Goal: Communication & Community: Answer question/provide support

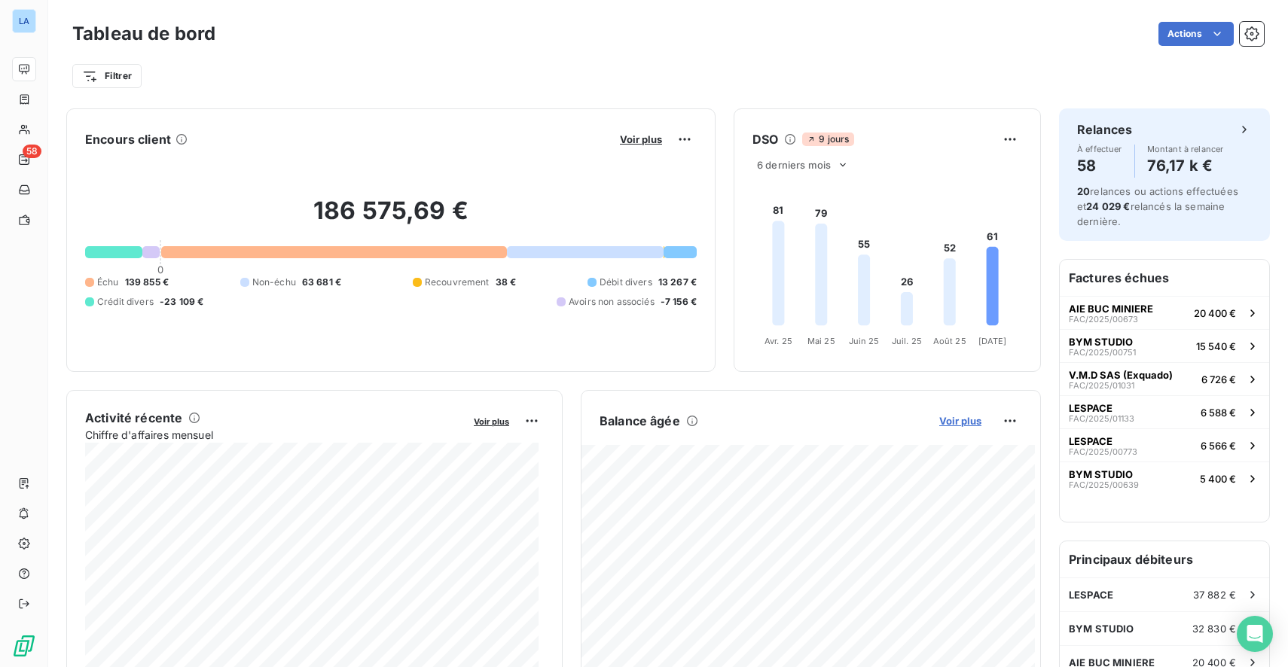
click at [947, 421] on span "Voir plus" at bounding box center [960, 421] width 42 height 12
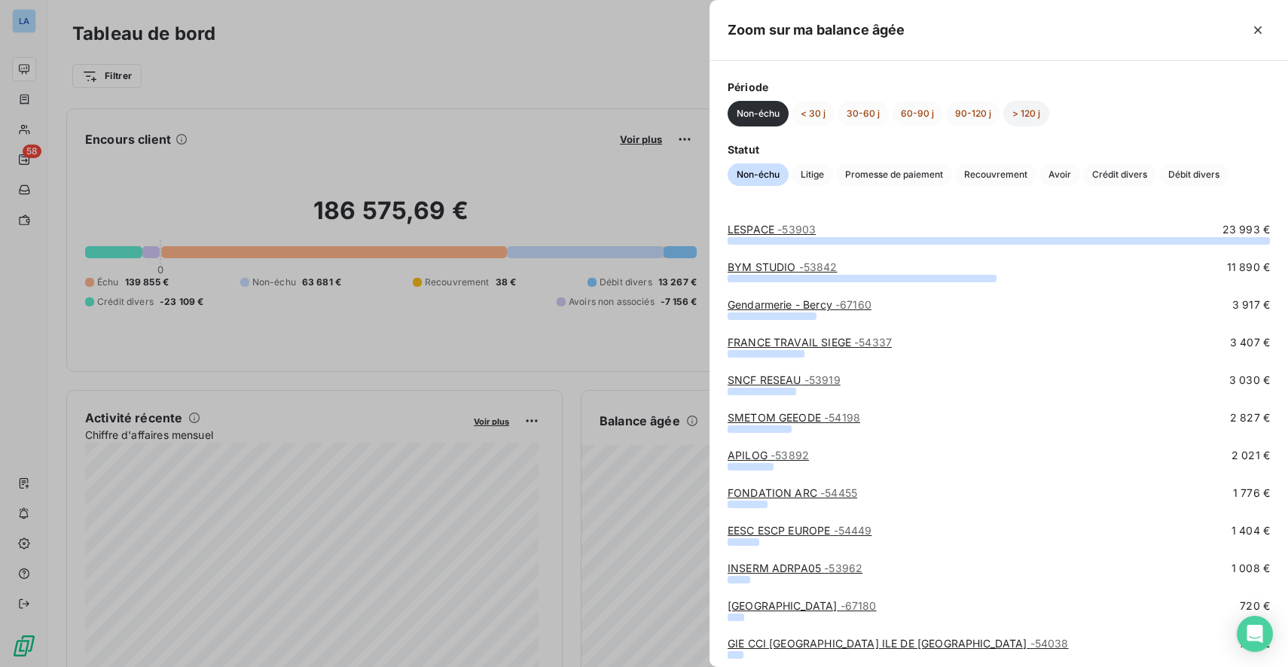
click at [1033, 111] on button "> 120 j" at bounding box center [1026, 114] width 46 height 26
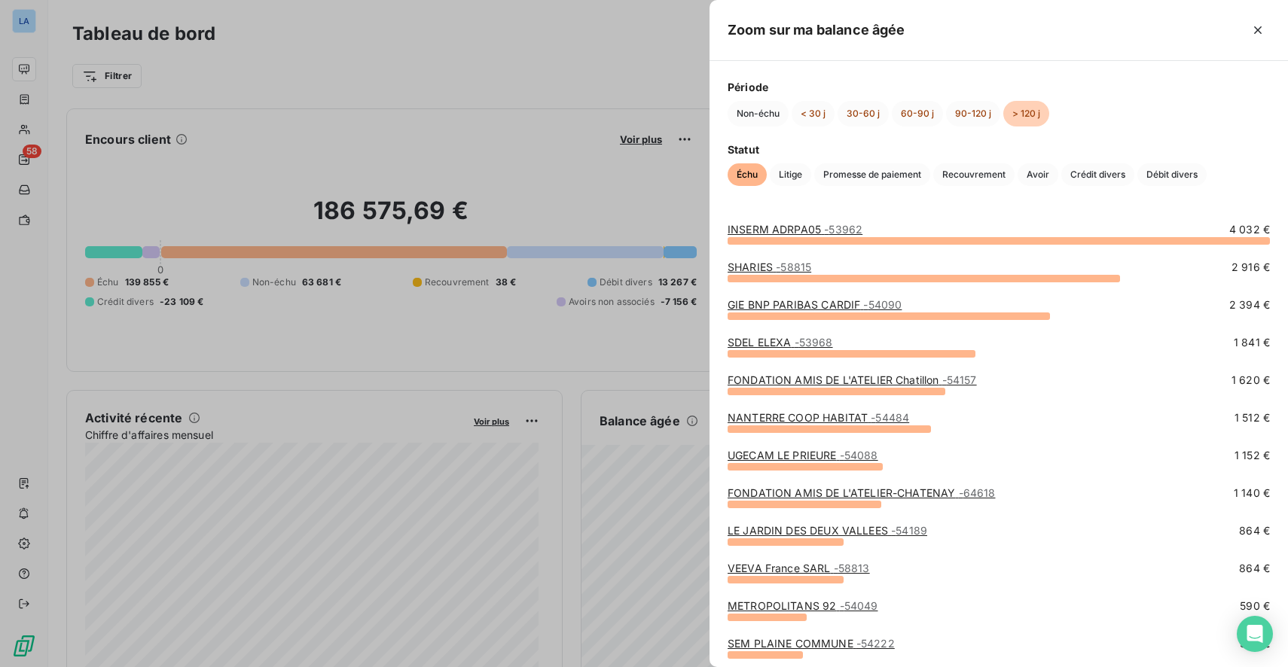
click at [780, 267] on span "- 58815" at bounding box center [793, 267] width 35 height 13
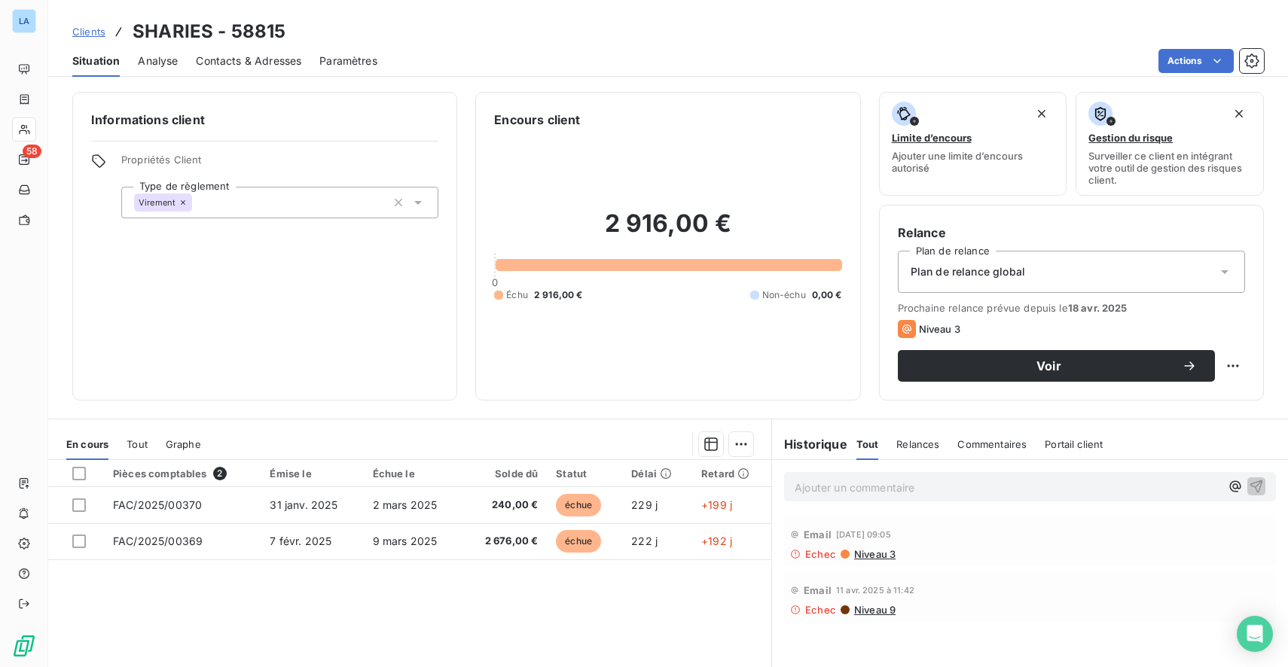
click at [219, 59] on span "Contacts & Adresses" at bounding box center [248, 60] width 105 height 15
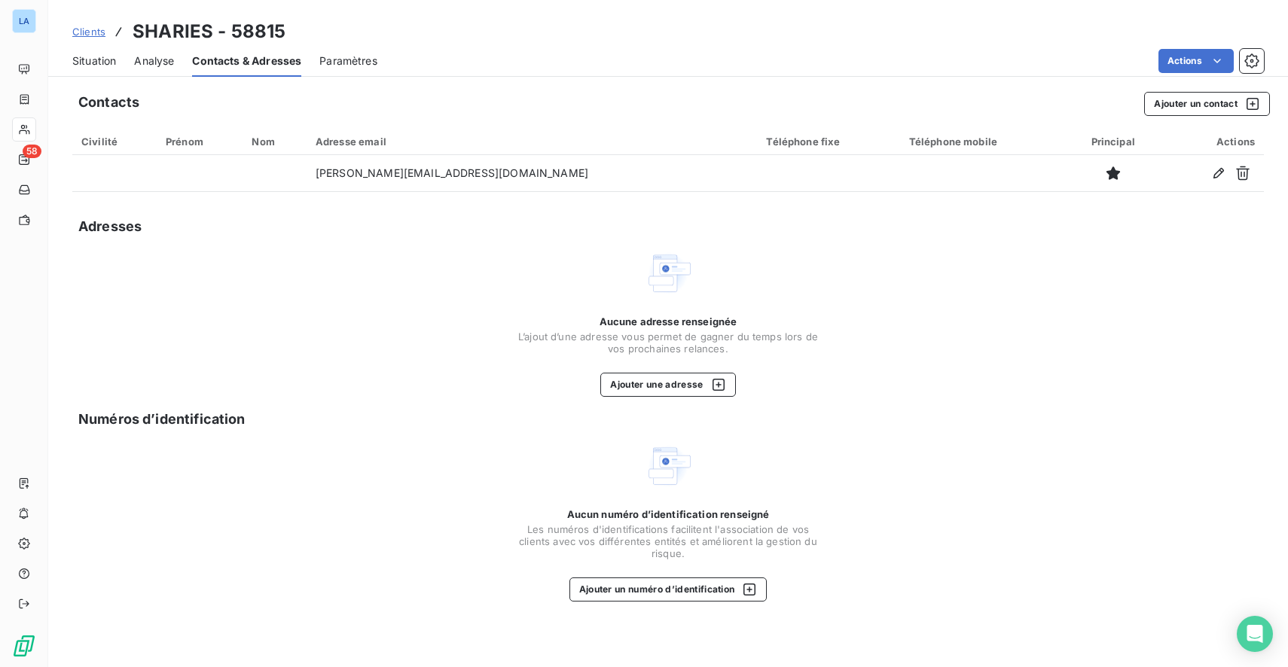
click at [105, 61] on span "Situation" at bounding box center [94, 60] width 44 height 15
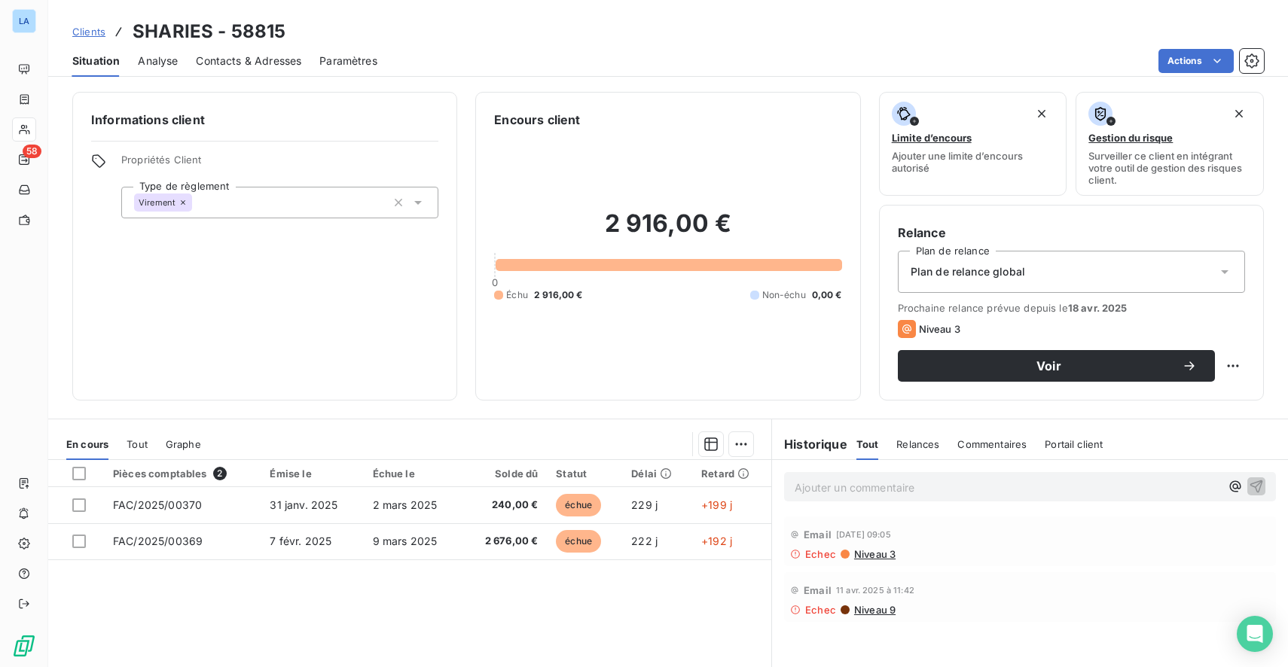
click at [254, 64] on span "Contacts & Adresses" at bounding box center [248, 60] width 105 height 15
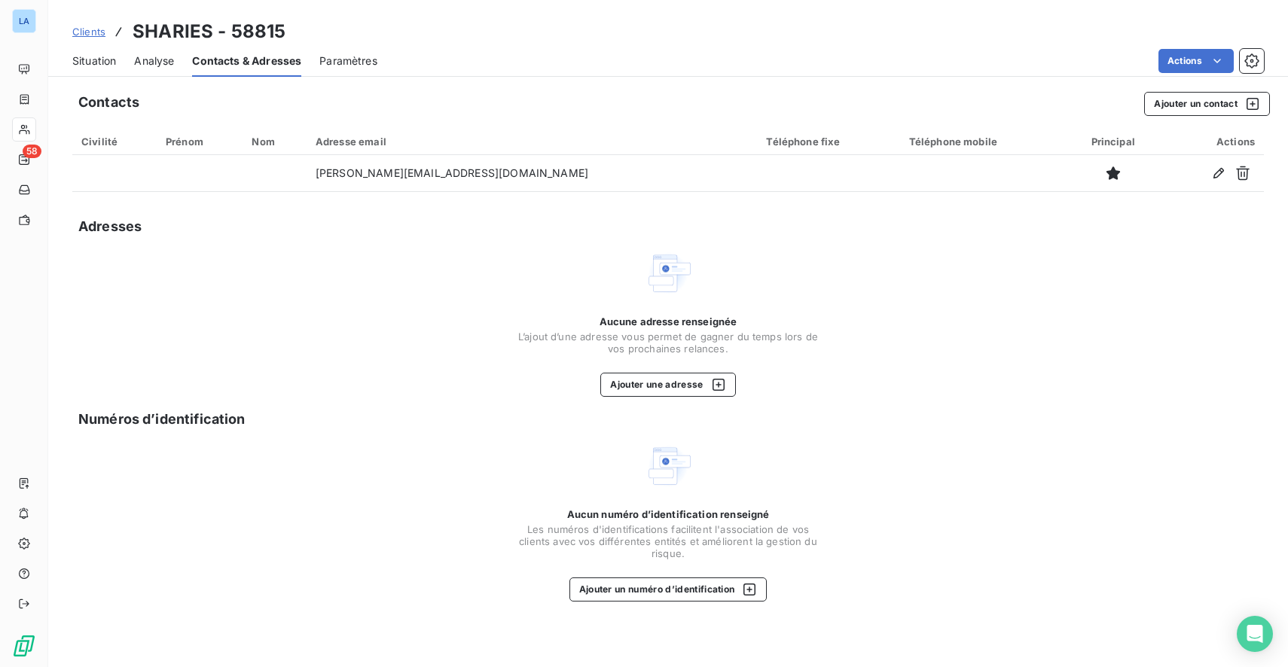
click at [105, 65] on span "Situation" at bounding box center [94, 60] width 44 height 15
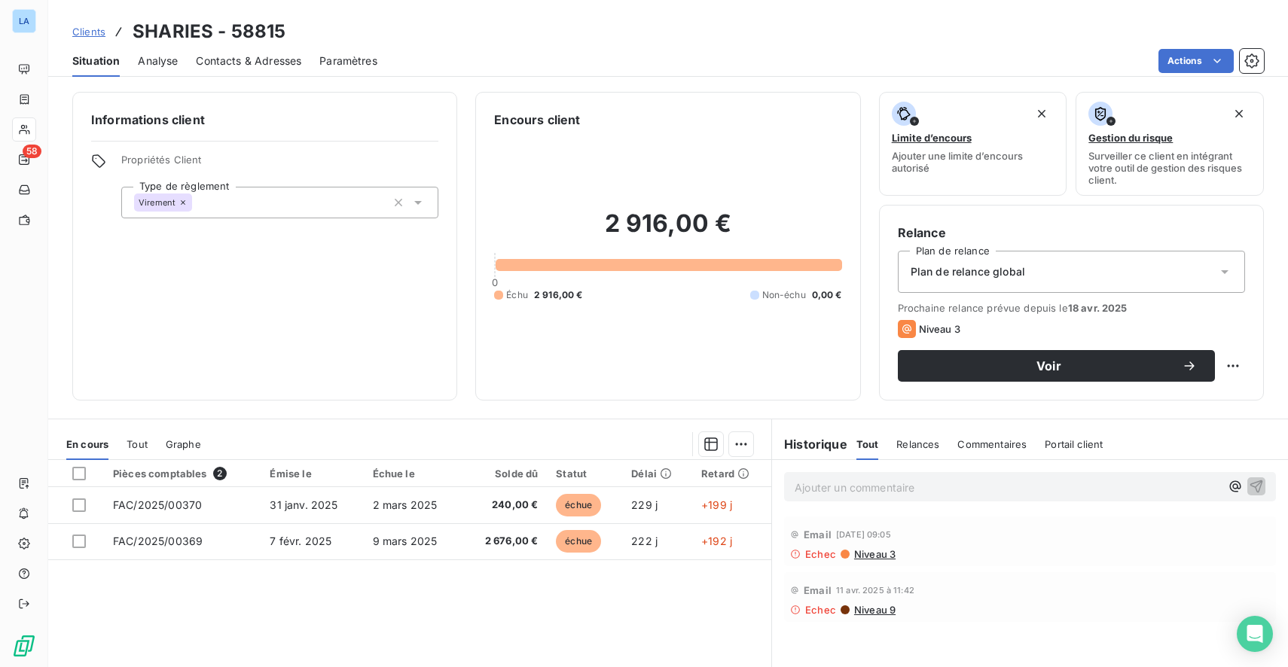
click at [1076, 275] on div "Plan de relance global" at bounding box center [1071, 272] width 347 height 42
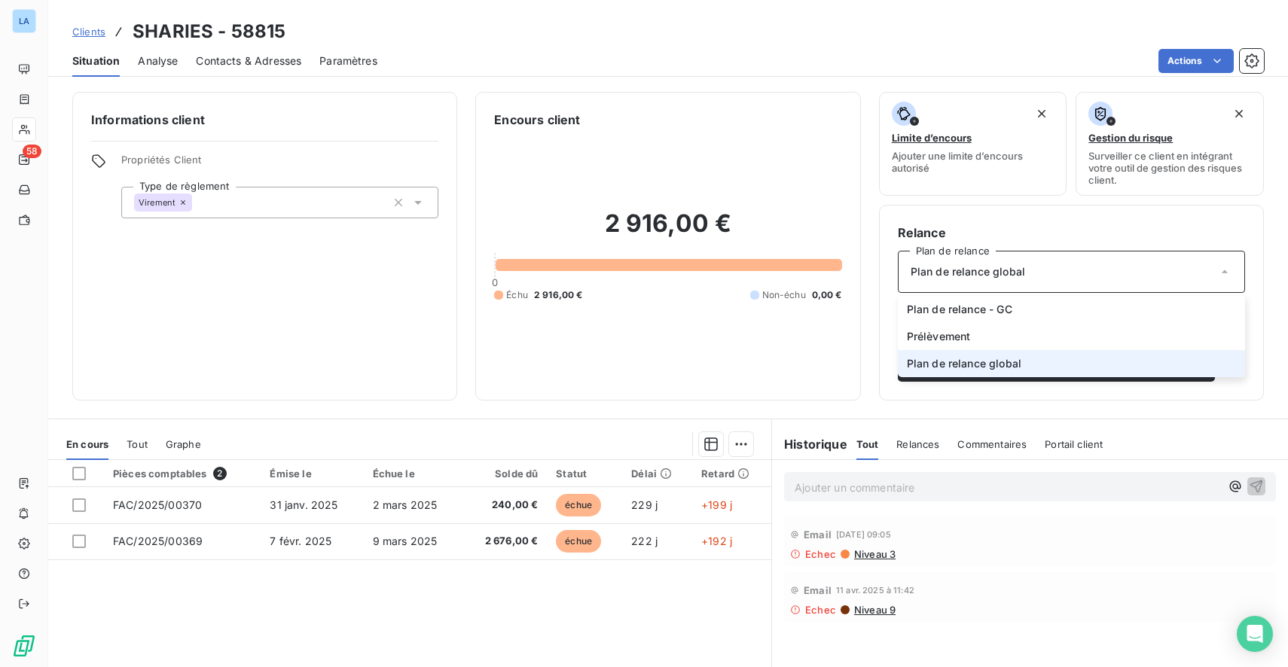
click at [1076, 275] on div "Plan de relance global" at bounding box center [1071, 272] width 347 height 42
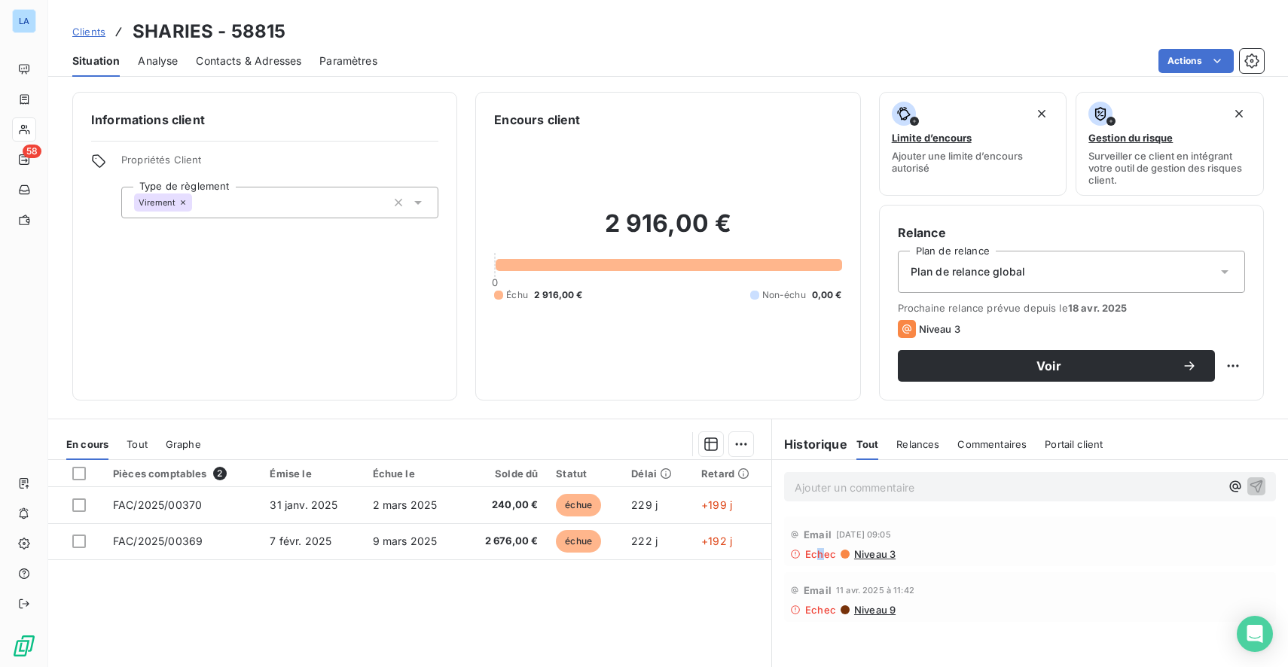
click at [813, 548] on span "Echec" at bounding box center [820, 554] width 31 height 12
click at [859, 551] on span "Niveau 3" at bounding box center [874, 554] width 43 height 12
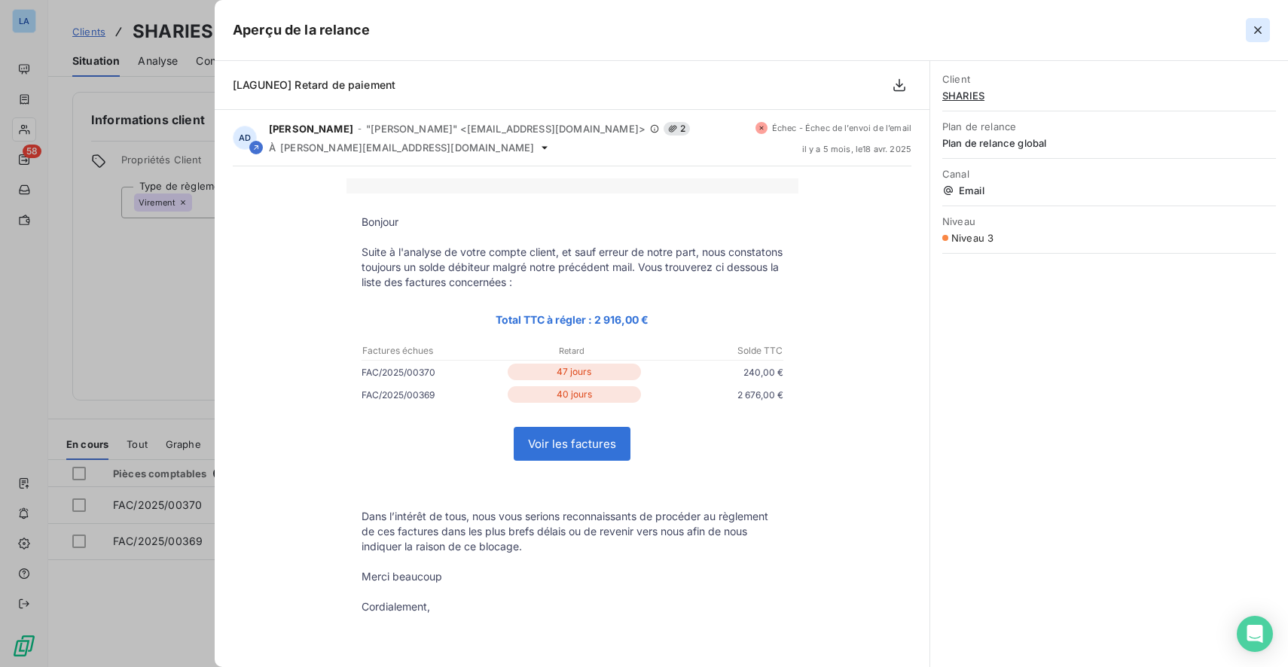
click at [1265, 27] on button "button" at bounding box center [1258, 30] width 24 height 24
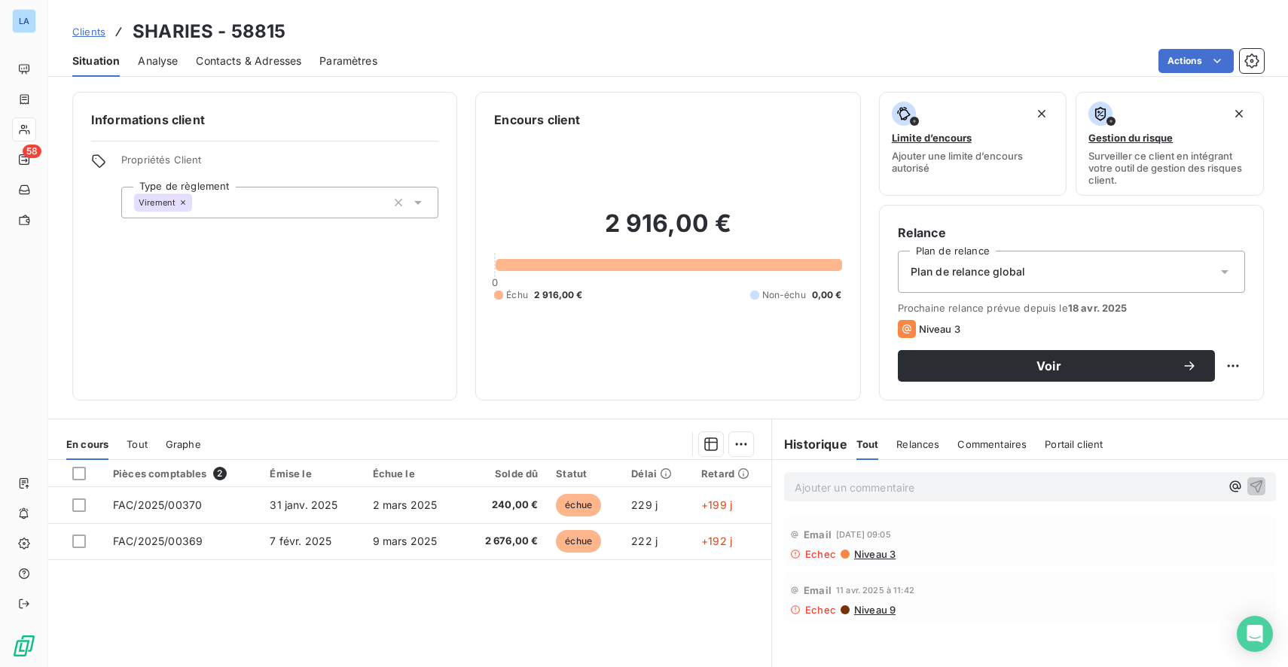
click at [151, 65] on span "Analyse" at bounding box center [158, 60] width 40 height 15
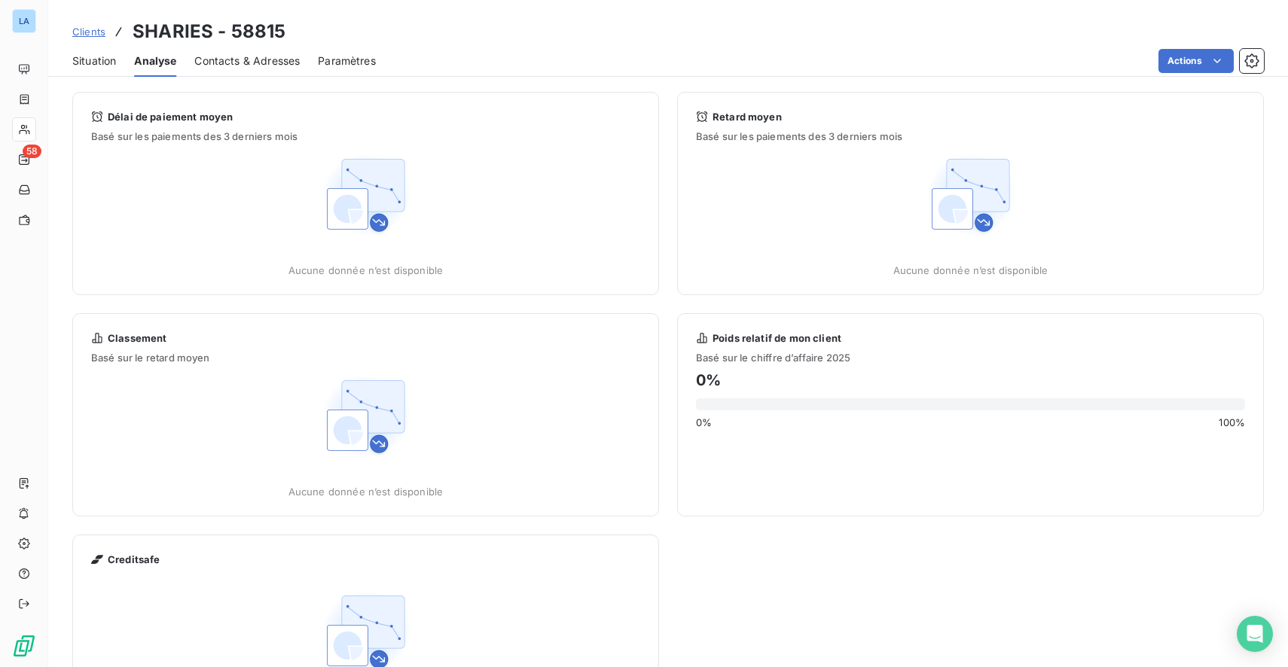
click at [91, 72] on div "Situation" at bounding box center [94, 61] width 44 height 32
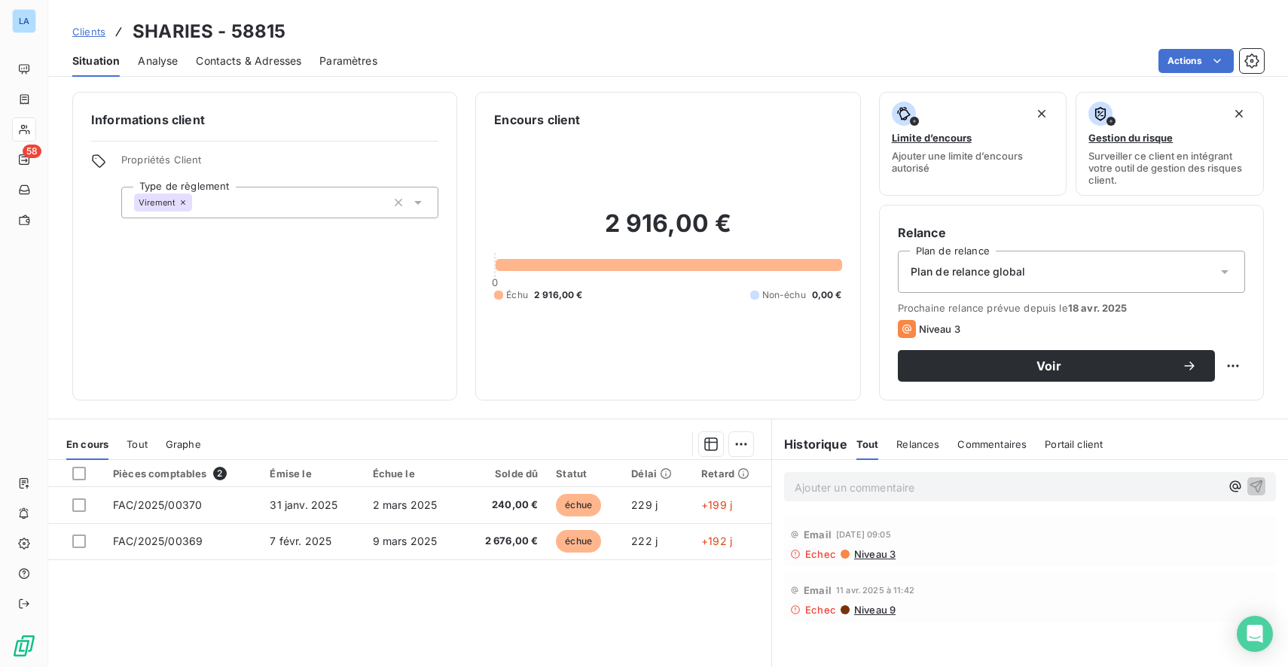
click at [228, 69] on div "Contacts & Adresses" at bounding box center [248, 61] width 105 height 32
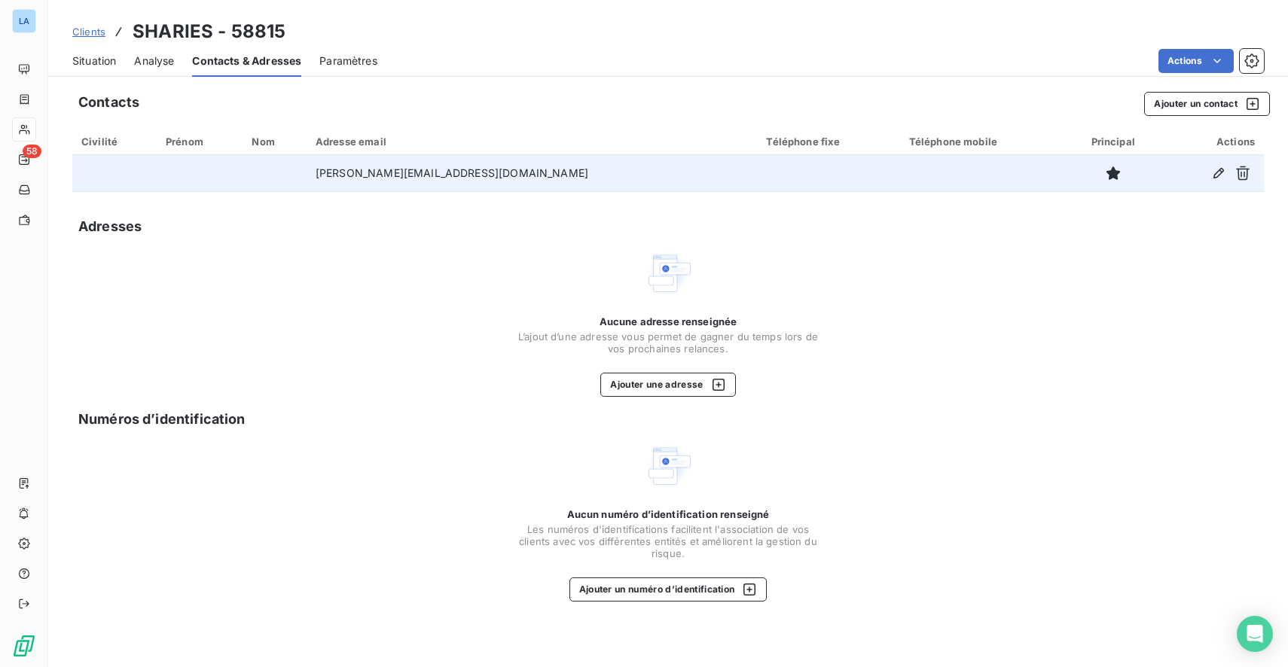
click at [379, 170] on td "[PERSON_NAME][EMAIL_ADDRESS][DOMAIN_NAME]" at bounding box center [532, 173] width 451 height 36
drag, startPoint x: 379, startPoint y: 170, endPoint x: 413, endPoint y: 169, distance: 33.9
click at [413, 169] on td "[PERSON_NAME][EMAIL_ADDRESS][DOMAIN_NAME]" at bounding box center [532, 173] width 451 height 36
click at [453, 170] on td "[PERSON_NAME][EMAIL_ADDRESS][DOMAIN_NAME]" at bounding box center [532, 173] width 451 height 36
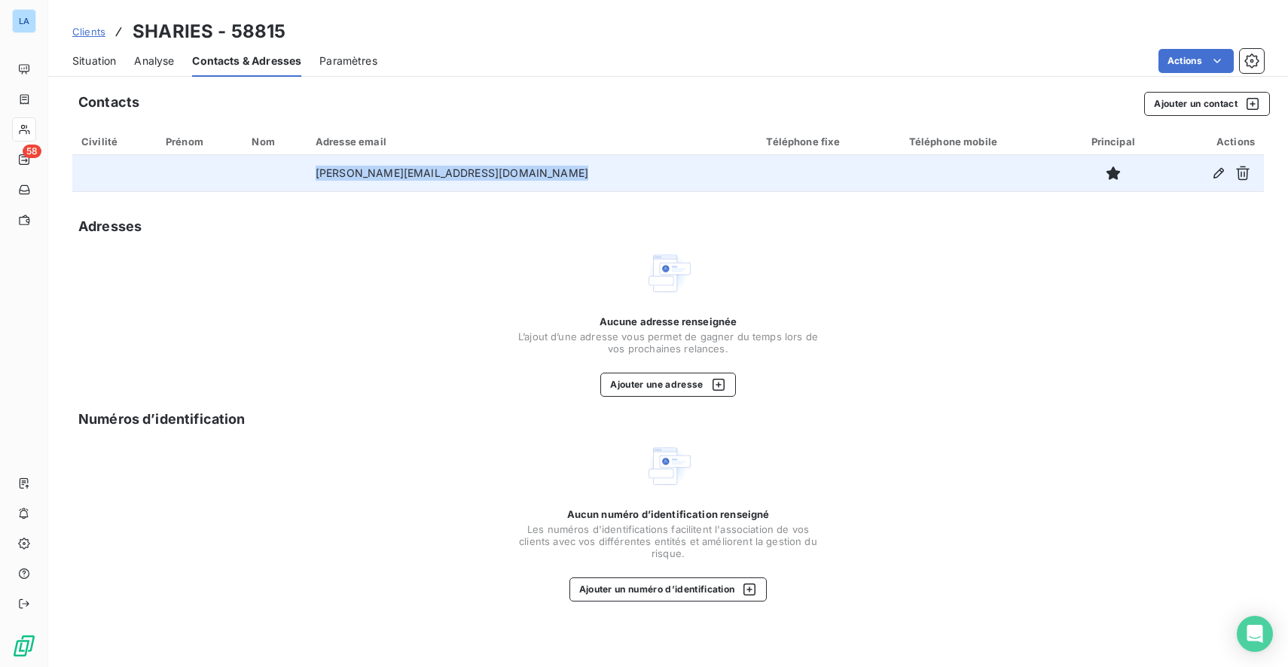
click at [453, 170] on td "[PERSON_NAME][EMAIL_ADDRESS][DOMAIN_NAME]" at bounding box center [532, 173] width 451 height 36
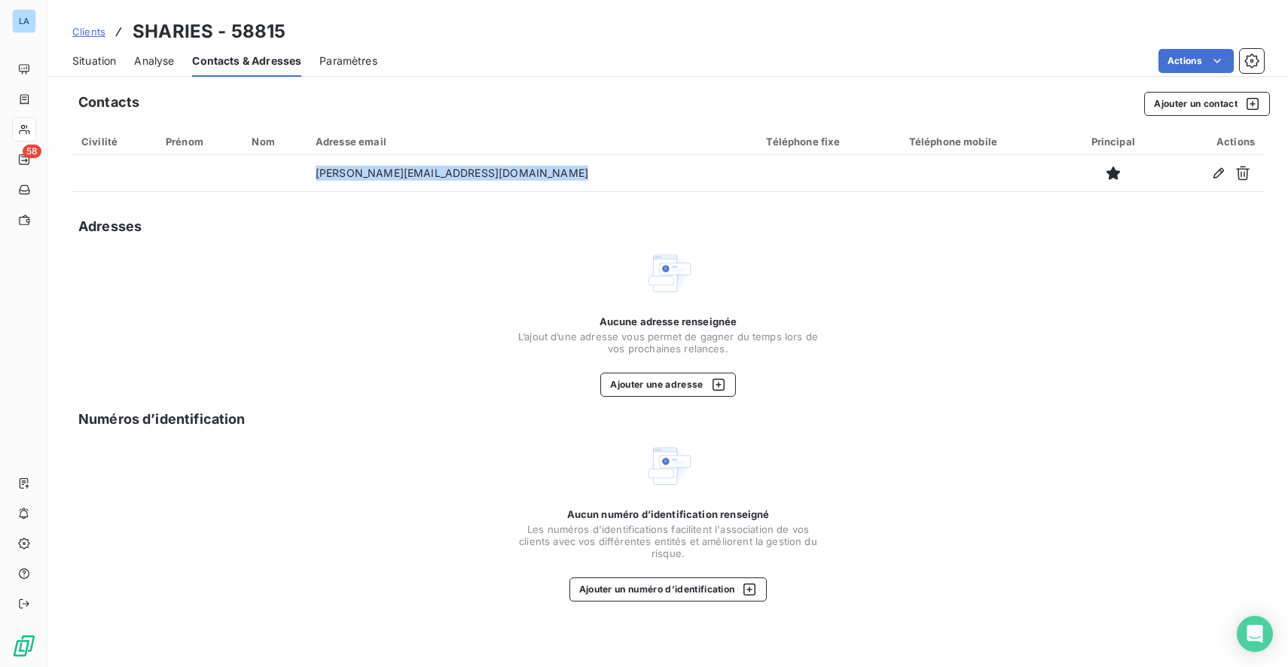
copy td "[PERSON_NAME][EMAIL_ADDRESS][DOMAIN_NAME]"
click at [457, 199] on div "Contacts Ajouter un contact Civilité Prénom Nom Adresse email Téléphone fixe Té…" at bounding box center [668, 375] width 1240 height 584
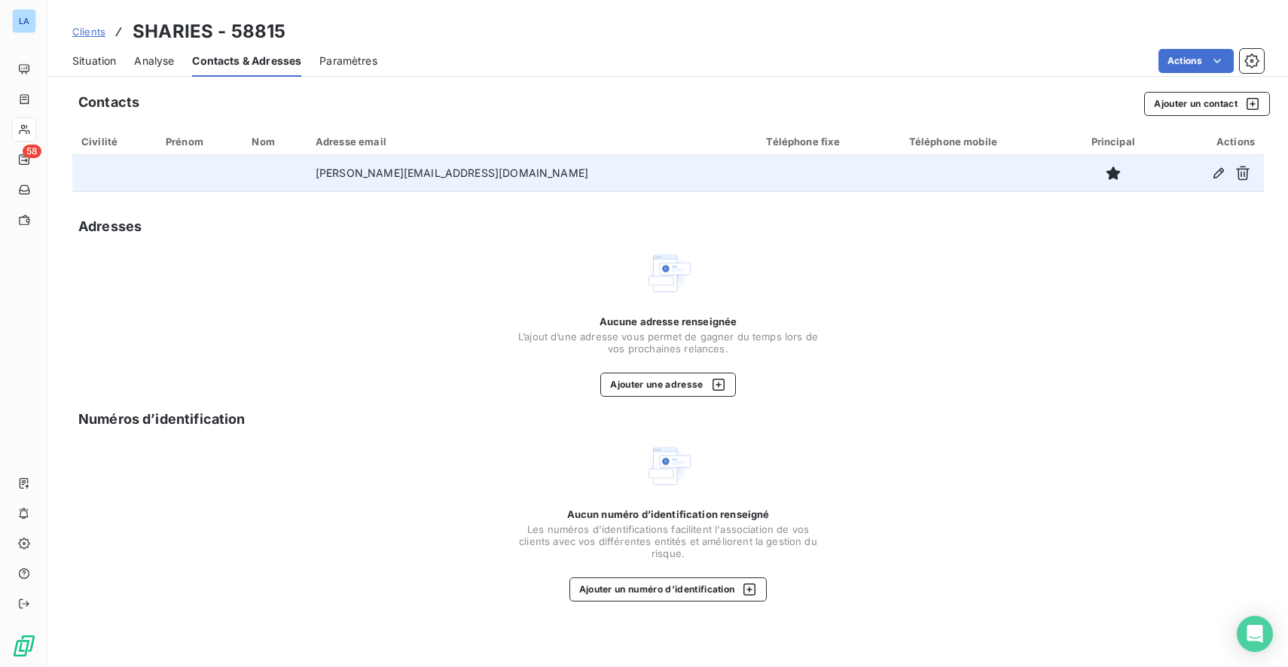
click at [462, 181] on td "[PERSON_NAME][EMAIL_ADDRESS][DOMAIN_NAME]" at bounding box center [532, 173] width 451 height 36
click at [1216, 174] on icon "button" at bounding box center [1218, 173] width 15 height 15
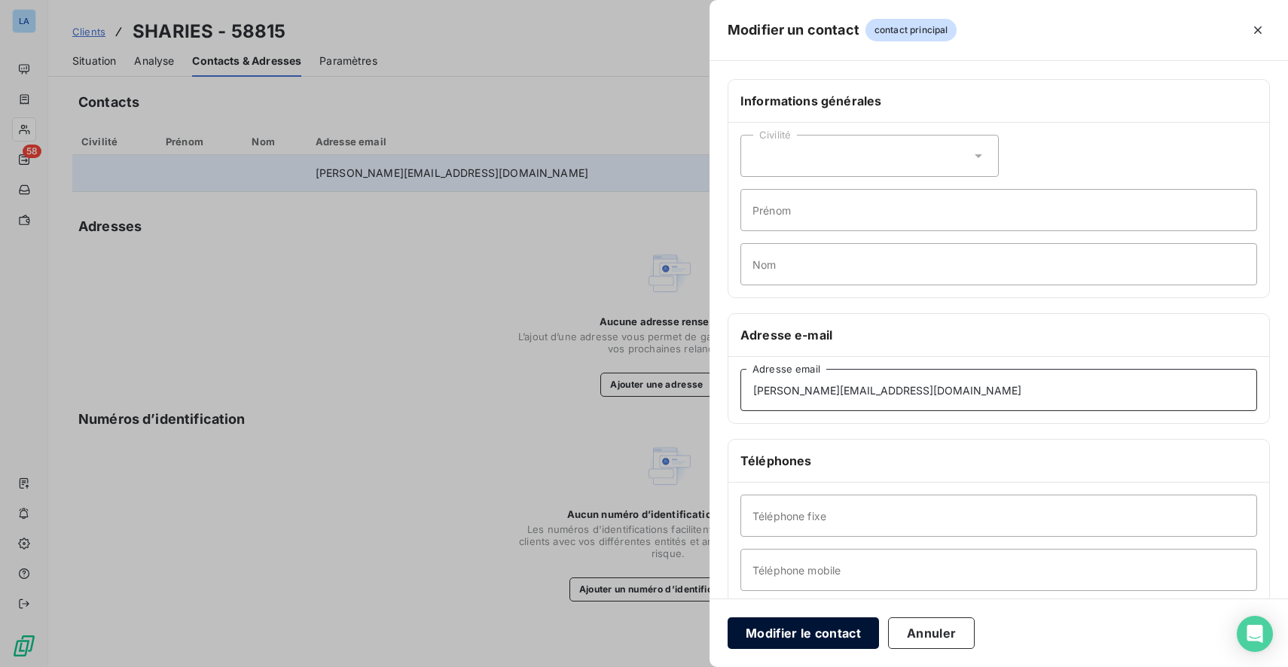
type input "[PERSON_NAME][EMAIL_ADDRESS][DOMAIN_NAME]"
click at [840, 628] on button "Modifier le contact" at bounding box center [803, 634] width 151 height 32
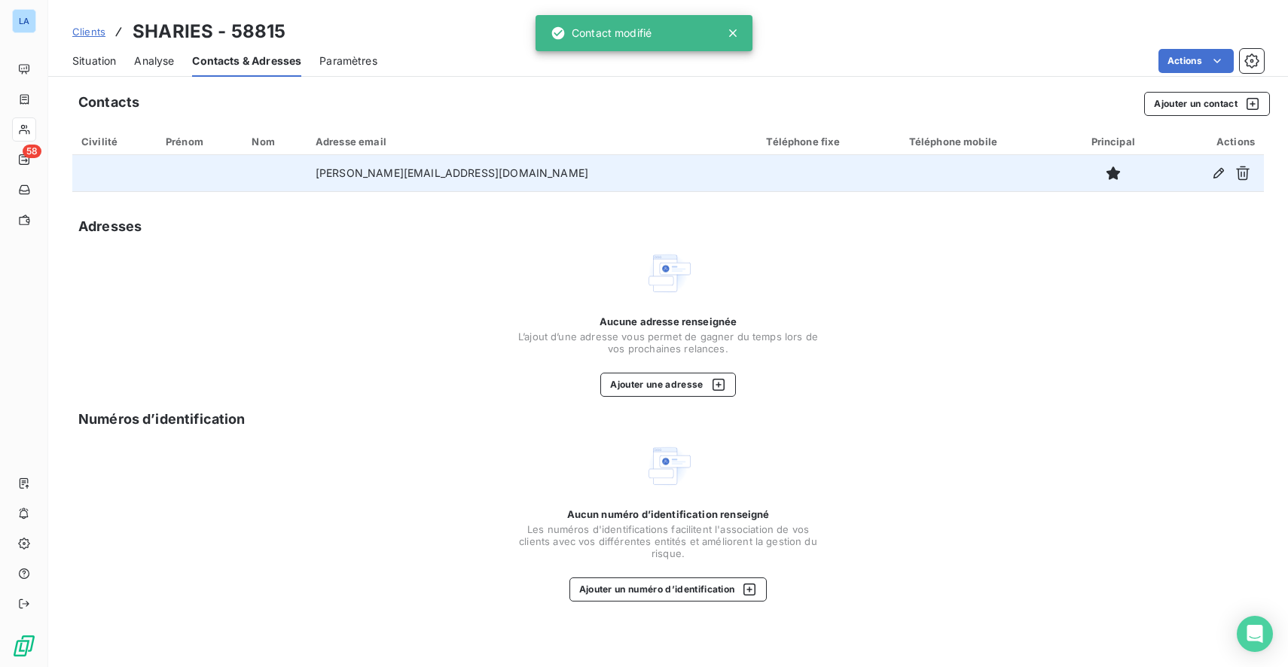
click at [108, 64] on span "Situation" at bounding box center [94, 60] width 44 height 15
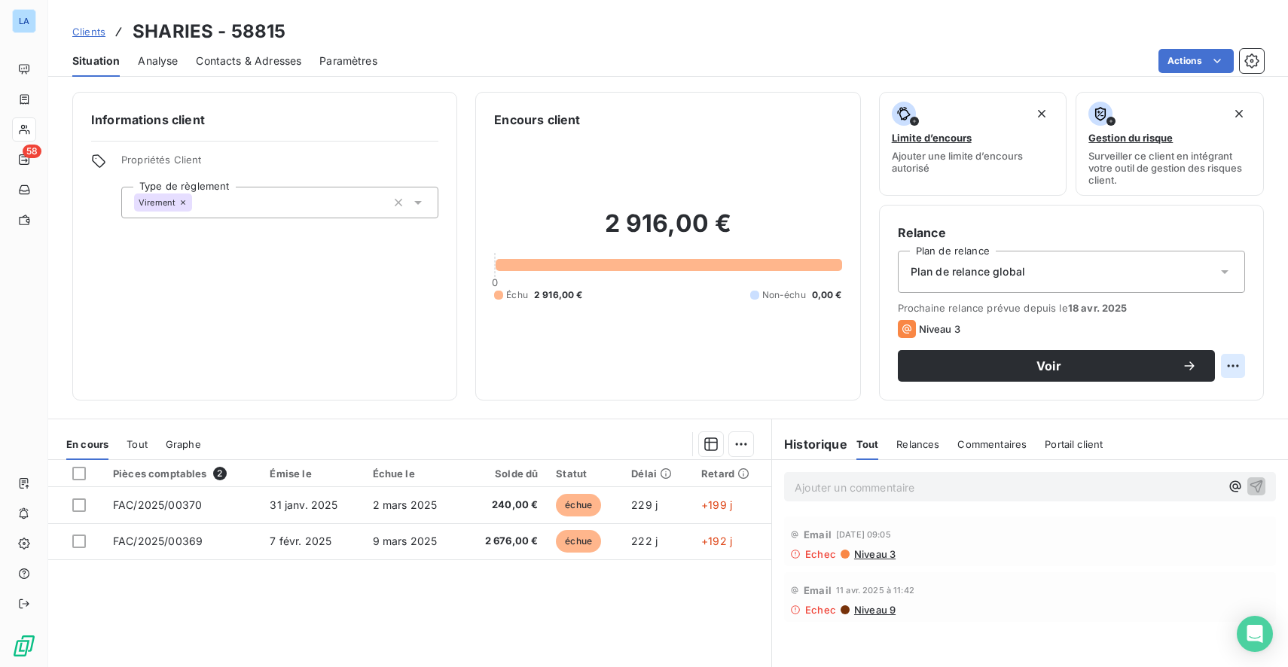
click at [1221, 357] on html "LA 58 Clients SHARIES - 58815 Situation Analyse Contacts & Adresses Paramètres …" at bounding box center [644, 333] width 1288 height 667
click at [1227, 353] on html "LA 58 Clients SHARIES - 58815 Situation Analyse Contacts & Adresses Paramètres …" at bounding box center [644, 333] width 1288 height 667
click at [1228, 360] on html "LA 58 Clients SHARIES - 58815 Situation Analyse Contacts & Adresses Paramètres …" at bounding box center [644, 333] width 1288 height 667
click at [1200, 396] on div "Replanifier cette action" at bounding box center [1159, 399] width 135 height 24
select select "8"
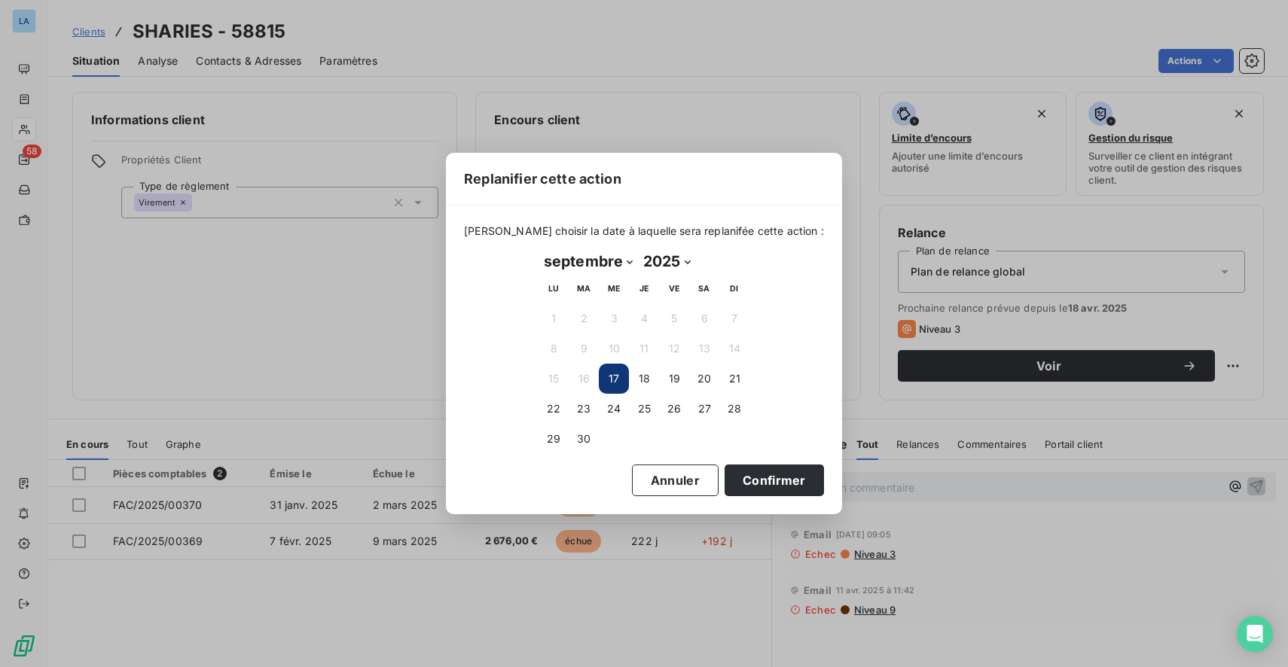
click at [624, 380] on button "17" at bounding box center [614, 379] width 30 height 30
click at [739, 470] on button "Confirmer" at bounding box center [774, 481] width 99 height 32
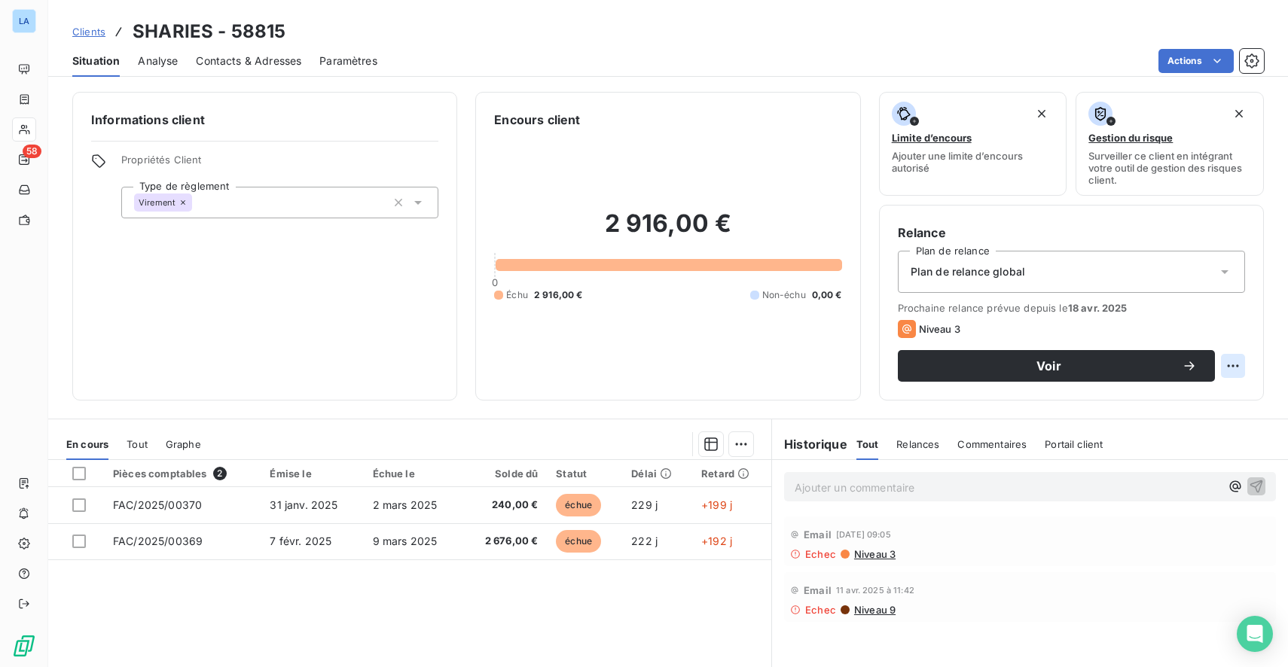
click at [1222, 365] on html "LA 58 Clients SHARIES - 58815 Situation Analyse Contacts & Adresses Paramètres …" at bounding box center [644, 333] width 1288 height 667
click at [1165, 403] on div "Replanifier cette action" at bounding box center [1159, 399] width 135 height 24
select select "8"
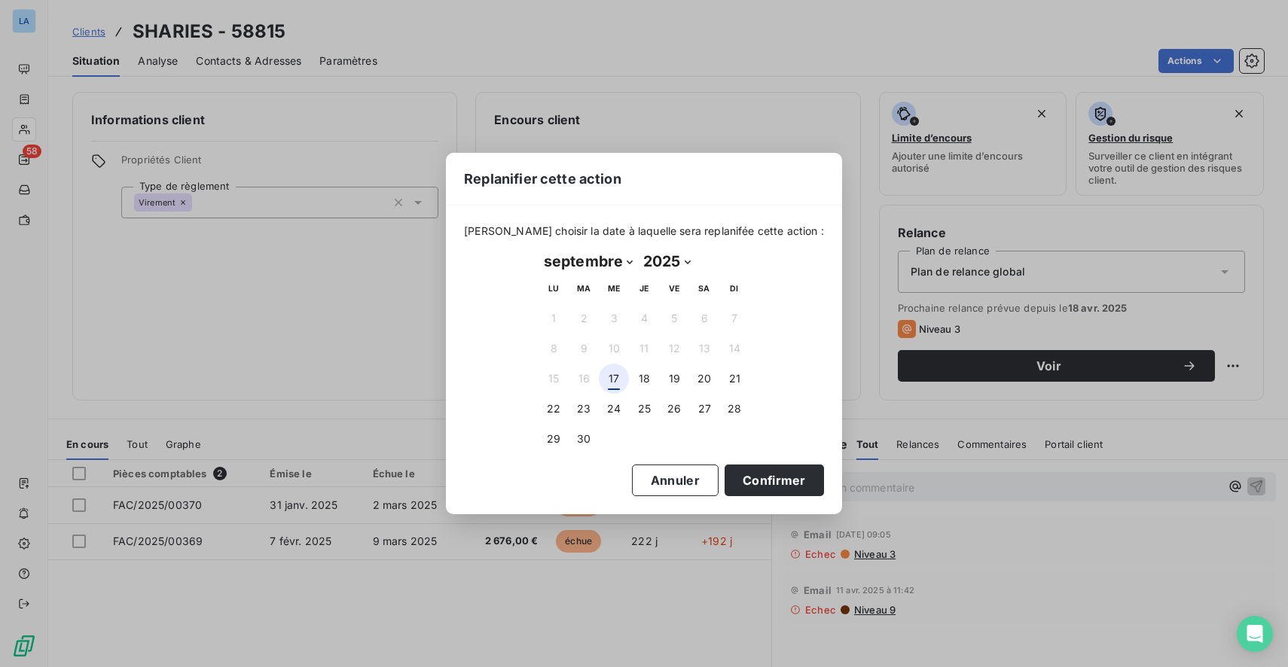
click at [609, 380] on button "17" at bounding box center [614, 379] width 30 height 30
click at [749, 478] on button "Confirmer" at bounding box center [774, 481] width 99 height 32
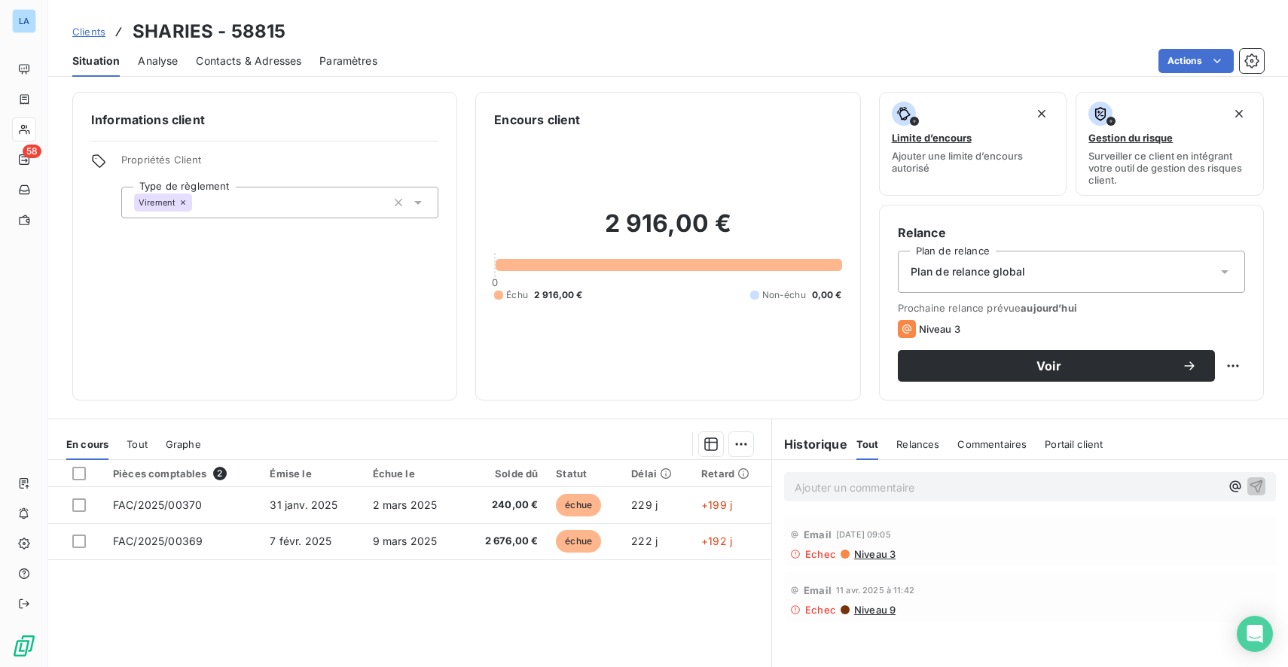
click at [98, 33] on span "Clients" at bounding box center [88, 32] width 33 height 12
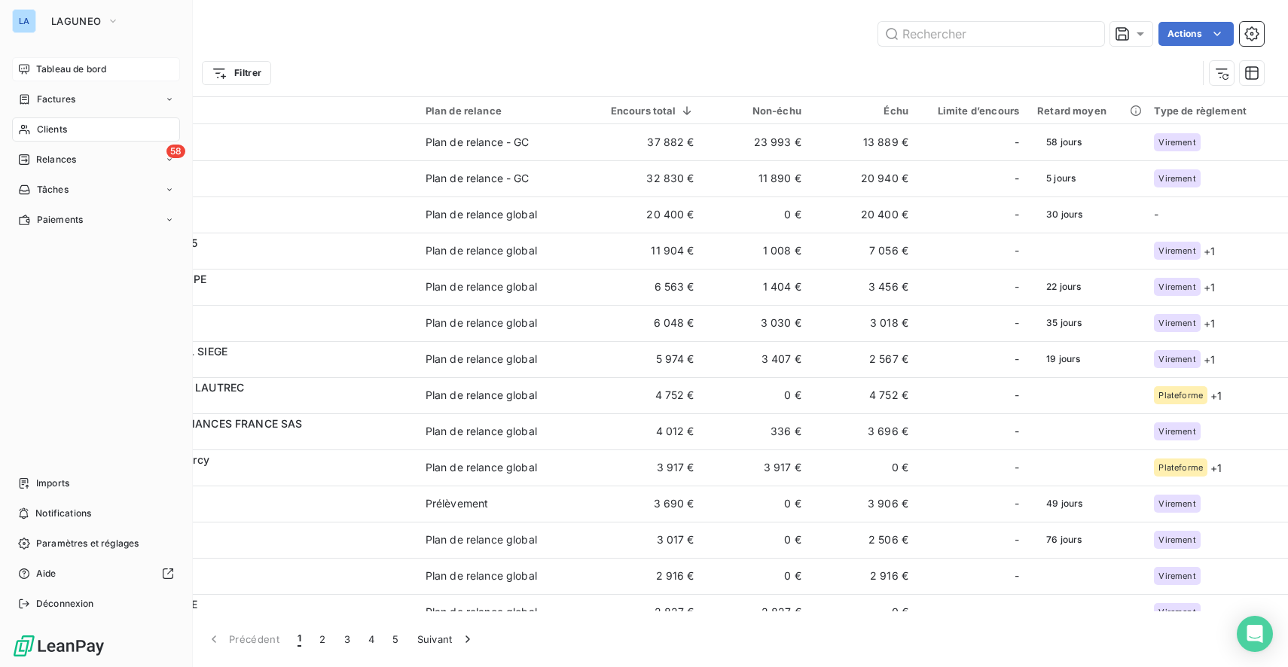
click at [35, 67] on div "Tableau de bord" at bounding box center [96, 69] width 168 height 24
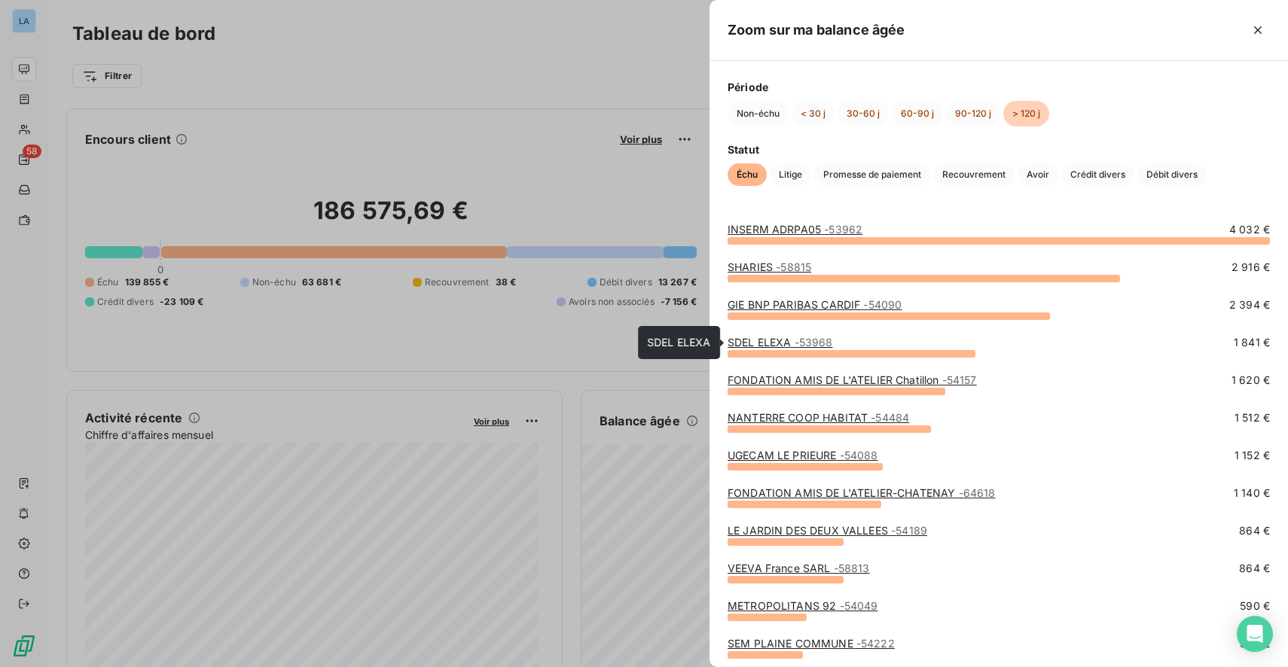
click at [767, 343] on link "SDEL ELEXA - 53968" at bounding box center [780, 342] width 105 height 13
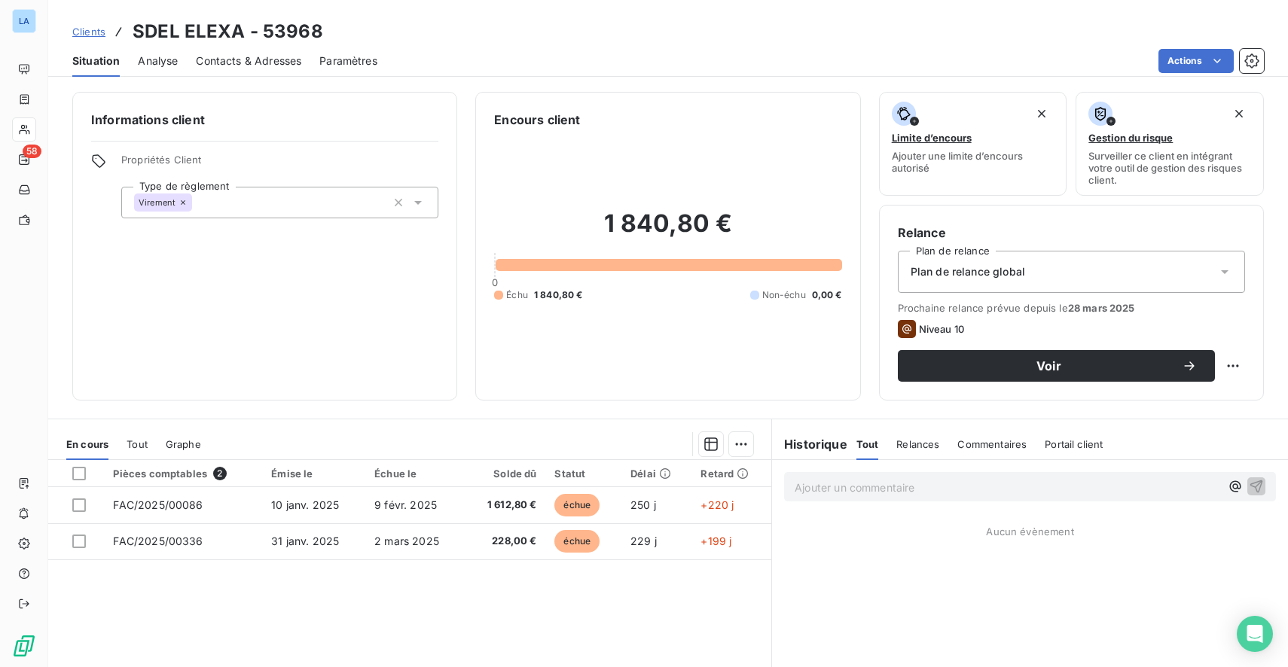
click at [259, 54] on span "Contacts & Adresses" at bounding box center [248, 60] width 105 height 15
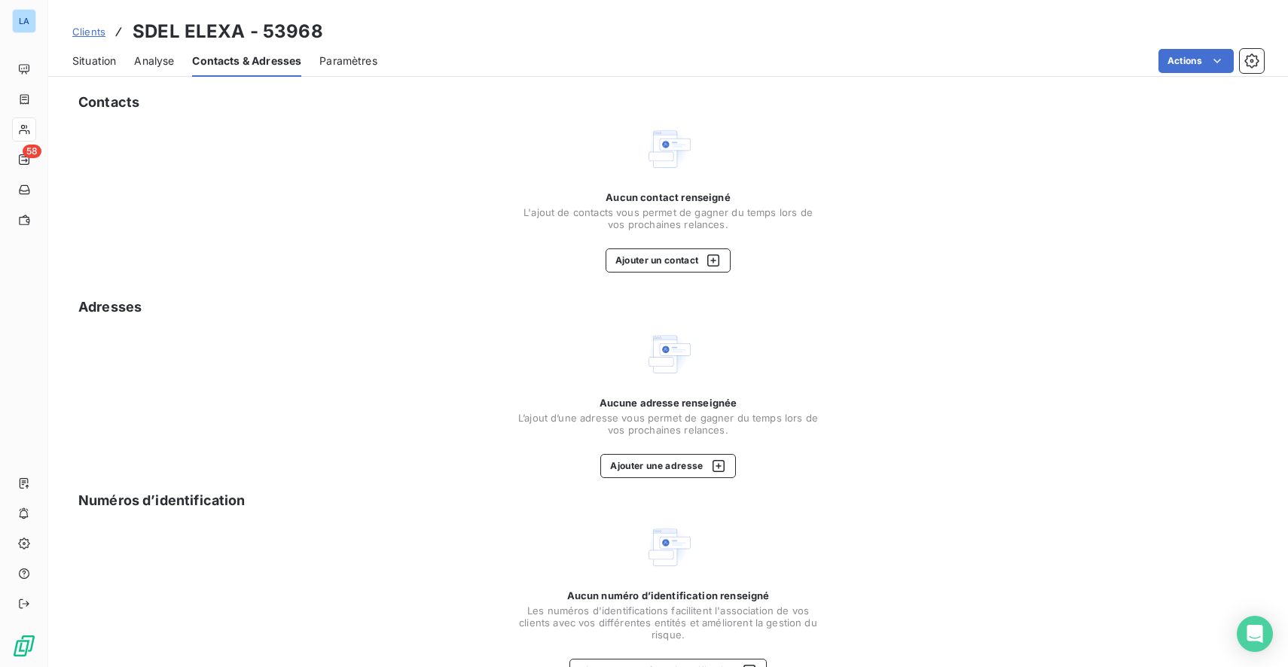
click at [108, 57] on span "Situation" at bounding box center [94, 60] width 44 height 15
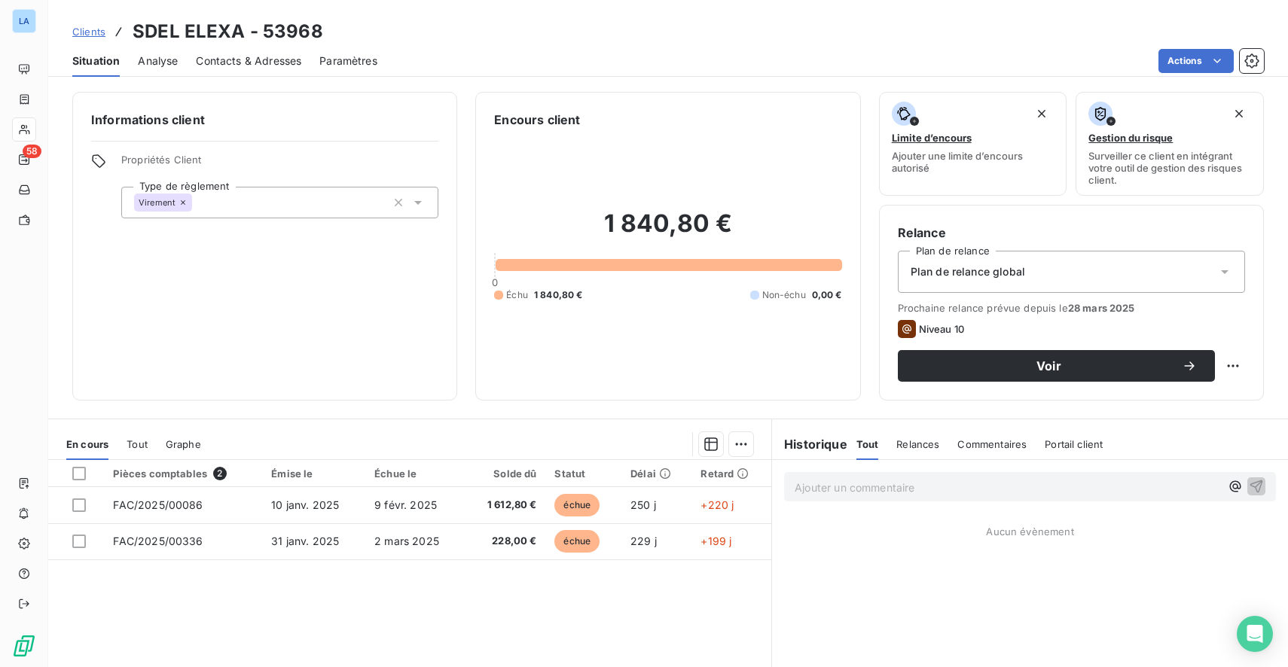
click at [263, 63] on span "Contacts & Adresses" at bounding box center [248, 60] width 105 height 15
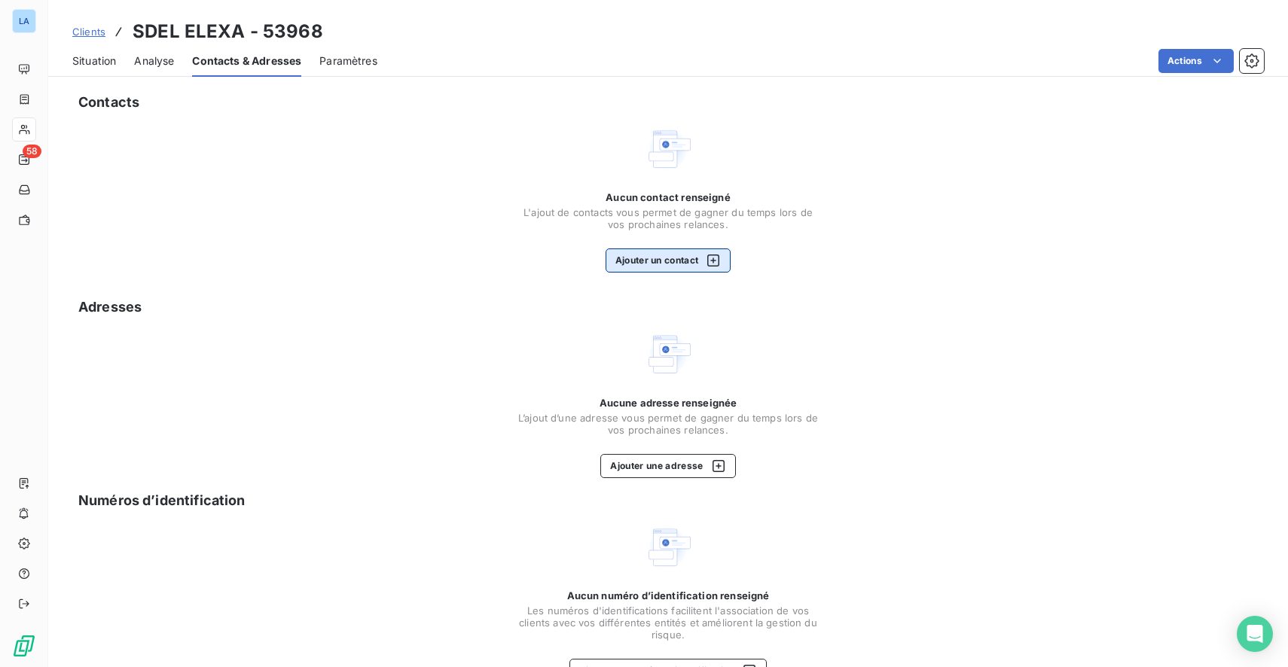
click at [633, 264] on button "Ajouter un contact" at bounding box center [669, 261] width 126 height 24
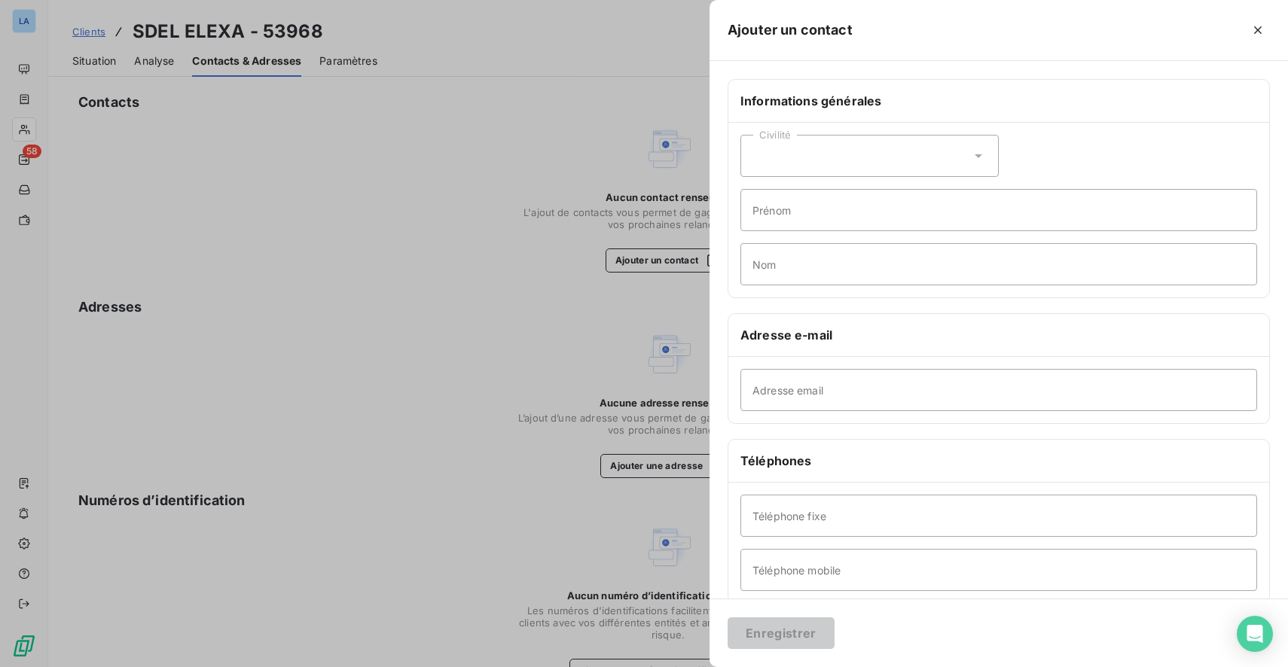
click at [847, 158] on div "Civilité" at bounding box center [869, 156] width 258 height 42
click at [818, 216] on li "Monsieur" at bounding box center [869, 220] width 258 height 27
type input "[PERSON_NAME]"
type input "Constant"
click at [835, 392] on input "Adresse email" at bounding box center [998, 390] width 517 height 42
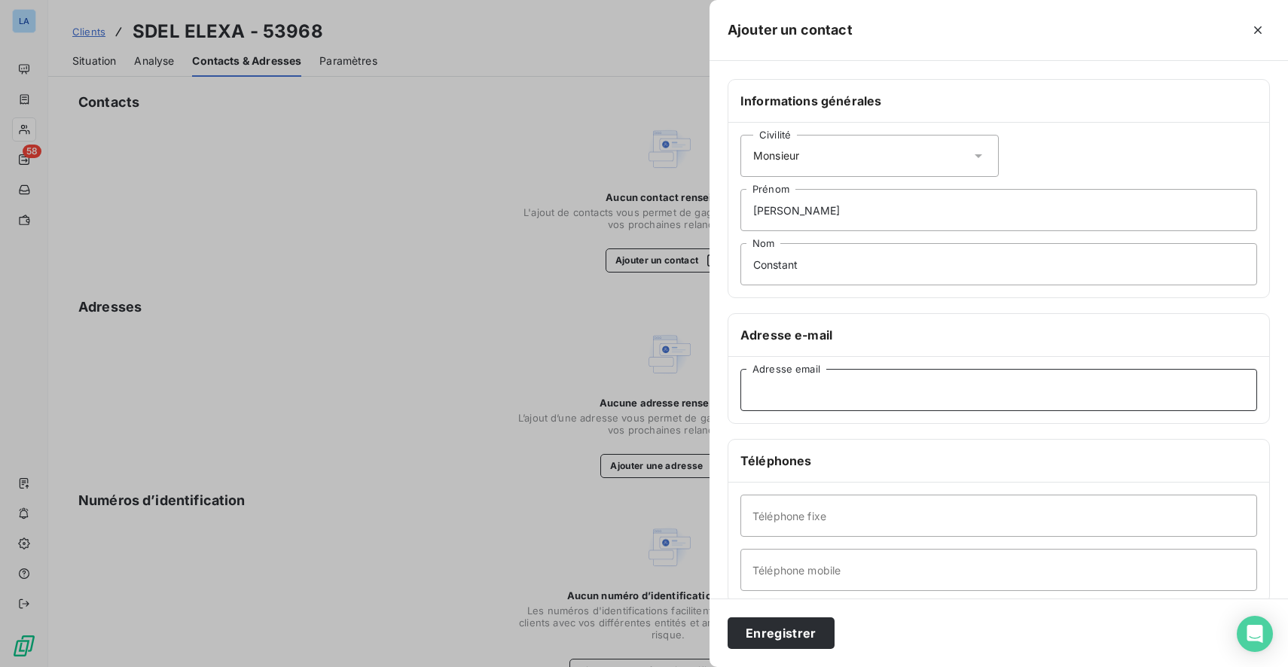
paste input "[PERSON_NAME][EMAIL_ADDRESS][DOMAIN_NAME]"
type input "[PERSON_NAME][EMAIL_ADDRESS][DOMAIN_NAME]"
click at [807, 633] on button "Enregistrer" at bounding box center [781, 634] width 107 height 32
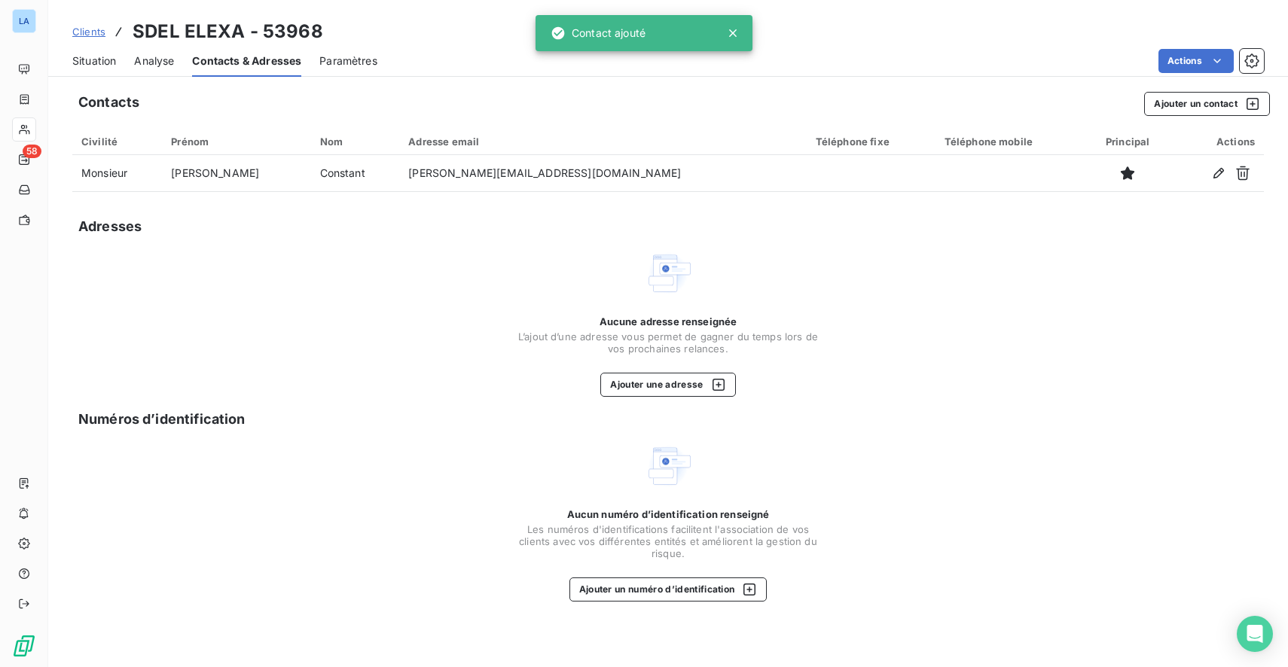
click at [103, 62] on span "Situation" at bounding box center [94, 60] width 44 height 15
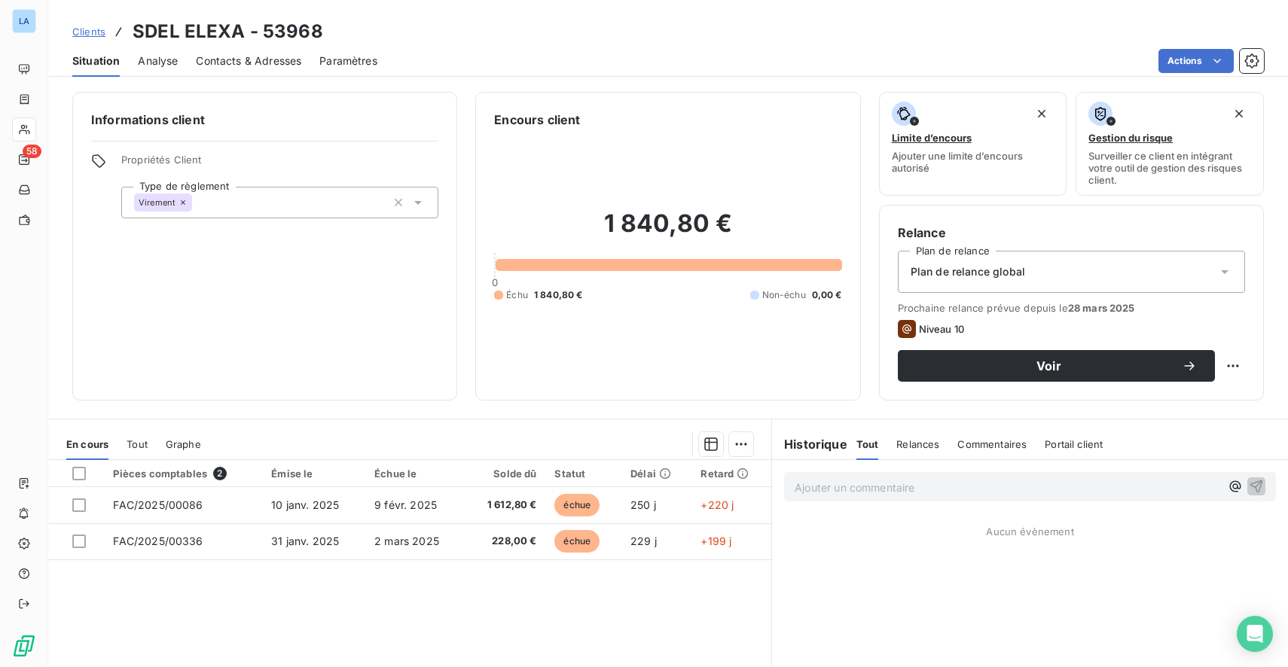
click at [1226, 365] on html "LA 58 Clients SDEL ELEXA - 53968 Situation Analyse Contacts & Adresses Paramètr…" at bounding box center [644, 333] width 1288 height 667
click at [1171, 398] on div "Replanifier cette action" at bounding box center [1159, 399] width 135 height 24
select select "8"
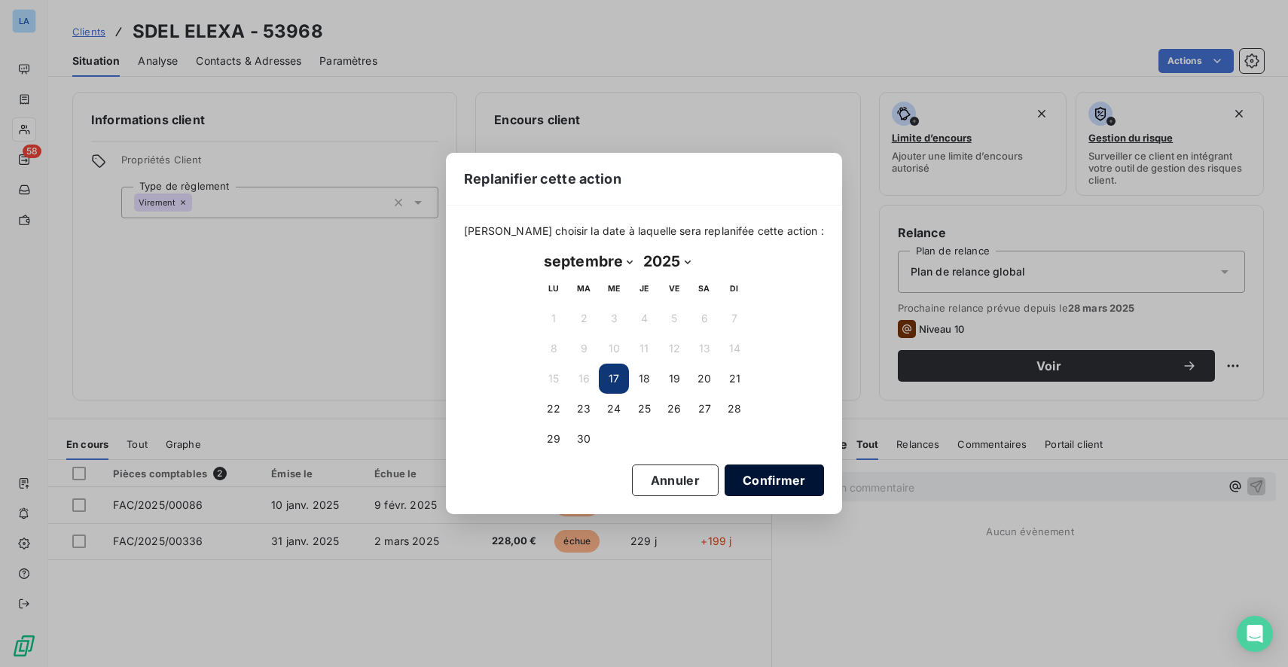
click at [741, 490] on button "Confirmer" at bounding box center [774, 481] width 99 height 32
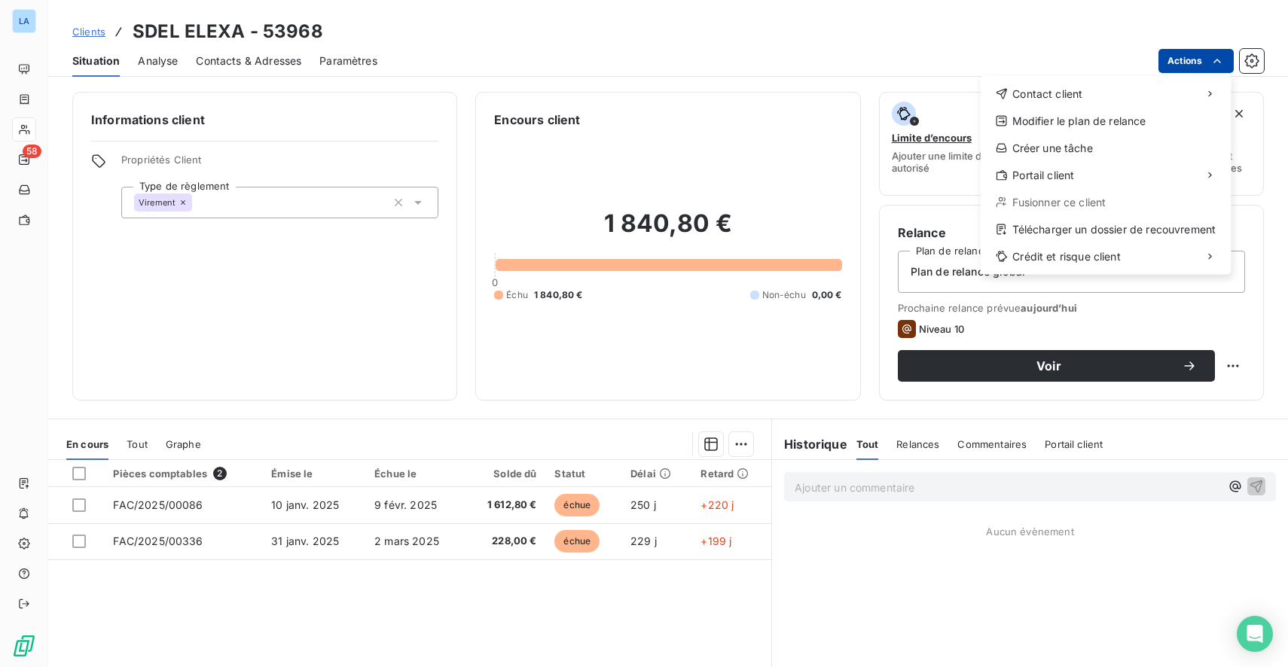
click at [1172, 58] on html "LA 58 Clients SDEL ELEXA - 53968 Situation Analyse Contacts & Adresses Paramètr…" at bounding box center [644, 333] width 1288 height 667
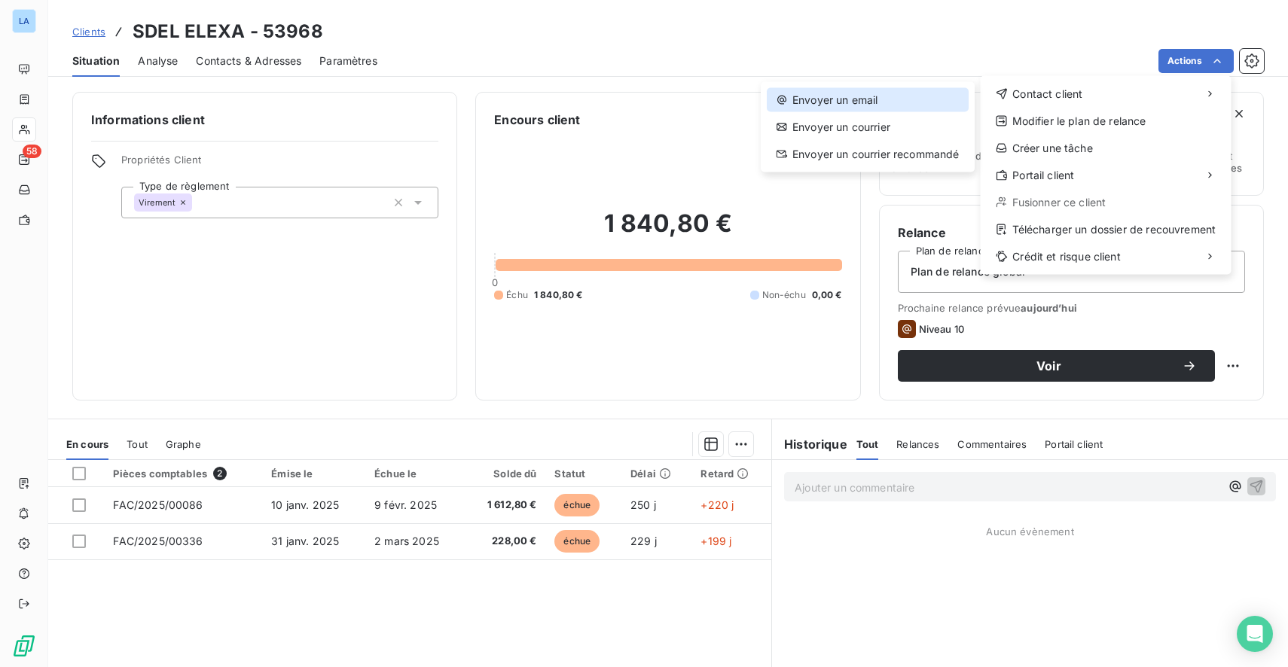
click at [876, 95] on div "Envoyer un email" at bounding box center [868, 100] width 202 height 24
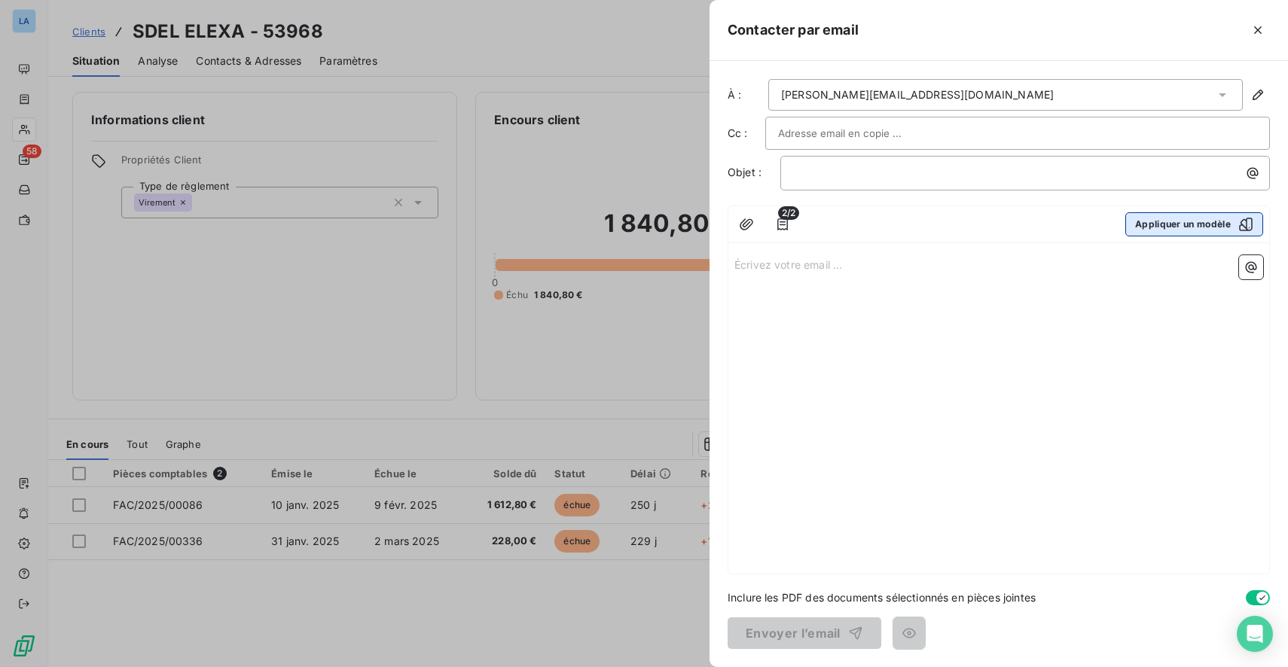
click at [1202, 221] on button "Appliquer un modèle" at bounding box center [1194, 224] width 138 height 24
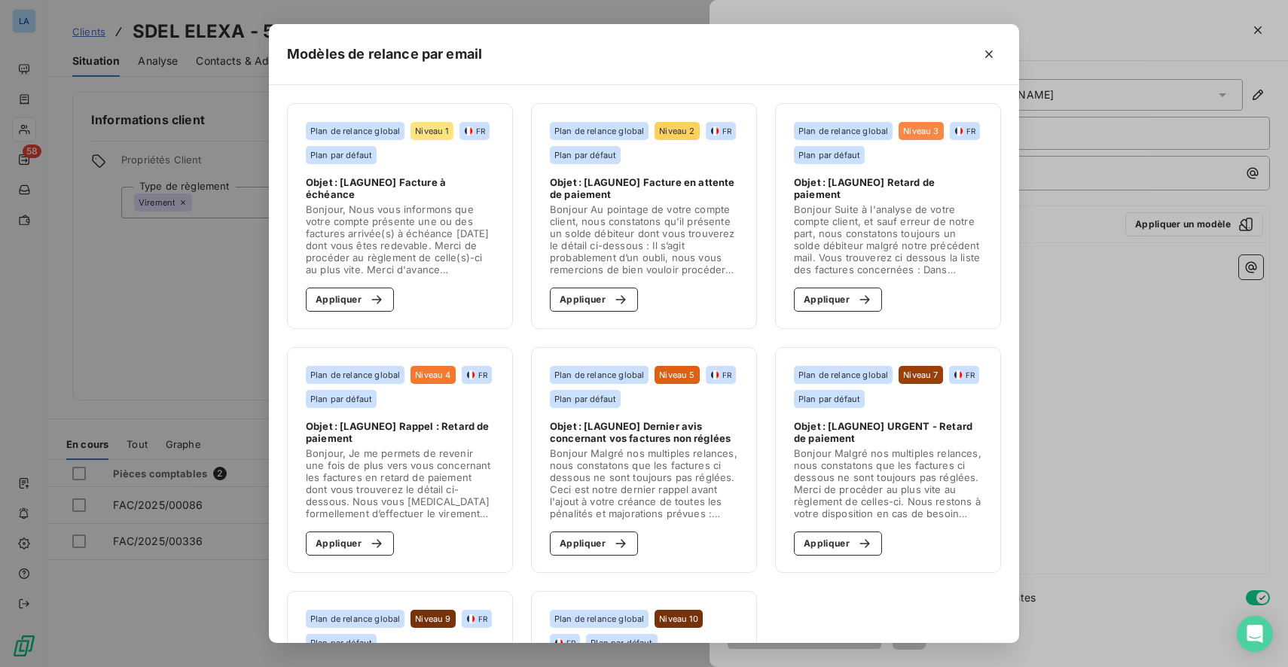
click at [653, 255] on span "Bonjour Au pointage de votre compte client, nous constatons qu'il présente un s…" at bounding box center [644, 239] width 188 height 72
click at [606, 305] on div "button" at bounding box center [617, 299] width 23 height 15
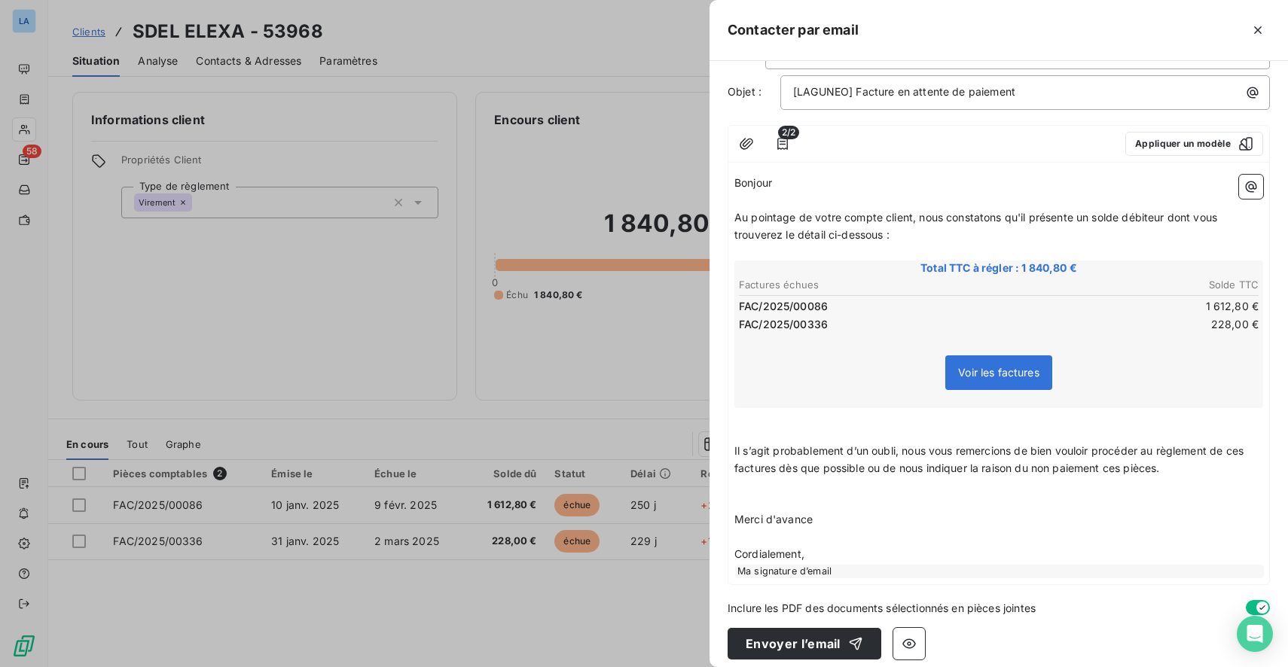
scroll to position [81, 0]
click at [809, 631] on button "Envoyer l’email" at bounding box center [805, 643] width 154 height 32
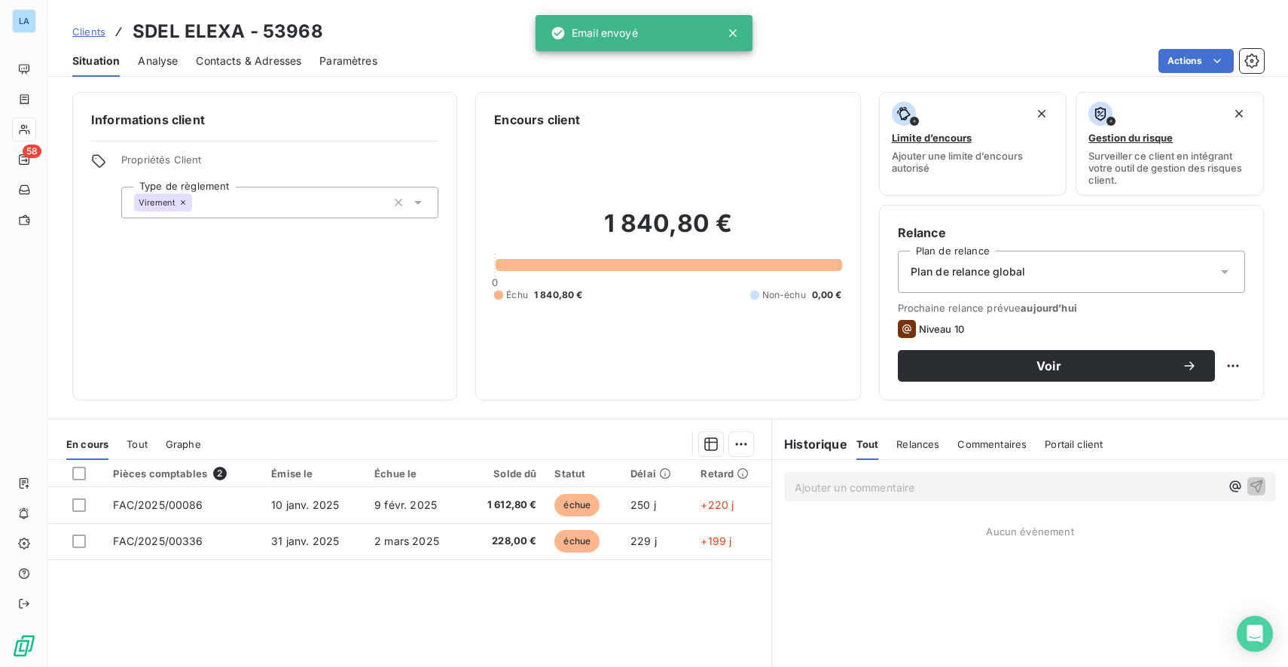
click at [90, 33] on span "Clients" at bounding box center [88, 32] width 33 height 12
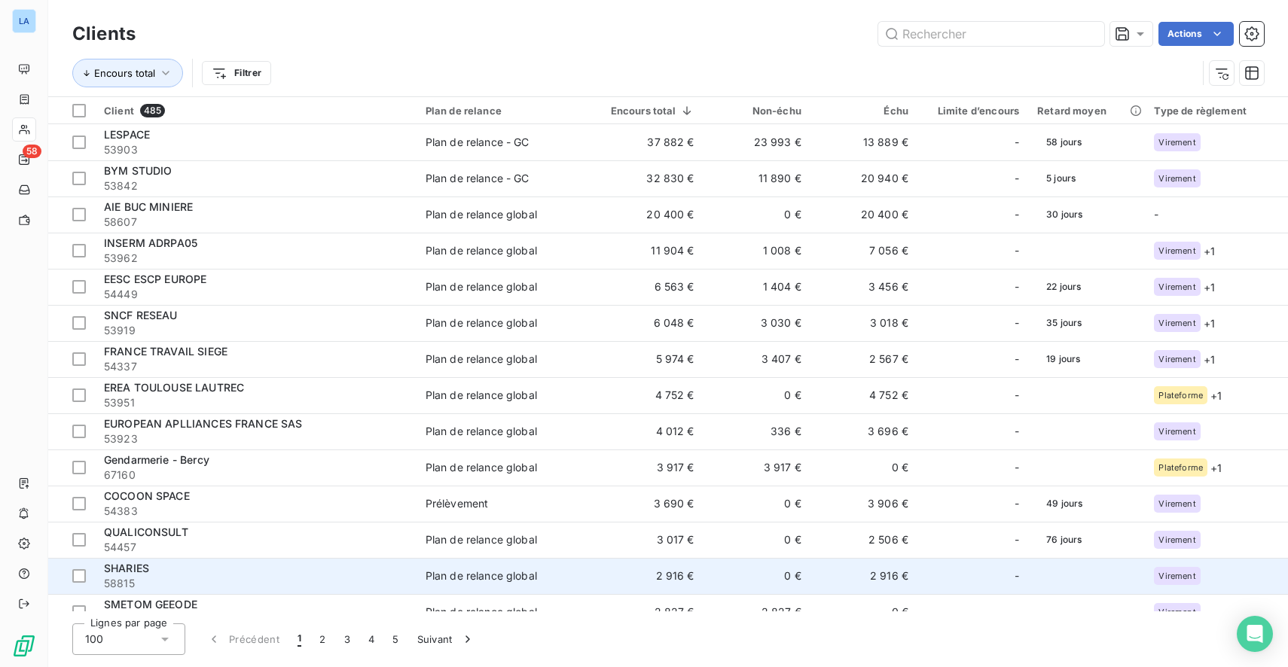
click at [310, 574] on div "SHARIES" at bounding box center [256, 568] width 304 height 15
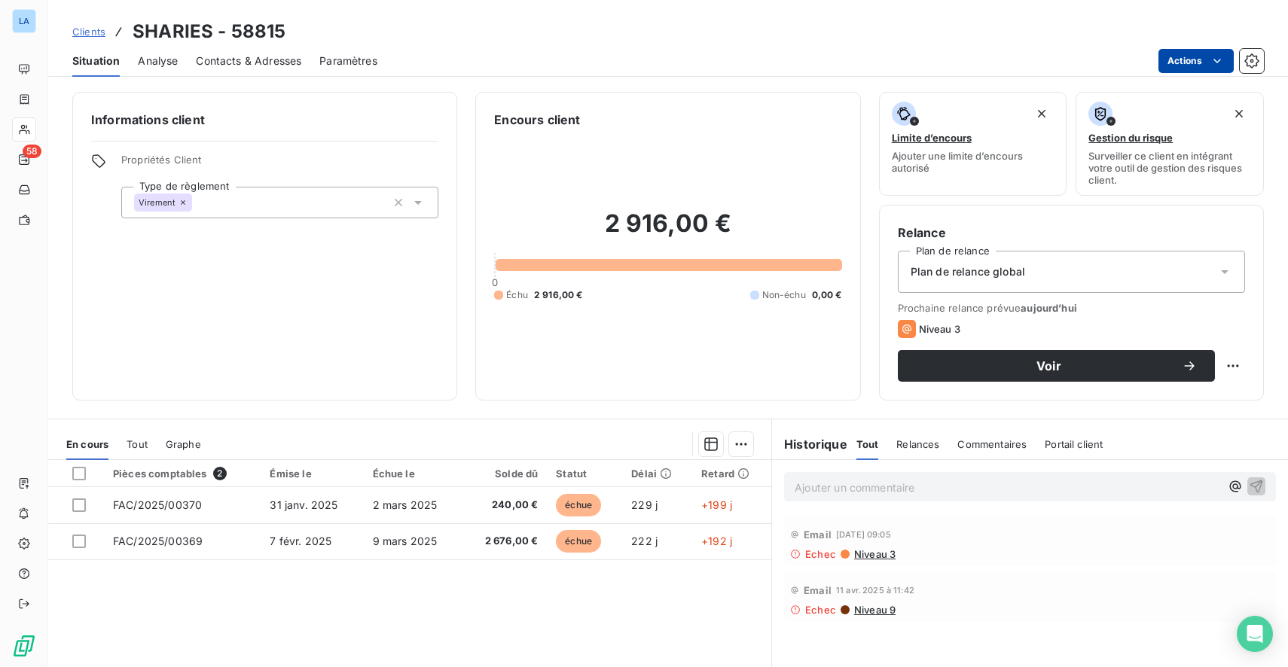
click at [1195, 66] on html "LA 58 Clients SHARIES - 58815 Situation Analyse Contacts & Adresses Paramètres …" at bounding box center [644, 333] width 1288 height 667
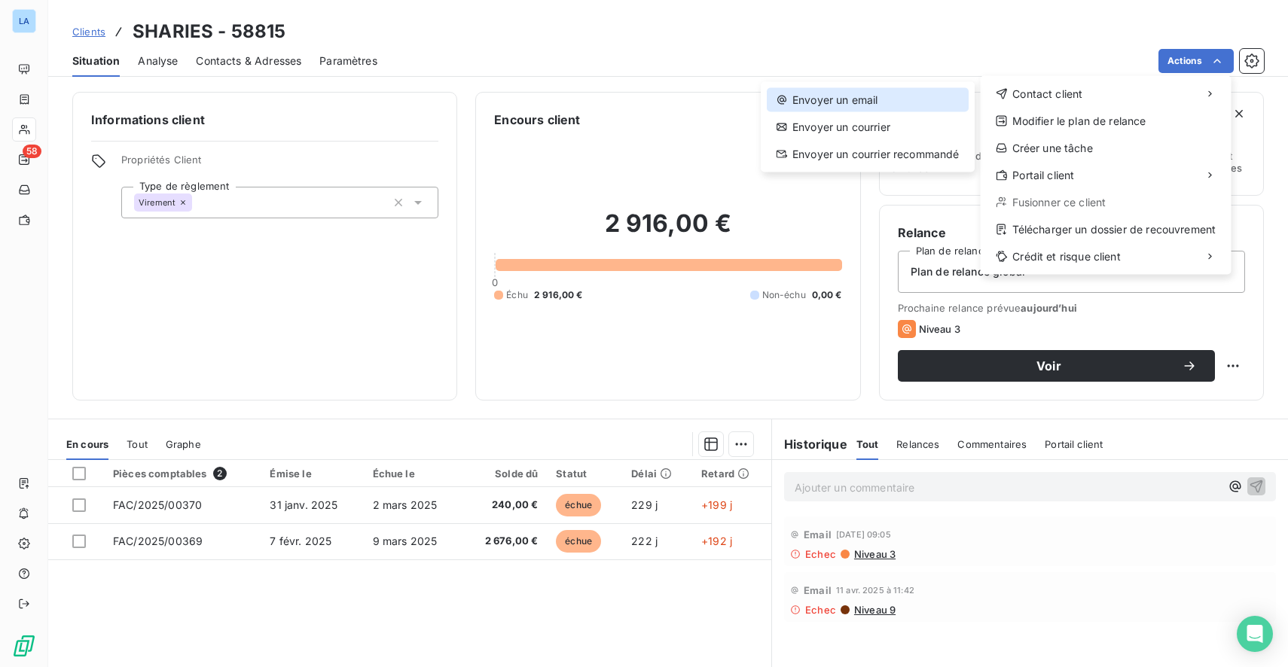
click at [917, 107] on div "Envoyer un email" at bounding box center [868, 100] width 202 height 24
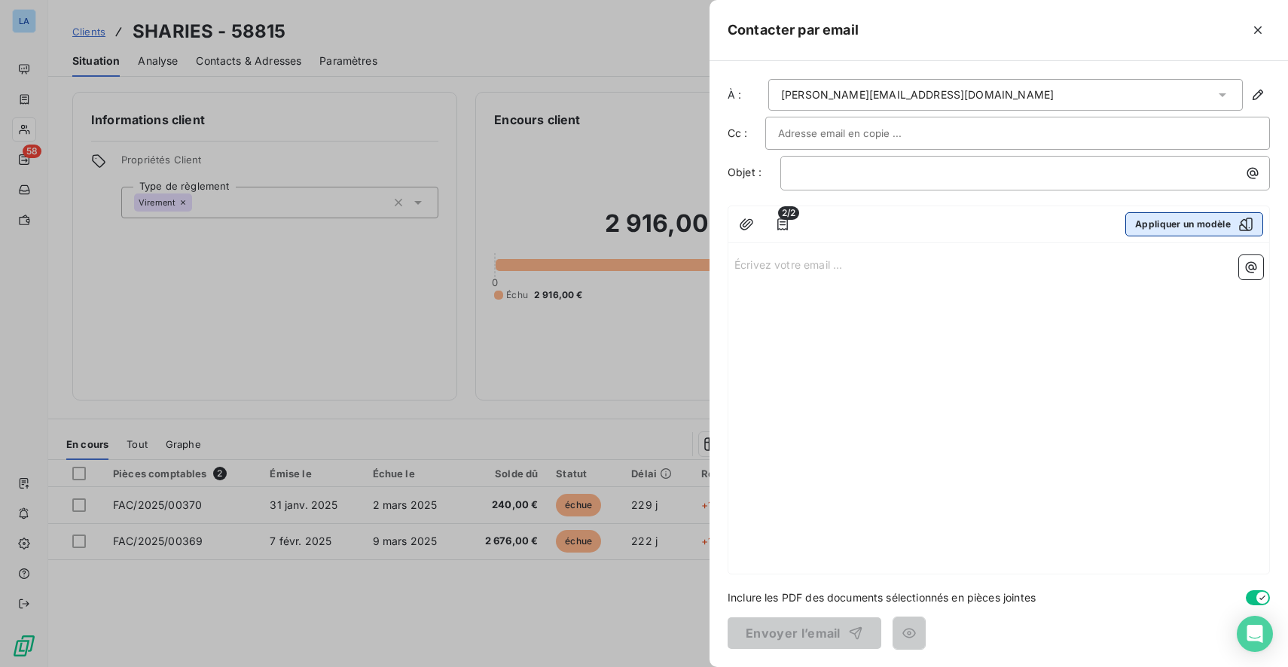
click at [1215, 219] on button "Appliquer un modèle" at bounding box center [1194, 224] width 138 height 24
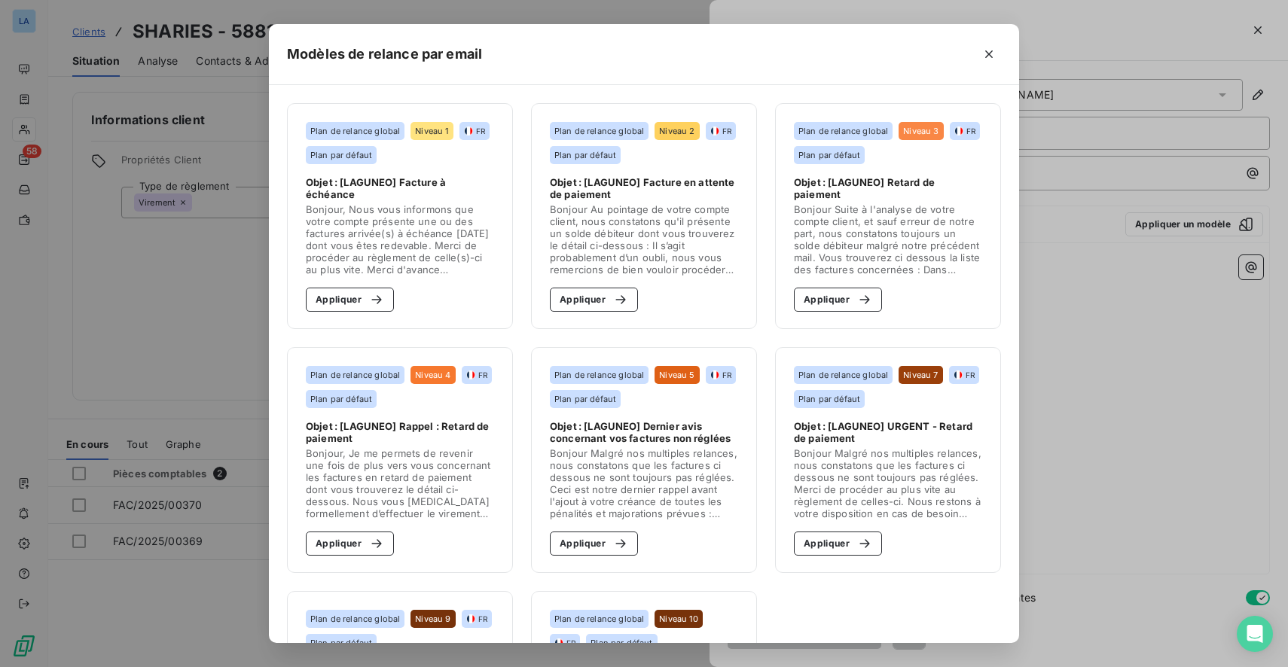
click at [697, 217] on span "Bonjour Au pointage de votre compte client, nous constatons qu'il présente un s…" at bounding box center [644, 239] width 188 height 72
click at [584, 294] on button "Appliquer" at bounding box center [594, 300] width 88 height 24
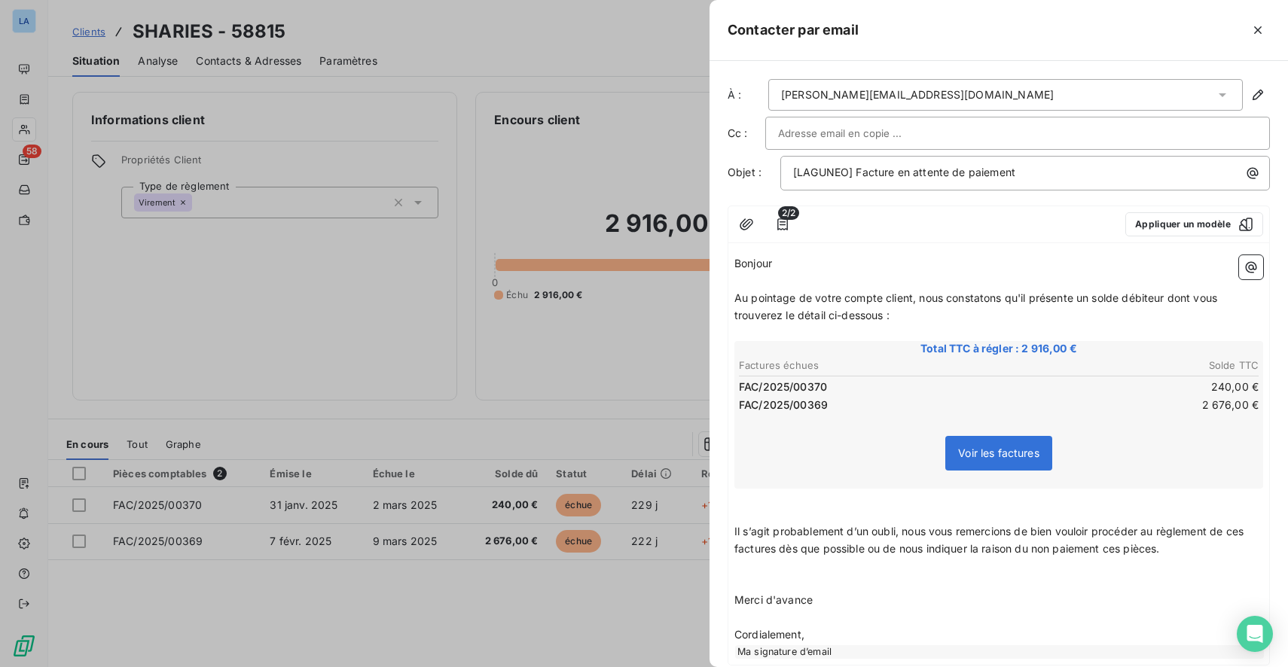
scroll to position [81, 0]
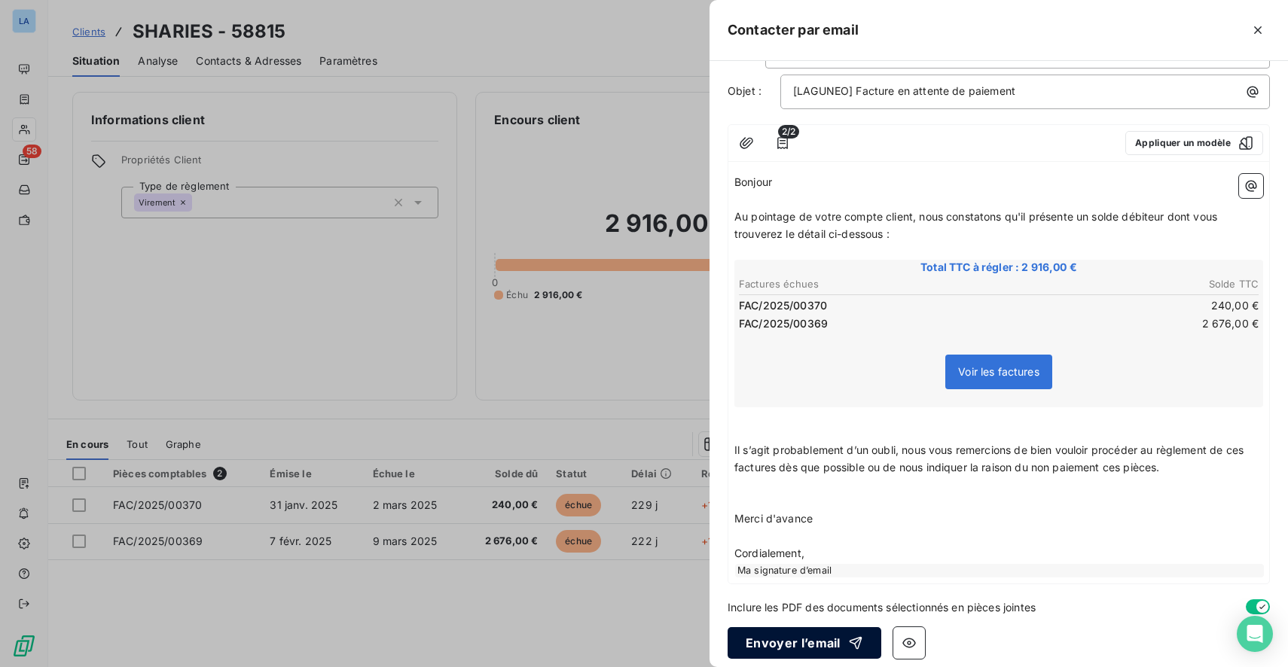
click at [820, 618] on div "À : emilie.boketsu@sharies.com Cc : Objet : [LAGUNEO] Facture en attente de pai…" at bounding box center [999, 364] width 578 height 606
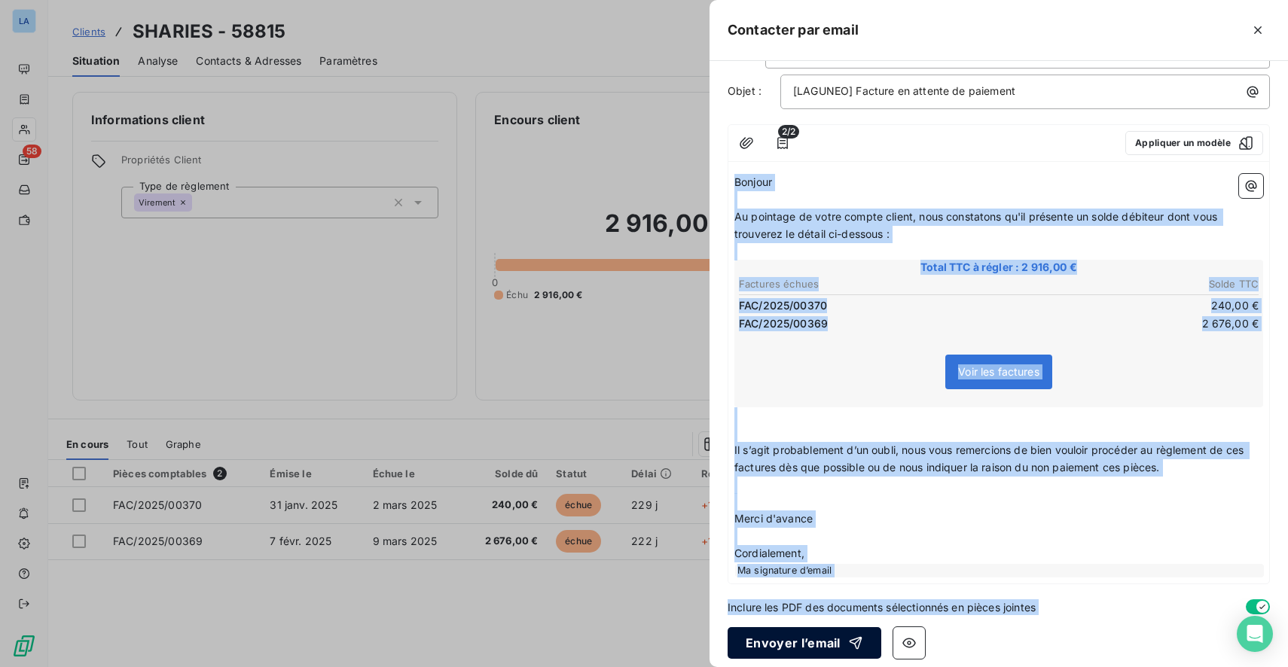
click at [816, 632] on button "Envoyer l’email" at bounding box center [805, 643] width 154 height 32
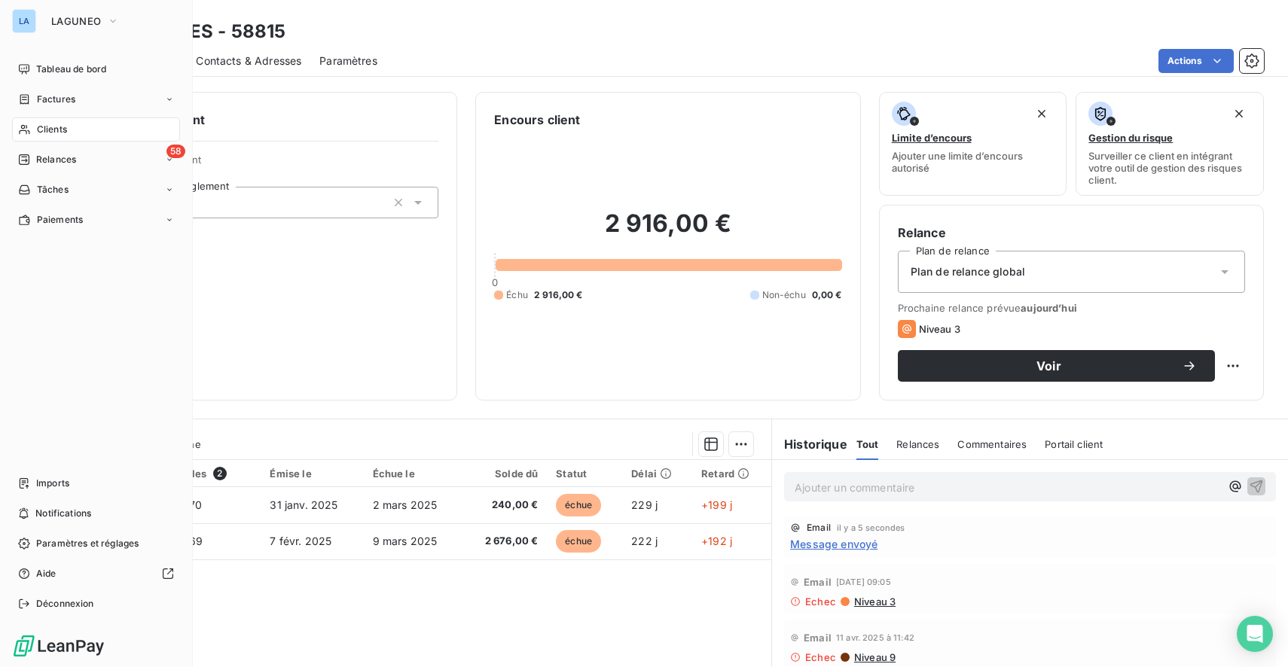
click at [37, 127] on span "Clients" at bounding box center [52, 130] width 30 height 14
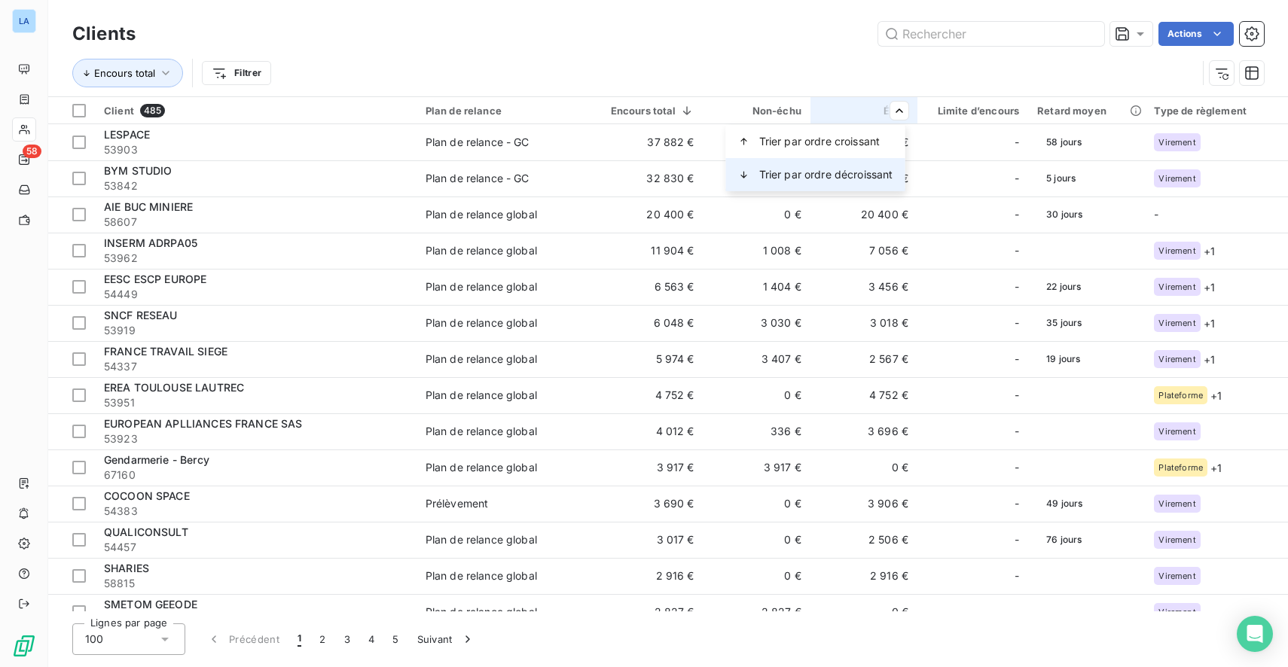
click at [865, 173] on span "Trier par ordre décroissant" at bounding box center [826, 174] width 134 height 15
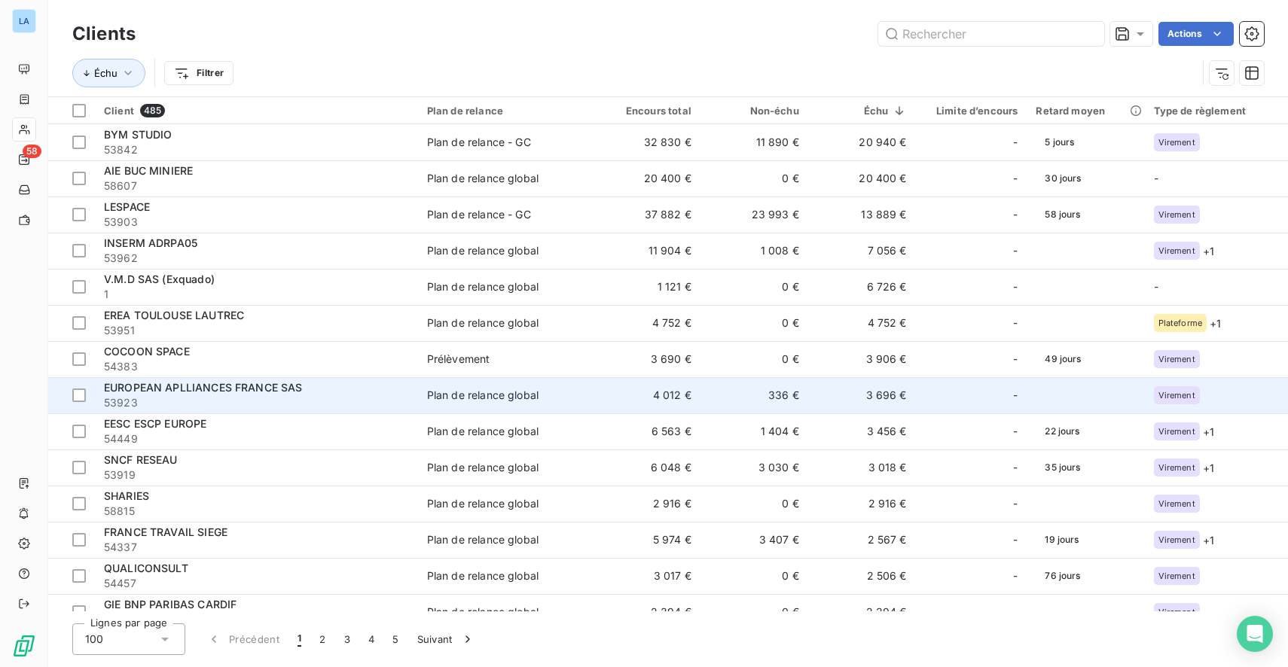
click at [345, 393] on div "EUROPEAN APLLIANCES FRANCE SAS" at bounding box center [256, 387] width 305 height 15
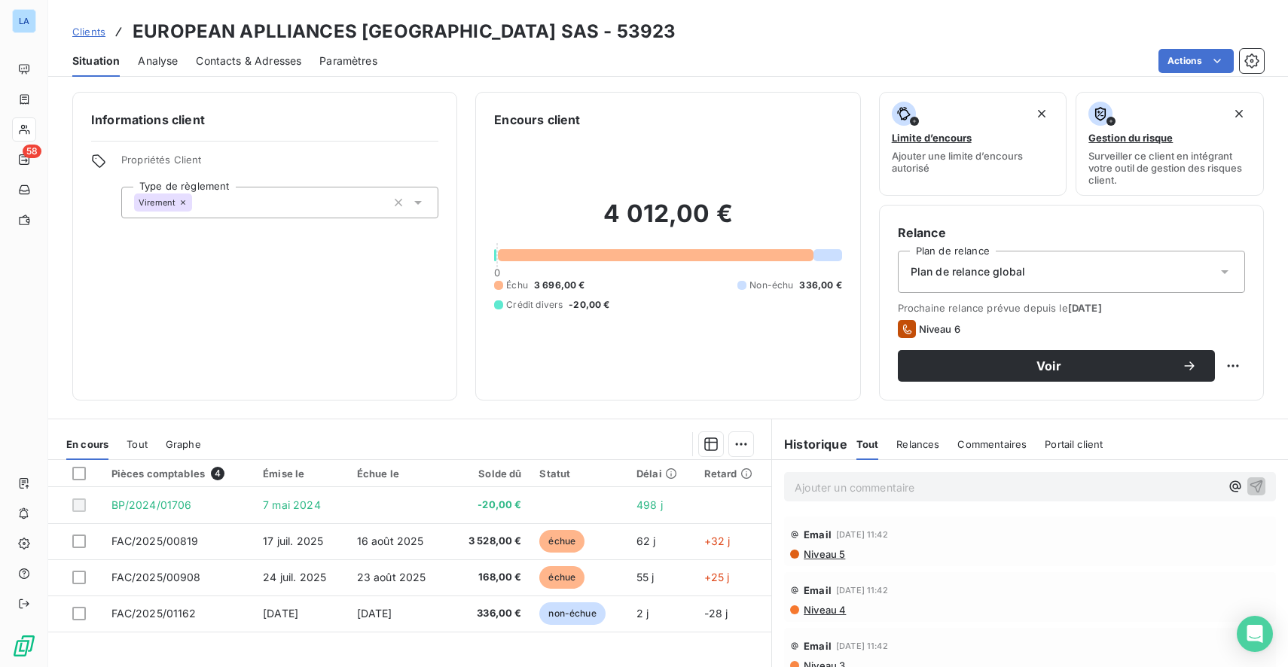
drag, startPoint x: 240, startPoint y: 75, endPoint x: 243, endPoint y: 67, distance: 7.9
click at [240, 75] on div "Contacts & Adresses" at bounding box center [248, 61] width 105 height 32
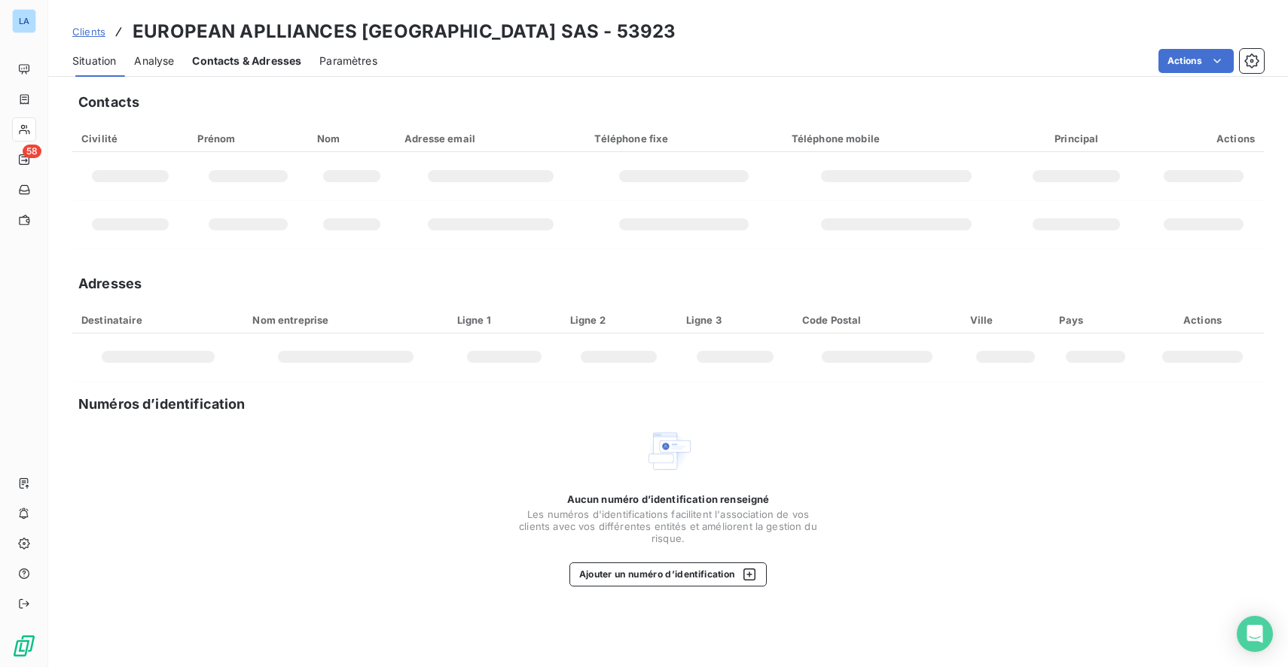
click at [243, 66] on span "Contacts & Adresses" at bounding box center [246, 60] width 109 height 15
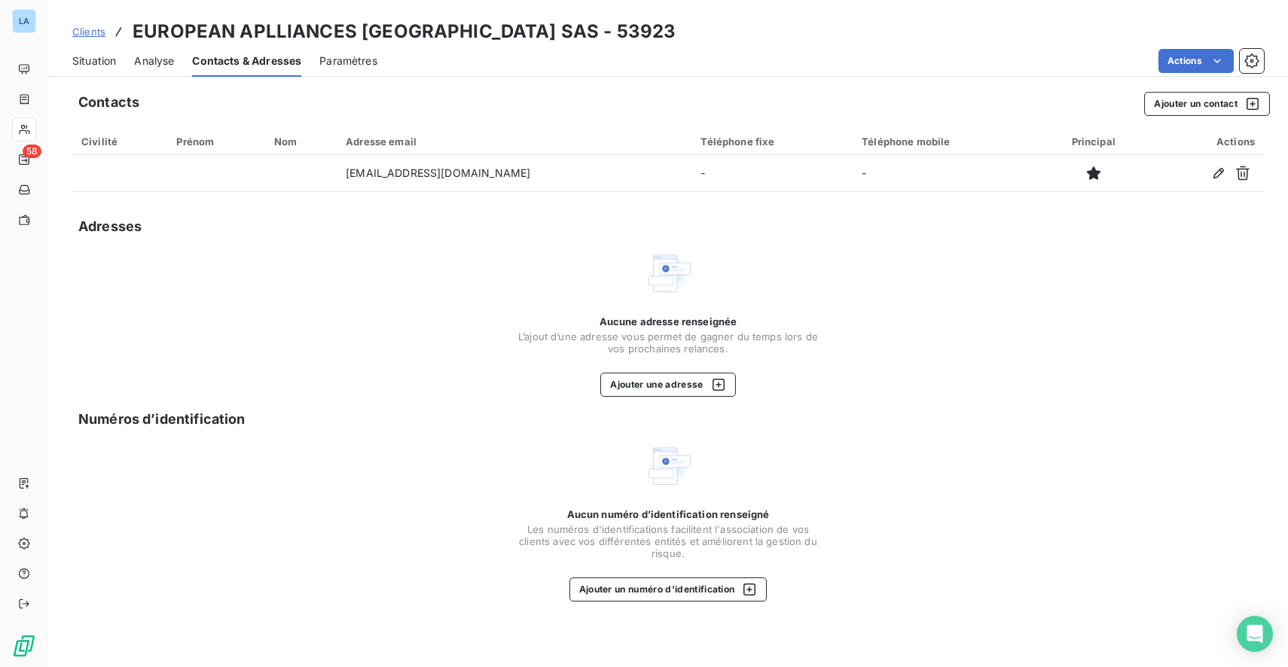
click at [105, 59] on span "Situation" at bounding box center [94, 60] width 44 height 15
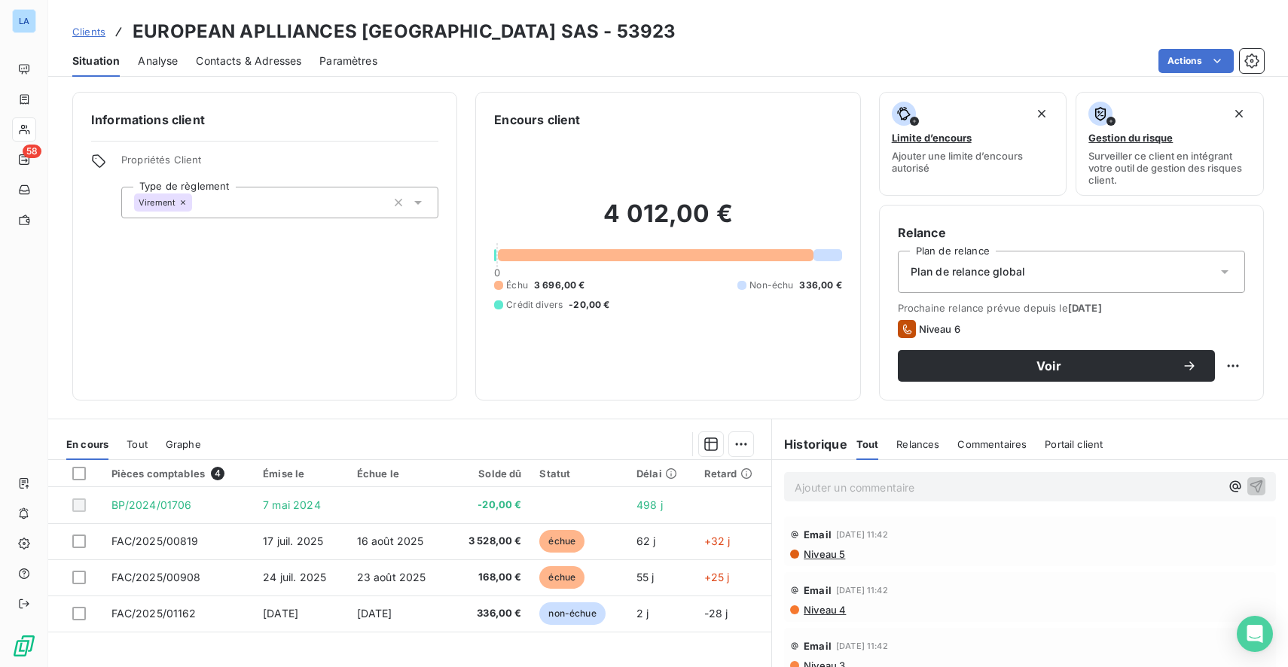
click at [1045, 274] on div "Plan de relance global" at bounding box center [1071, 272] width 347 height 42
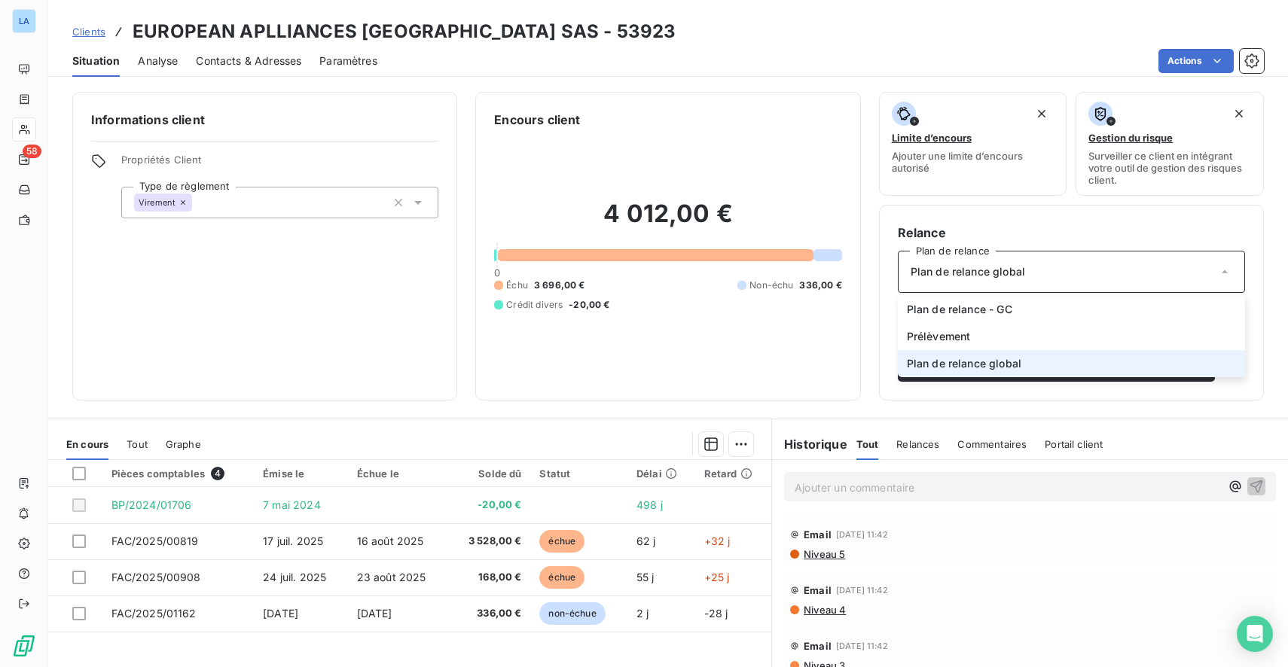
click at [1045, 274] on div "Plan de relance global" at bounding box center [1071, 272] width 347 height 42
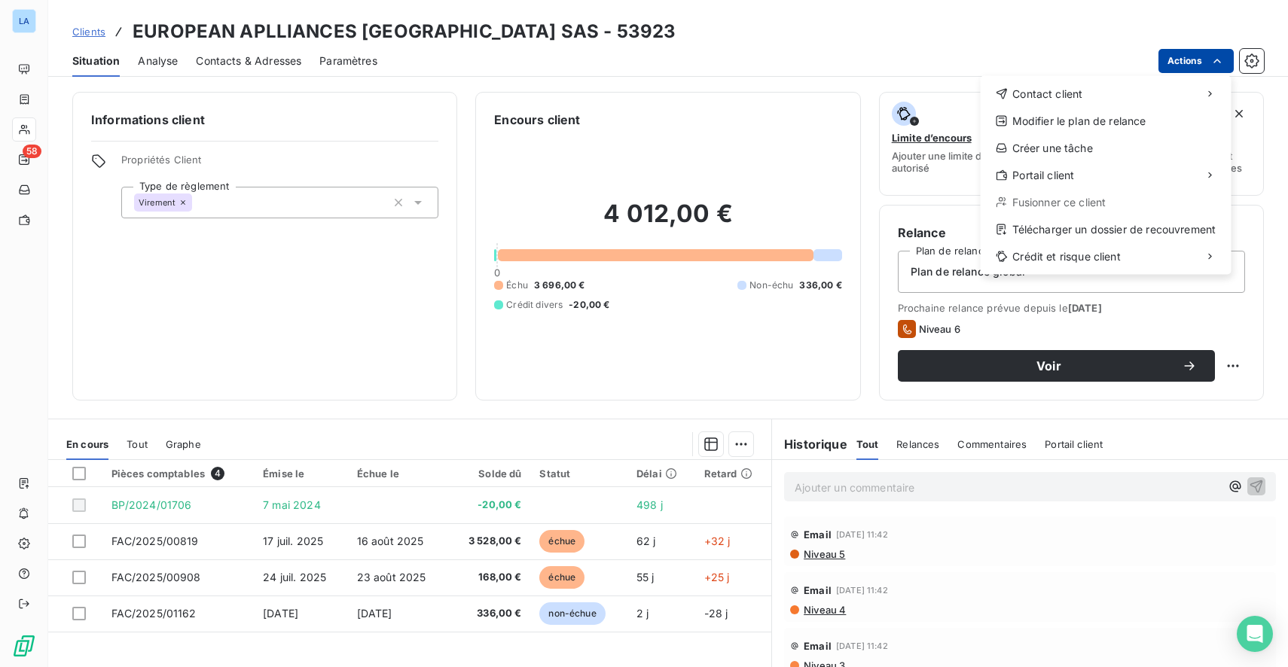
click at [1179, 60] on html "LA 58 Clients EUROPEAN APLLIANCES FRANCE SAS - 53923 Situation Analyse Contacts…" at bounding box center [644, 333] width 1288 height 667
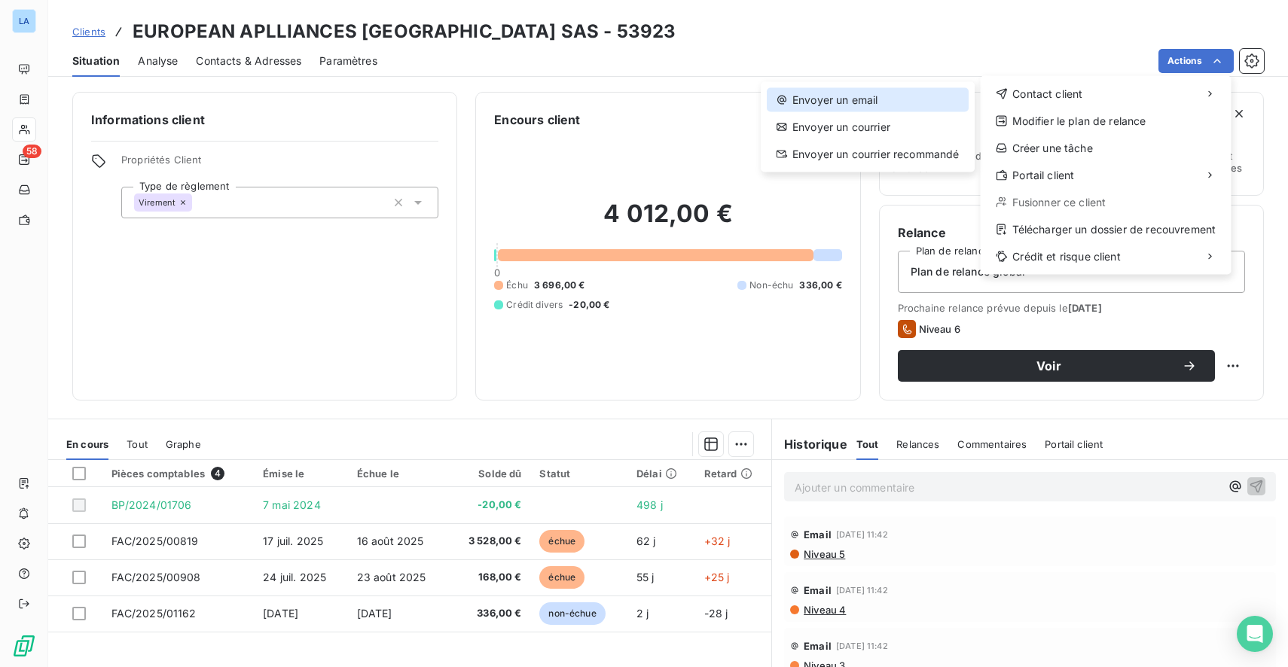
click at [870, 103] on div "Envoyer un email" at bounding box center [868, 100] width 202 height 24
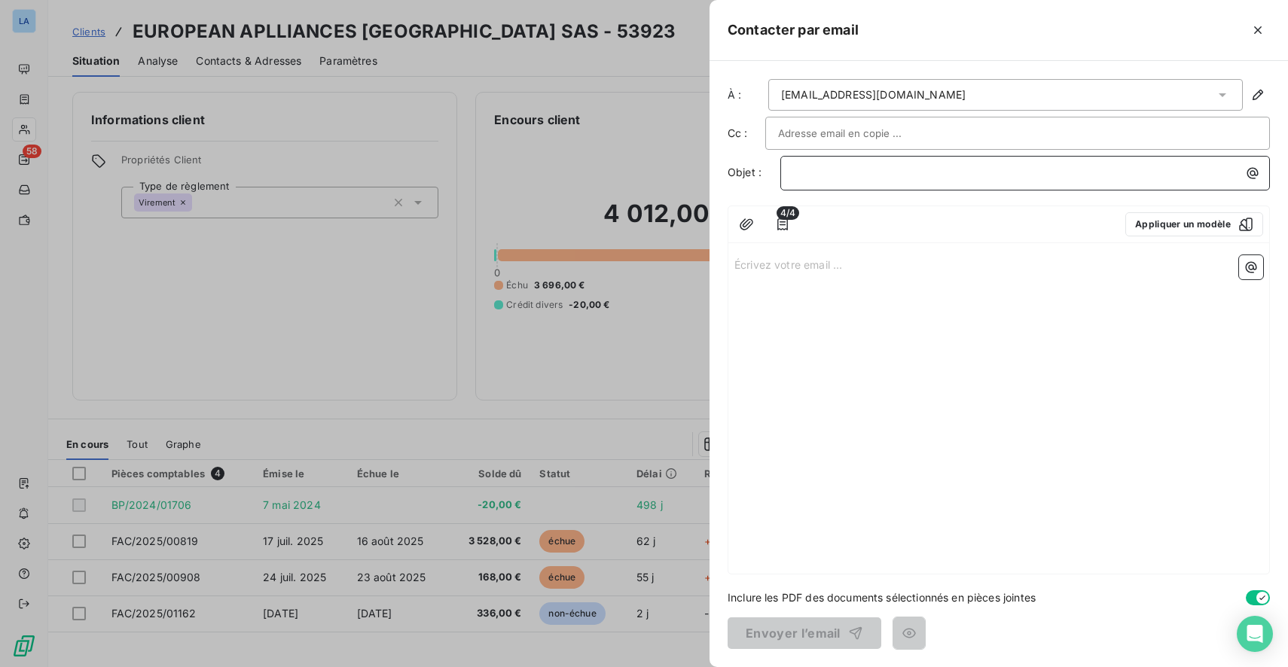
click at [929, 175] on p "﻿" at bounding box center [1029, 172] width 472 height 17
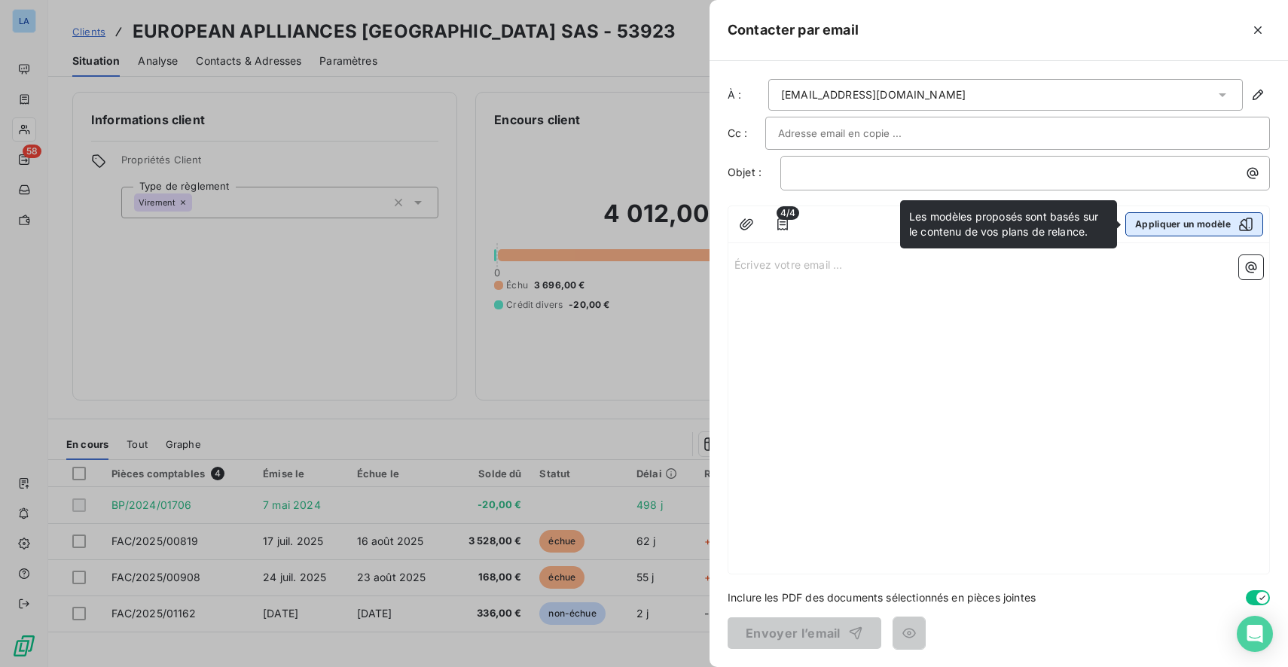
click at [1183, 224] on button "Appliquer un modèle" at bounding box center [1194, 224] width 138 height 24
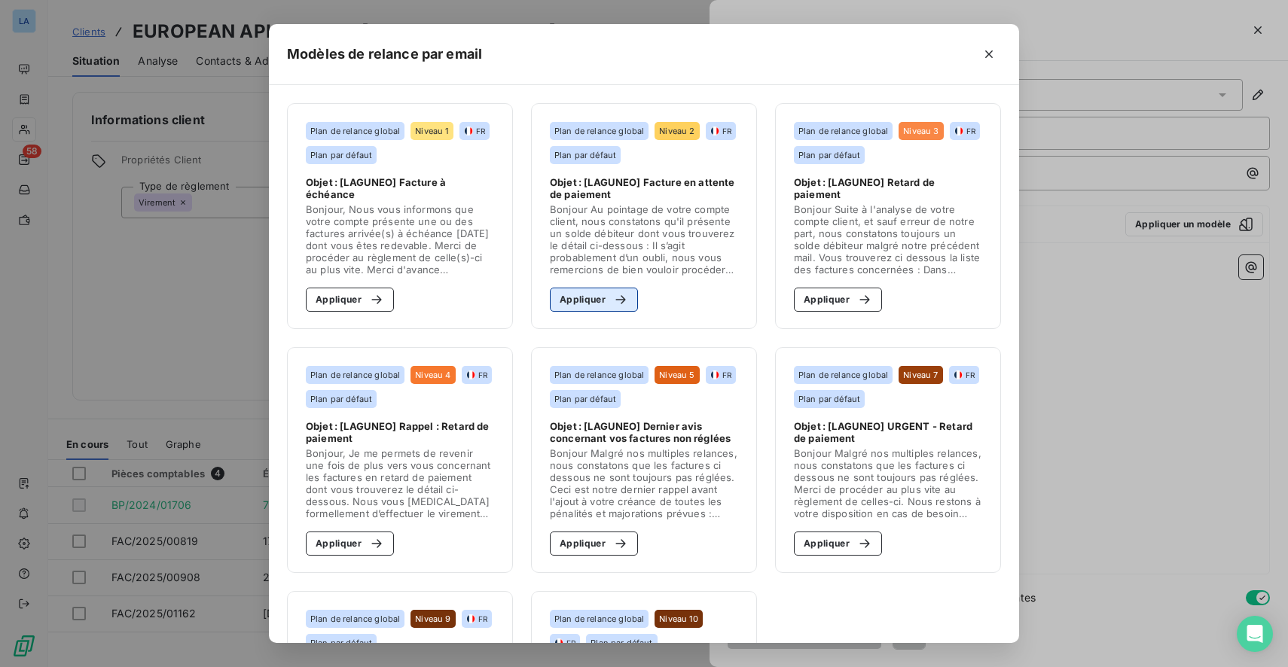
drag, startPoint x: 615, startPoint y: 289, endPoint x: 612, endPoint y: 300, distance: 10.8
click at [615, 289] on button "Appliquer" at bounding box center [594, 300] width 88 height 24
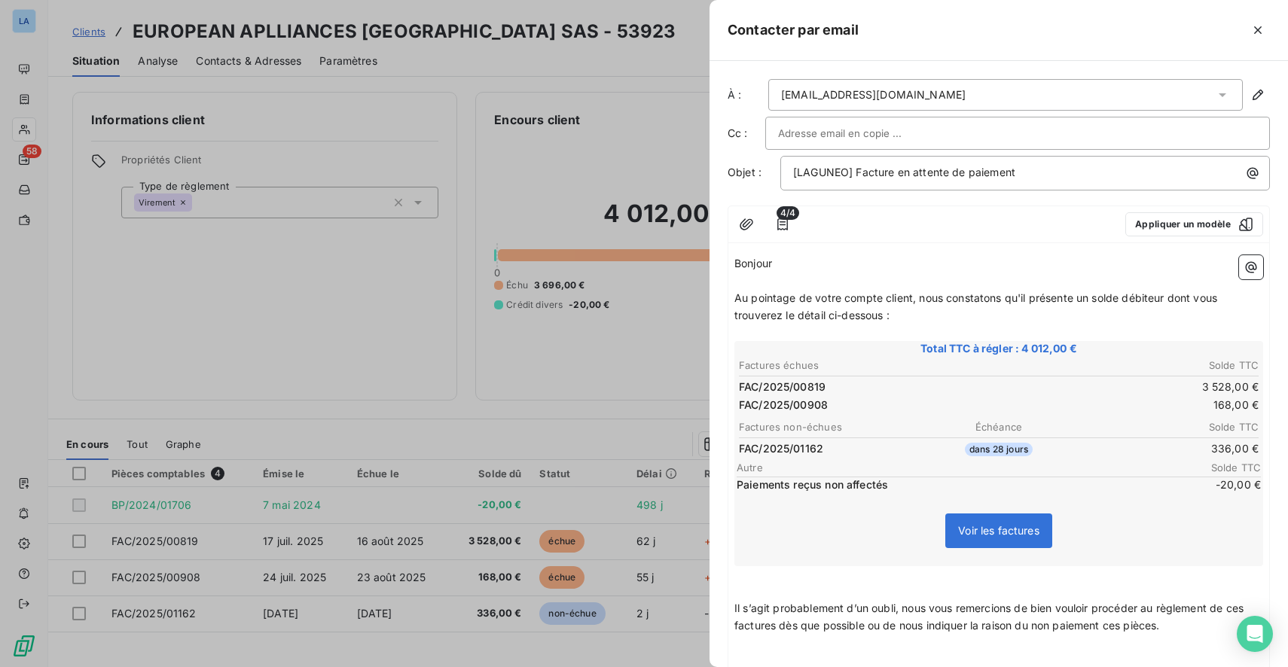
scroll to position [133, 0]
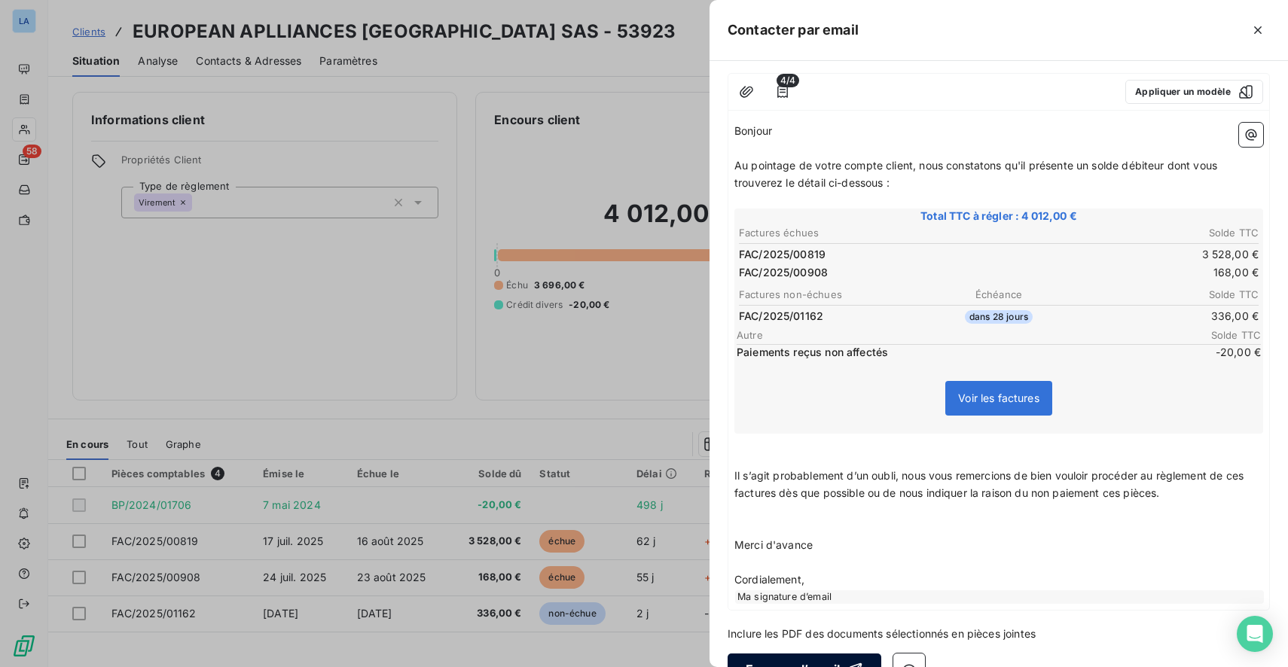
click at [809, 659] on button "Envoyer l’email" at bounding box center [805, 670] width 154 height 32
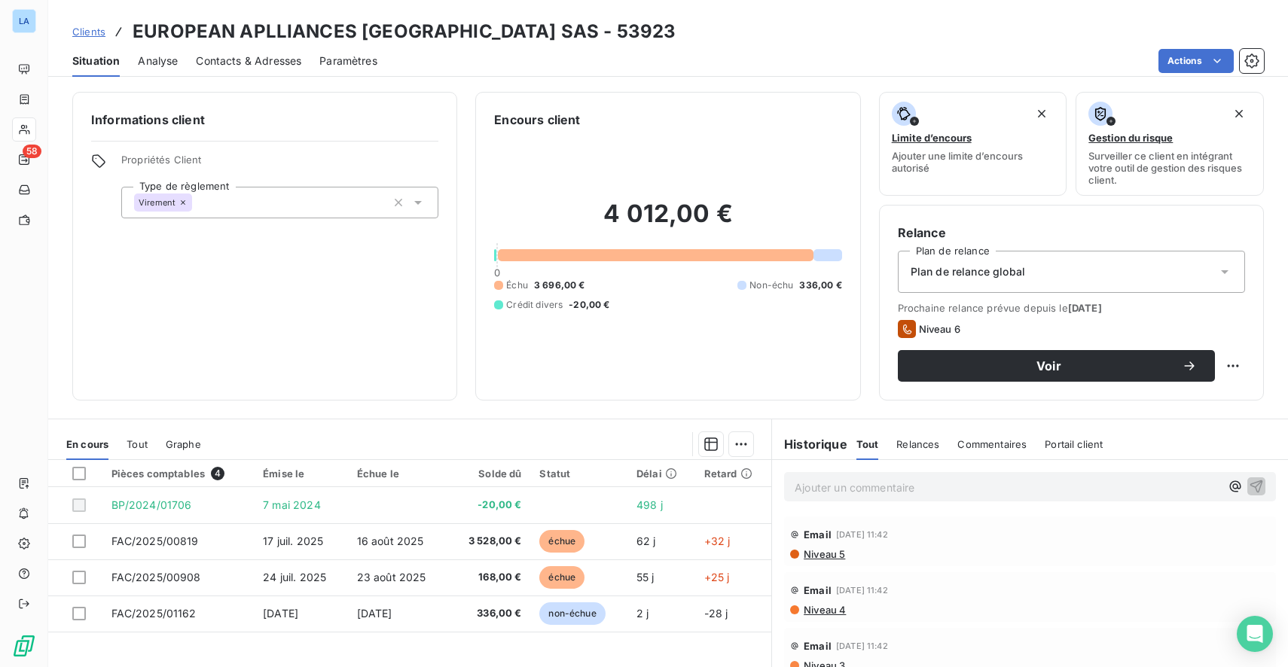
click at [94, 36] on span "Clients" at bounding box center [88, 32] width 33 height 12
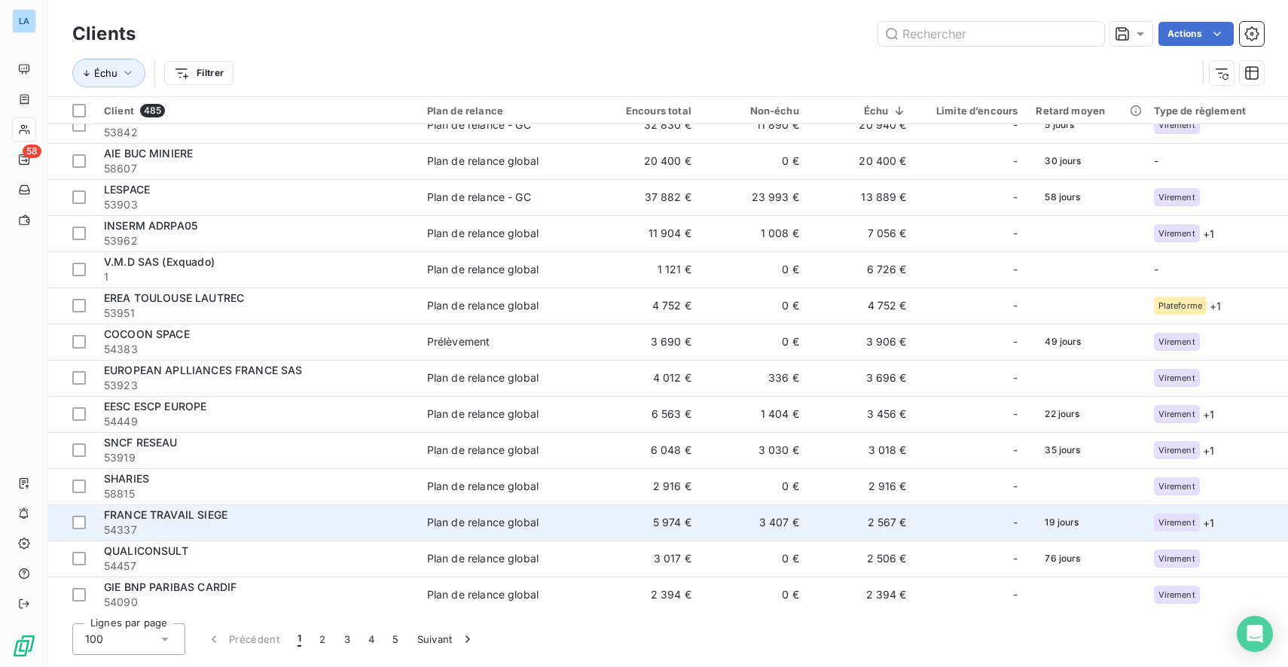
scroll to position [44, 0]
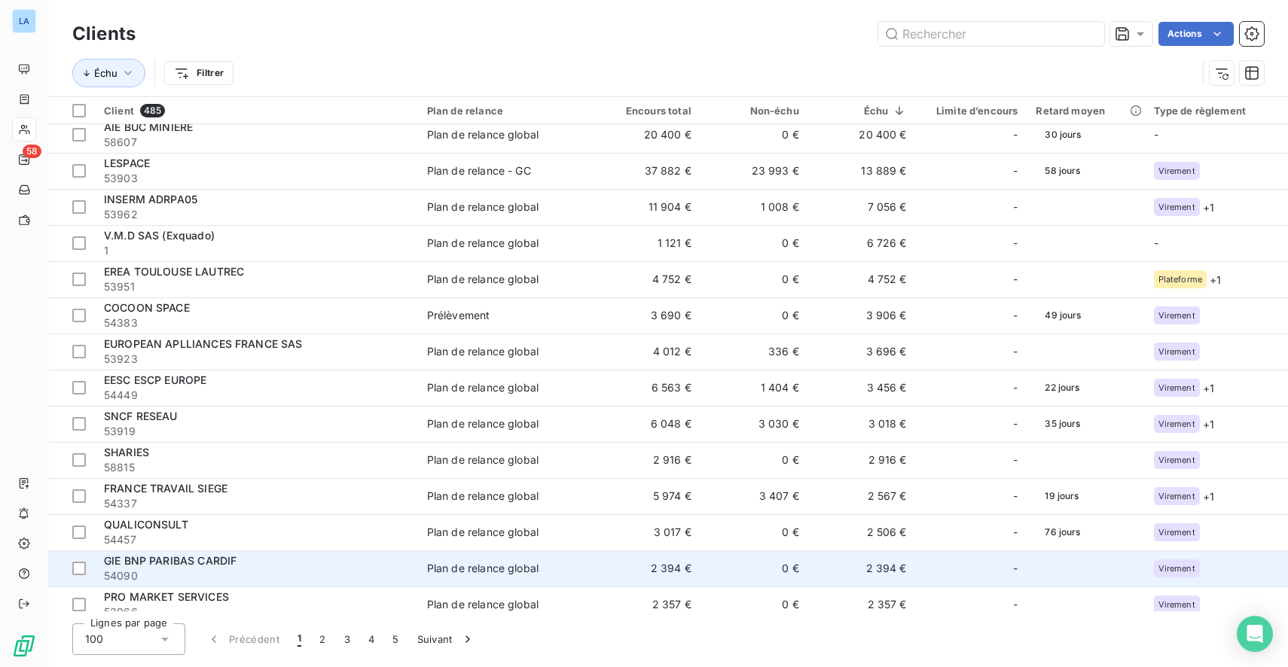
click at [835, 562] on td "2 394 €" at bounding box center [862, 569] width 108 height 36
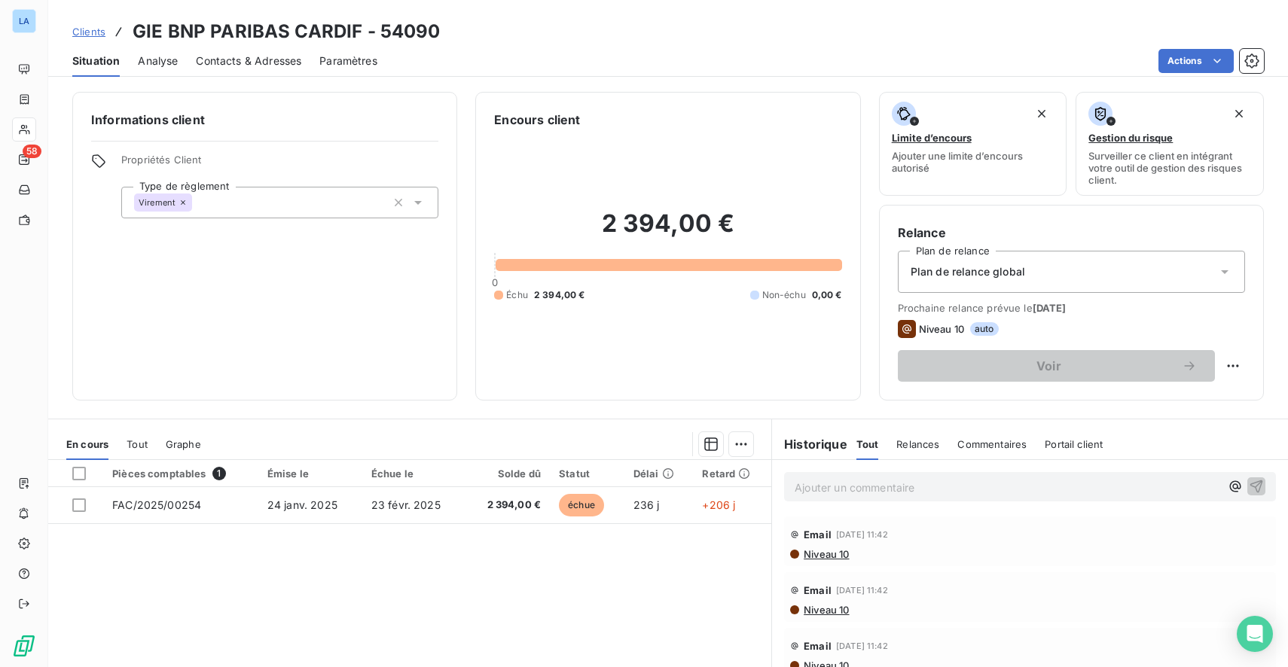
click at [279, 69] on div "Contacts & Adresses" at bounding box center [248, 61] width 105 height 32
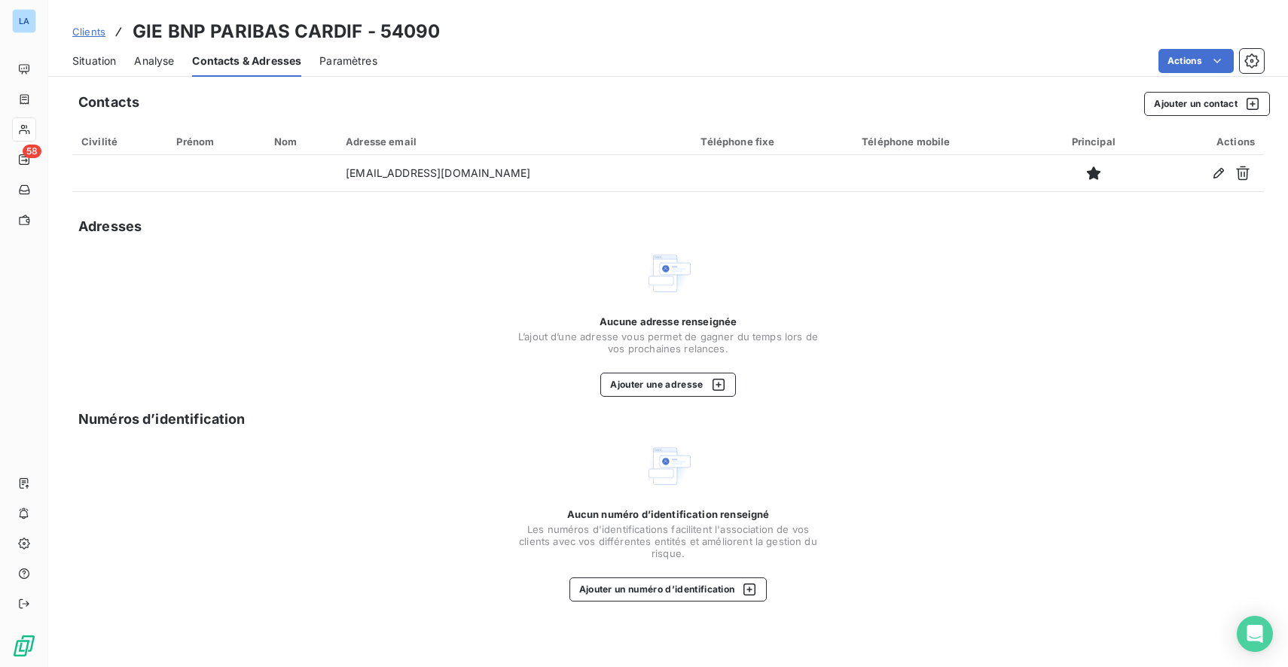
click at [94, 63] on span "Situation" at bounding box center [94, 60] width 44 height 15
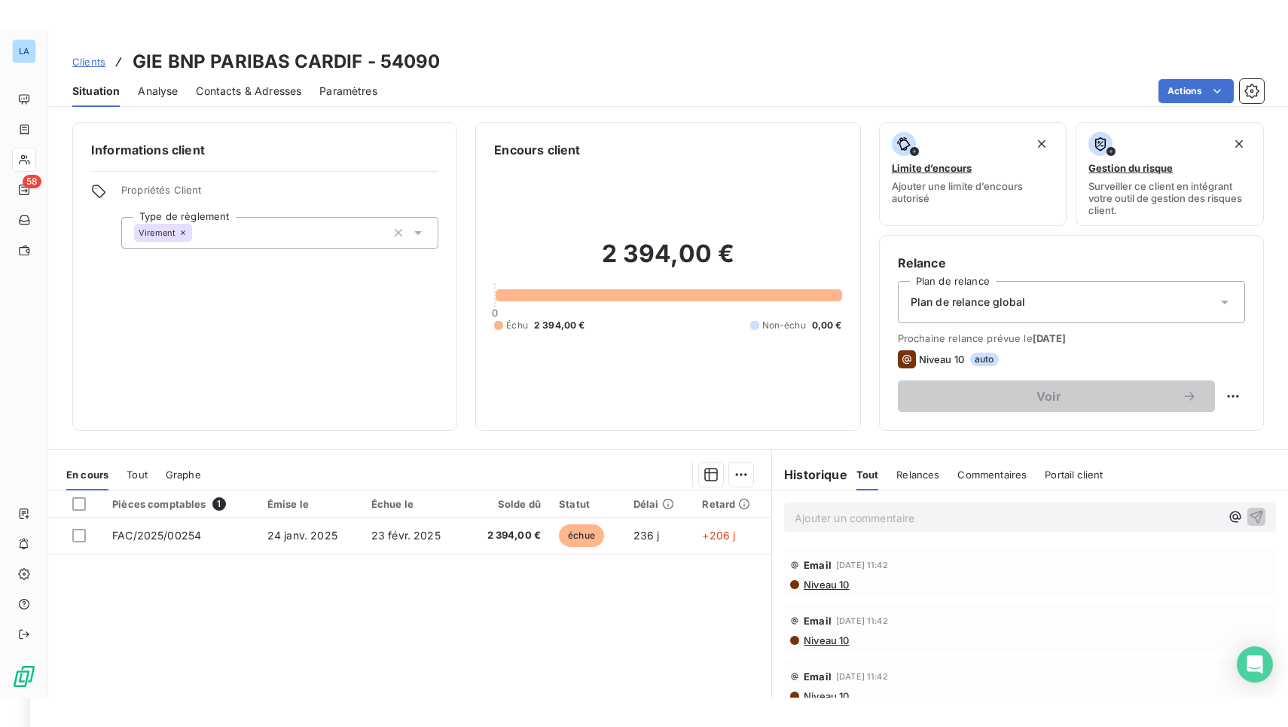
scroll to position [108, 0]
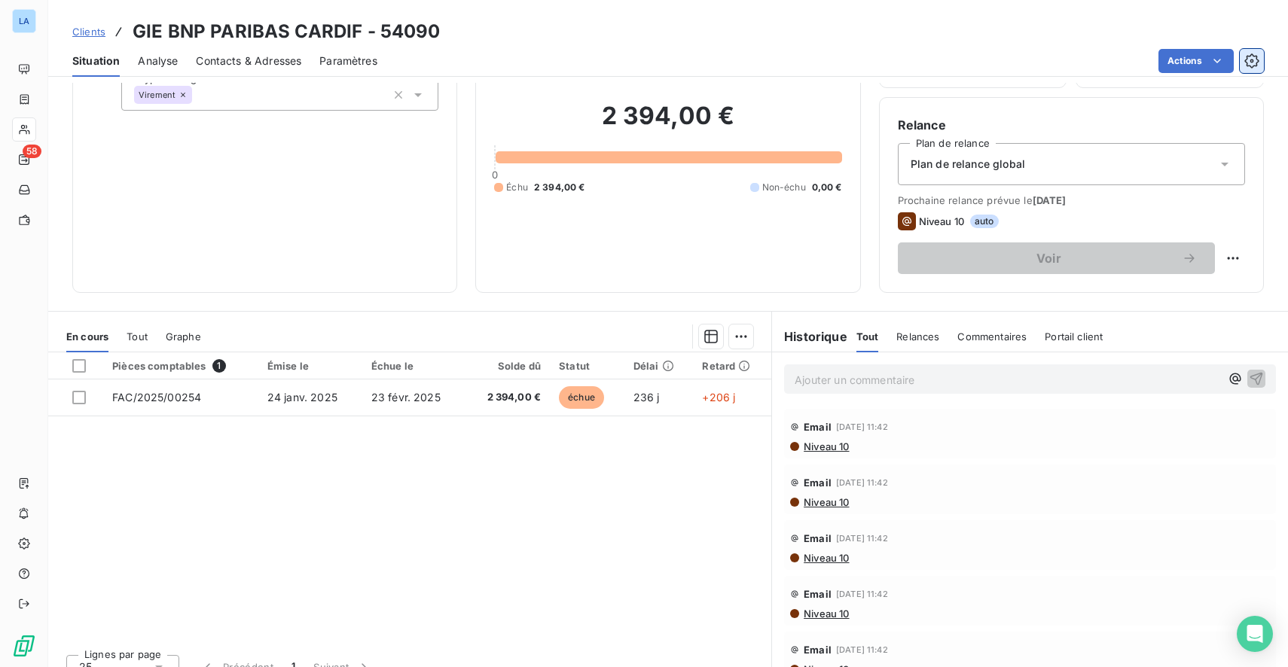
click at [152, 28] on h3 "GIE BNP PARIBAS CARDIF - 54090" at bounding box center [287, 31] width 308 height 27
drag, startPoint x: 1259, startPoint y: 58, endPoint x: 332, endPoint y: 33, distance: 926.8
click at [332, 33] on h3 "GIE BNP PARIBAS CARDIF - 54090" at bounding box center [287, 31] width 308 height 27
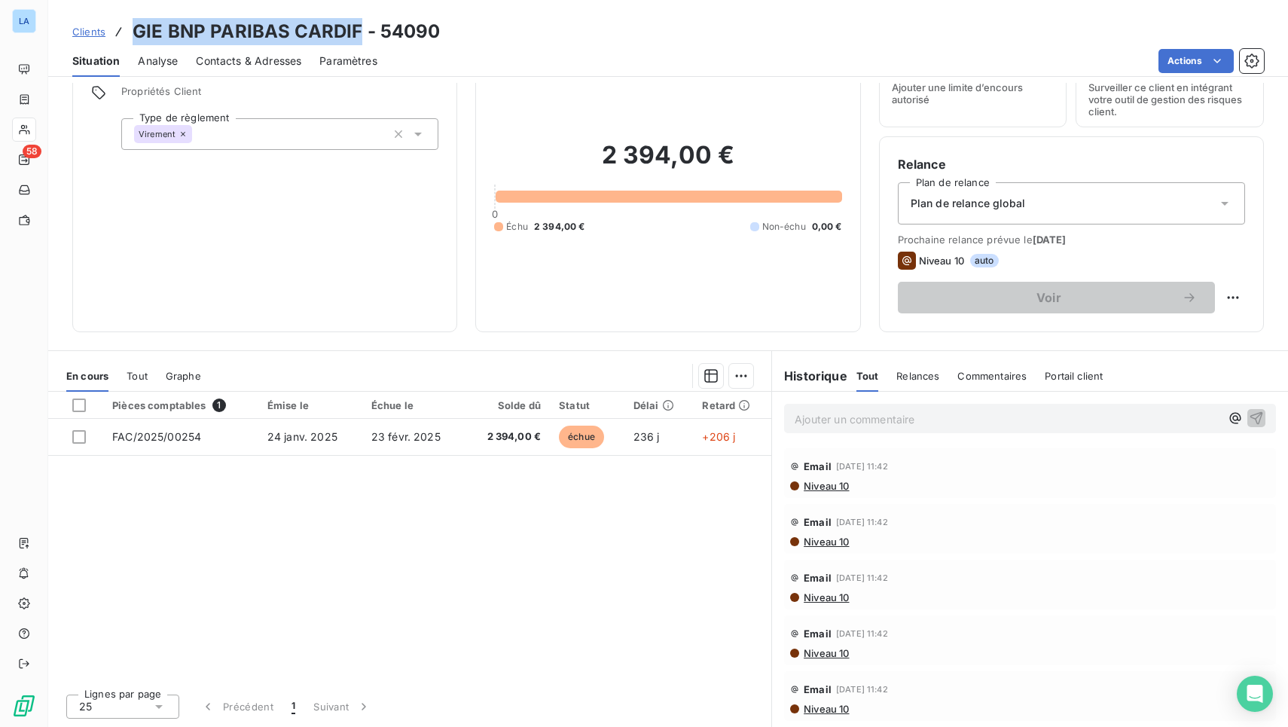
scroll to position [69, 0]
click at [212, 63] on span "Contacts & Adresses" at bounding box center [248, 60] width 105 height 15
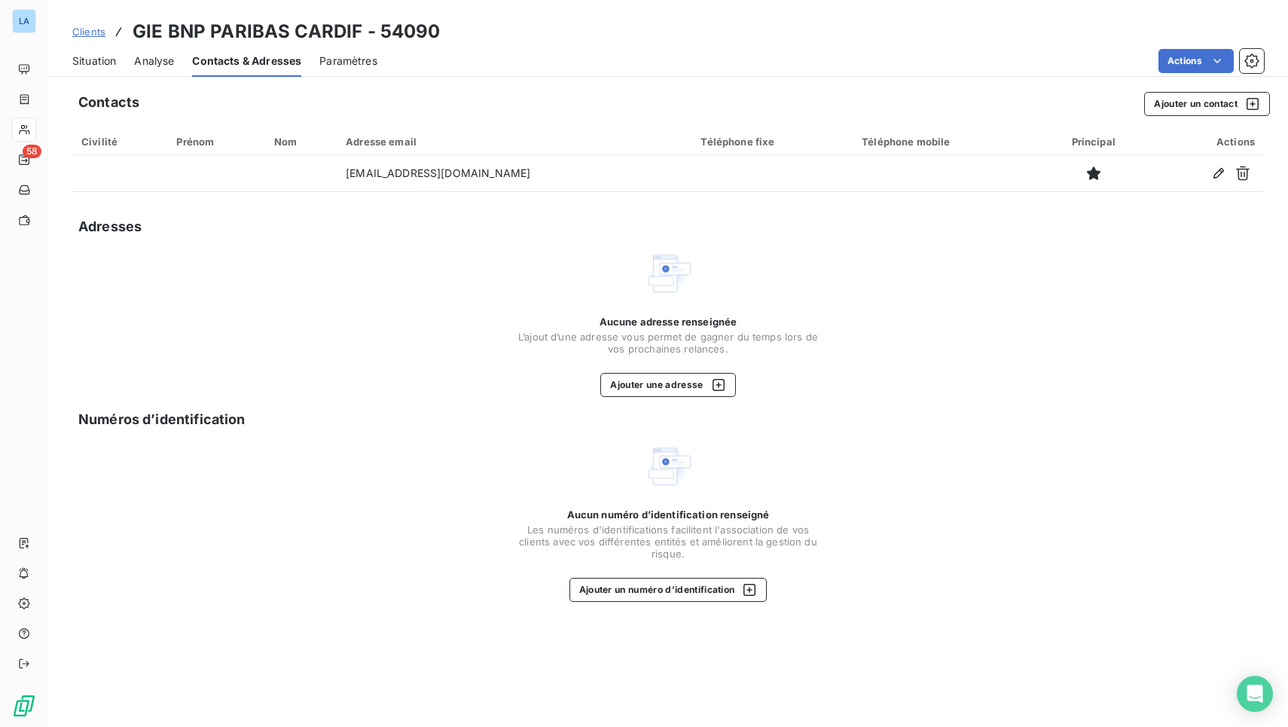
click at [107, 65] on span "Situation" at bounding box center [94, 60] width 44 height 15
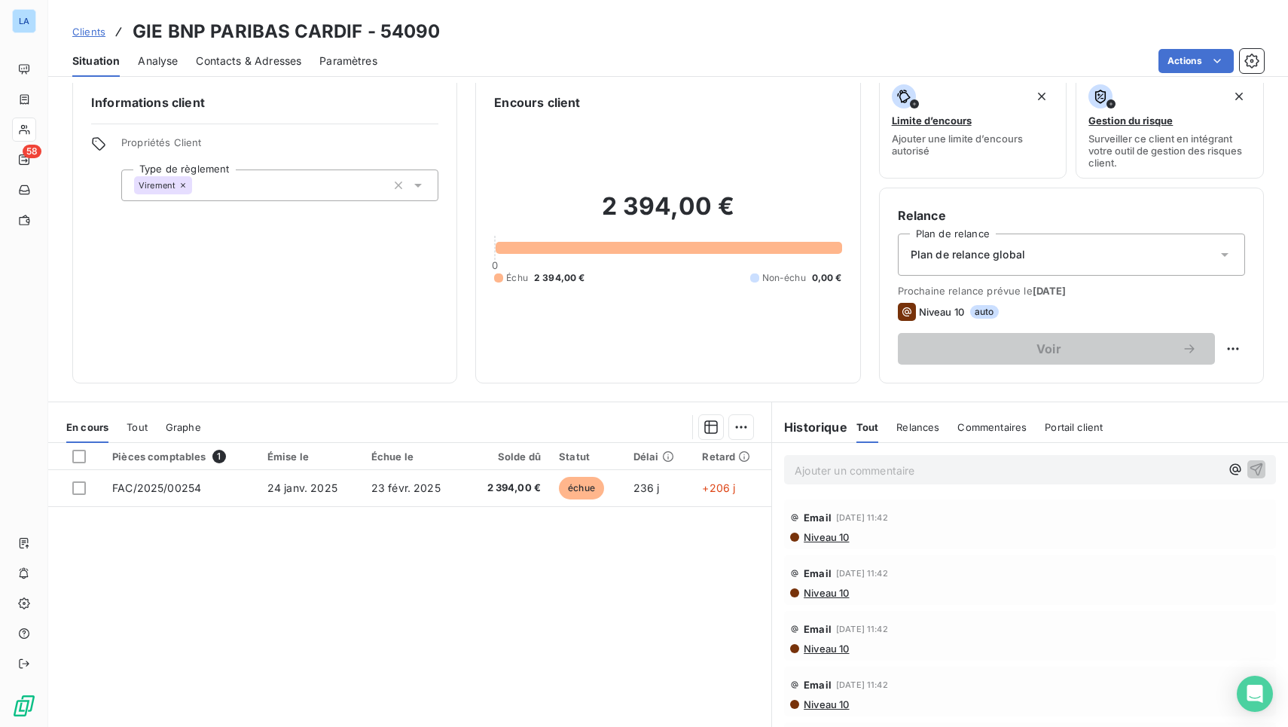
scroll to position [39, 0]
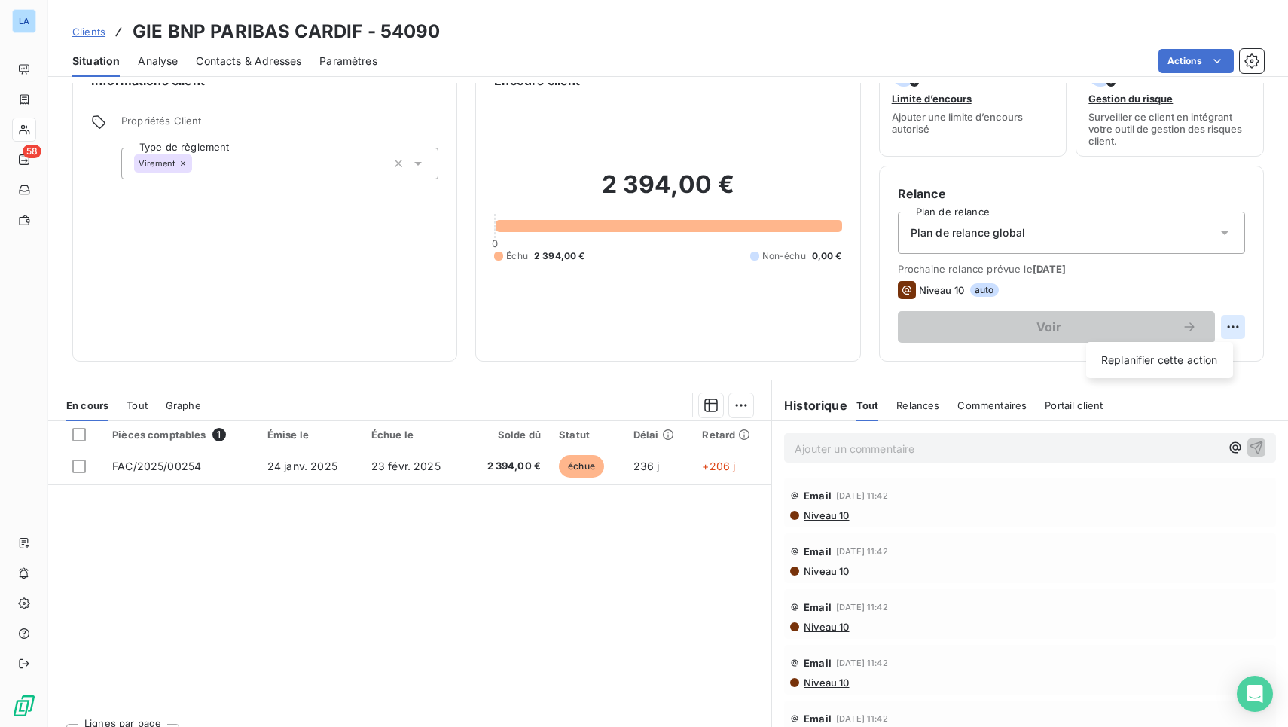
click at [1221, 323] on html "LA 58 Clients GIE BNP PARIBAS CARDIF - 54090 Situation Analyse Contacts & Adres…" at bounding box center [644, 363] width 1288 height 727
click at [967, 280] on html "LA 58 Clients GIE BNP PARIBAS CARDIF - 54090 Situation Analyse Contacts & Adres…" at bounding box center [644, 363] width 1288 height 727
click at [1177, 71] on html "LA 58 Clients GIE BNP PARIBAS CARDIF - 54090 Situation Analyse Contacts & Adres…" at bounding box center [644, 363] width 1288 height 727
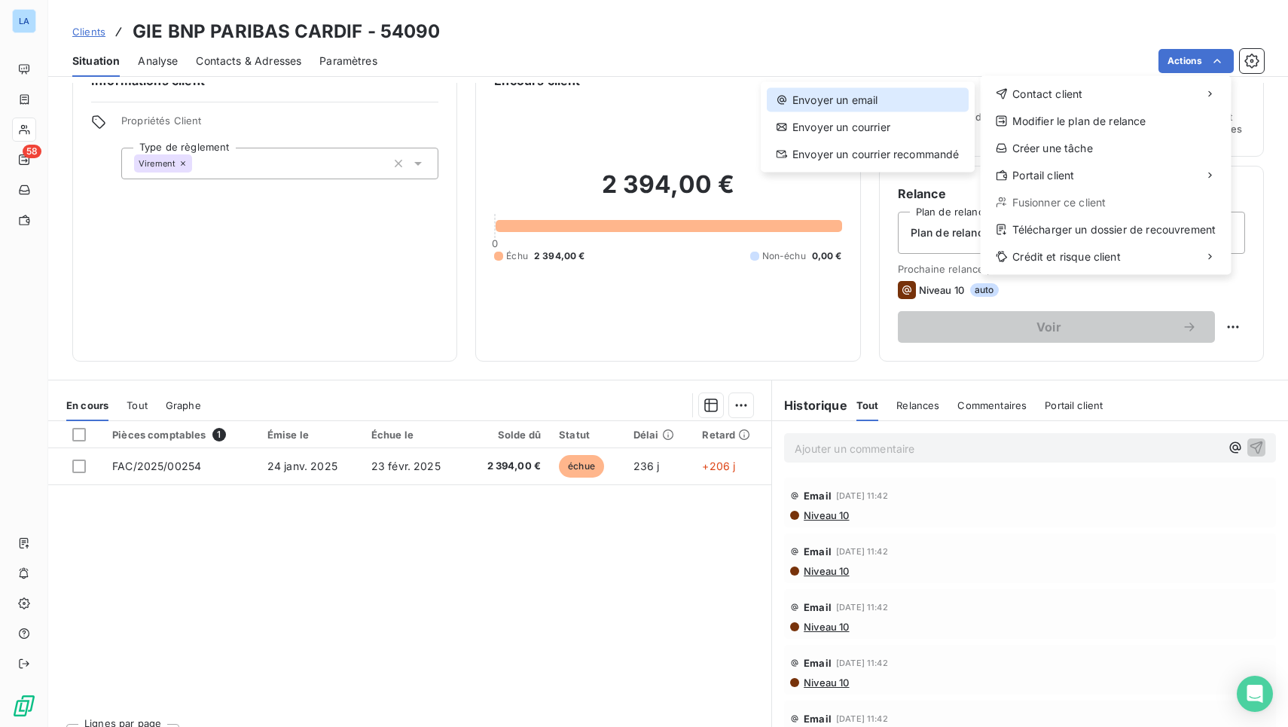
click at [838, 100] on div "Envoyer un email" at bounding box center [868, 100] width 202 height 24
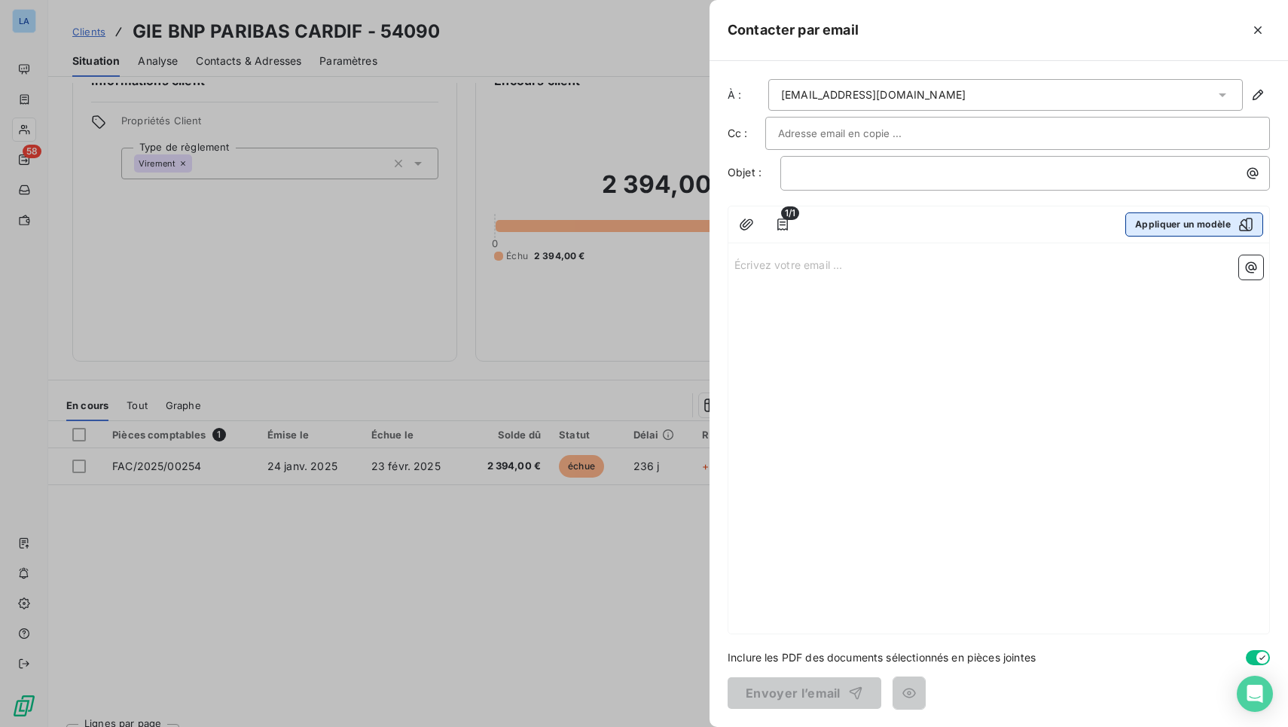
click at [1162, 227] on button "Appliquer un modèle" at bounding box center [1194, 224] width 138 height 24
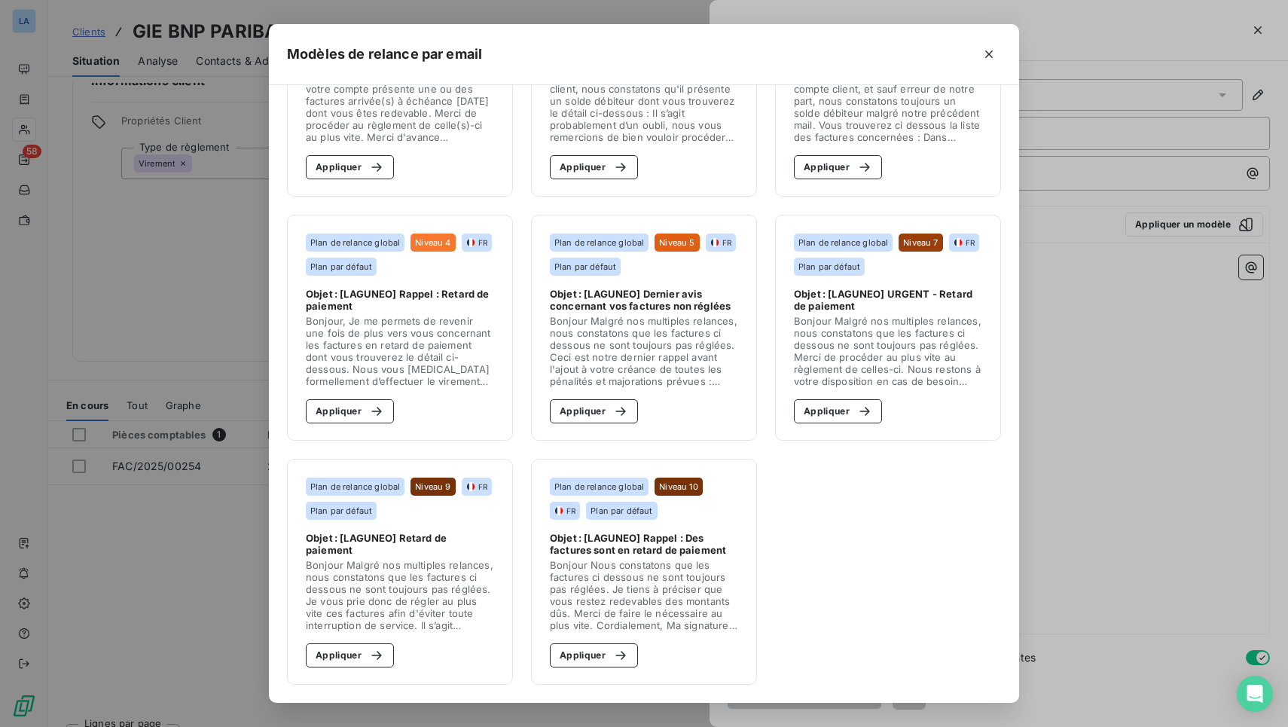
scroll to position [144, 0]
click at [995, 49] on icon "button" at bounding box center [988, 54] width 15 height 15
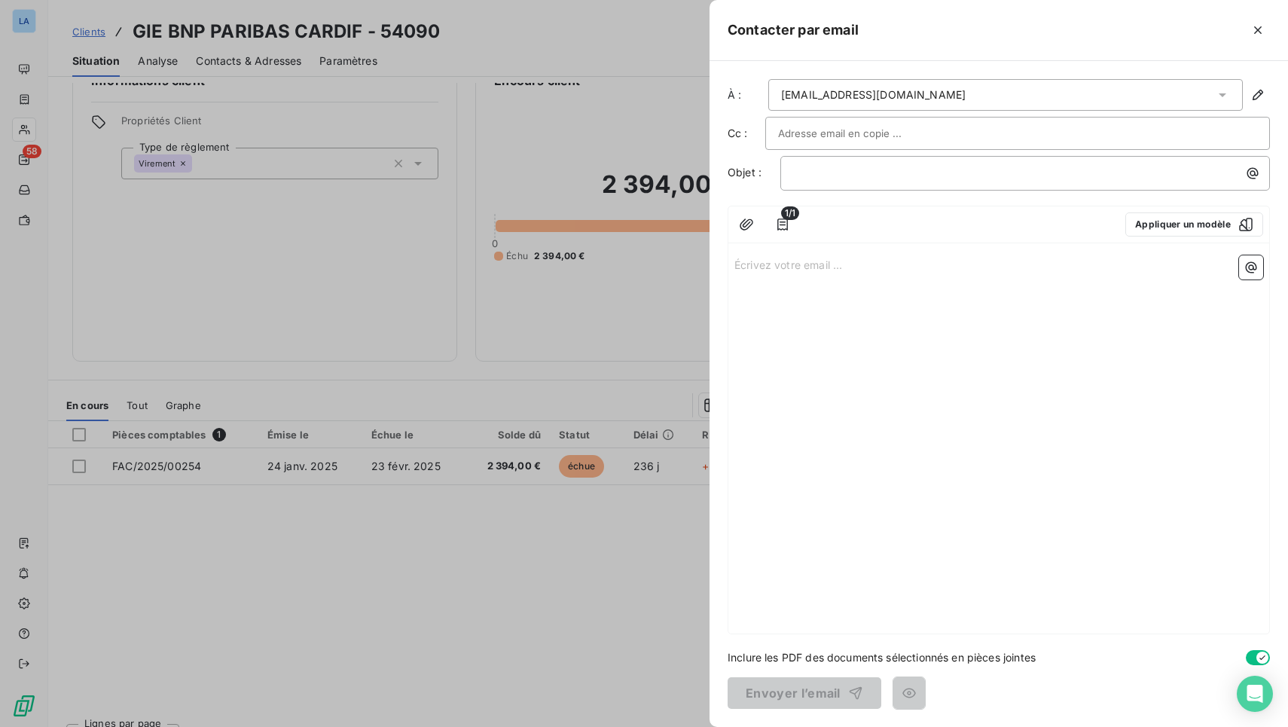
click at [314, 273] on div at bounding box center [644, 363] width 1288 height 727
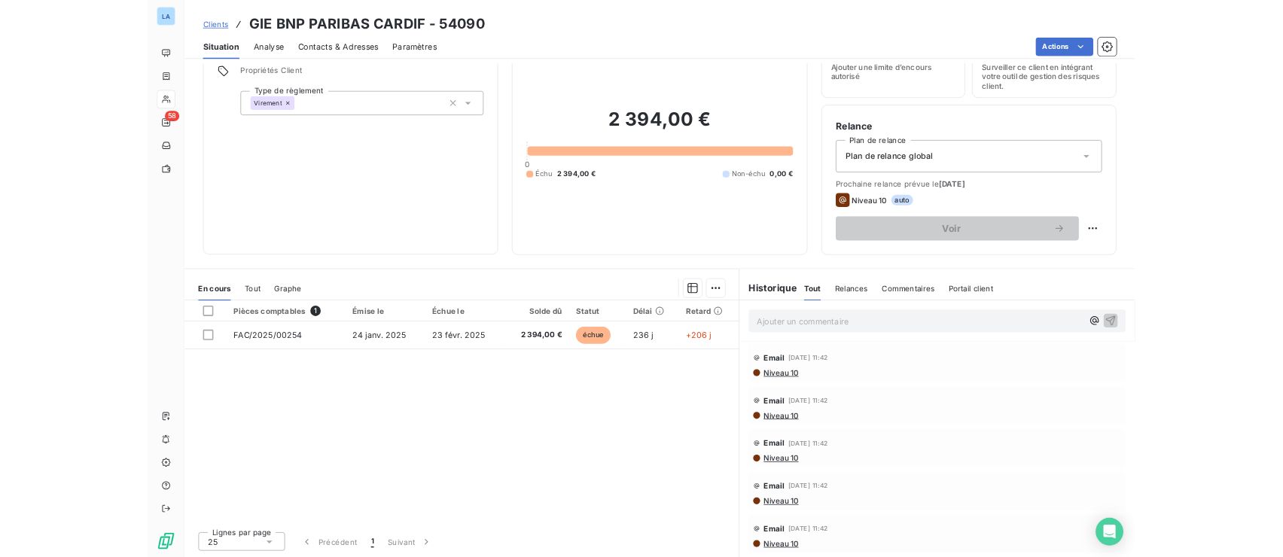
scroll to position [29, 0]
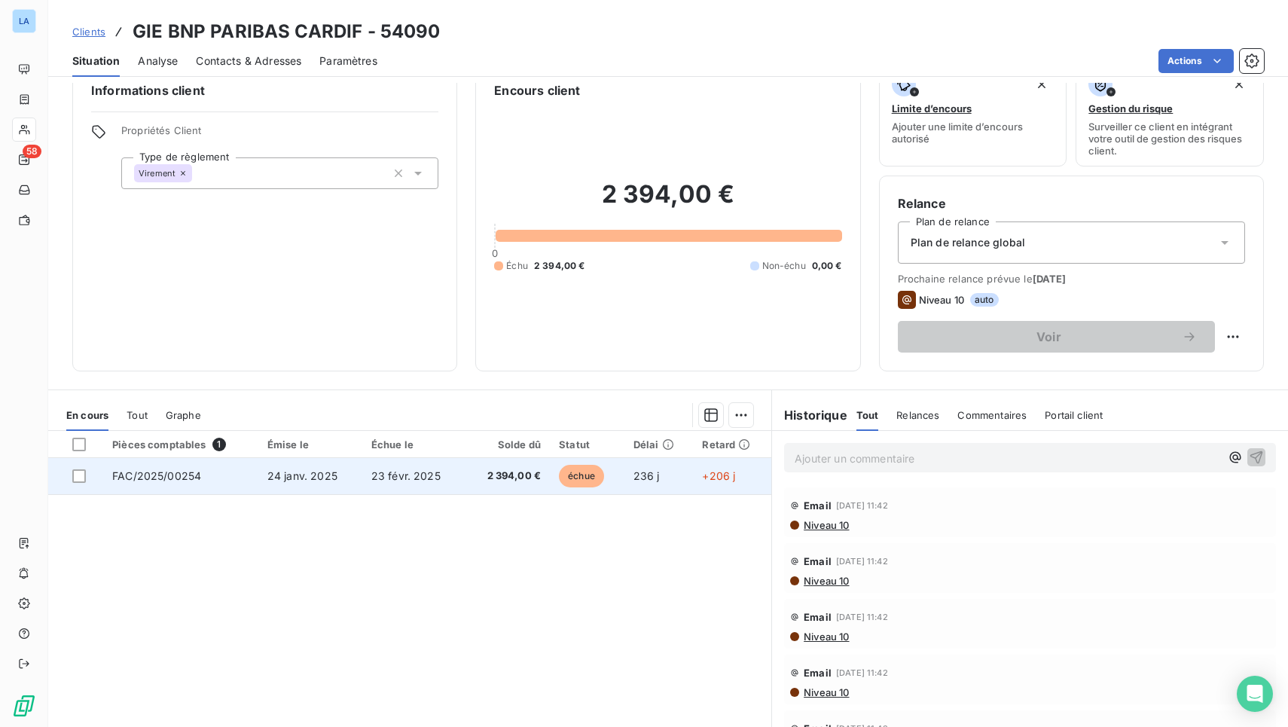
click at [346, 462] on td "24 janv. 2025" at bounding box center [310, 476] width 104 height 36
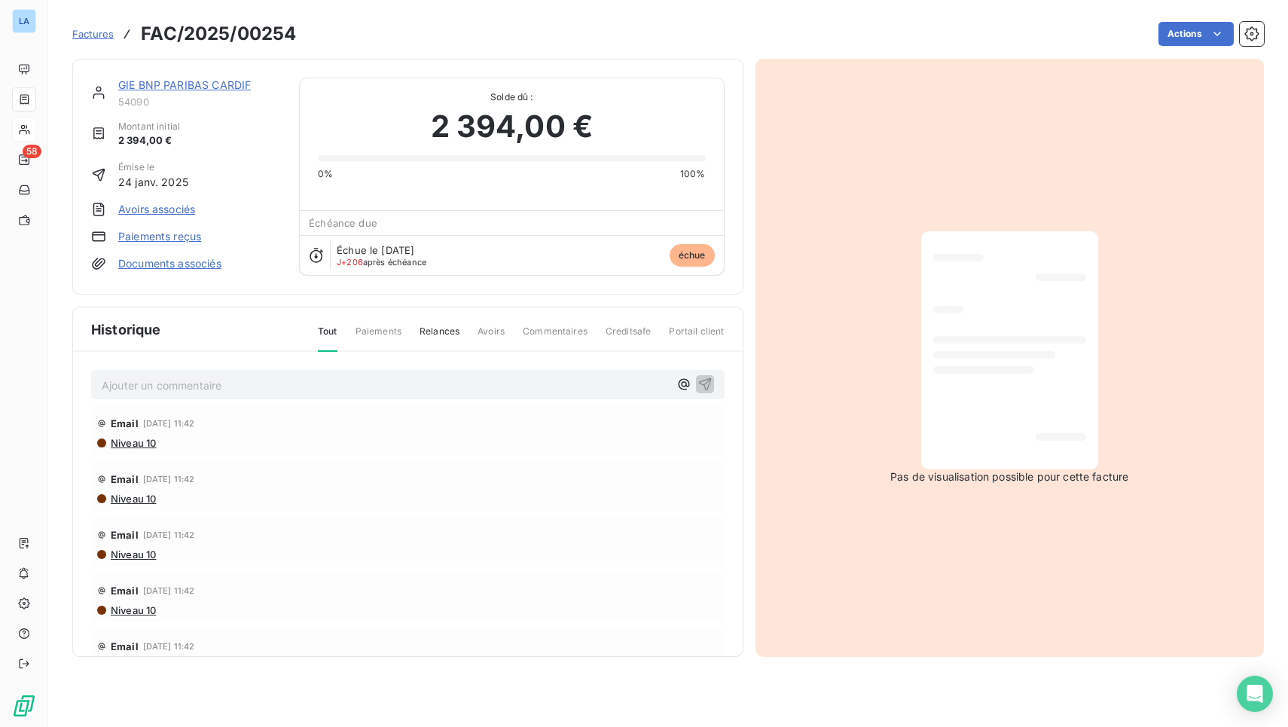
click at [110, 35] on span "Factures" at bounding box center [92, 34] width 41 height 12
click at [389, 330] on span "Paiements" at bounding box center [379, 338] width 46 height 26
click at [457, 343] on div "Tout Paiements Relances Avoirs Commentaires Creditsafe Portail client" at bounding box center [512, 338] width 425 height 26
click at [452, 337] on span "Relances" at bounding box center [440, 338] width 40 height 26
click at [261, 447] on div "Niveau 10" at bounding box center [407, 443] width 621 height 12
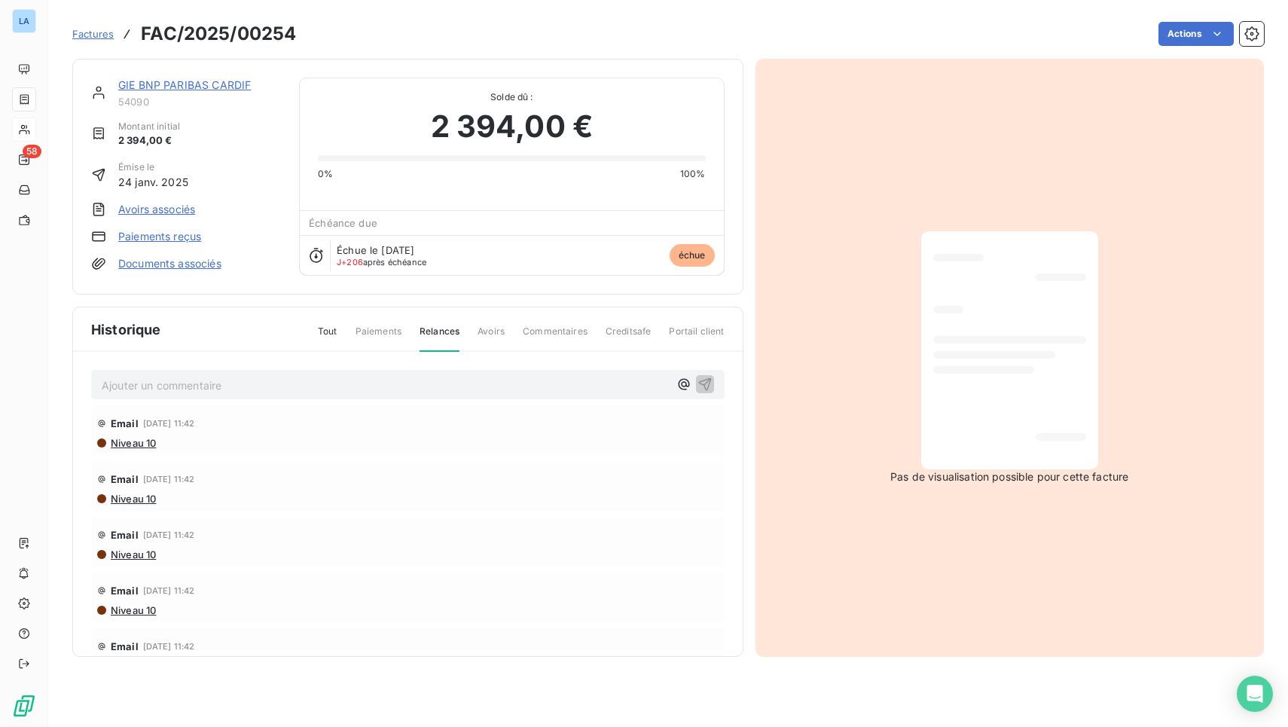
click at [145, 443] on span "Niveau 10" at bounding box center [132, 443] width 47 height 12
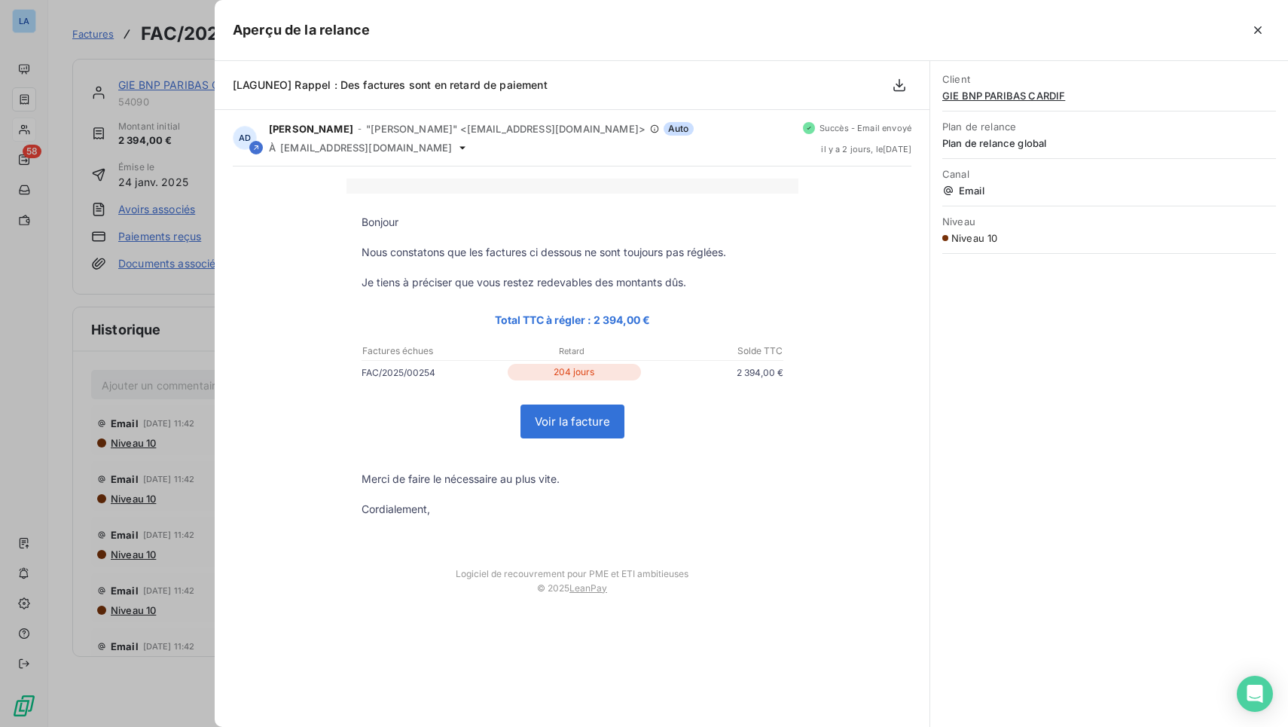
drag, startPoint x: 1257, startPoint y: 35, endPoint x: 1152, endPoint y: 43, distance: 105.0
click at [1257, 35] on icon "button" at bounding box center [1257, 30] width 15 height 15
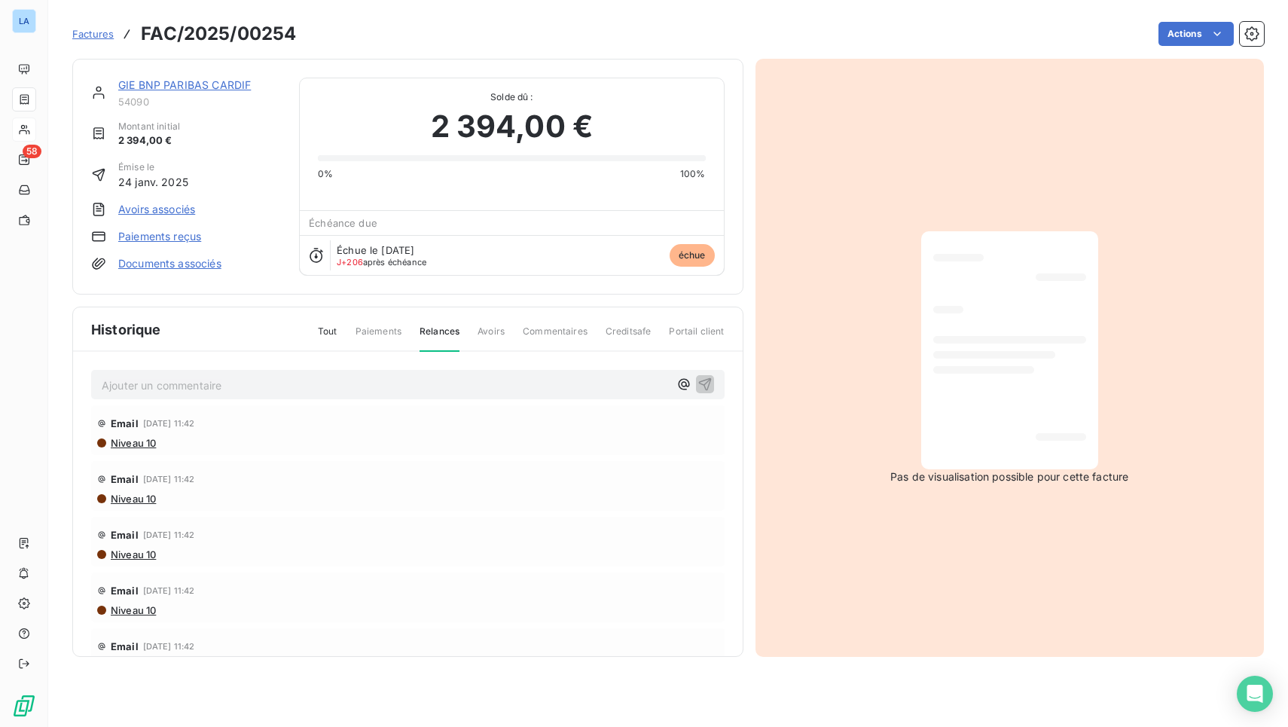
click at [264, 305] on div "GIE BNP PARIBAS CARDIF 54090 Montant initial 2 394,00 € Émise le 24 janv. 2025 …" at bounding box center [407, 358] width 671 height 598
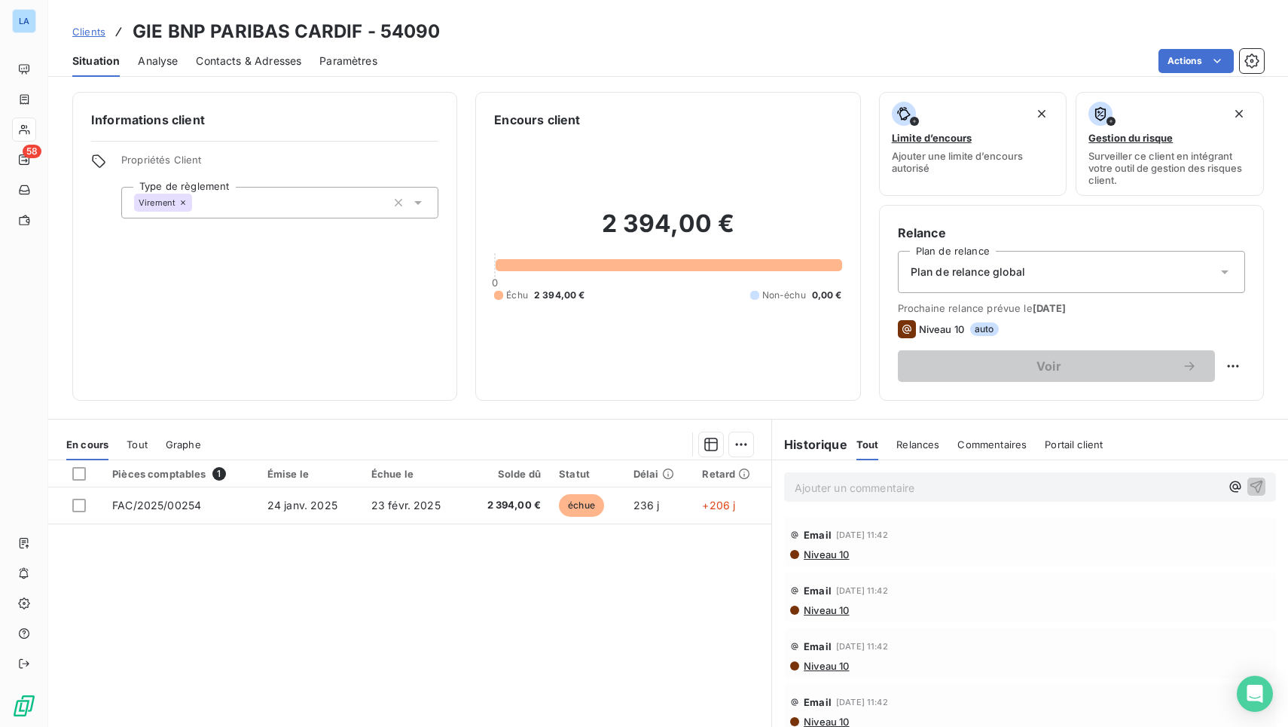
click at [223, 68] on span "Contacts & Adresses" at bounding box center [248, 60] width 105 height 15
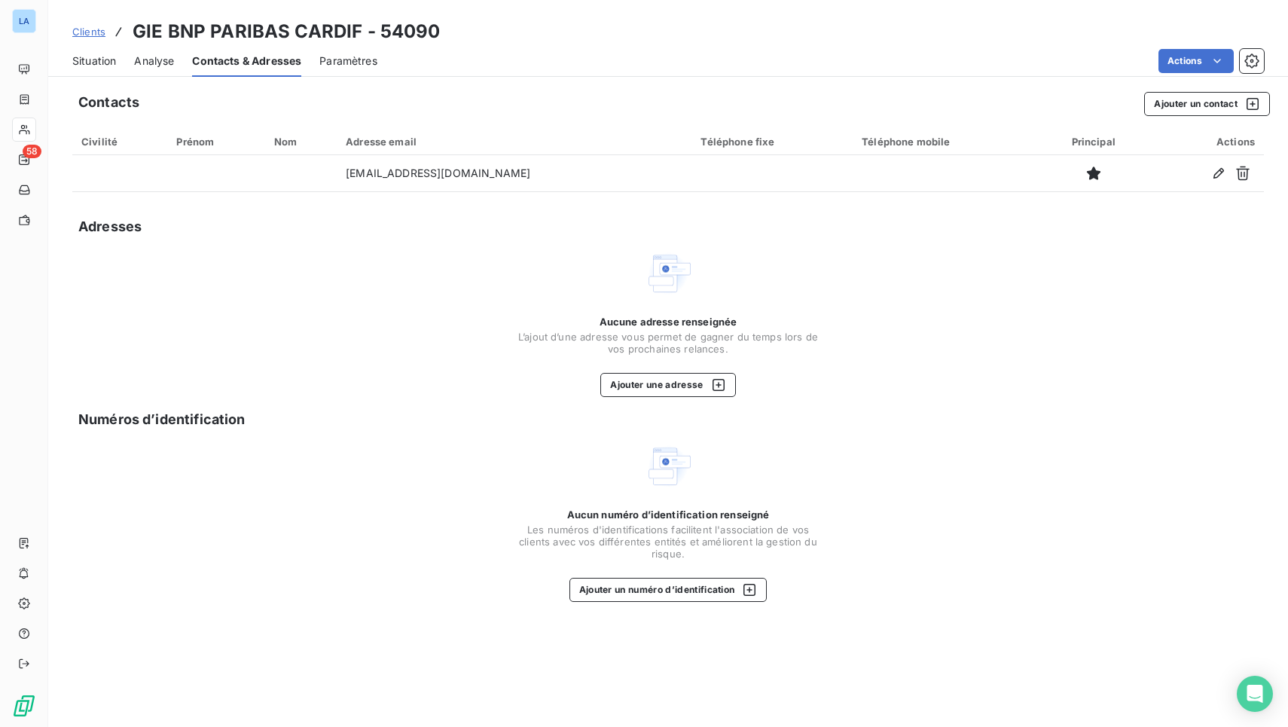
click at [110, 66] on span "Situation" at bounding box center [94, 60] width 44 height 15
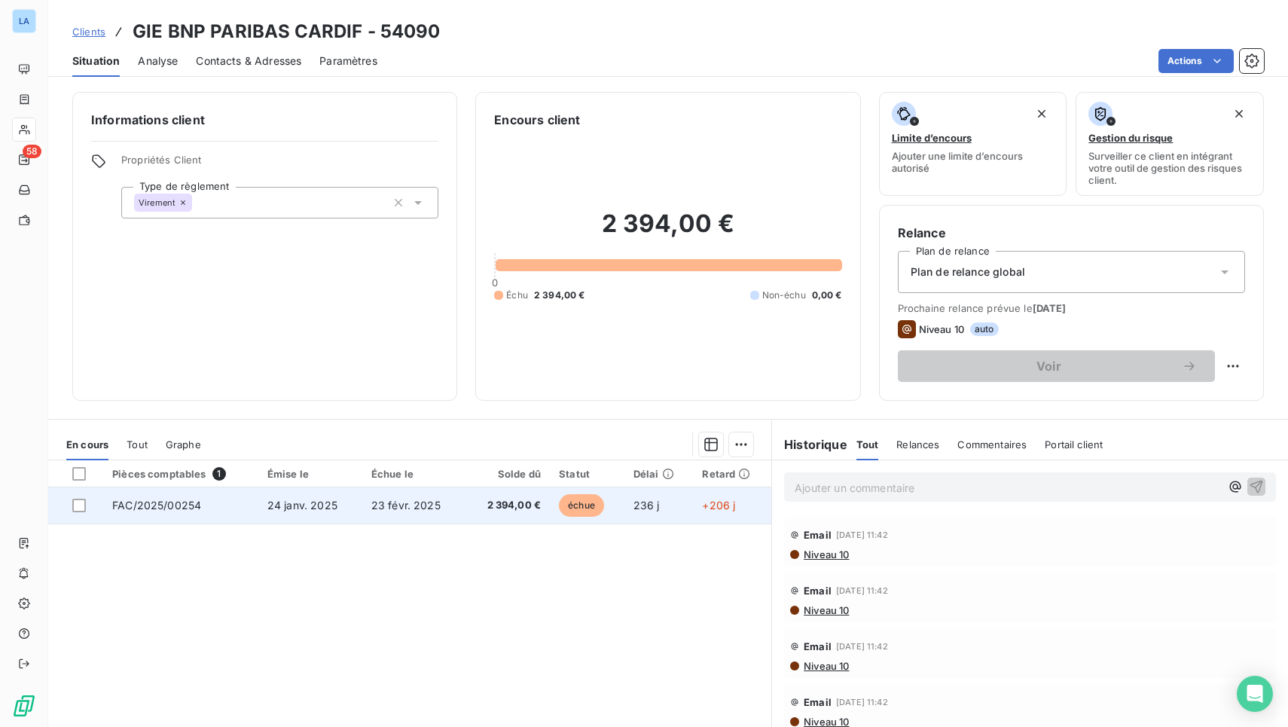
click at [170, 511] on td "FAC/2025/00254" at bounding box center [180, 505] width 155 height 36
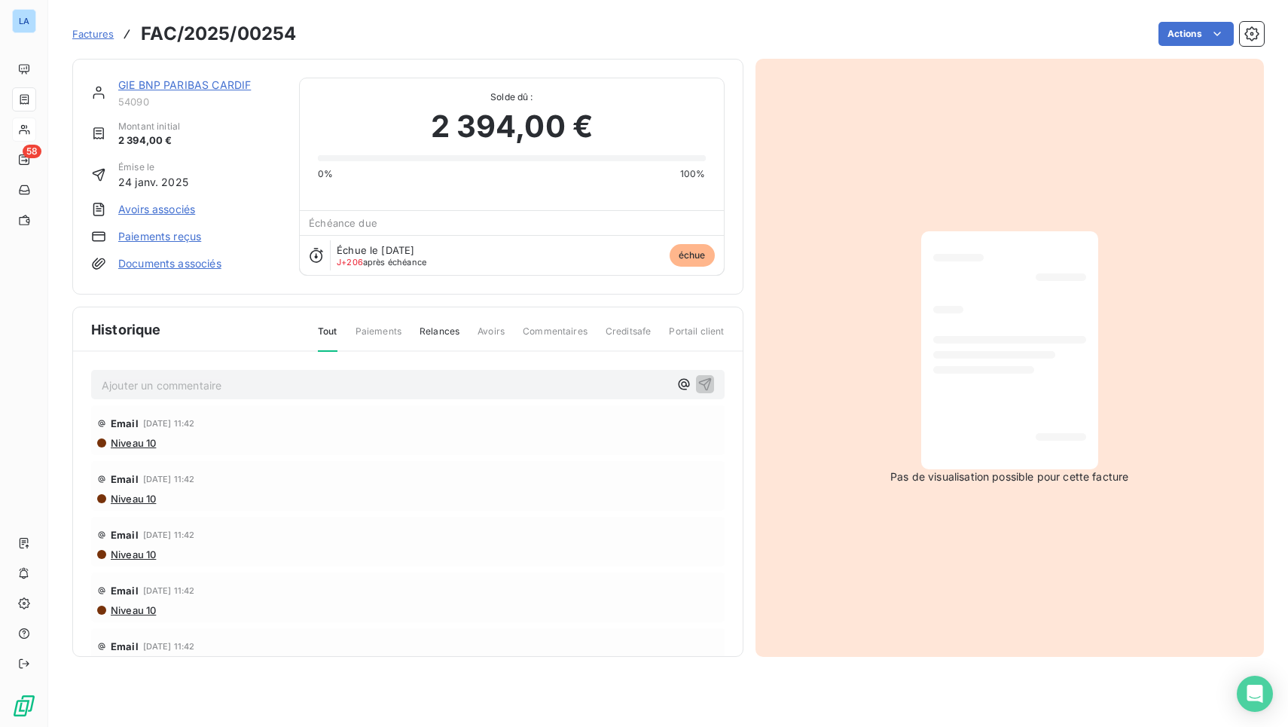
drag, startPoint x: 1069, startPoint y: 435, endPoint x: 1060, endPoint y: 434, distance: 9.2
click at [1070, 437] on div at bounding box center [1061, 437] width 50 height 8
drag, startPoint x: 1060, startPoint y: 434, endPoint x: 1043, endPoint y: 424, distance: 19.2
click at [1059, 433] on div at bounding box center [1061, 437] width 50 height 8
click at [179, 259] on link "Documents associés" at bounding box center [169, 263] width 103 height 15
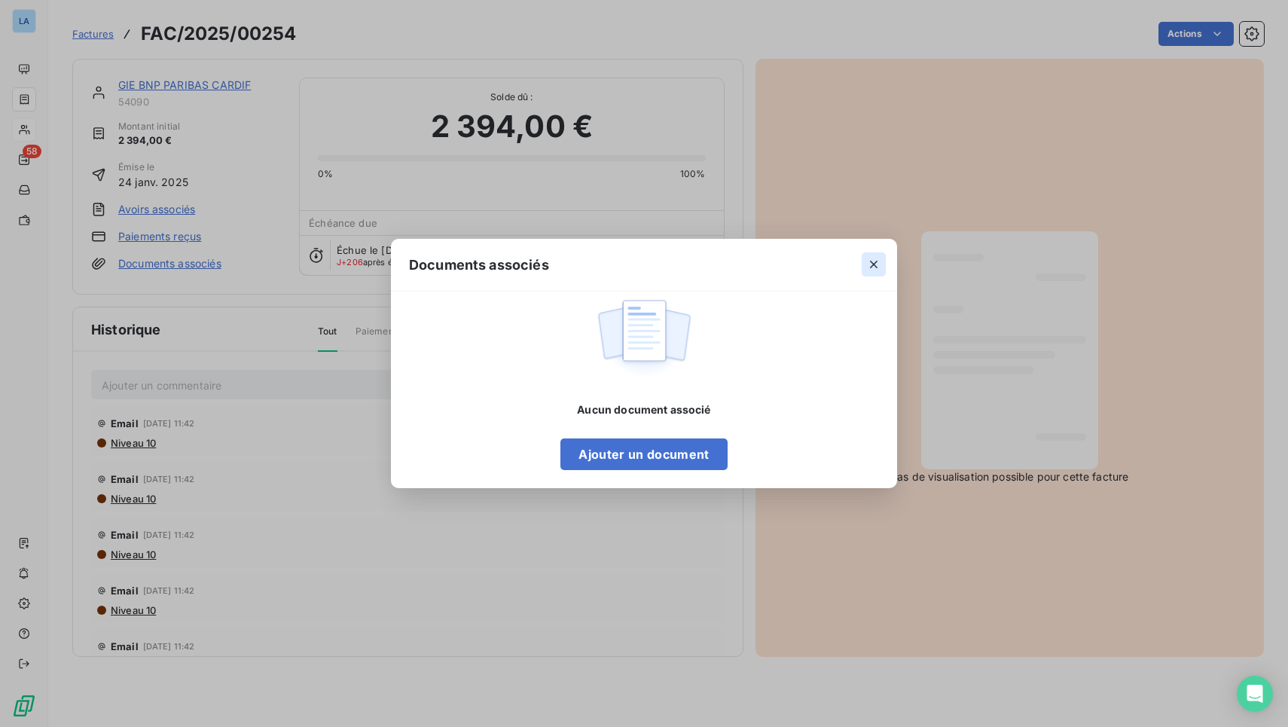
click at [875, 266] on icon "button" at bounding box center [874, 265] width 8 height 8
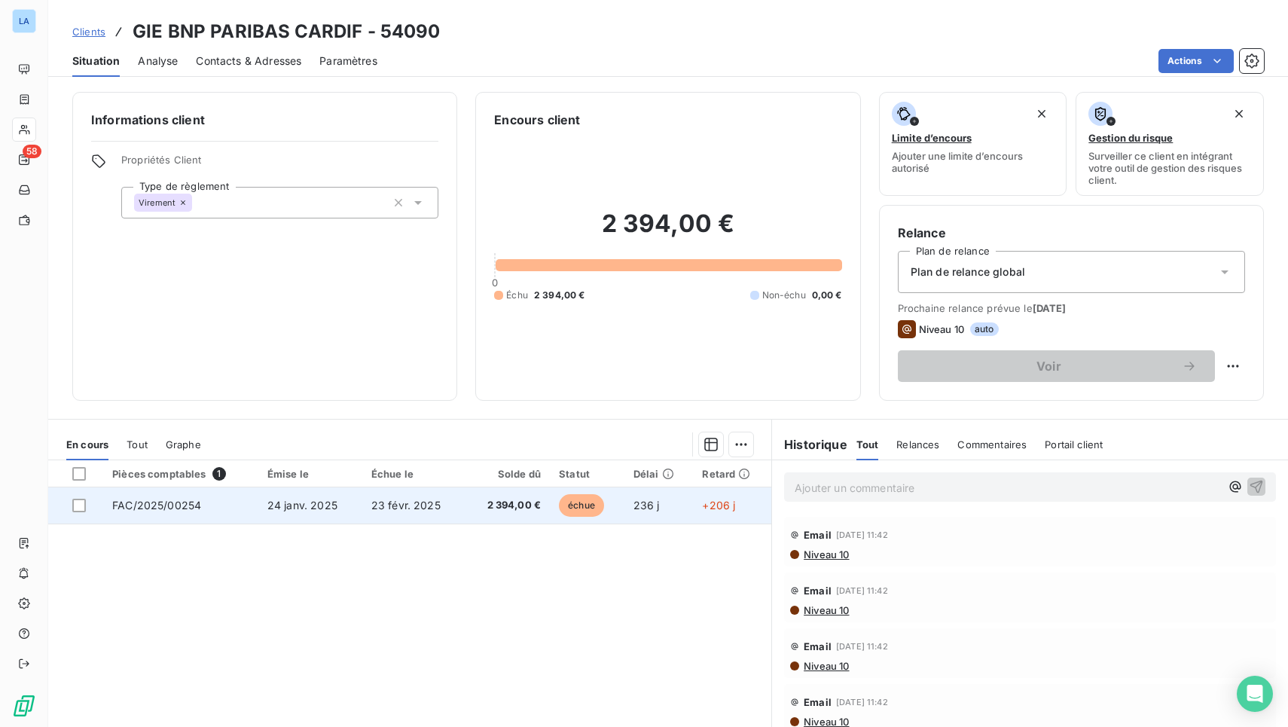
click at [122, 508] on span "FAC/2025/00254" at bounding box center [156, 505] width 89 height 13
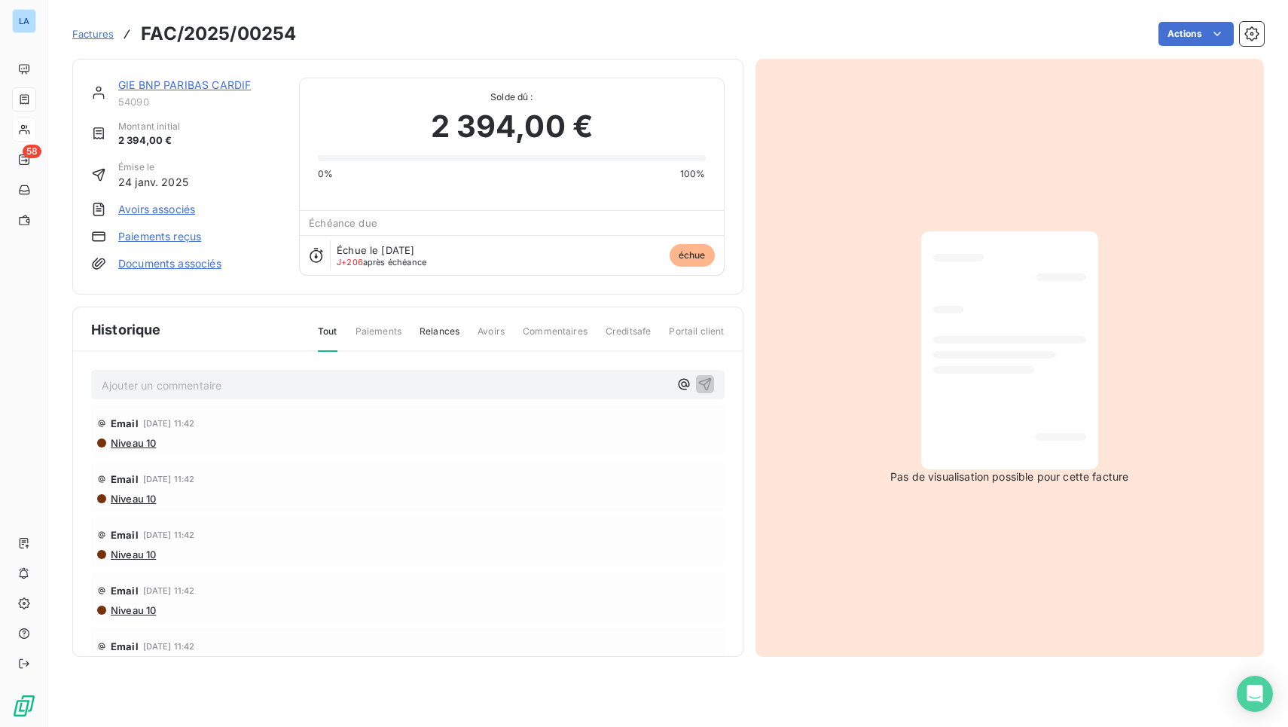
click at [154, 507] on div "Email 9 sept. 2025 à 11:42 Niveau 10" at bounding box center [407, 486] width 633 height 50
click at [162, 83] on link "GIE BNP PARIBAS CARDIF" at bounding box center [184, 84] width 133 height 13
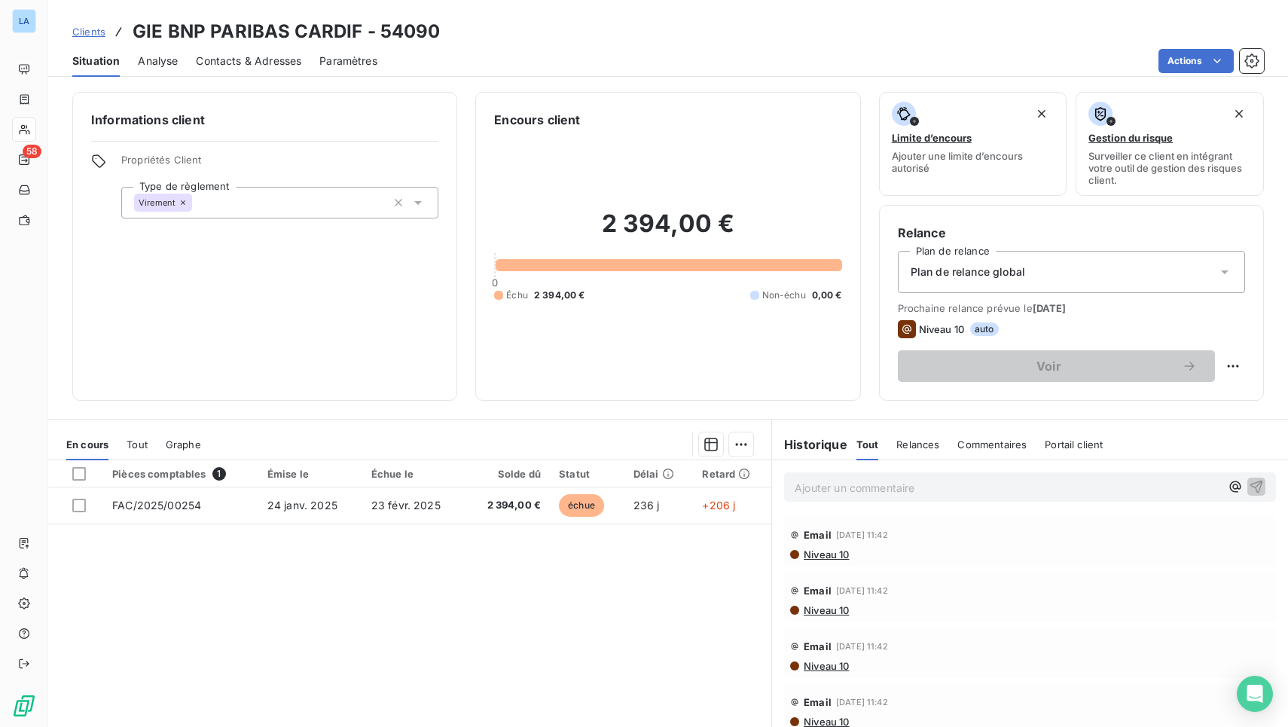
click at [165, 62] on span "Analyse" at bounding box center [158, 60] width 40 height 15
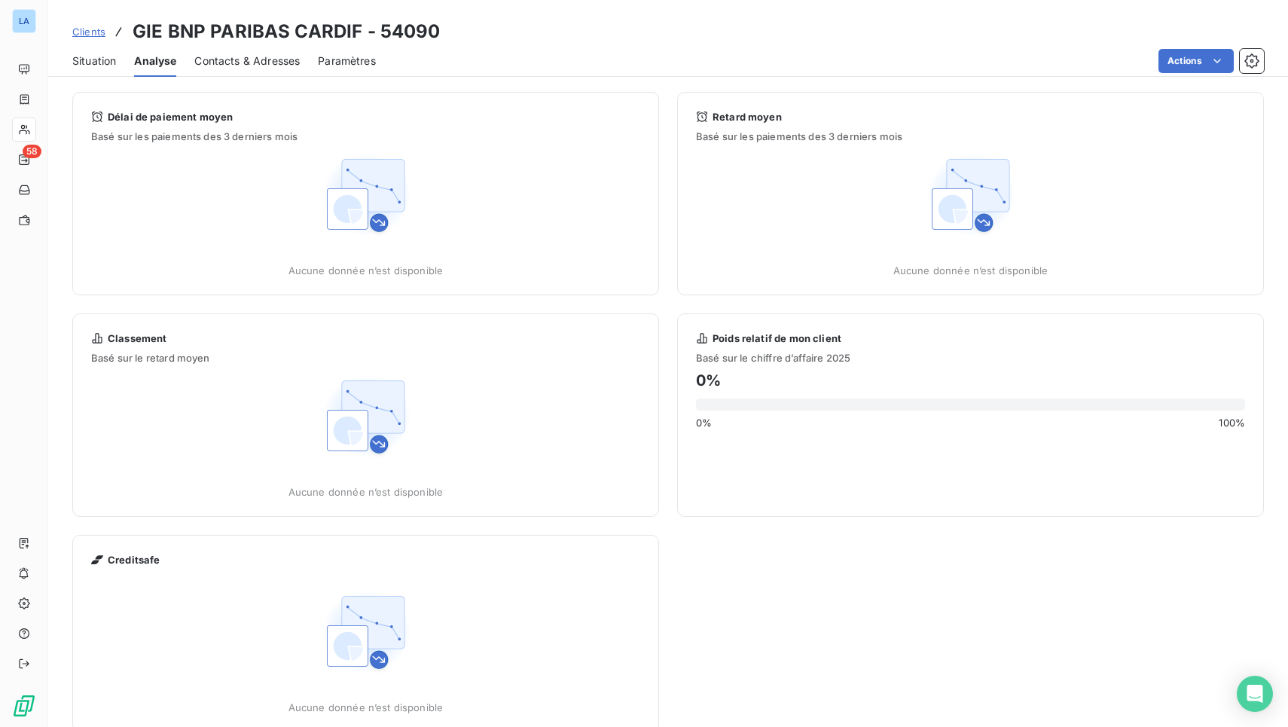
click at [239, 65] on span "Contacts & Adresses" at bounding box center [246, 60] width 105 height 15
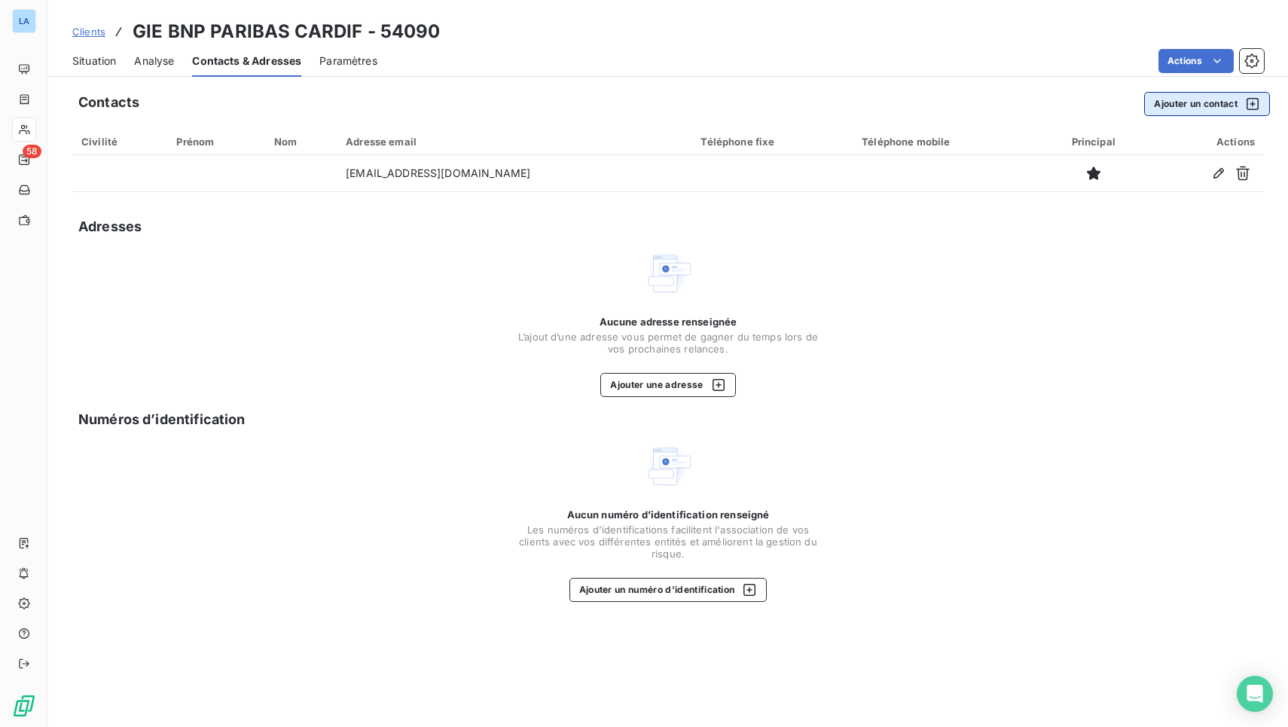
click at [1176, 109] on button "Ajouter un contact" at bounding box center [1207, 104] width 126 height 24
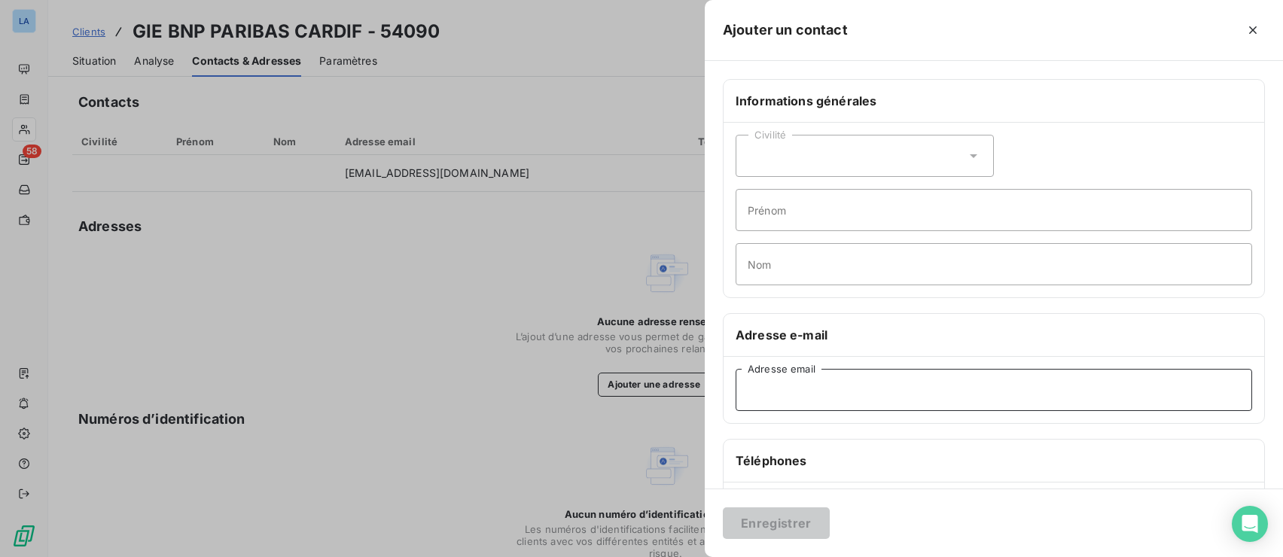
click at [987, 400] on input "Adresse email" at bounding box center [994, 390] width 517 height 42
click at [1250, 32] on icon "button" at bounding box center [1253, 30] width 15 height 15
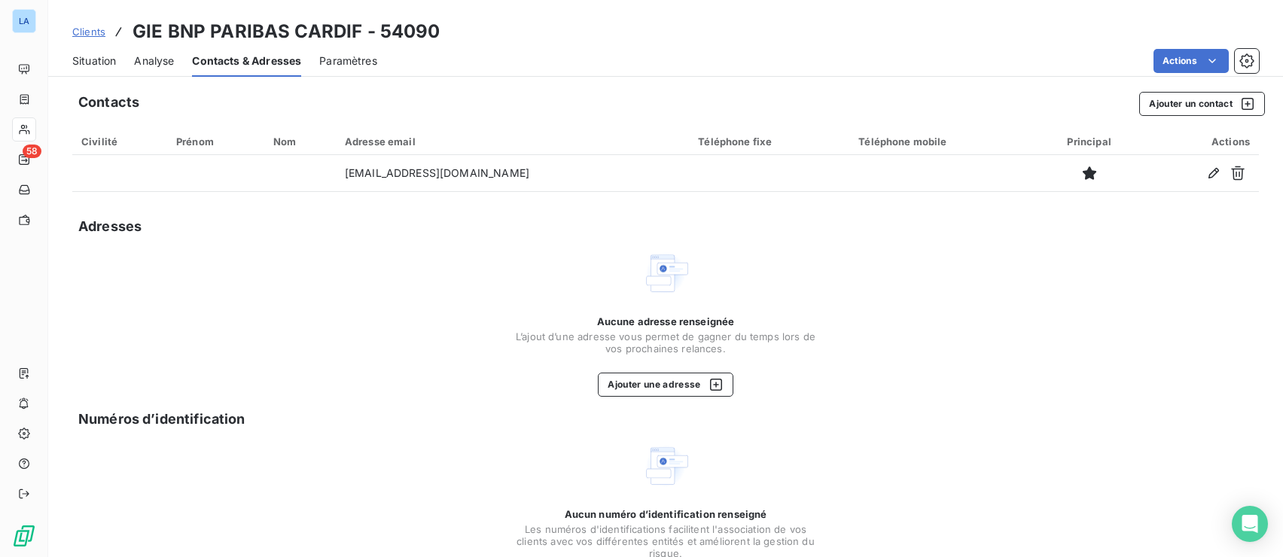
click at [107, 71] on div "Situation" at bounding box center [94, 61] width 44 height 32
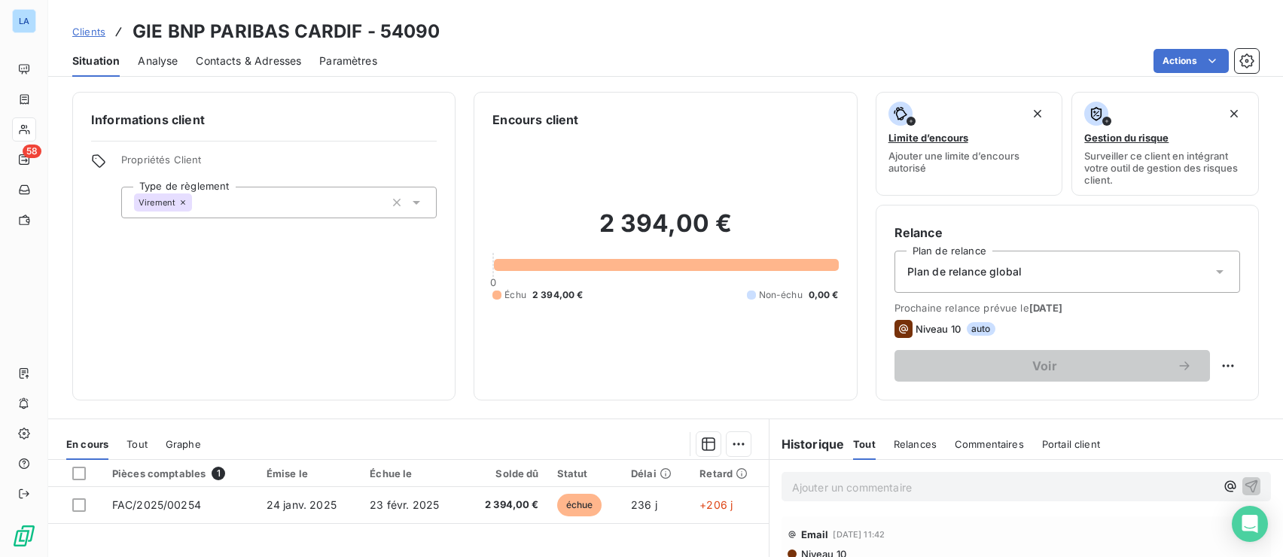
click at [235, 56] on span "Contacts & Adresses" at bounding box center [248, 60] width 105 height 15
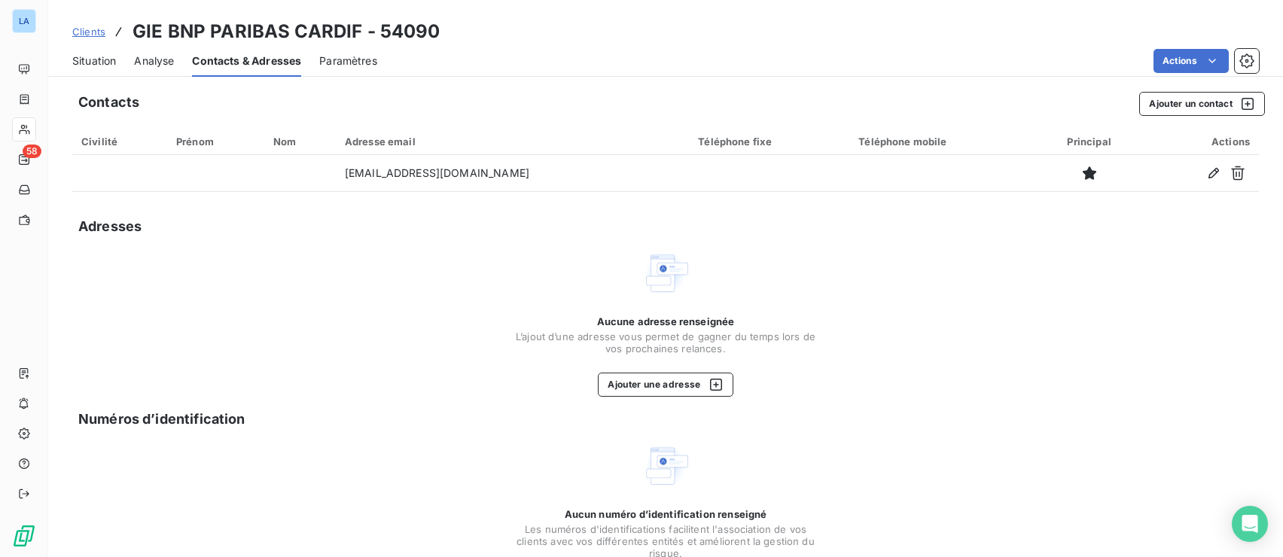
click at [102, 67] on span "Situation" at bounding box center [94, 60] width 44 height 15
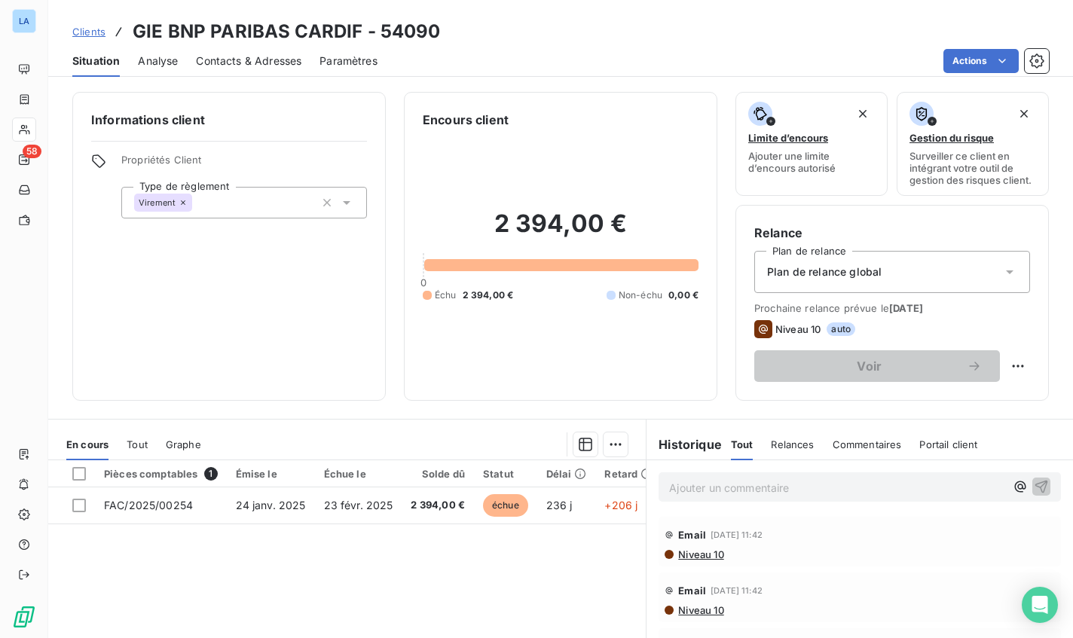
scroll to position [157, 0]
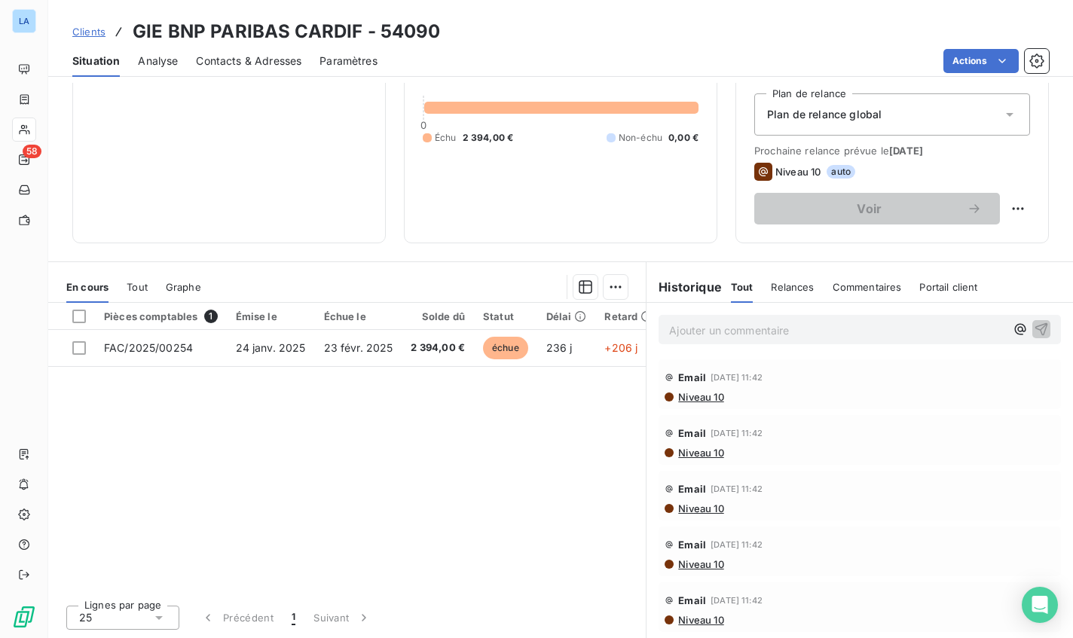
click at [726, 337] on p "Ajouter un commentaire ﻿" at bounding box center [837, 330] width 336 height 19
click at [852, 293] on div "Commentaires" at bounding box center [866, 287] width 69 height 32
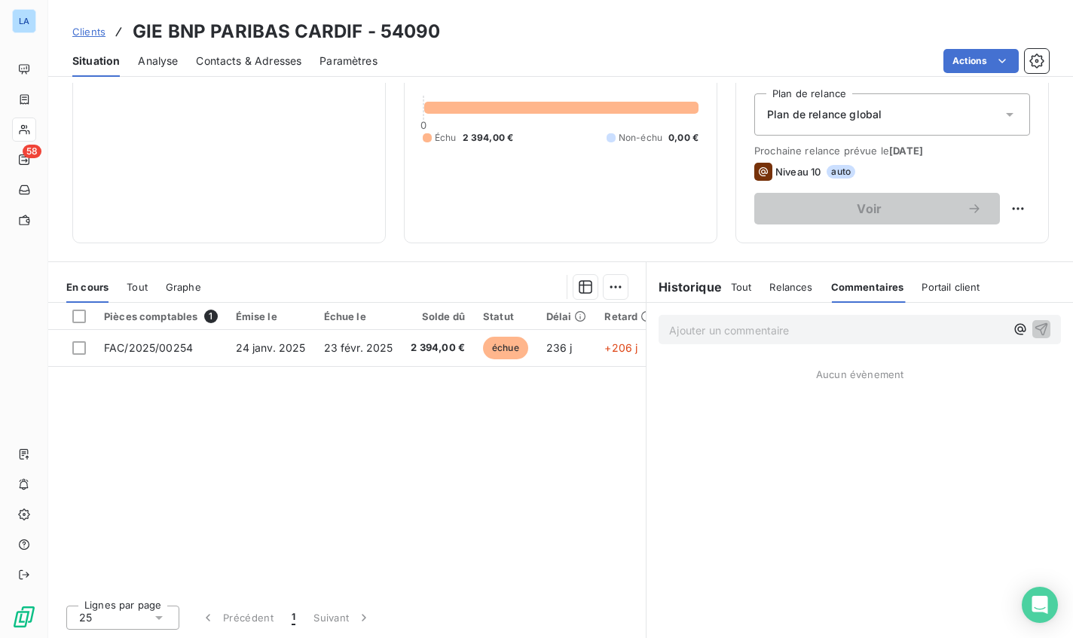
click at [785, 325] on p "Ajouter un commentaire ﻿" at bounding box center [837, 330] width 336 height 19
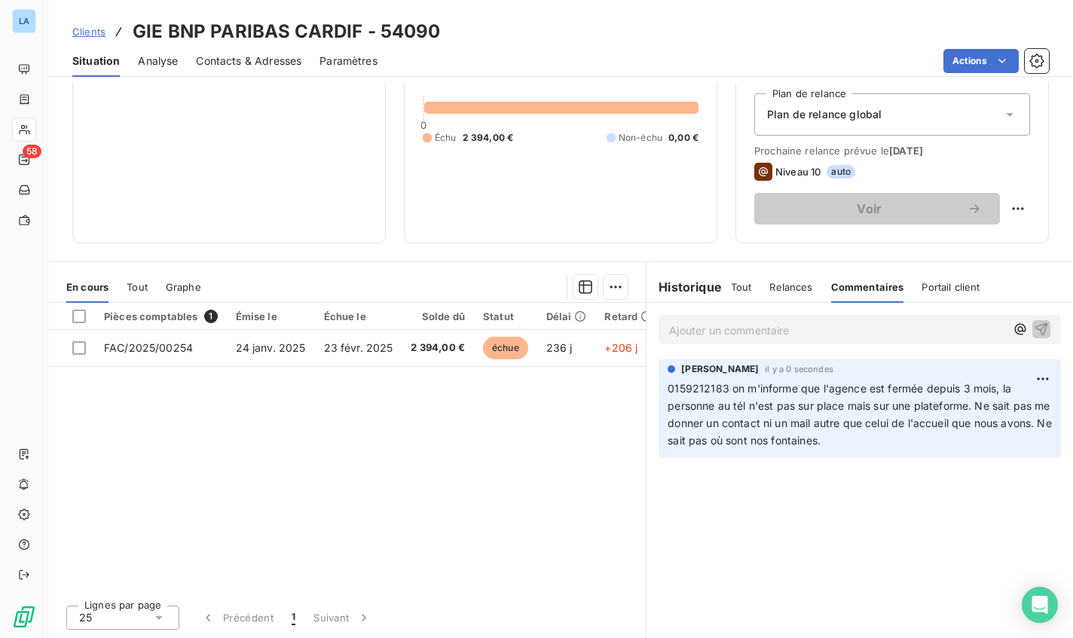
click at [831, 329] on p "Ajouter un commentaire ﻿" at bounding box center [837, 330] width 336 height 19
click at [759, 330] on span "La personne va essa" at bounding box center [721, 328] width 104 height 13
click at [760, 330] on span "La personne va essa" at bounding box center [721, 328] width 104 height 13
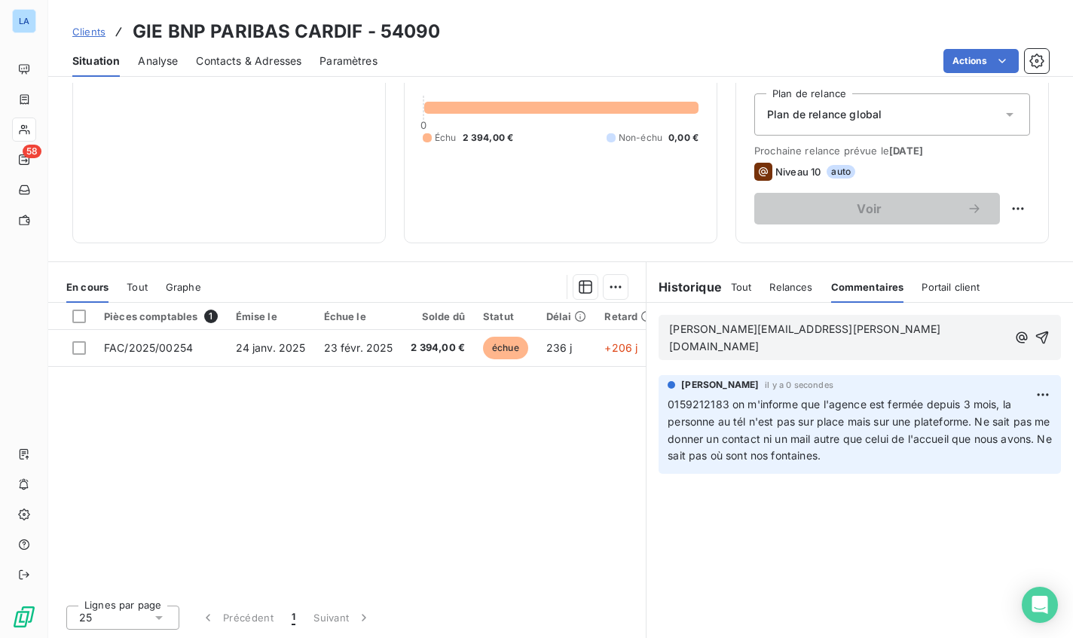
click at [762, 331] on span "julie.daniel@bnpparibas.com" at bounding box center [804, 337] width 271 height 30
click at [799, 331] on span "julie.daniel@bnpparibas.com" at bounding box center [804, 337] width 271 height 30
drag, startPoint x: 818, startPoint y: 327, endPoint x: 560, endPoint y: 325, distance: 258.4
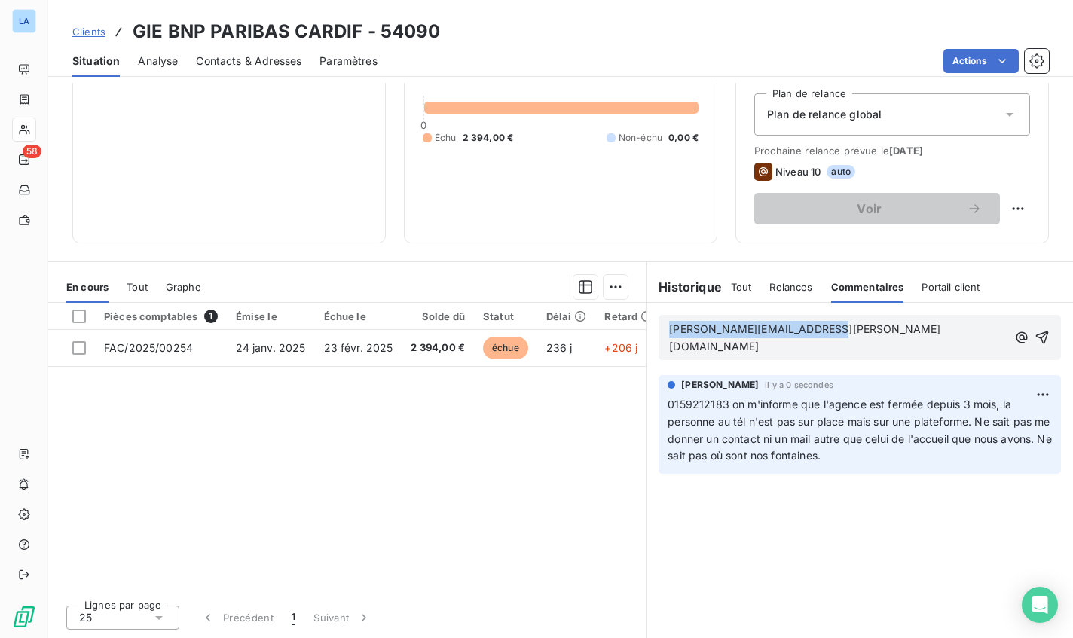
click at [560, 325] on div "En cours Tout Graphe Pièces comptables 1 Émise le Échue le Solde dû Statut Déla…" at bounding box center [560, 449] width 1024 height 377
click at [850, 328] on p "julie.daniel@bnpparibas.com" at bounding box center [838, 338] width 338 height 35
drag, startPoint x: 777, startPoint y: 348, endPoint x: 620, endPoint y: 315, distance: 160.9
click at [620, 315] on div "En cours Tout Graphe Pièces comptables 1 Émise le Échue le Solde dû Statut Déla…" at bounding box center [560, 449] width 1024 height 377
click at [678, 329] on span "julie.daniel@bnpparibas.com secrétariat général assurance epargne pension" at bounding box center [834, 337] width 330 height 30
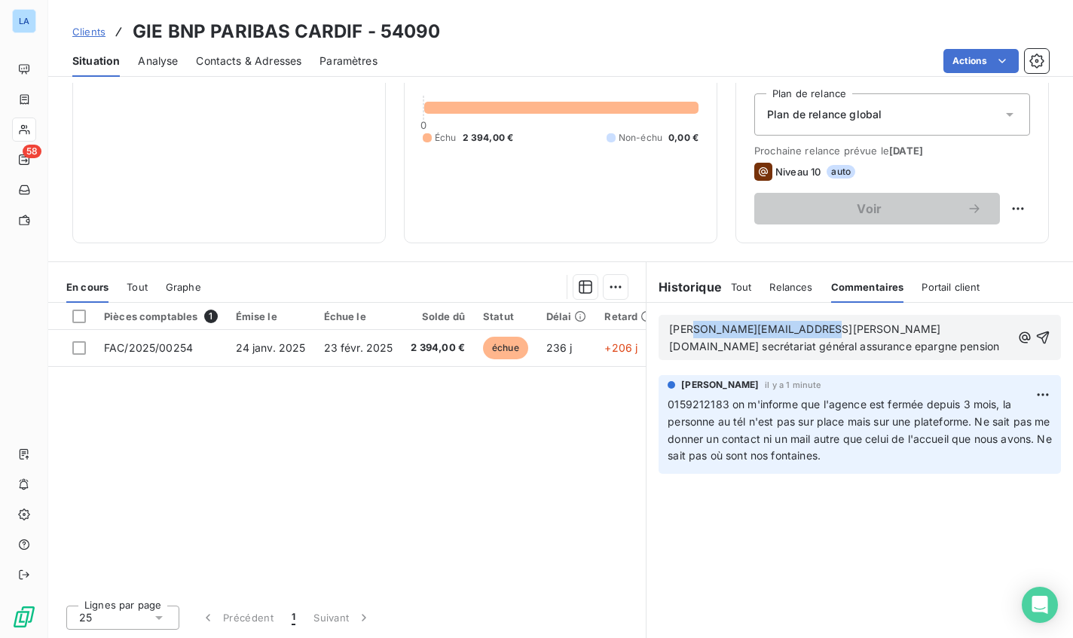
drag, startPoint x: 678, startPoint y: 330, endPoint x: 801, endPoint y: 331, distance: 122.8
click at [801, 331] on span "julie.daniel@bnpparibas.com secrétariat général assurance epargne pension" at bounding box center [834, 337] width 330 height 30
click at [804, 330] on span "julie.daniel@bnpparibas.com secrétariat général assurance epargne pension" at bounding box center [834, 337] width 330 height 30
drag, startPoint x: 804, startPoint y: 330, endPoint x: 653, endPoint y: 329, distance: 151.4
click at [658, 329] on div "julie.daniel@bnpparibas.com secrétariat général assurance epargne pension" at bounding box center [859, 337] width 402 height 45
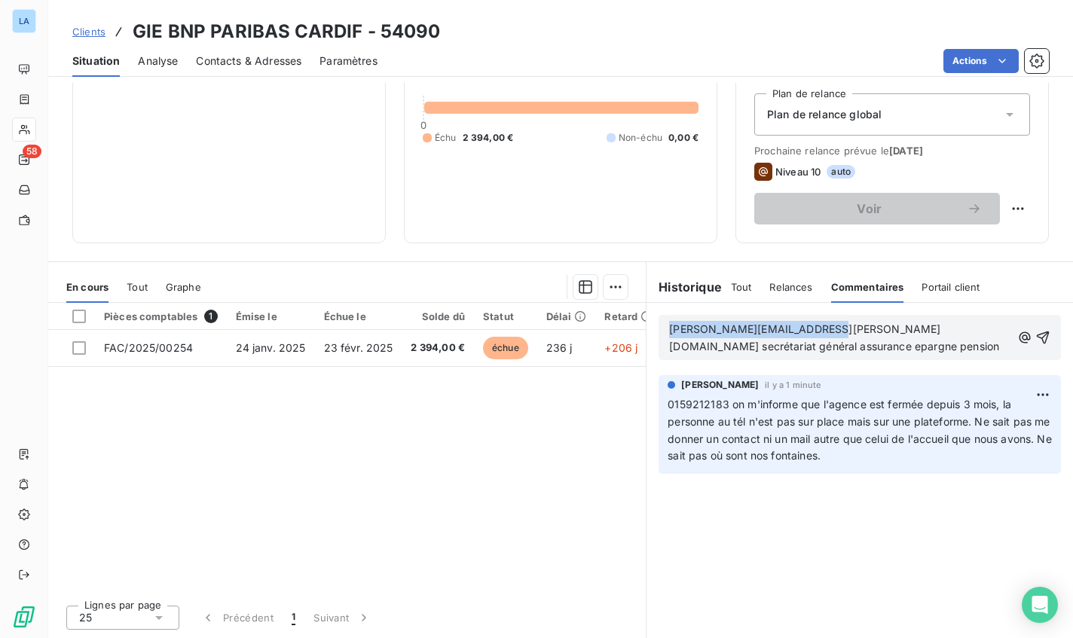
copy span "julie.daniel@bnpparibas.com"
click at [1036, 336] on icon "button" at bounding box center [1042, 337] width 13 height 13
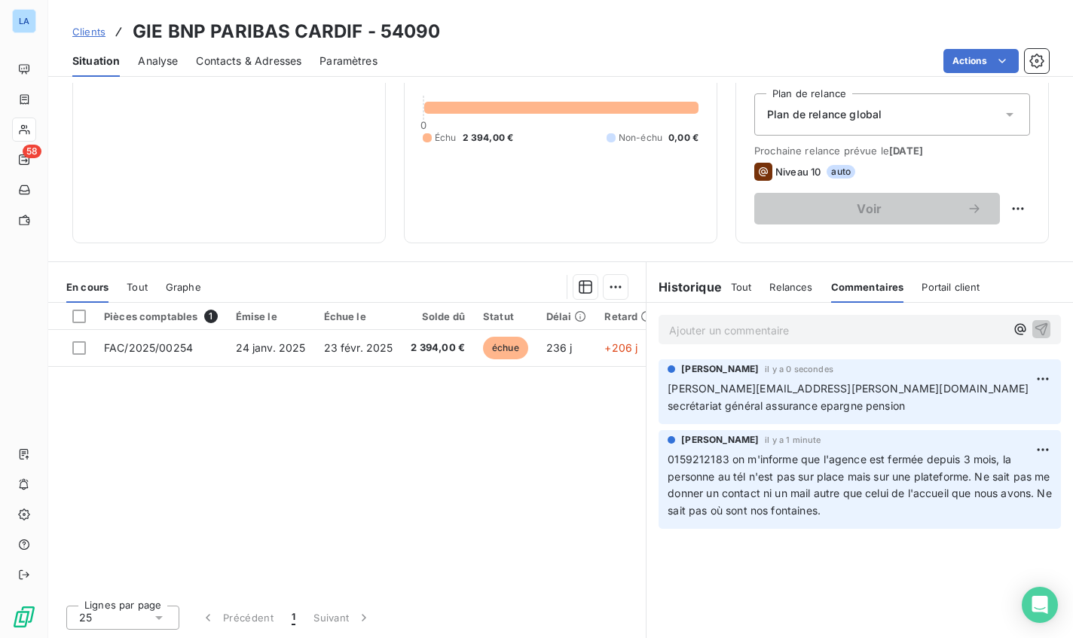
click at [678, 385] on span "julie.daniel@bnpparibas.com secrétariat général assurance epargne pension" at bounding box center [849, 397] width 364 height 30
drag, startPoint x: 679, startPoint y: 385, endPoint x: 781, endPoint y: 383, distance: 102.4
click at [781, 383] on span "julie.daniel@bnpparibas.com secrétariat général assurance epargne pension" at bounding box center [849, 397] width 364 height 30
click at [799, 389] on span "julie.daniel@bnpparibas.com secrétariat général assurance epargne pension" at bounding box center [849, 397] width 364 height 30
drag, startPoint x: 799, startPoint y: 389, endPoint x: 667, endPoint y: 386, distance: 132.6
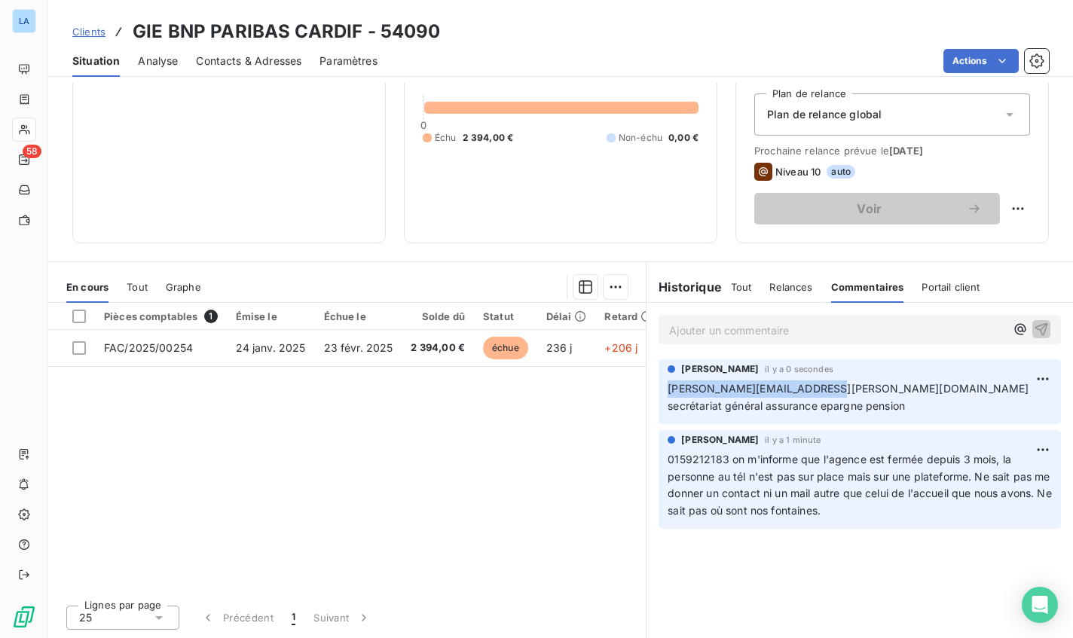
click at [667, 386] on span "julie.daniel@bnpparibas.com secrétariat général assurance epargne pension" at bounding box center [849, 397] width 364 height 30
copy span "julie.daniel@bnpparibas.com"
drag, startPoint x: 240, startPoint y: 80, endPoint x: 242, endPoint y: 53, distance: 26.4
click at [241, 80] on div "Clients GIE BNP PARIBAS CARDIF - 54090 Situation Analyse Contacts & Adresses Pa…" at bounding box center [560, 319] width 1024 height 638
click at [243, 52] on div "Contacts & Adresses" at bounding box center [248, 61] width 105 height 32
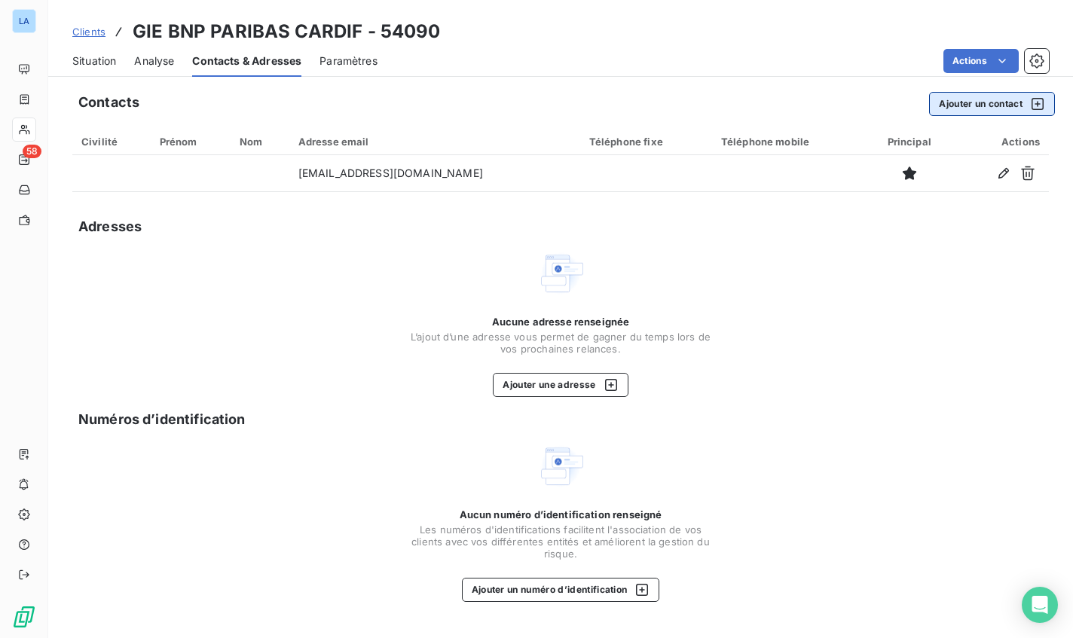
click at [977, 99] on button "Ajouter un contact" at bounding box center [992, 104] width 126 height 24
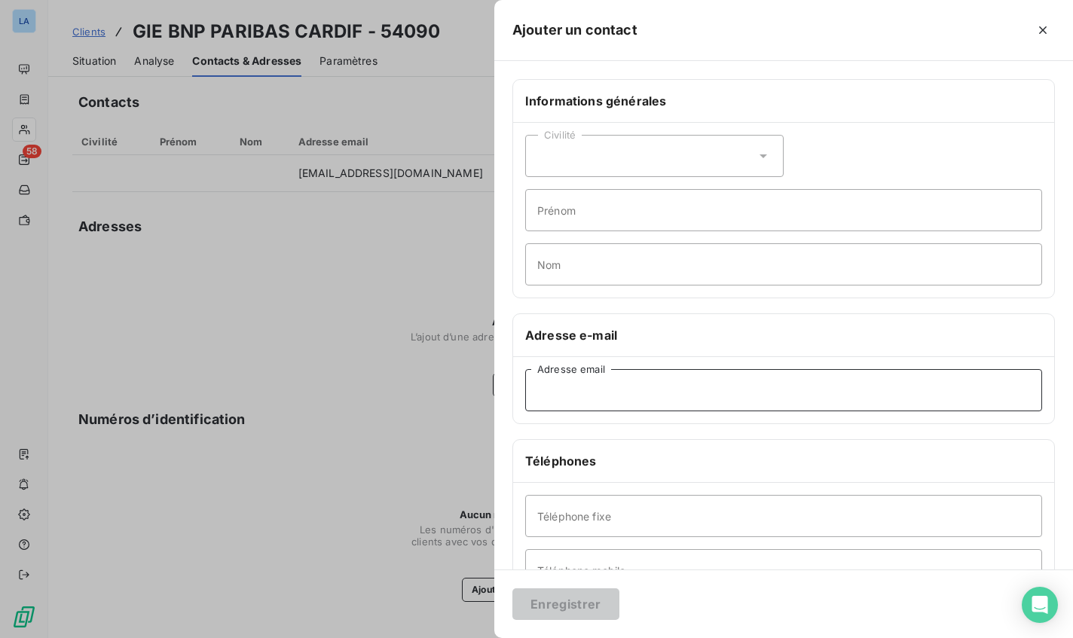
paste input "julie.daniel@bnpparibas.com"
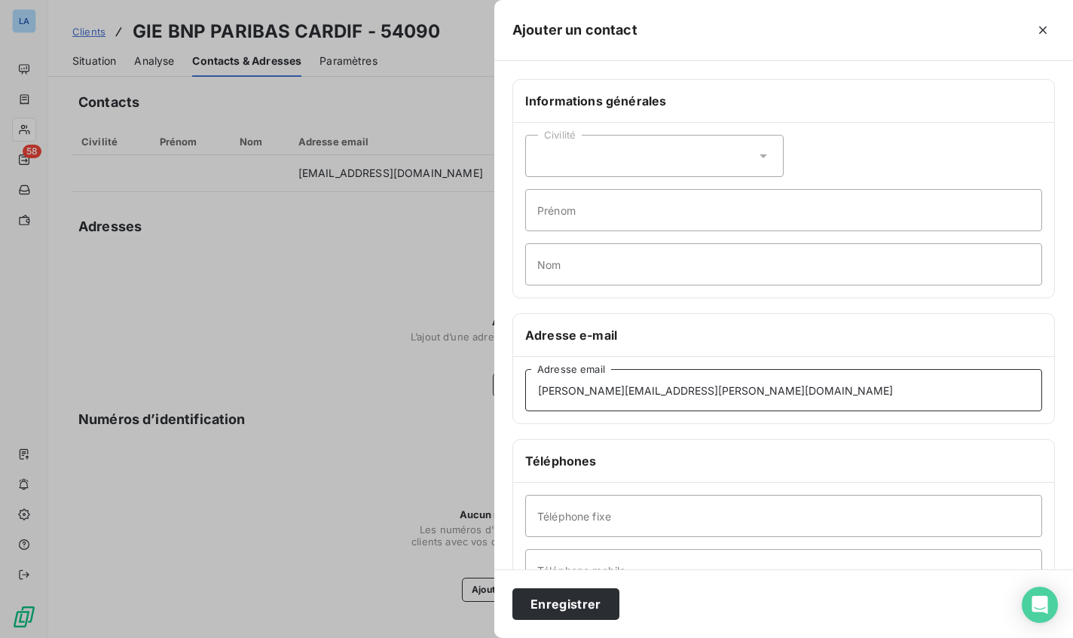
type input "julie.daniel@bnpparibas.com"
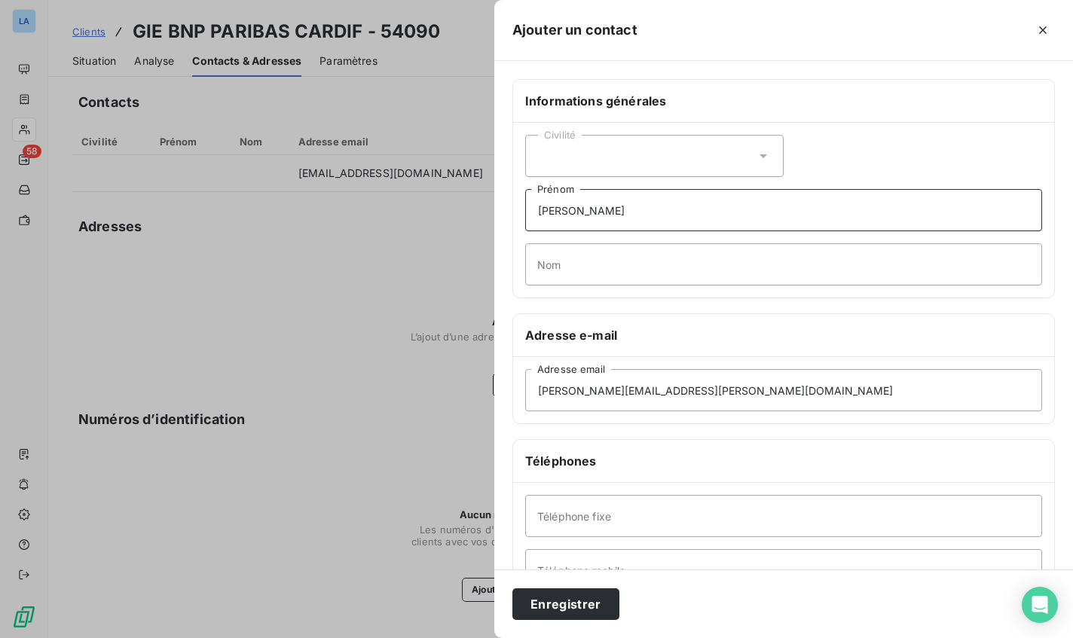
type input "[PERSON_NAME]"
type input "Daniel"
drag, startPoint x: 620, startPoint y: 152, endPoint x: 622, endPoint y: 163, distance: 10.8
click at [621, 152] on div "Civilité" at bounding box center [654, 156] width 258 height 42
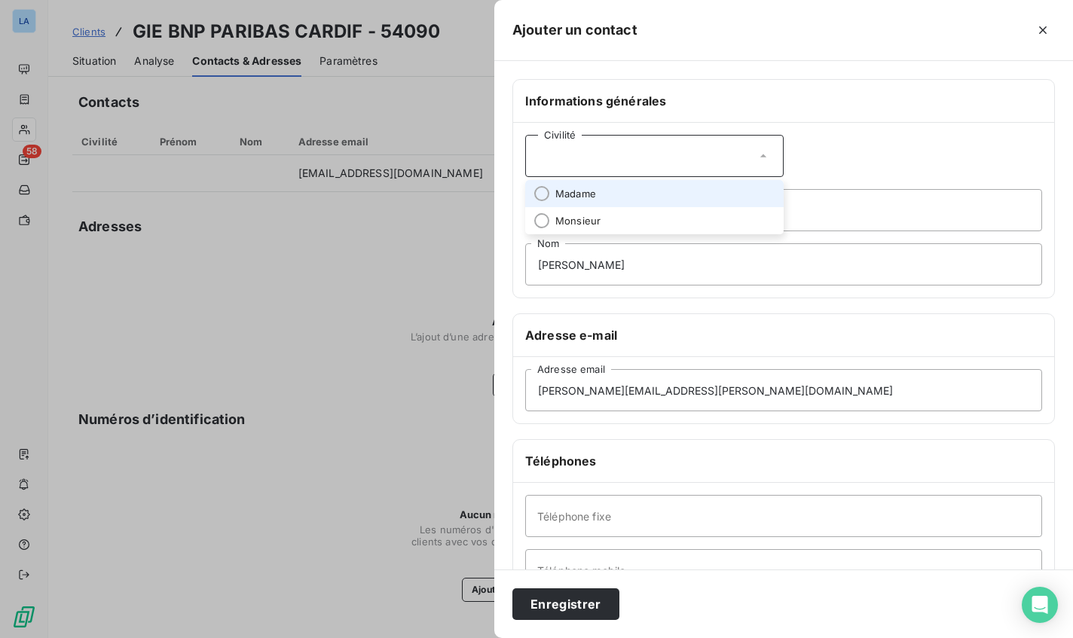
click at [633, 197] on li "Madame" at bounding box center [654, 193] width 258 height 27
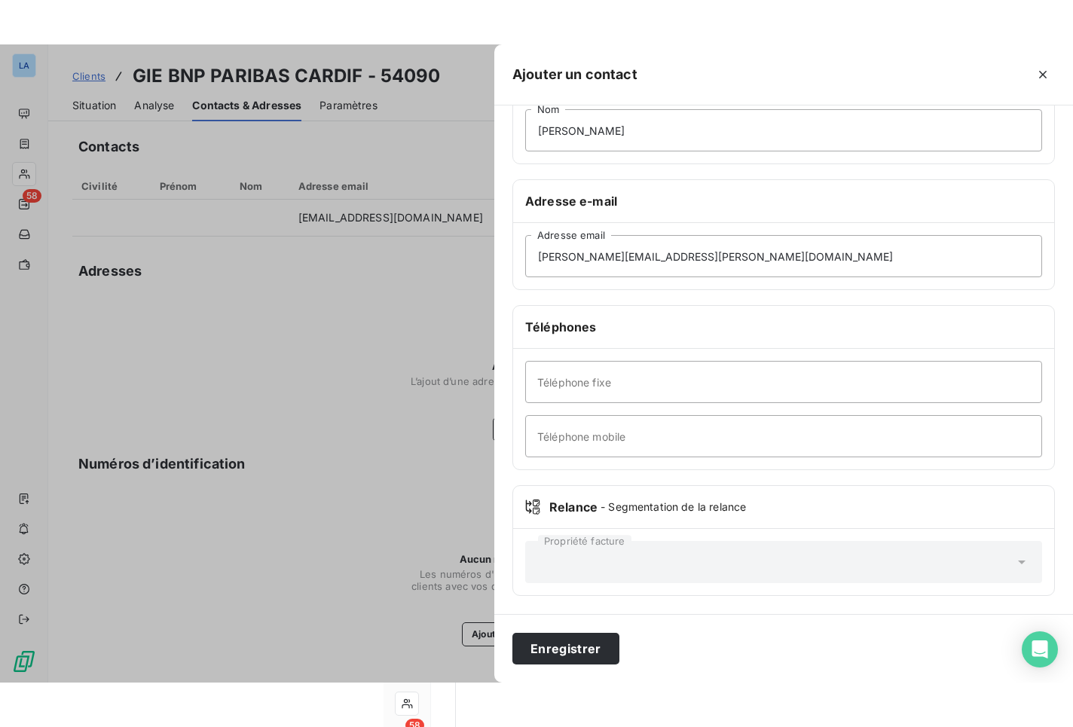
scroll to position [90, 0]
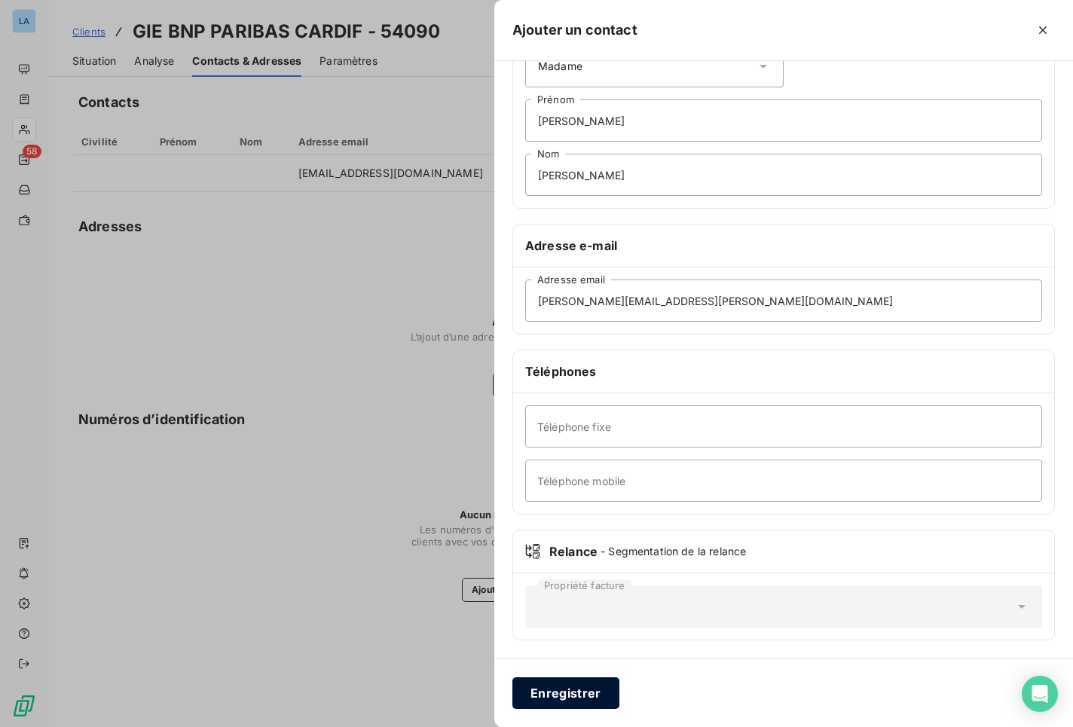
click at [575, 667] on button "Enregistrer" at bounding box center [565, 693] width 107 height 32
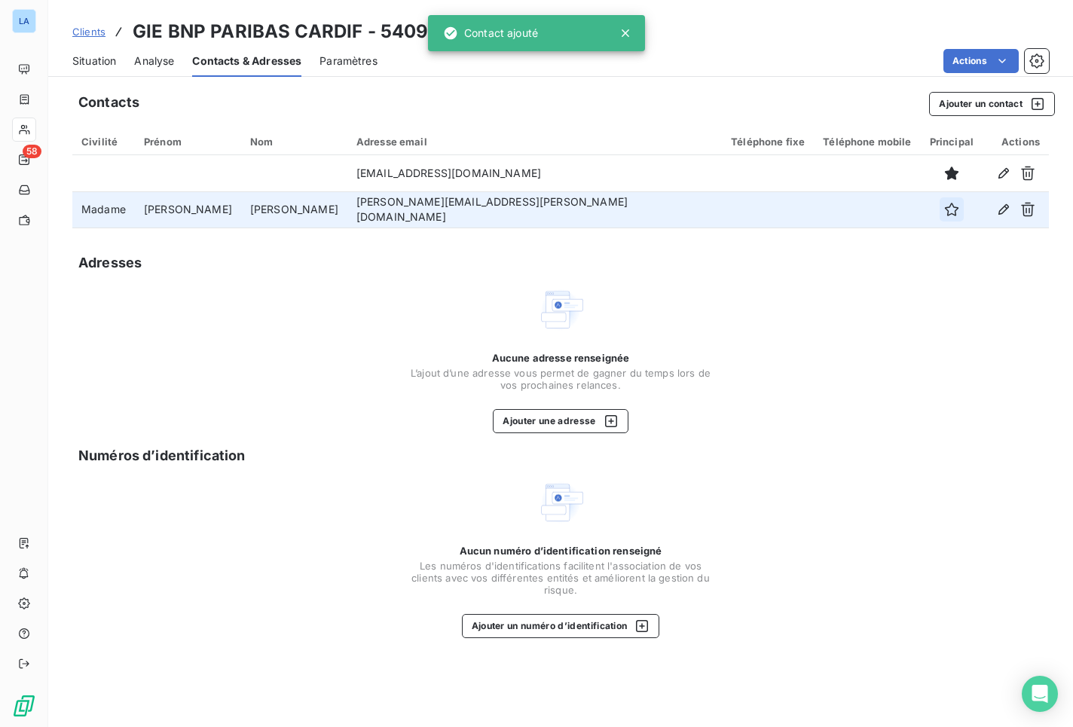
click at [939, 204] on button "button" at bounding box center [951, 209] width 24 height 24
click at [108, 60] on span "Situation" at bounding box center [94, 60] width 44 height 15
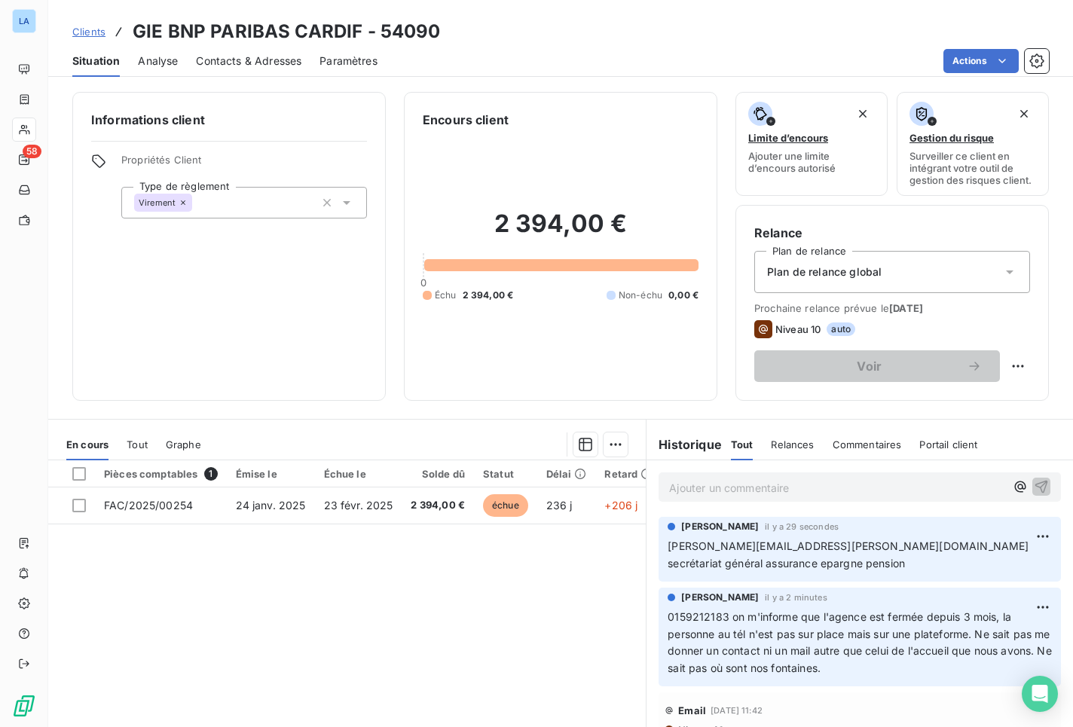
click at [972, 65] on html "LA 58 Clients GIE BNP PARIBAS CARDIF - 54090 Situation Analyse Contacts & Adres…" at bounding box center [536, 363] width 1073 height 727
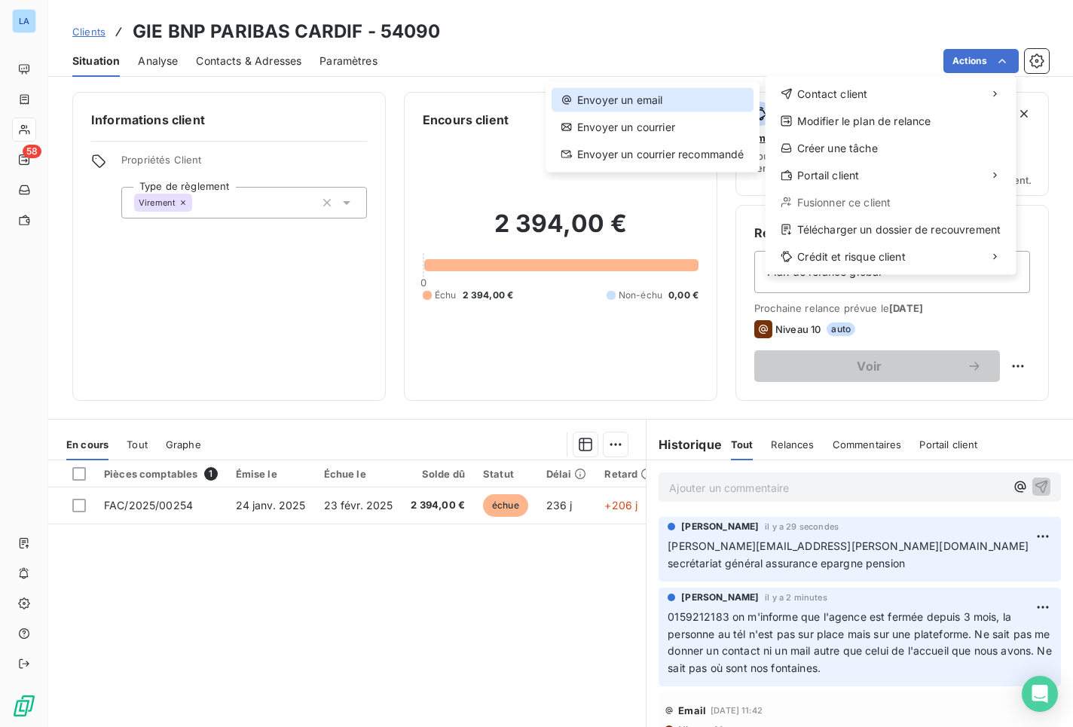
click at [679, 96] on div "Envoyer un email" at bounding box center [652, 100] width 202 height 24
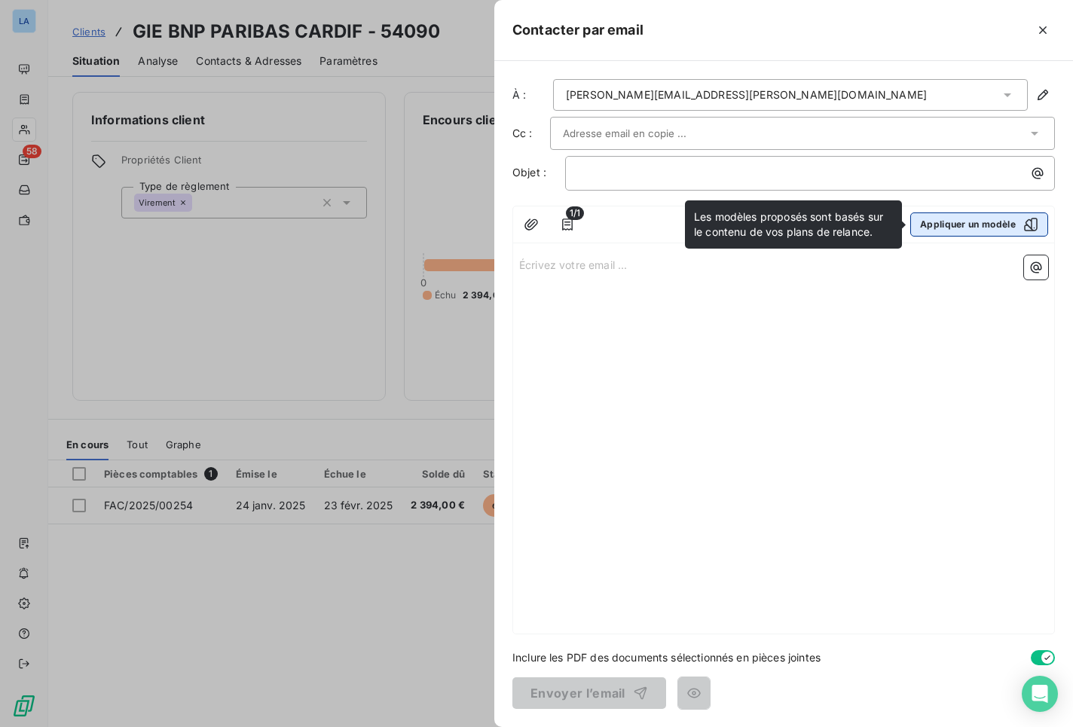
click at [995, 224] on button "Appliquer un modèle" at bounding box center [979, 224] width 138 height 24
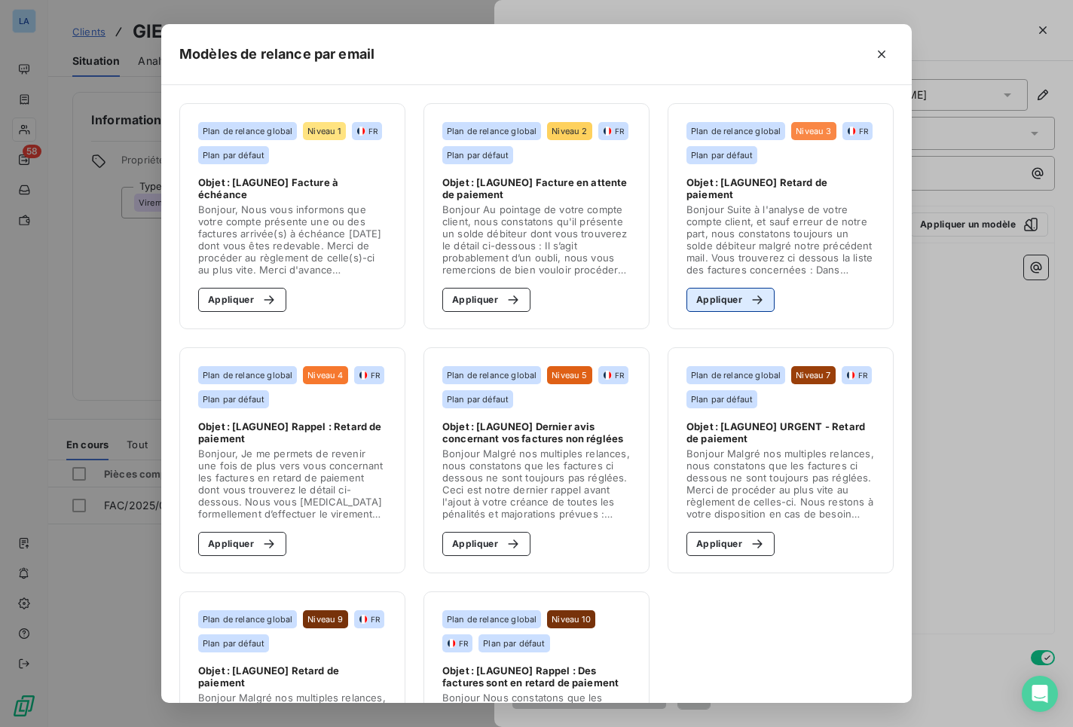
click at [742, 299] on div "button" at bounding box center [753, 299] width 23 height 15
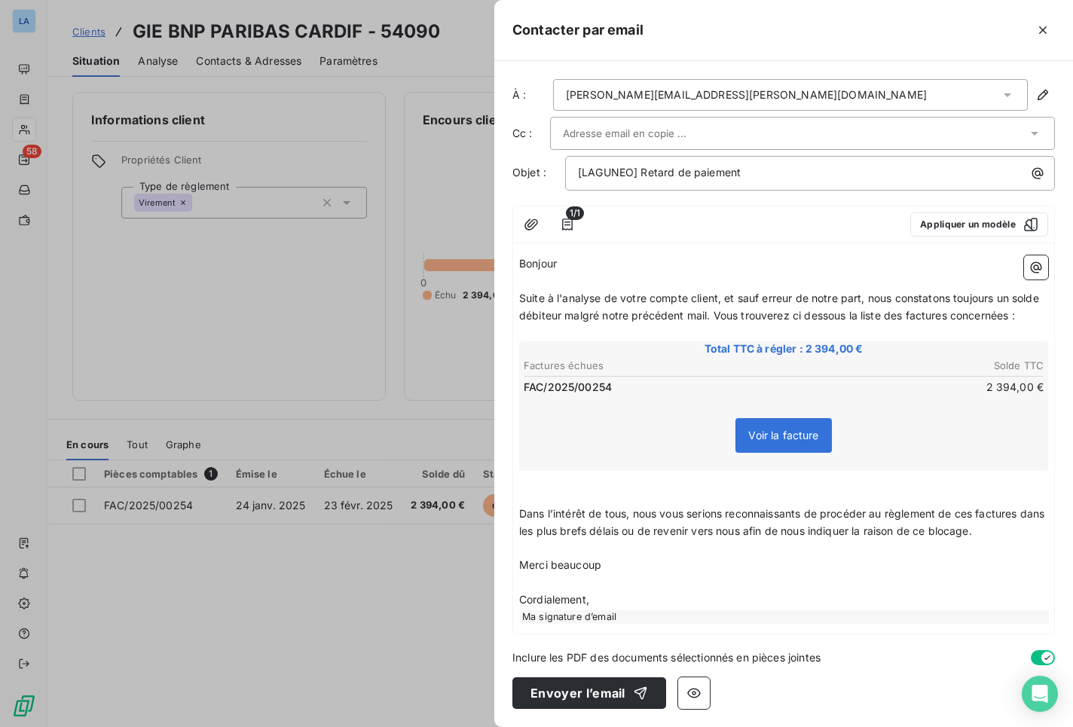
click at [729, 295] on span "Suite à l'analyse de votre compte client, et sauf erreur de notre part, nous co…" at bounding box center [780, 306] width 523 height 30
drag, startPoint x: 729, startPoint y: 295, endPoint x: 857, endPoint y: 295, distance: 128.0
click at [857, 295] on span "Suite à l'analyse de votre compte client, et sauf erreur de notre part, nous co…" at bounding box center [780, 306] width 523 height 30
click at [635, 491] on p "﻿" at bounding box center [783, 496] width 529 height 17
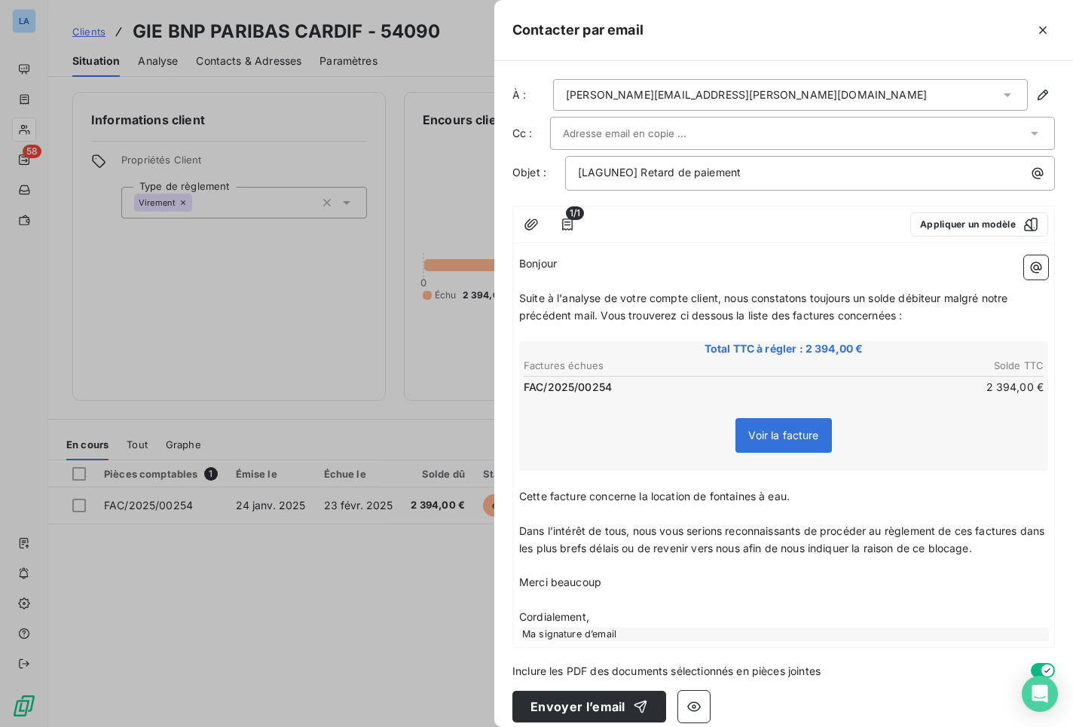
click at [643, 496] on span "Cette facture concerne la location de fontaines à eau." at bounding box center [654, 496] width 270 height 13
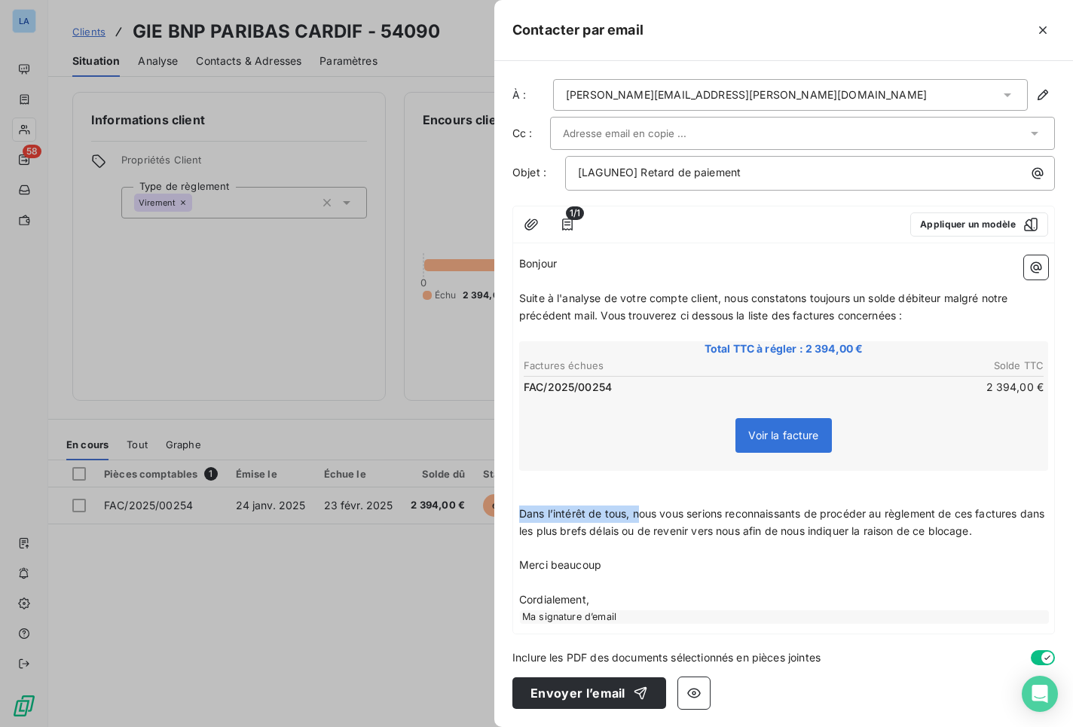
drag, startPoint x: 588, startPoint y: 507, endPoint x: 501, endPoint y: 512, distance: 86.8
click at [501, 512] on div "À : julie.daniel@bnpparibas.com Cc : Objet : [LAGUNEO] Retard de paiement 1/1 A…" at bounding box center [783, 394] width 578 height 666
click at [857, 507] on span "Nous vous serions reconnaissants de procéder au règlement de ces factures dans …" at bounding box center [779, 522] width 520 height 30
click at [917, 511] on span "Nous vous serions reconnaissants de procéder au règlement de cette factures dan…" at bounding box center [783, 522] width 528 height 30
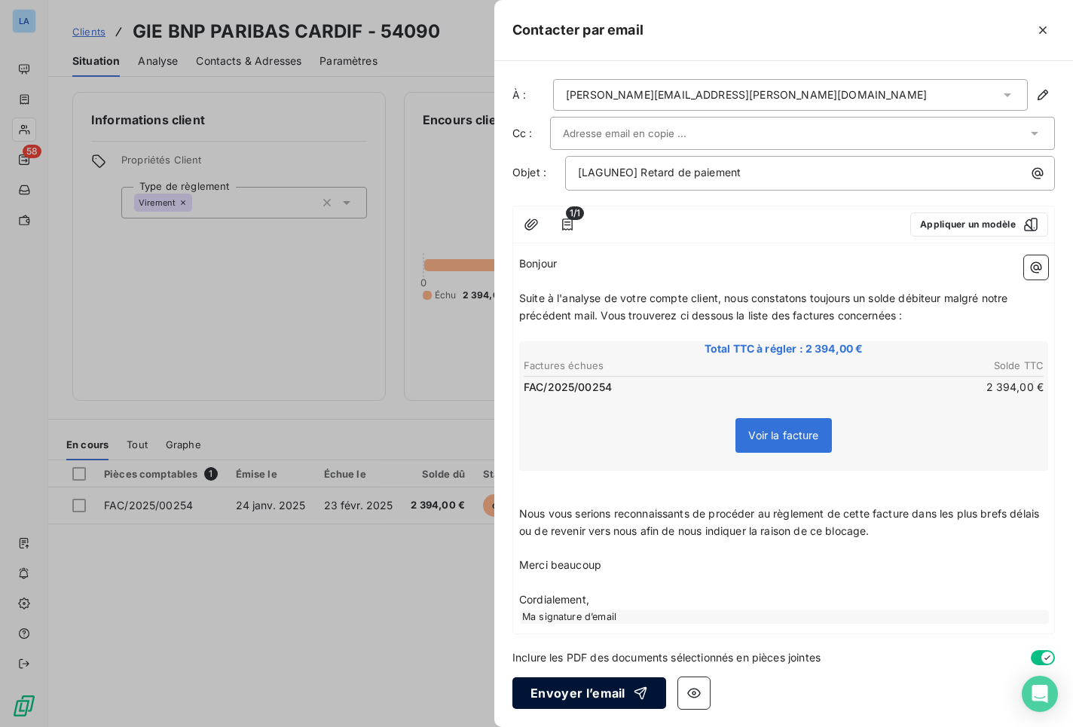
click at [600, 667] on button "Envoyer l’email" at bounding box center [589, 693] width 154 height 32
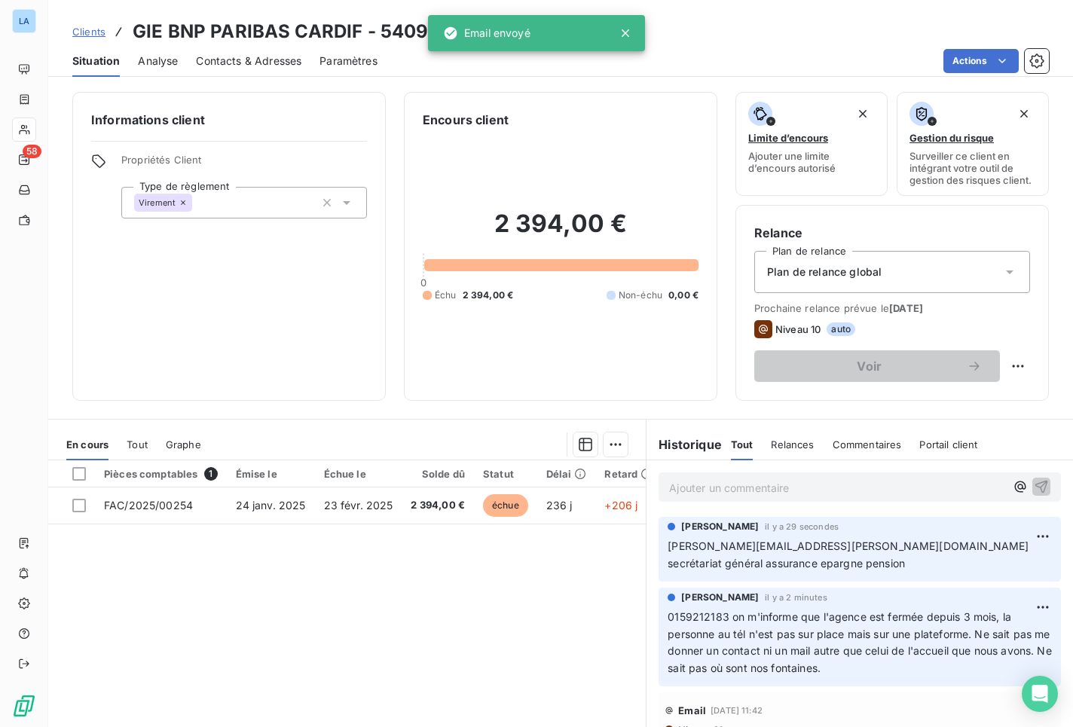
click at [676, 548] on span "julie.daniel@bnpparibas.com secrétariat général assurance epargne pension" at bounding box center [849, 554] width 364 height 30
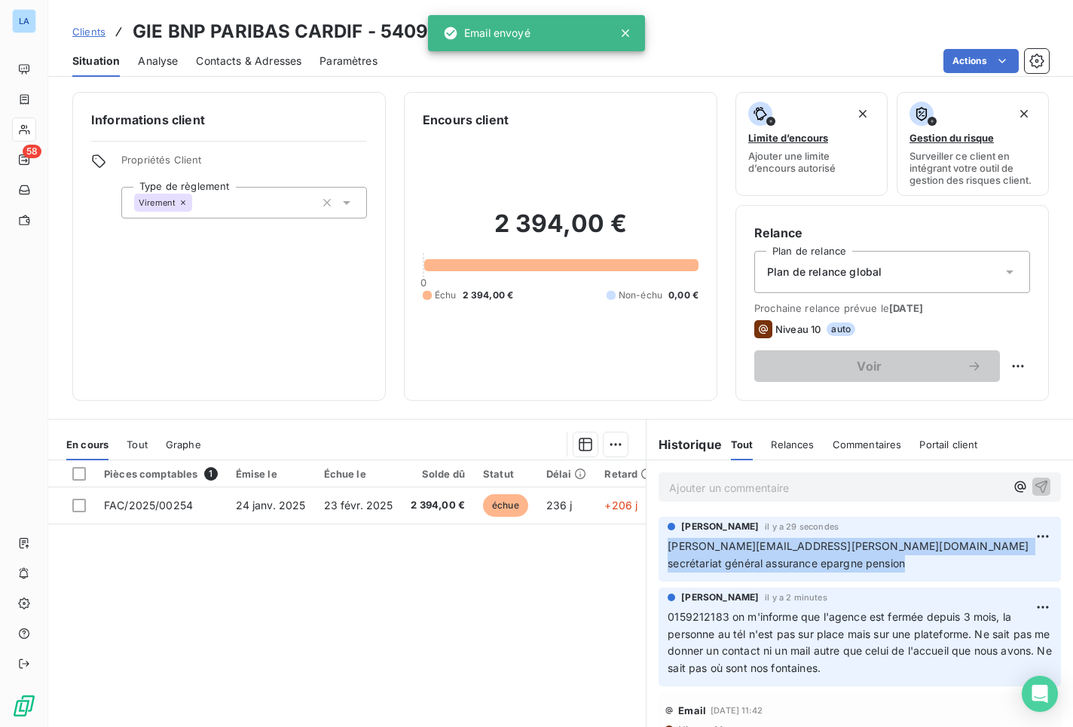
click at [676, 548] on span "julie.daniel@bnpparibas.com secrétariat général assurance epargne pension" at bounding box center [849, 554] width 364 height 30
copy div "julie.daniel@bnpparibas.com secrétariat général assurance epargne pension"
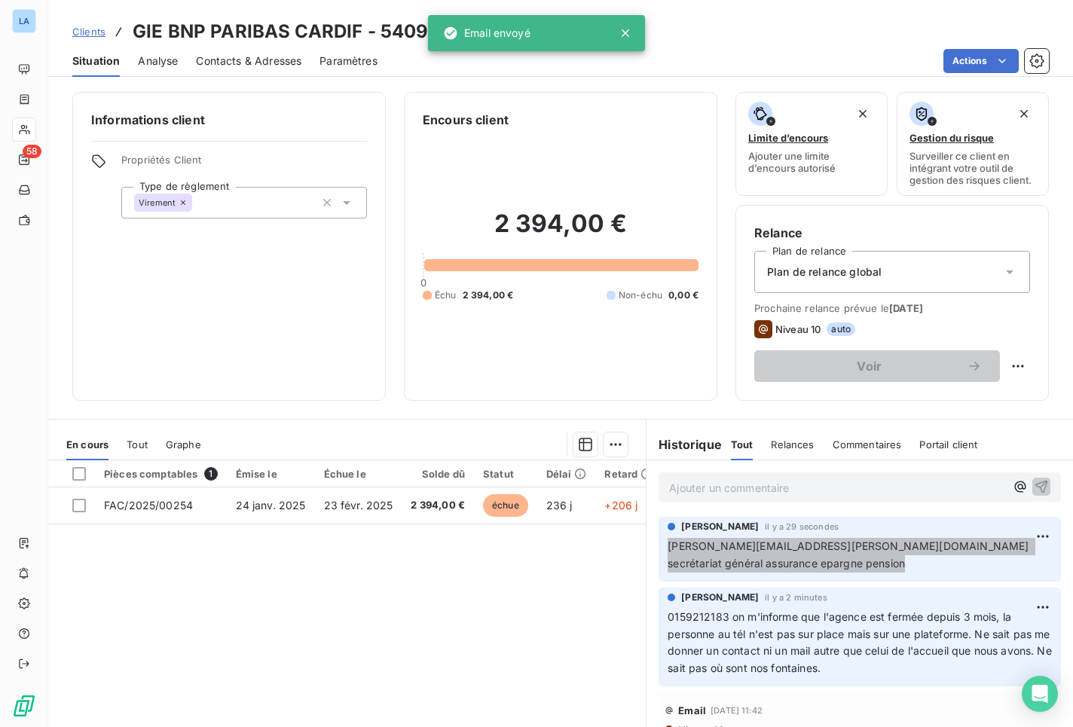
drag, startPoint x: 1059, startPoint y: 426, endPoint x: 841, endPoint y: 556, distance: 254.3
click at [841, 556] on p "julie.daniel@bnpparibas.com secrétariat général assurance epargne pension" at bounding box center [859, 555] width 384 height 35
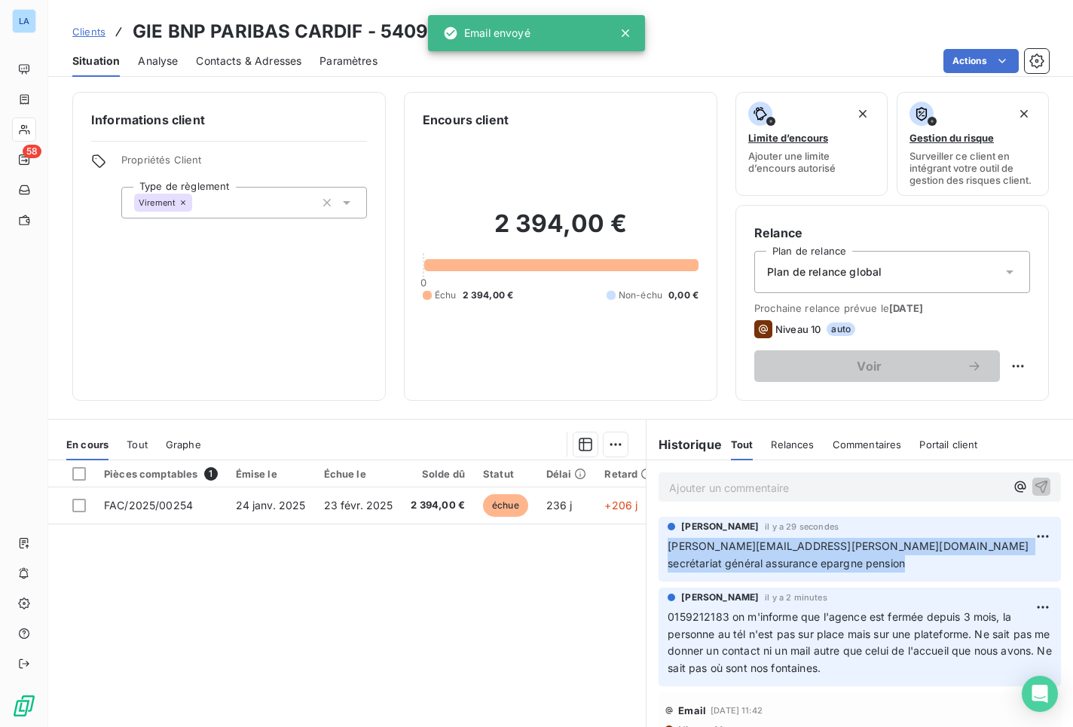
click at [797, 549] on span "julie.daniel@bnpparibas.com secrétariat général assurance epargne pension" at bounding box center [849, 554] width 364 height 30
drag, startPoint x: 791, startPoint y: 549, endPoint x: 730, endPoint y: 547, distance: 61.1
click at [731, 547] on span "julie.daniel@bnpparibas.com secrétariat général assurance epargne pension" at bounding box center [849, 554] width 364 height 30
click at [670, 541] on span "julie.daniel@bnpparibas.com secrétariat général assurance epargne pension" at bounding box center [849, 554] width 364 height 30
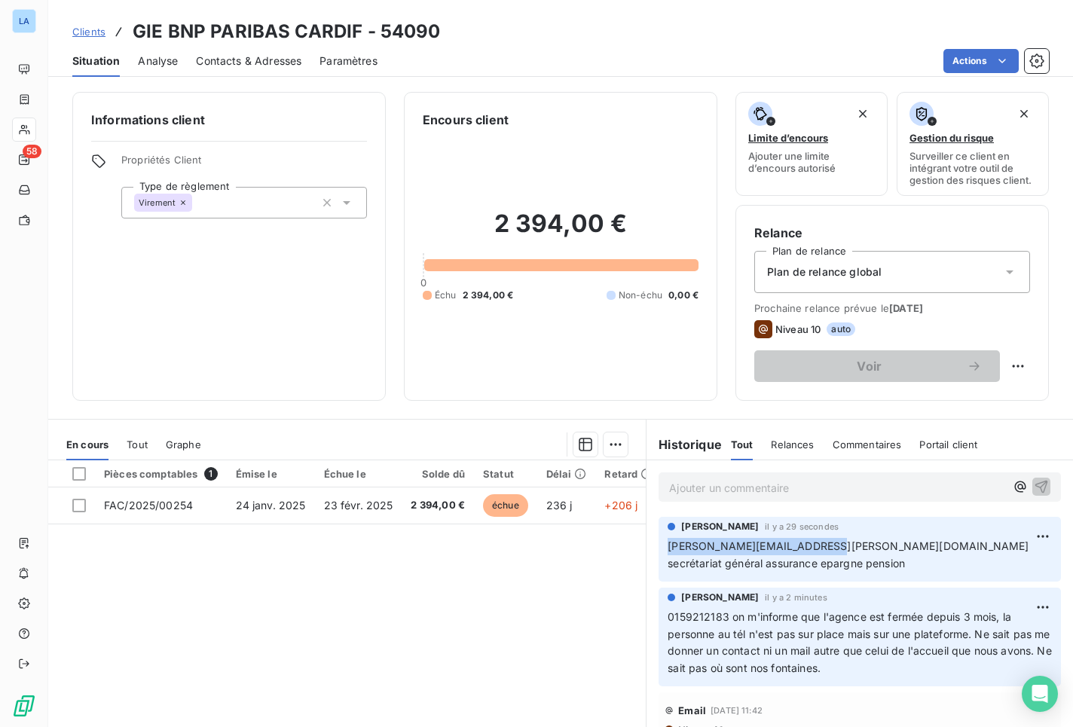
drag, startPoint x: 670, startPoint y: 541, endPoint x: 801, endPoint y: 547, distance: 130.4
click at [801, 547] on span "julie.daniel@bnpparibas.com secrétariat général assurance epargne pension" at bounding box center [849, 554] width 364 height 30
click at [769, 493] on p "Ajouter un commentaire ﻿" at bounding box center [837, 487] width 336 height 19
click at [731, 494] on p "Ajouter un commentaire ﻿" at bounding box center [837, 487] width 336 height 19
click at [689, 471] on div "fin de contra" at bounding box center [859, 486] width 426 height 52
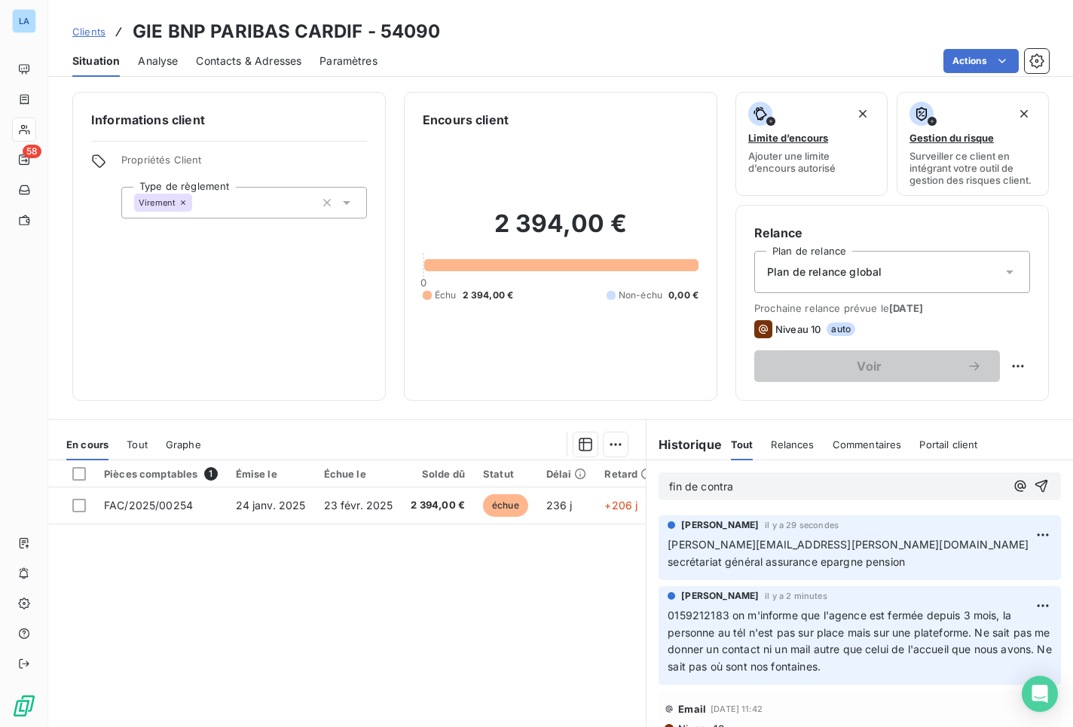
click at [689, 471] on div "fin de contra" at bounding box center [859, 486] width 426 height 52
click at [689, 472] on div "fin de contra" at bounding box center [859, 486] width 426 height 52
click at [689, 488] on span "fin de contra" at bounding box center [701, 486] width 64 height 13
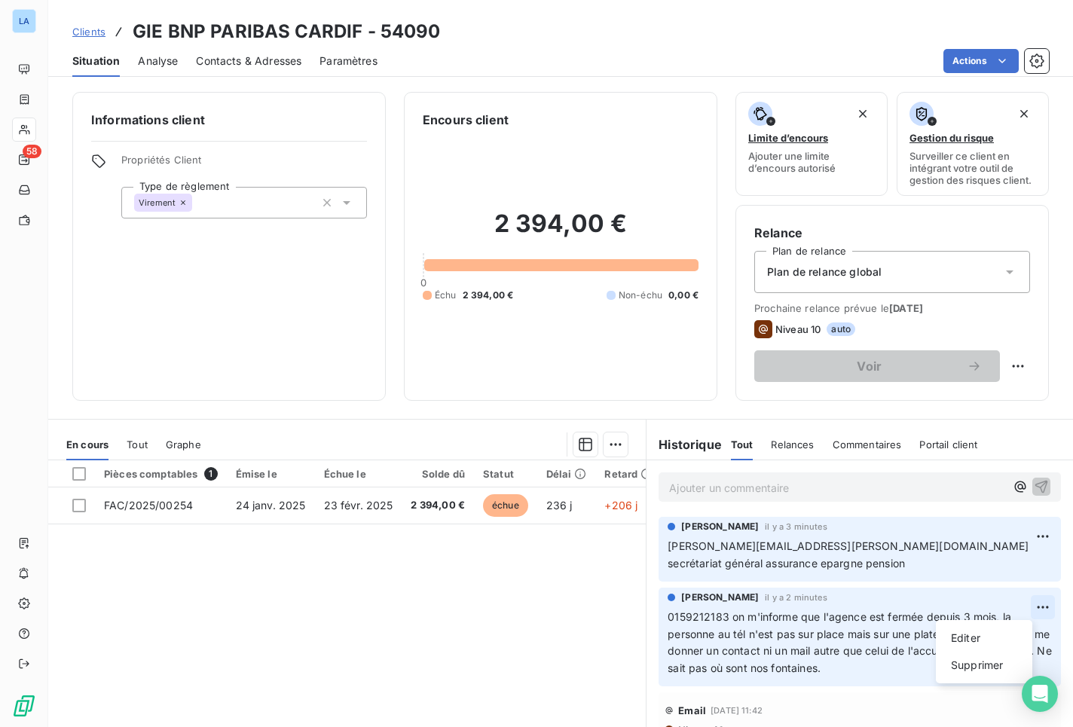
click at [1027, 606] on html "LA 58 Clients GIE BNP PARIBAS CARDIF - 54090 Situation Analyse Contacts & Adres…" at bounding box center [536, 363] width 1073 height 727
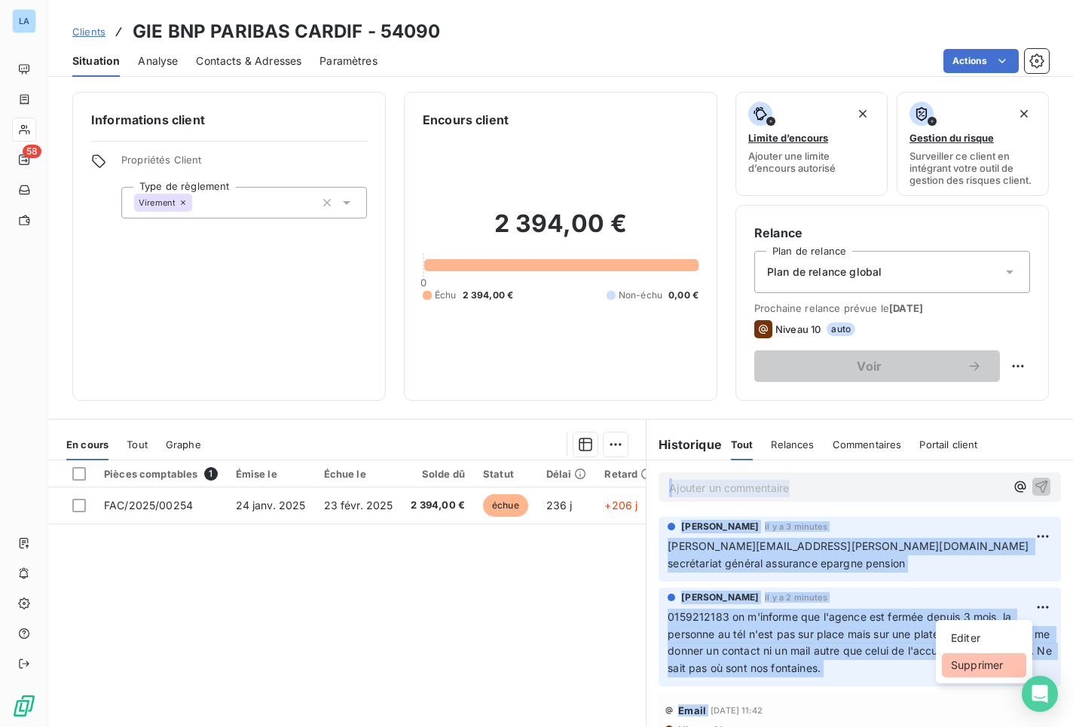
click at [987, 666] on div "Supprimer" at bounding box center [984, 665] width 84 height 24
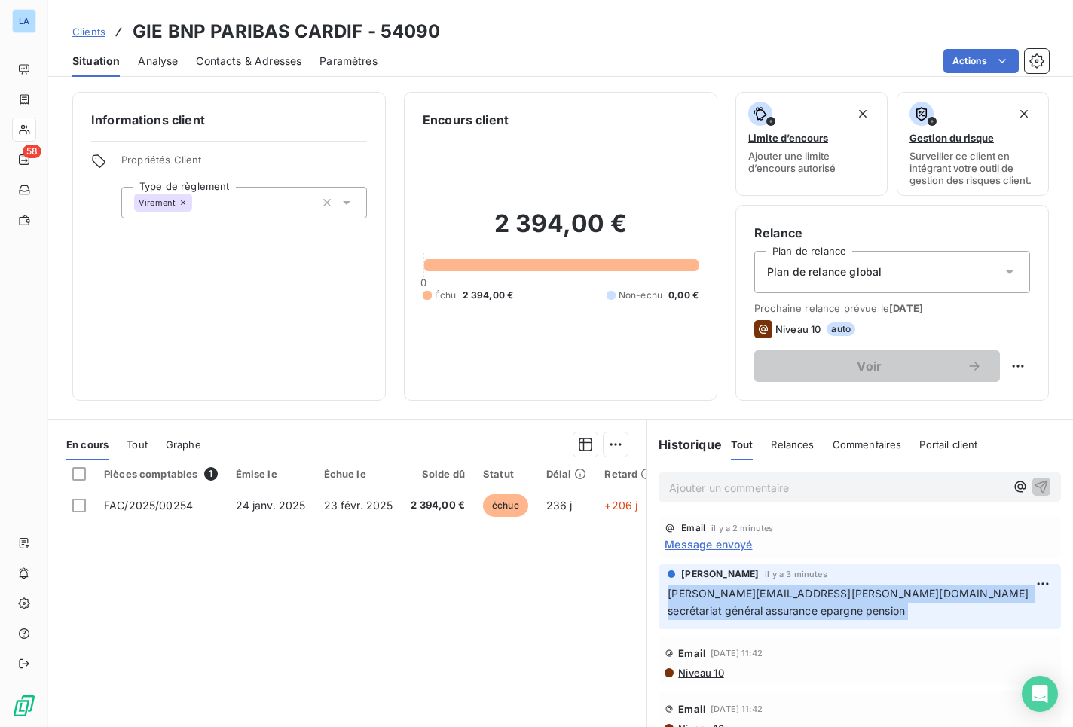
click at [893, 612] on p "julie.daniel@bnpparibas.com secrétariat général assurance epargne pension" at bounding box center [859, 602] width 384 height 35
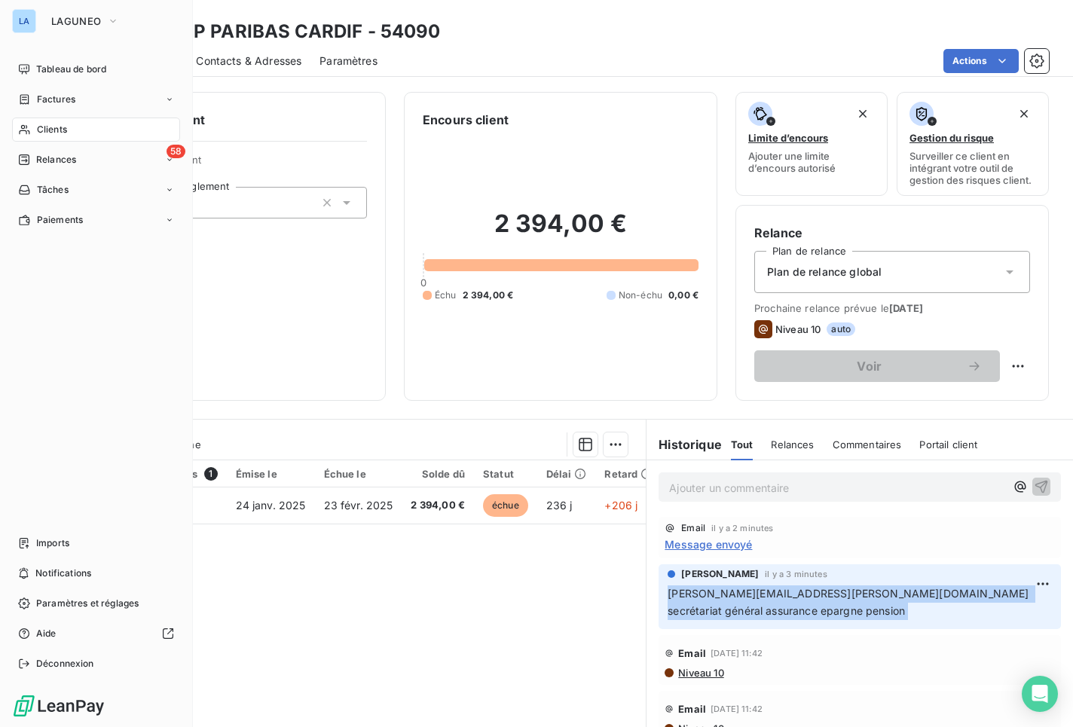
click at [91, 129] on div "Clients" at bounding box center [96, 130] width 168 height 24
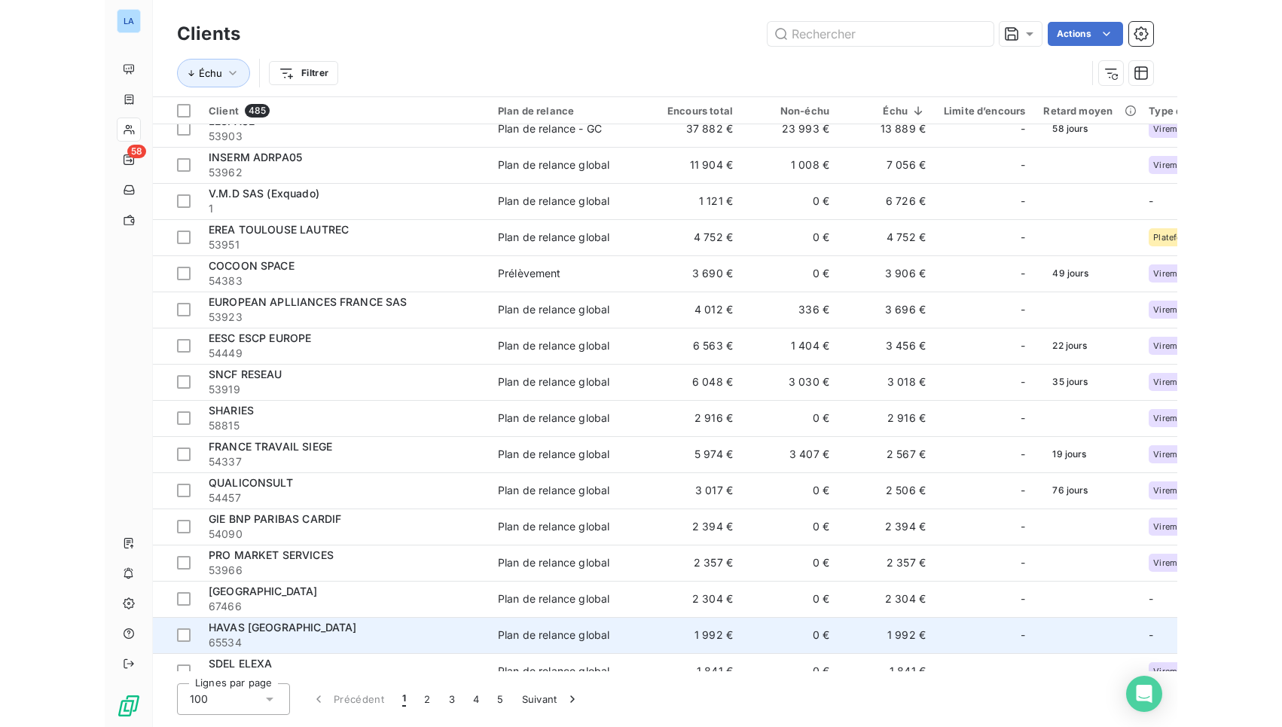
scroll to position [112, 0]
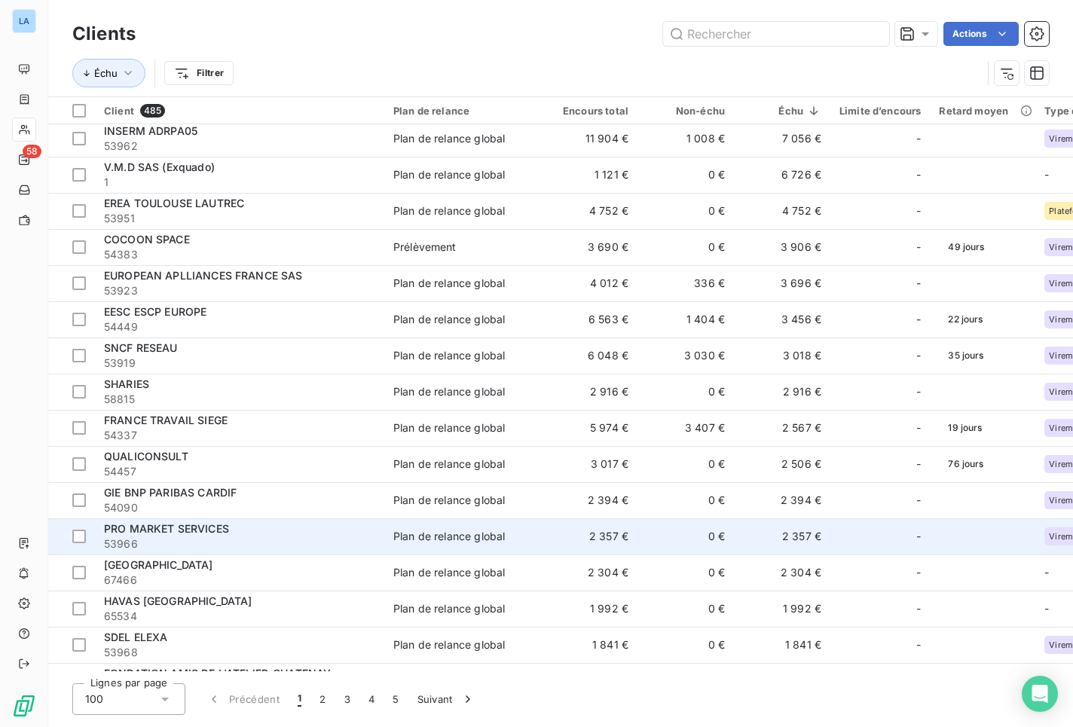
click at [337, 529] on div "PRO MARKET SERVICES" at bounding box center [239, 528] width 271 height 15
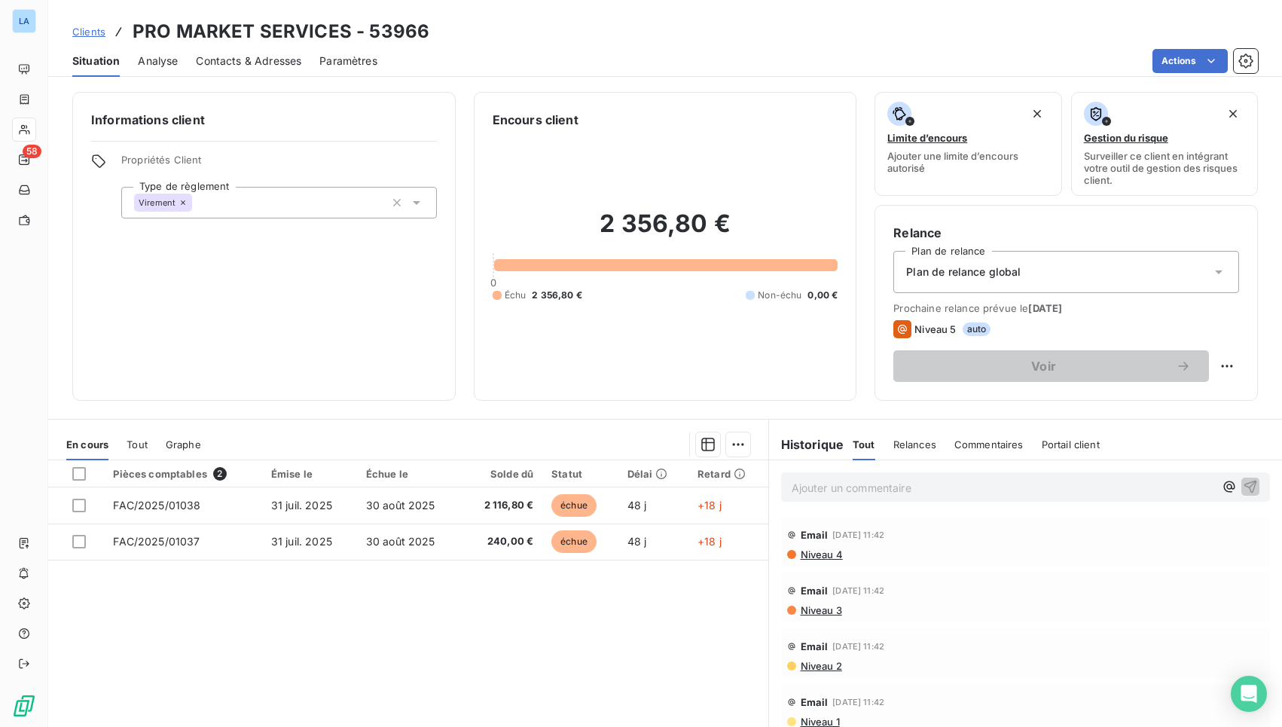
click at [270, 69] on div "Contacts & Adresses" at bounding box center [248, 61] width 105 height 32
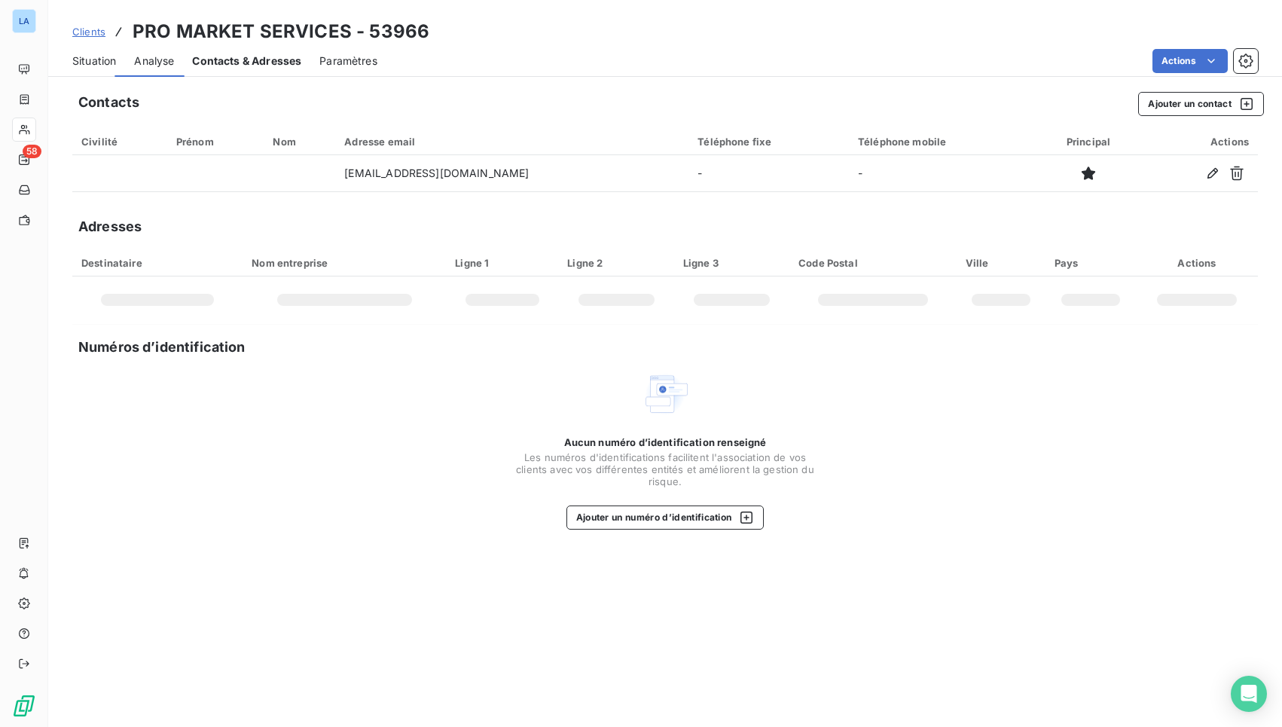
click at [271, 65] on span "Contacts & Adresses" at bounding box center [246, 60] width 109 height 15
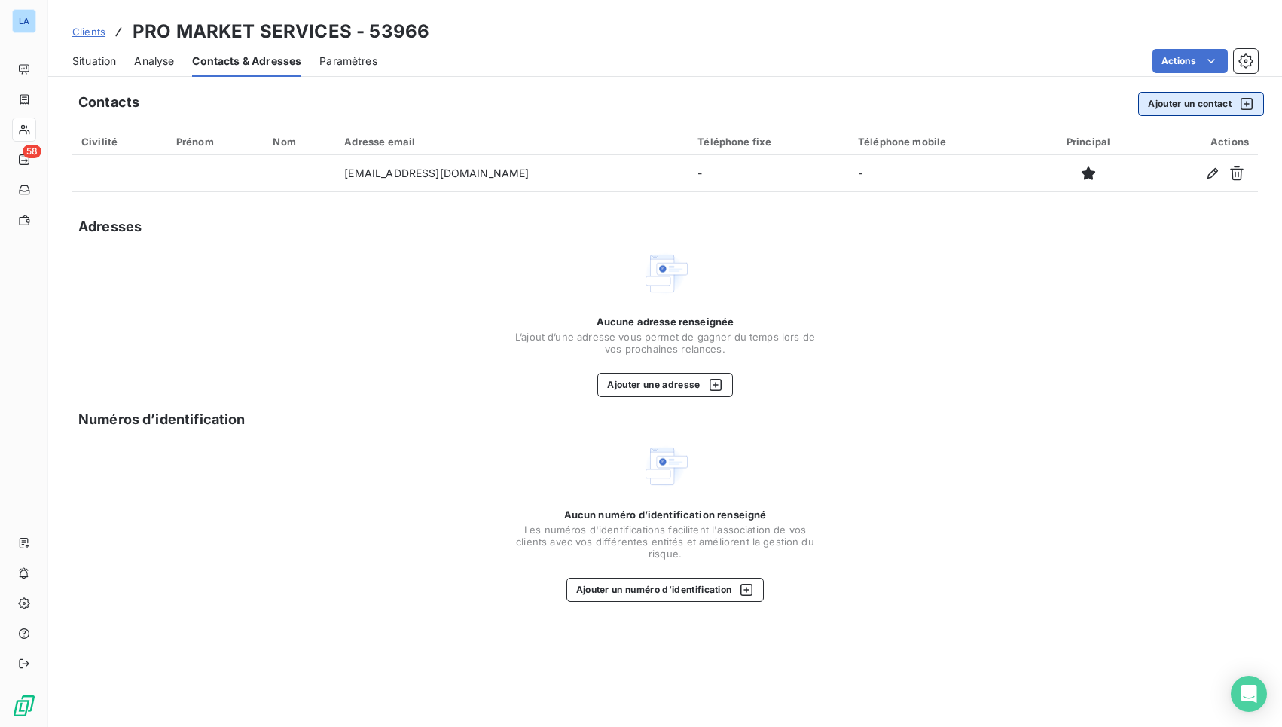
click at [1195, 109] on button "Ajouter un contact" at bounding box center [1201, 104] width 126 height 24
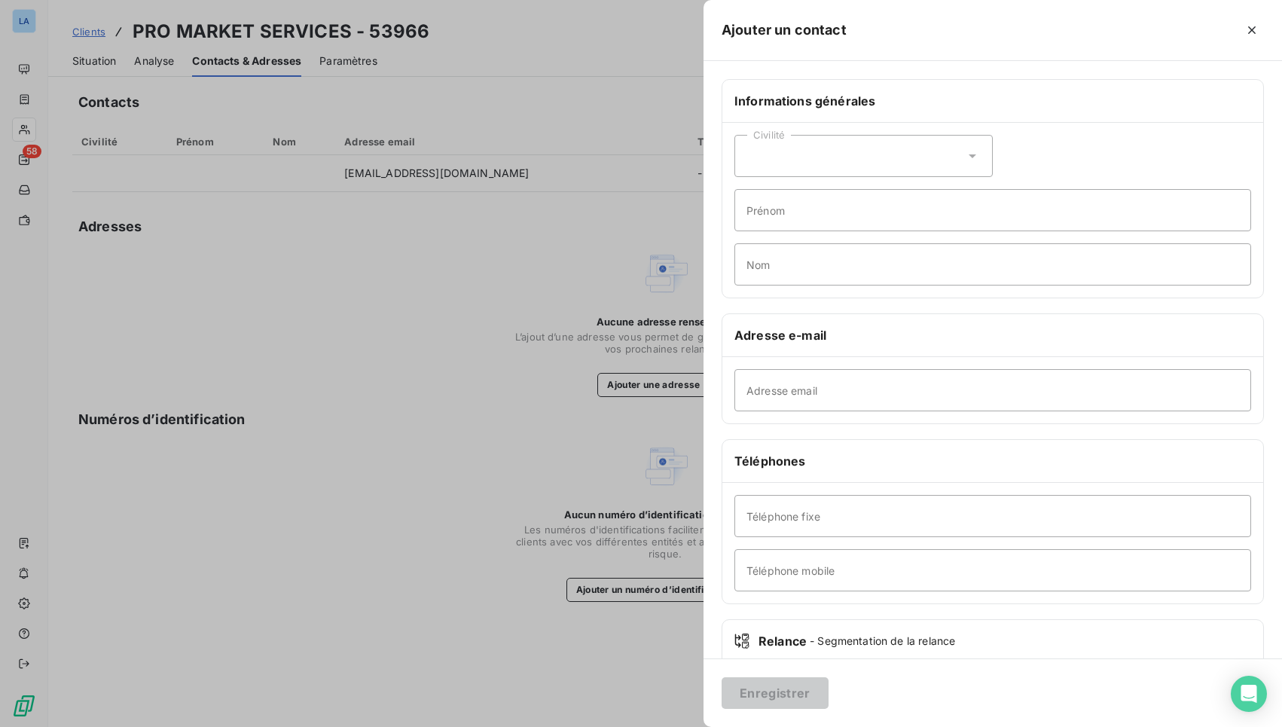
click at [858, 232] on div "Civilité Prénom Nom" at bounding box center [992, 210] width 541 height 175
type input "Neuza"
type input "Carvalho"
click at [817, 157] on div "Civilité" at bounding box center [863, 156] width 258 height 42
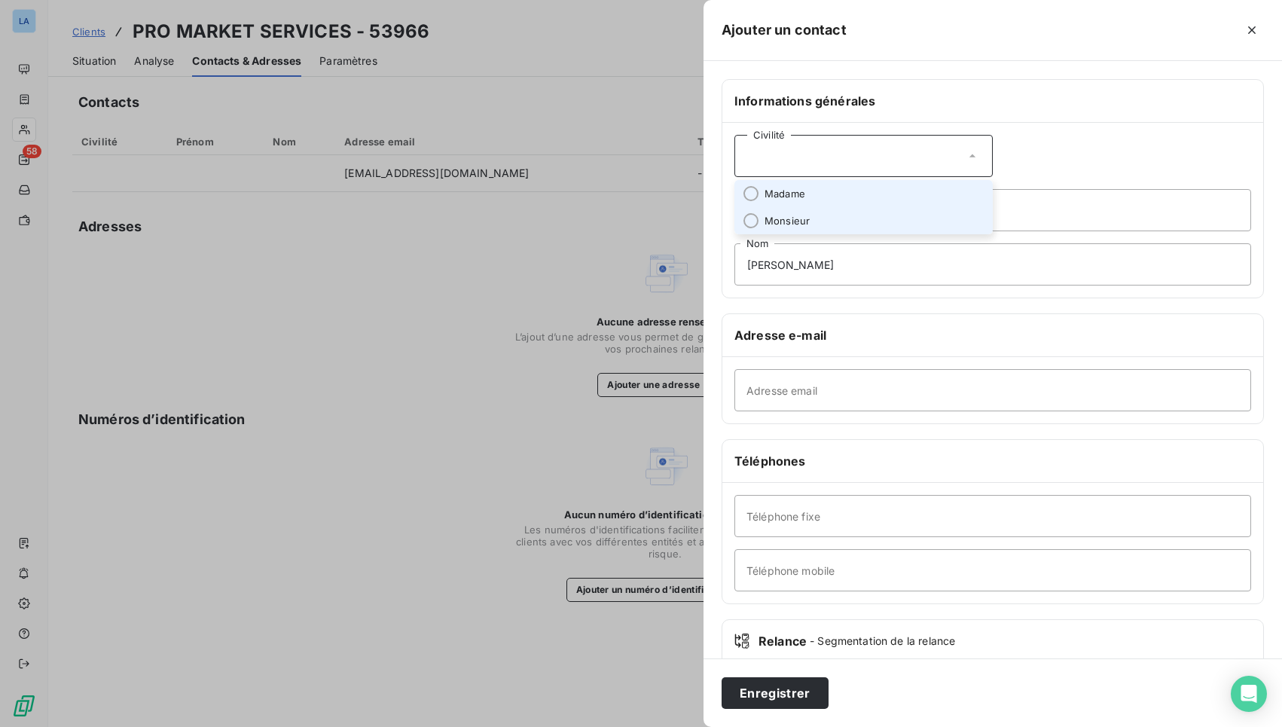
click at [827, 193] on li "Madame" at bounding box center [863, 193] width 258 height 27
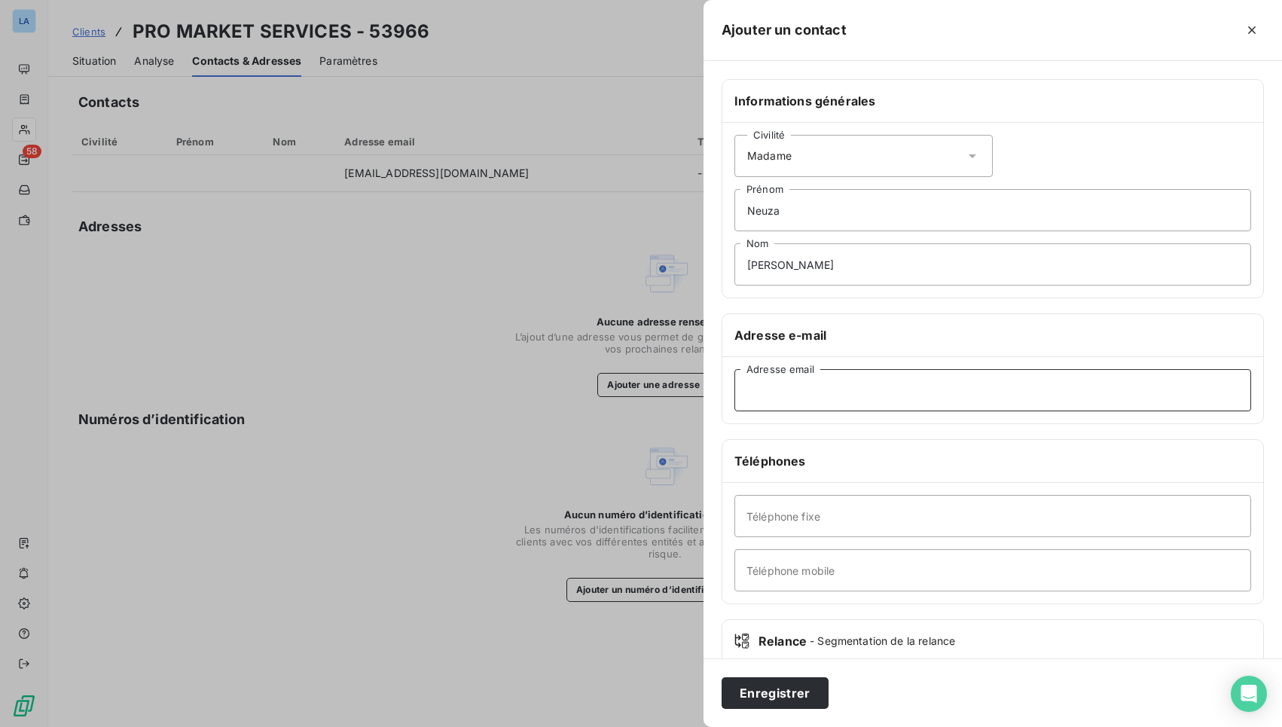
paste input "nca@pmsfrance.fr"
type input "nca@pmsfrance.fr"
click at [789, 667] on button "Enregistrer" at bounding box center [775, 693] width 107 height 32
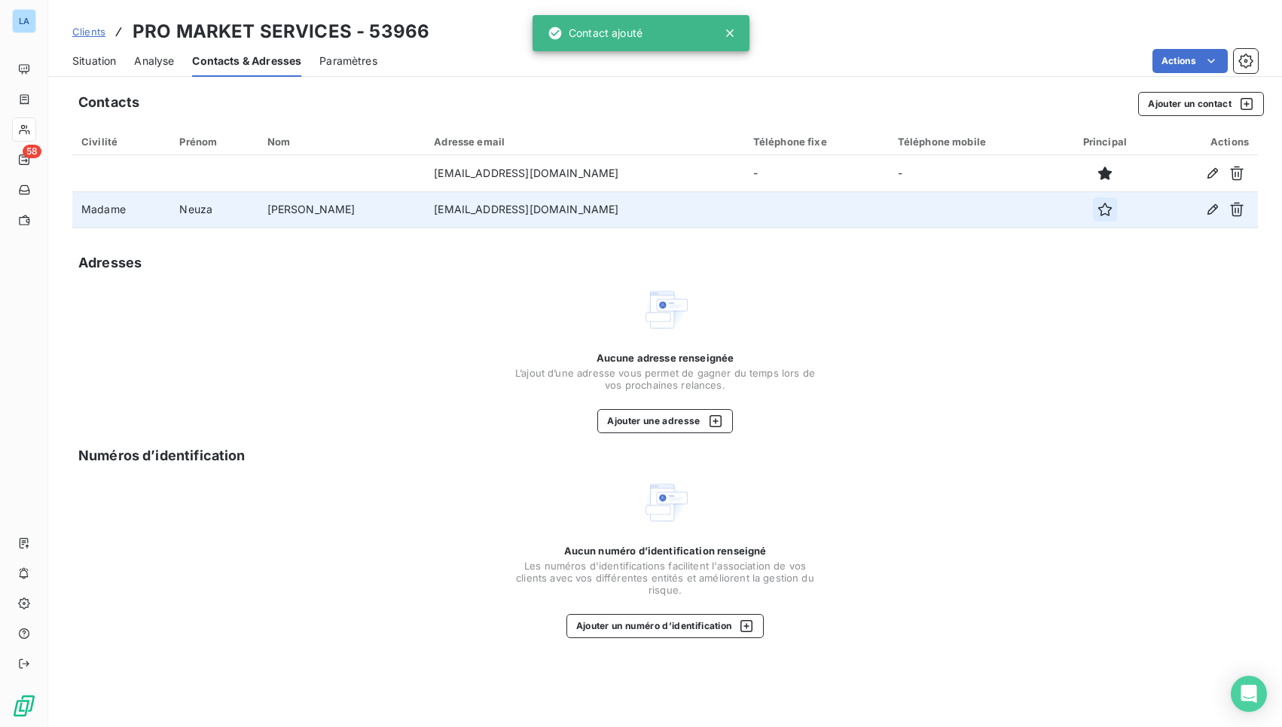
click at [1097, 206] on icon "button" at bounding box center [1104, 209] width 15 height 15
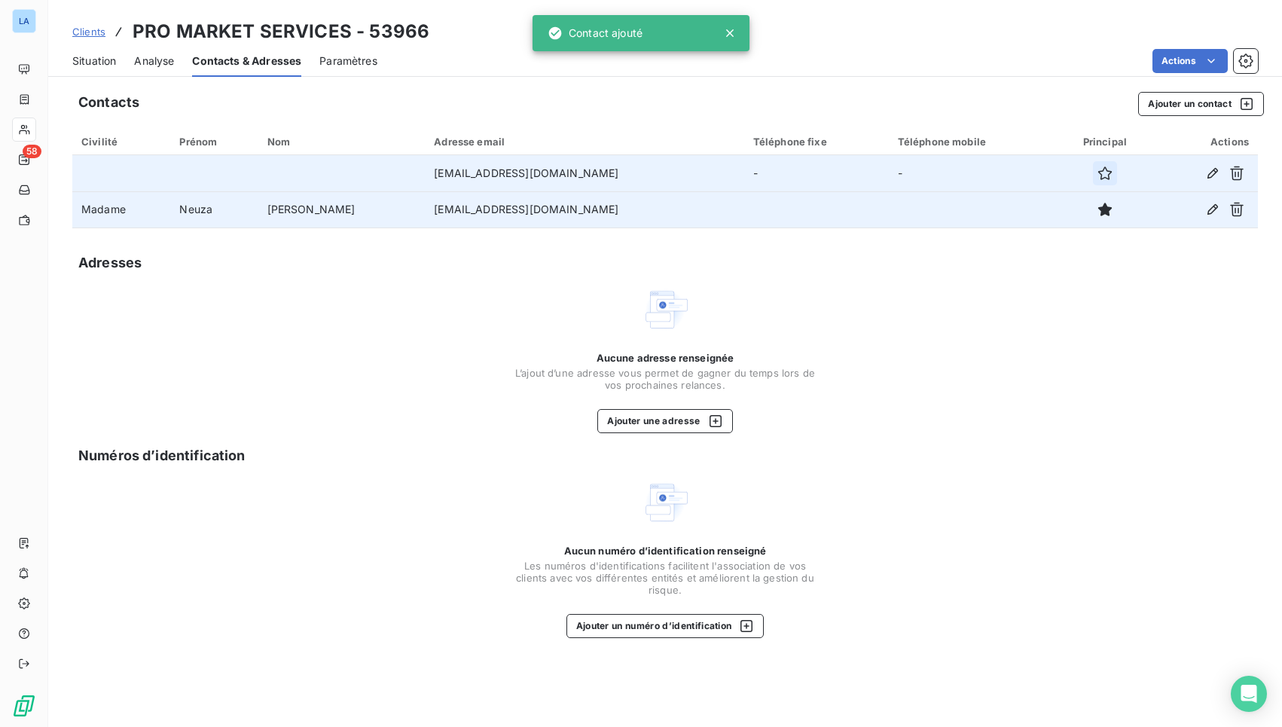
click at [1097, 166] on icon "button" at bounding box center [1104, 173] width 15 height 15
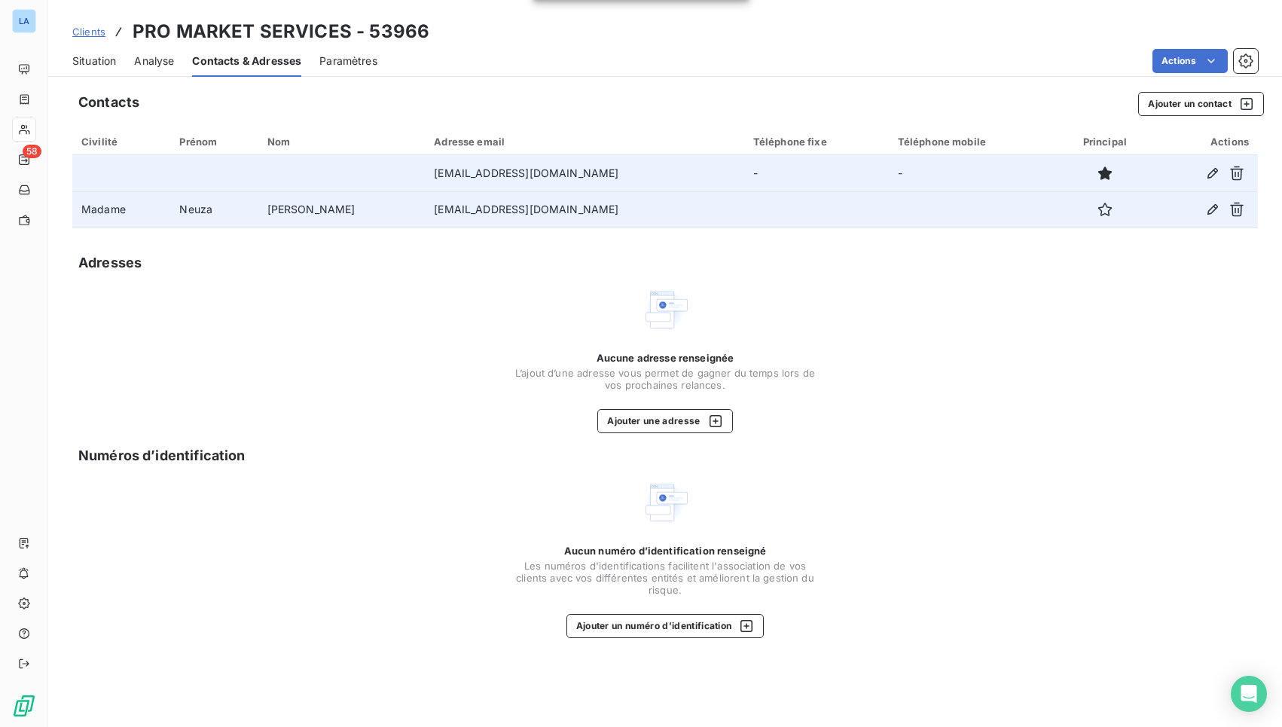
click at [1088, 209] on div at bounding box center [1105, 209] width 80 height 24
click at [1097, 208] on icon "button" at bounding box center [1104, 209] width 15 height 15
click at [1093, 204] on button "button" at bounding box center [1105, 209] width 24 height 24
click at [117, 64] on div "Situation Analyse Contacts & Adresses Paramètres Actions" at bounding box center [665, 61] width 1234 height 32
click at [108, 62] on span "Situation" at bounding box center [94, 60] width 44 height 15
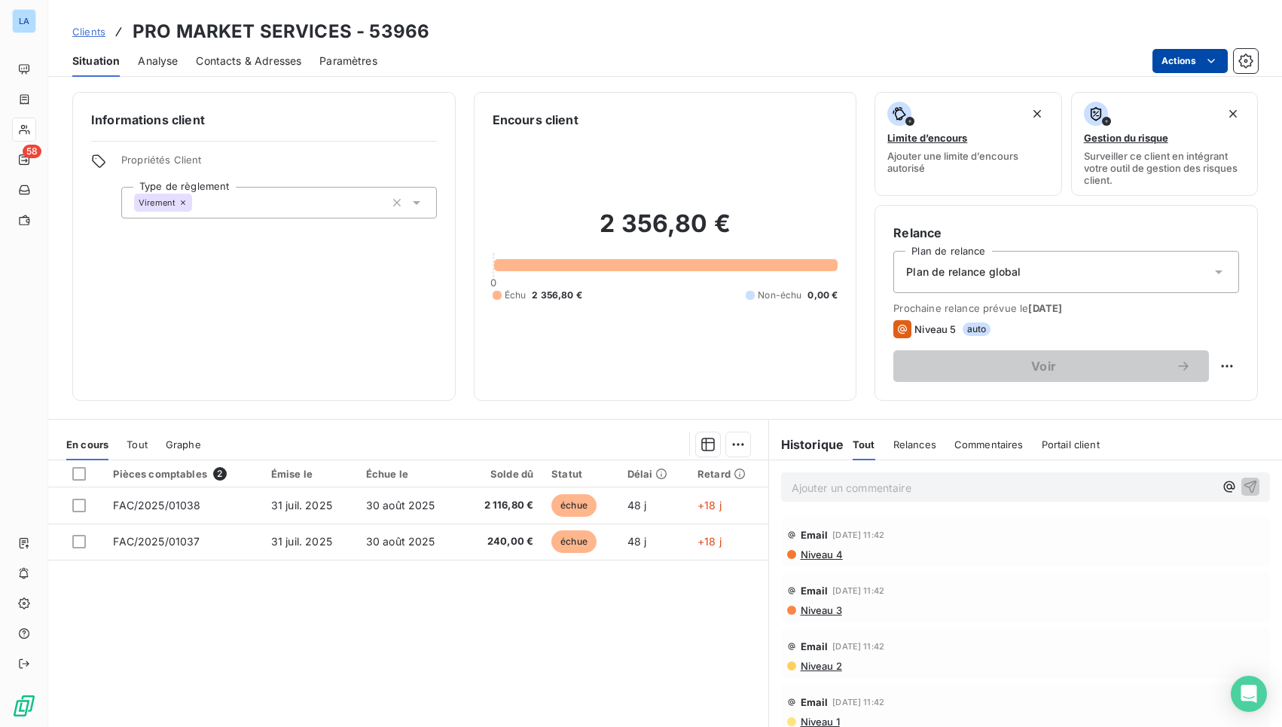
click at [1185, 72] on html "LA 58 Clients PRO MARKET SERVICES - 53966 Situation Analyse Contacts & Adresses…" at bounding box center [641, 363] width 1282 height 727
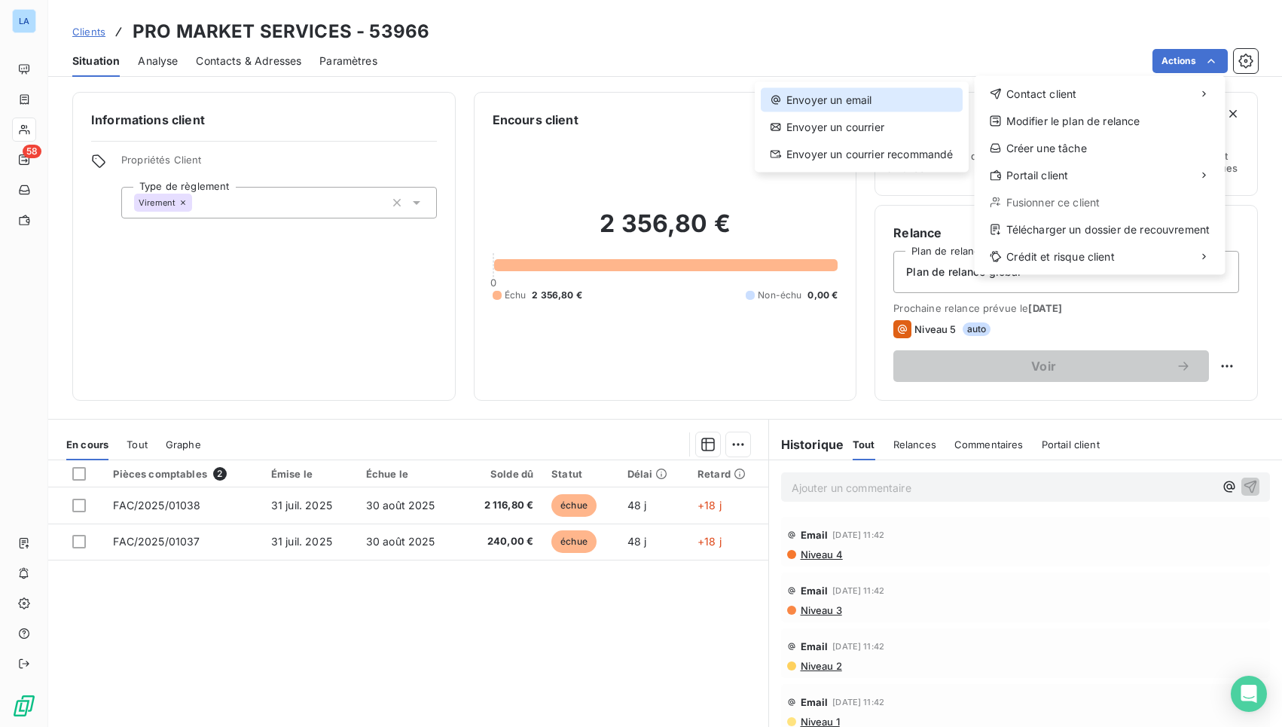
click at [879, 106] on div "Envoyer un email" at bounding box center [862, 100] width 202 height 24
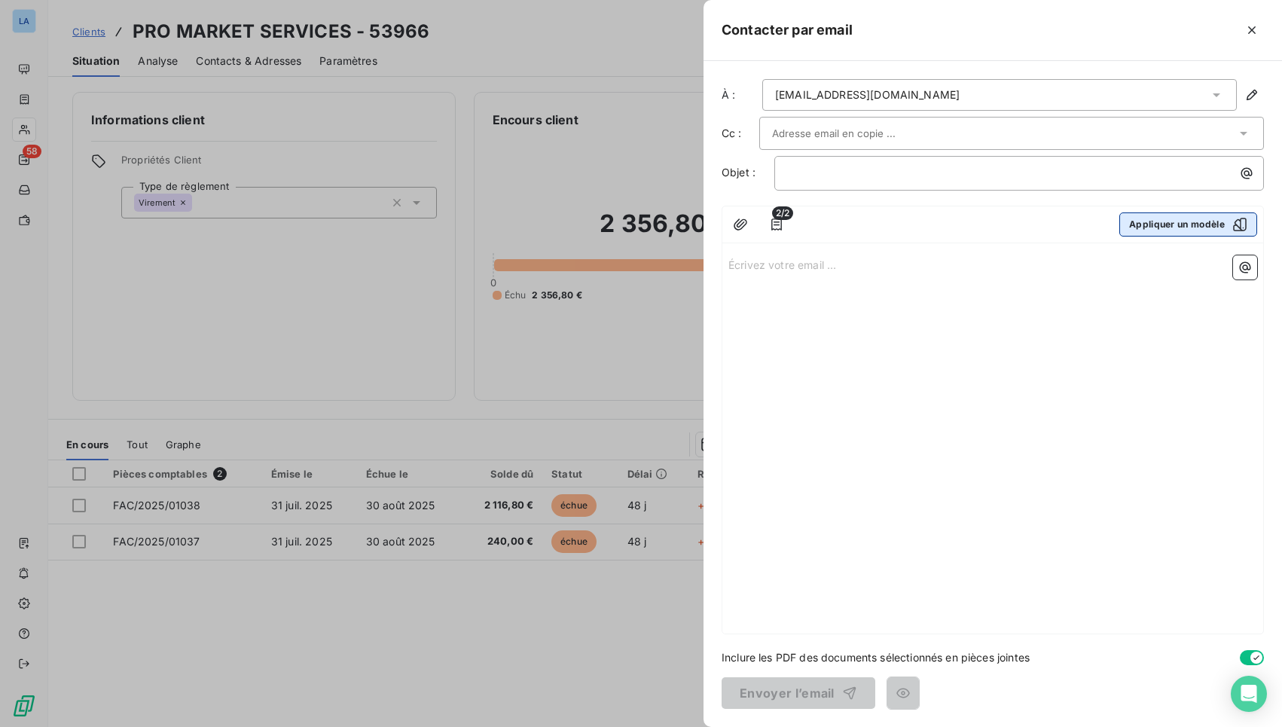
click at [1176, 234] on button "Appliquer un modèle" at bounding box center [1188, 224] width 138 height 24
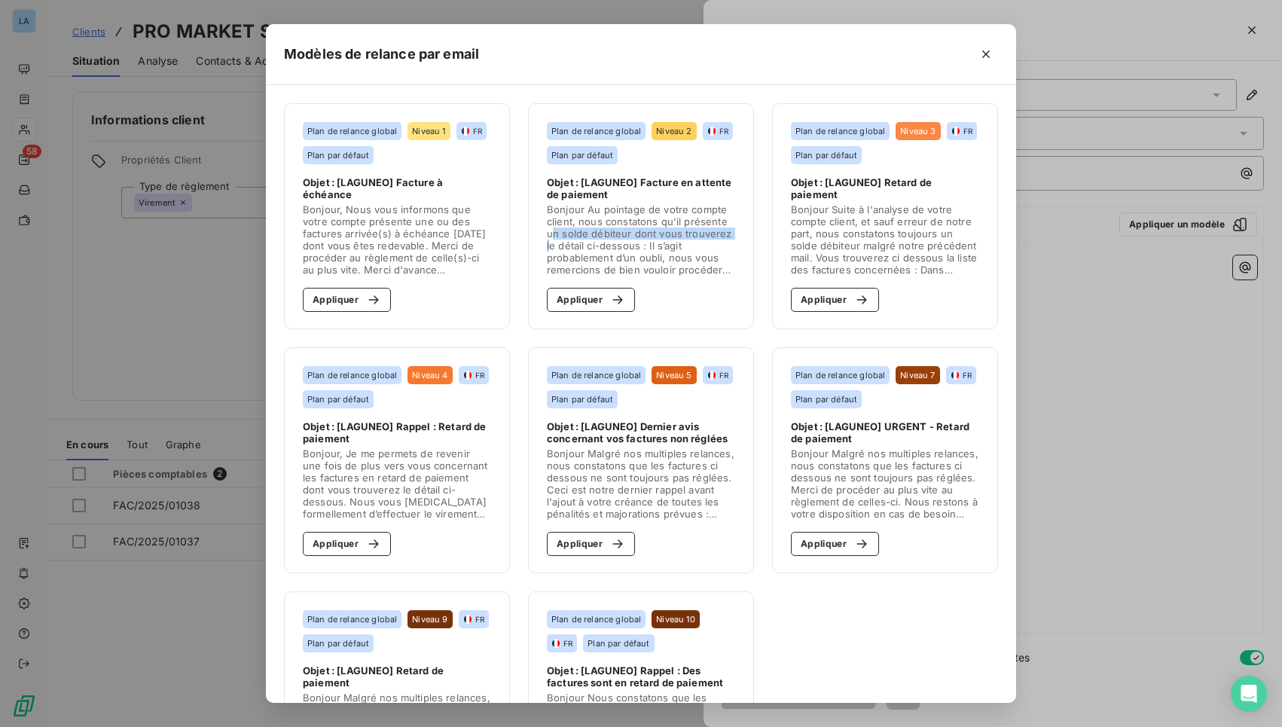
click at [547, 239] on span "Bonjour Au pointage de votre compte client, nous constatons qu'il présente un s…" at bounding box center [641, 239] width 188 height 72
click at [593, 310] on button "Appliquer" at bounding box center [591, 300] width 88 height 24
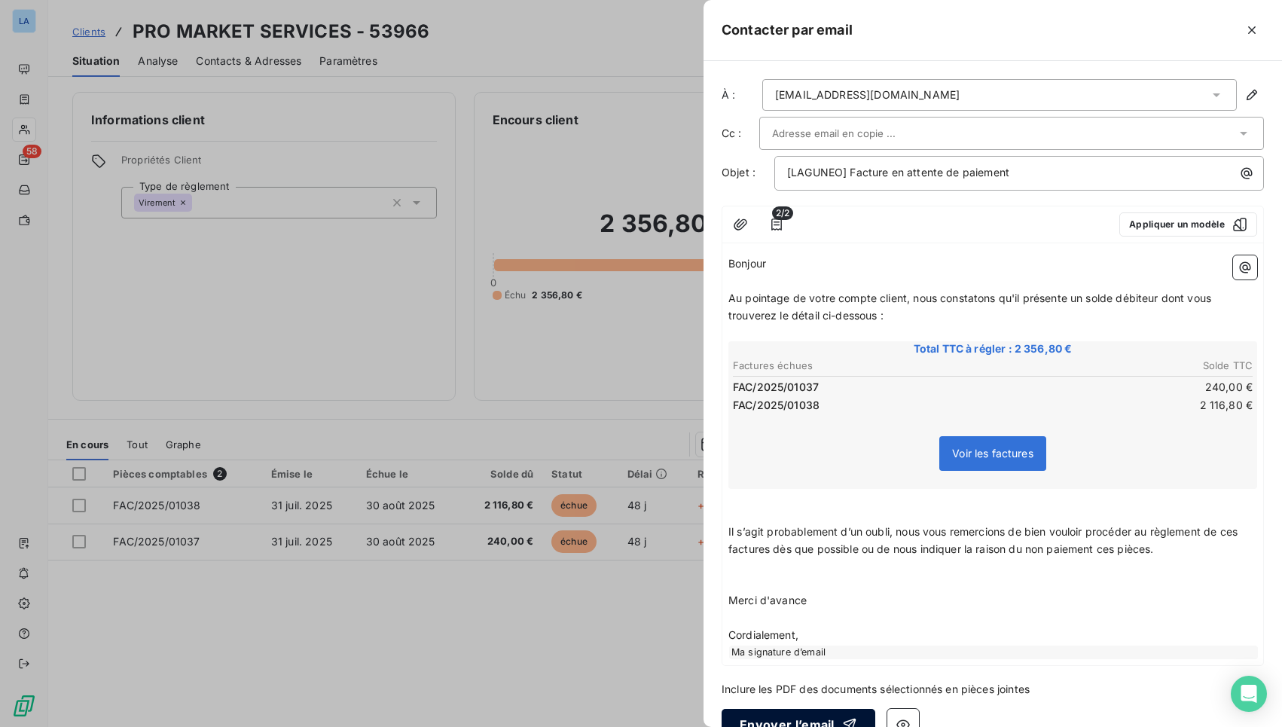
click at [810, 667] on button "Envoyer l’email" at bounding box center [799, 725] width 154 height 32
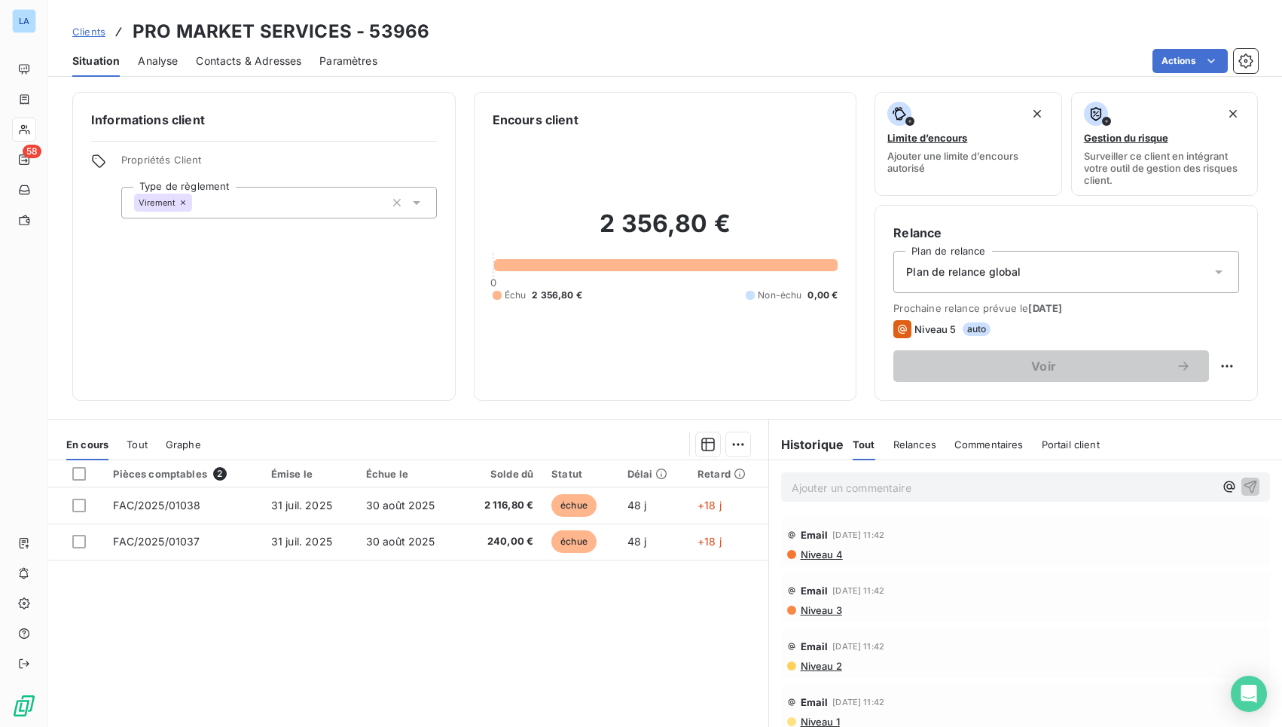
click at [103, 38] on link "Clients" at bounding box center [88, 31] width 33 height 15
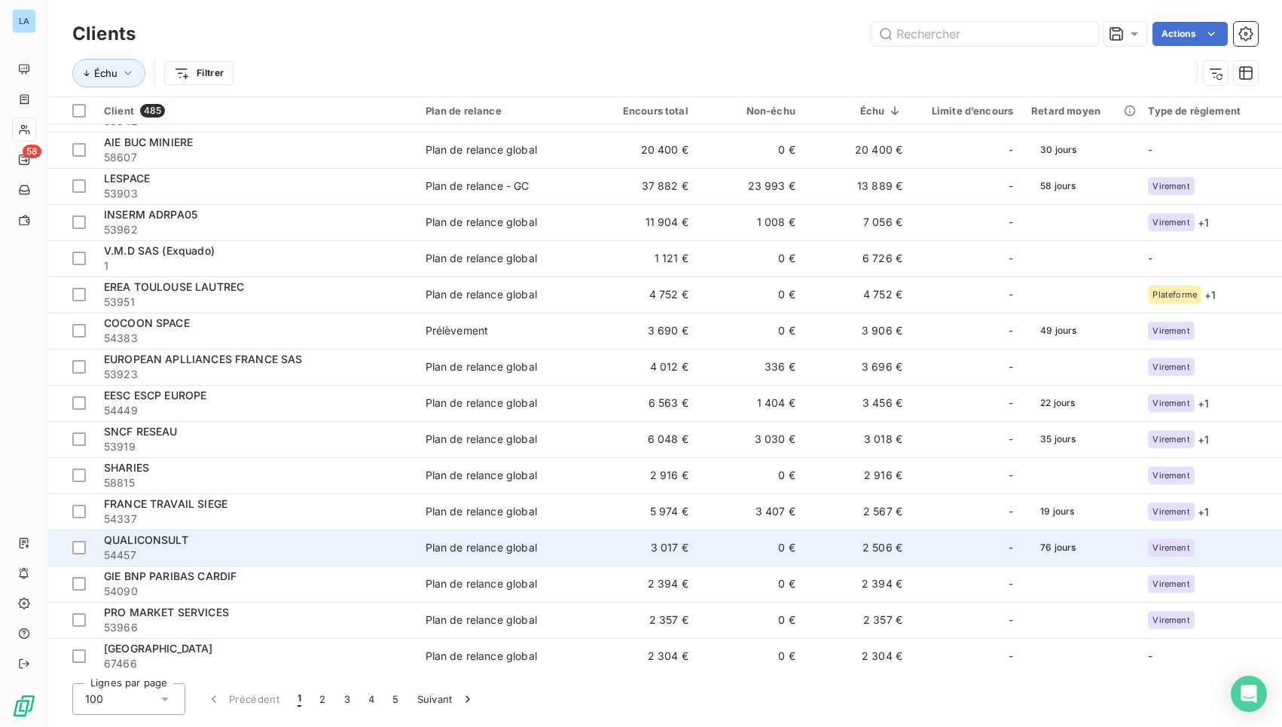
scroll to position [32, 0]
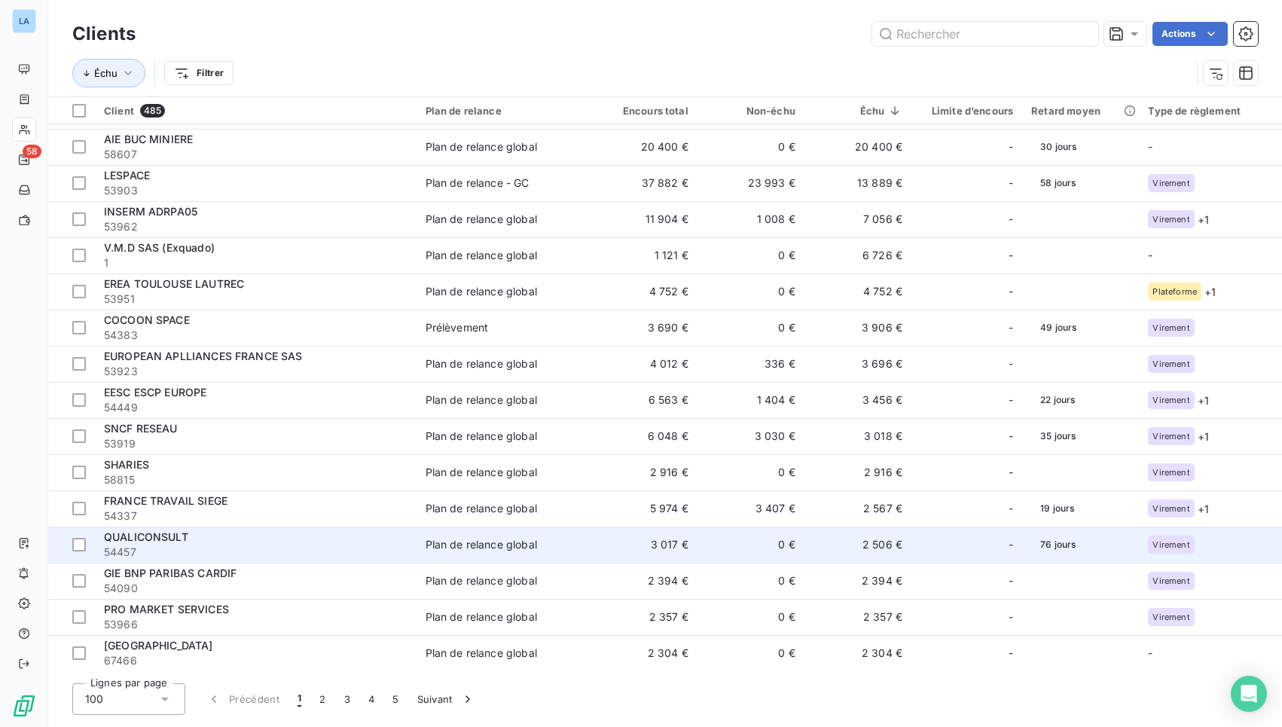
click at [847, 548] on td "2 506 €" at bounding box center [857, 544] width 107 height 36
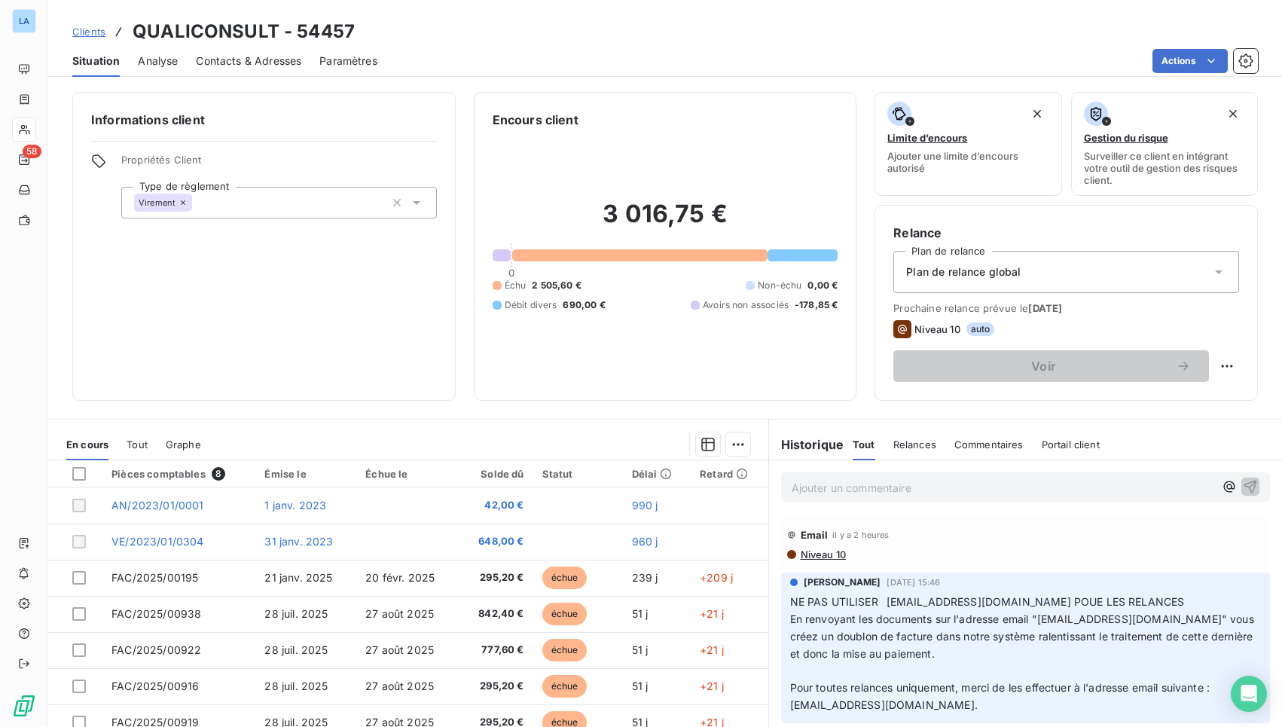
click at [910, 484] on p "Ajouter un commentaire ﻿" at bounding box center [1003, 487] width 423 height 19
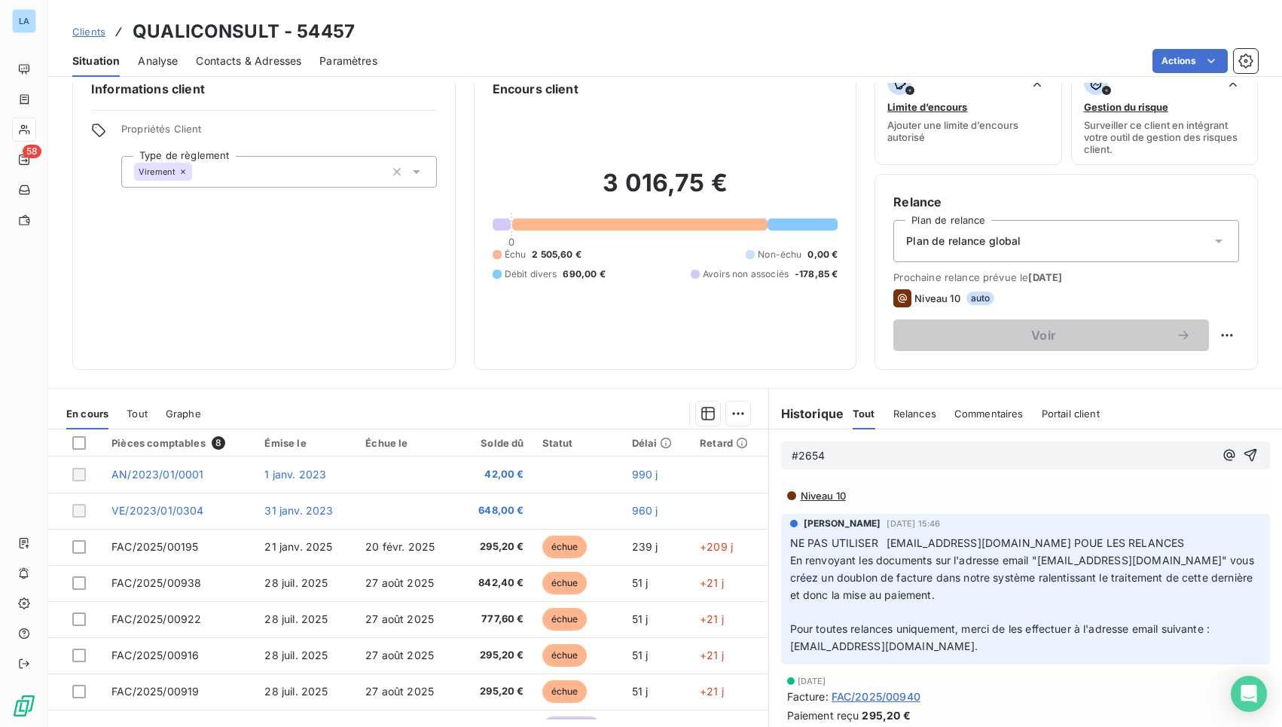
scroll to position [69, 0]
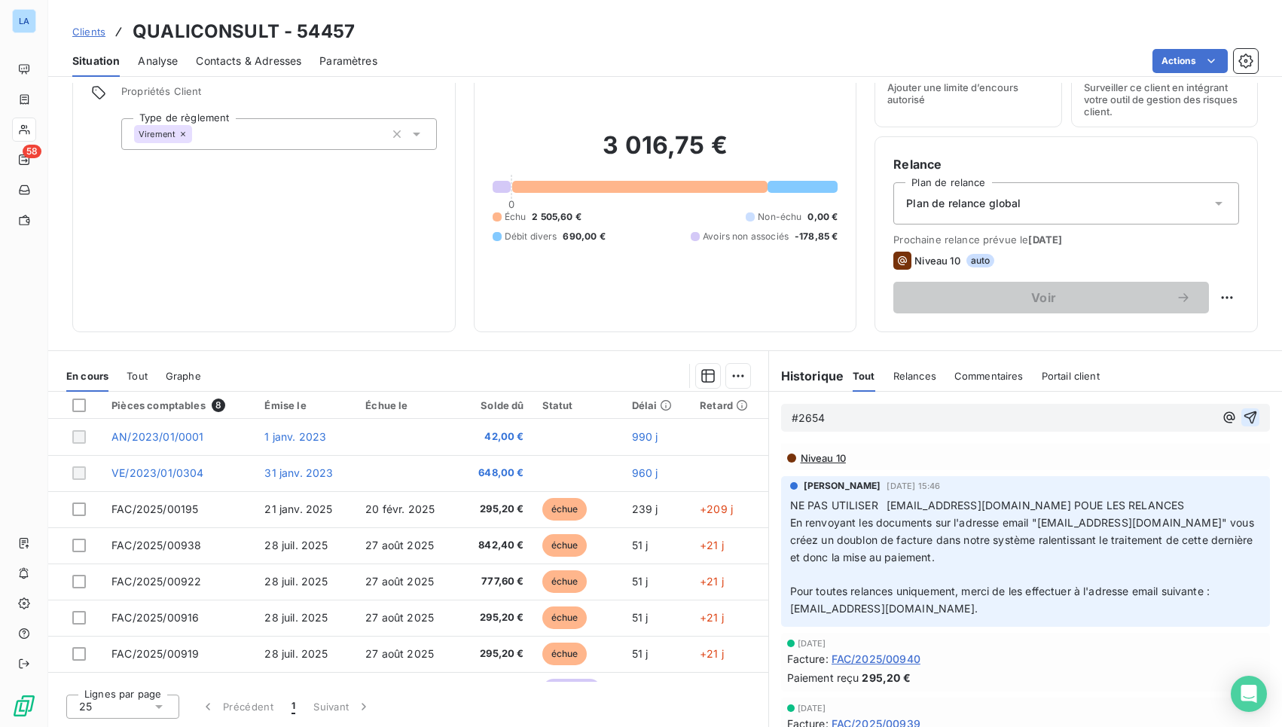
click at [1243, 414] on icon "button" at bounding box center [1250, 417] width 15 height 15
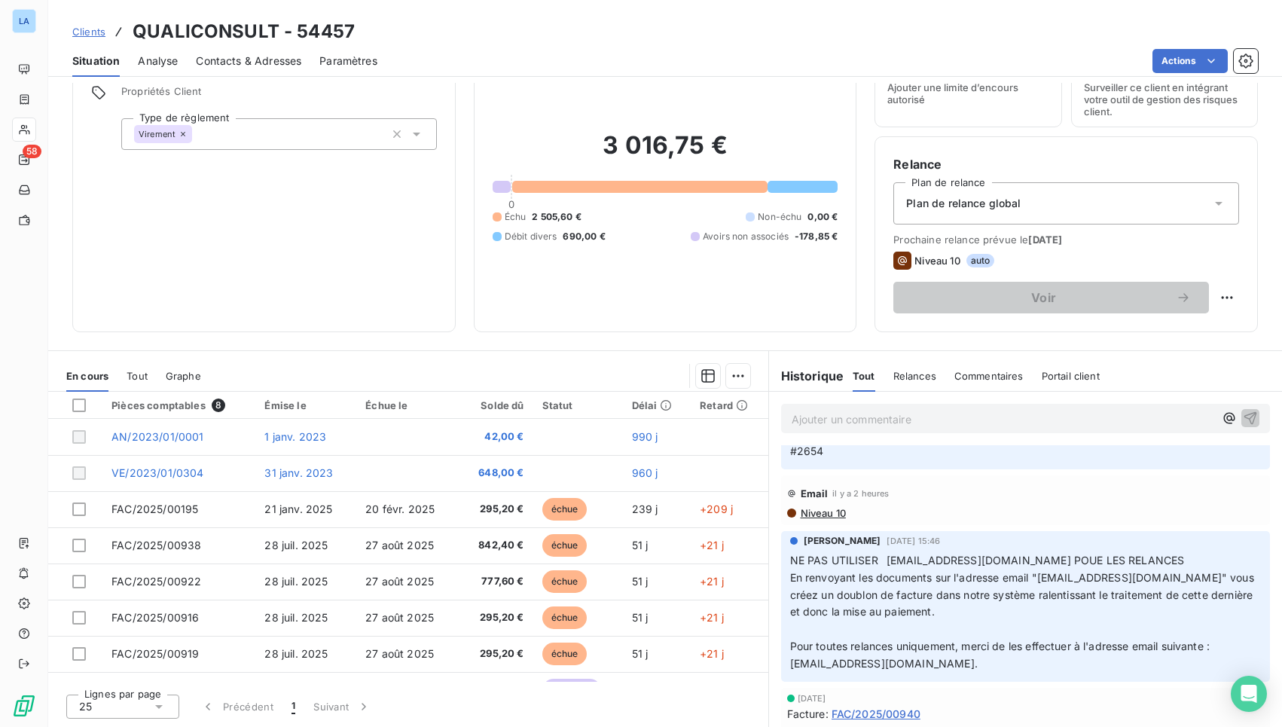
click at [1049, 242] on span "21 sept. 2025" at bounding box center [1045, 239] width 34 height 12
click at [1216, 295] on html "LA 58 Clients QUALICONSULT - 54457 Situation Analyse Contacts & Adresses Paramè…" at bounding box center [641, 363] width 1282 height 727
click at [1137, 331] on div "Replanifier cette action" at bounding box center [1153, 331] width 135 height 24
select select "8"
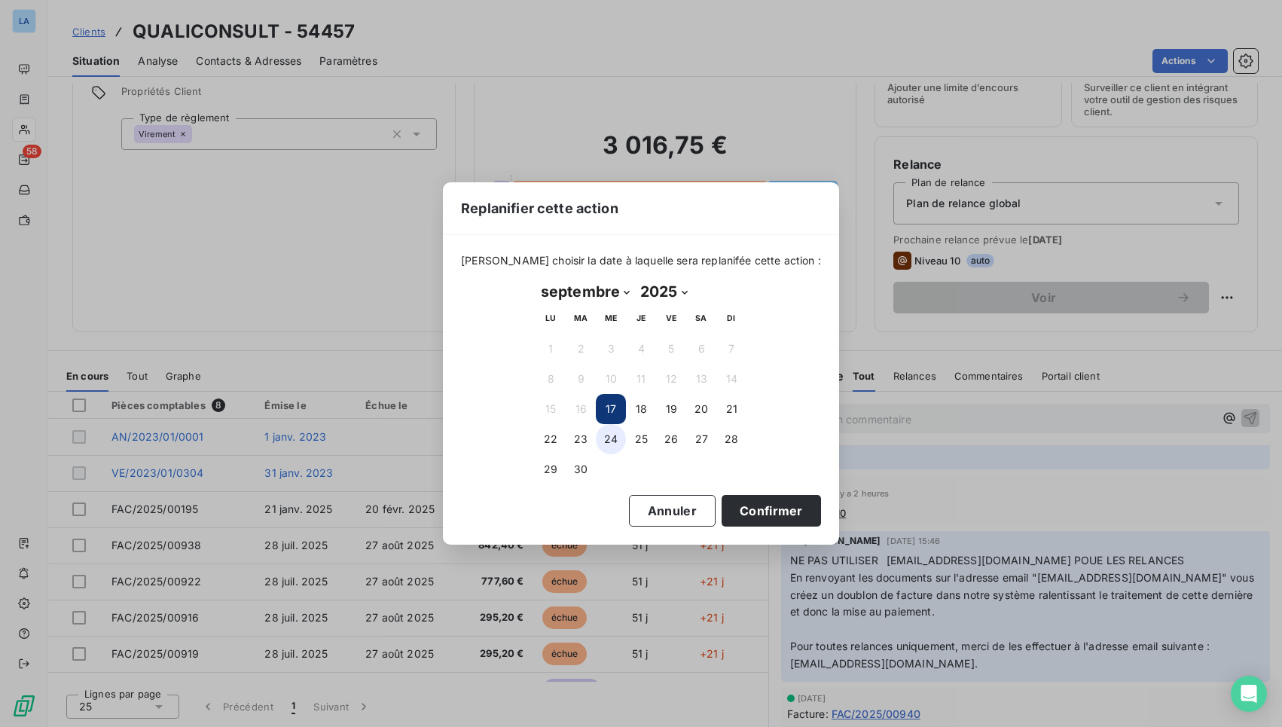
click at [616, 441] on button "24" at bounding box center [611, 439] width 30 height 30
click at [672, 438] on button "26" at bounding box center [671, 439] width 30 height 30
click at [757, 513] on button "Confirmer" at bounding box center [771, 511] width 99 height 32
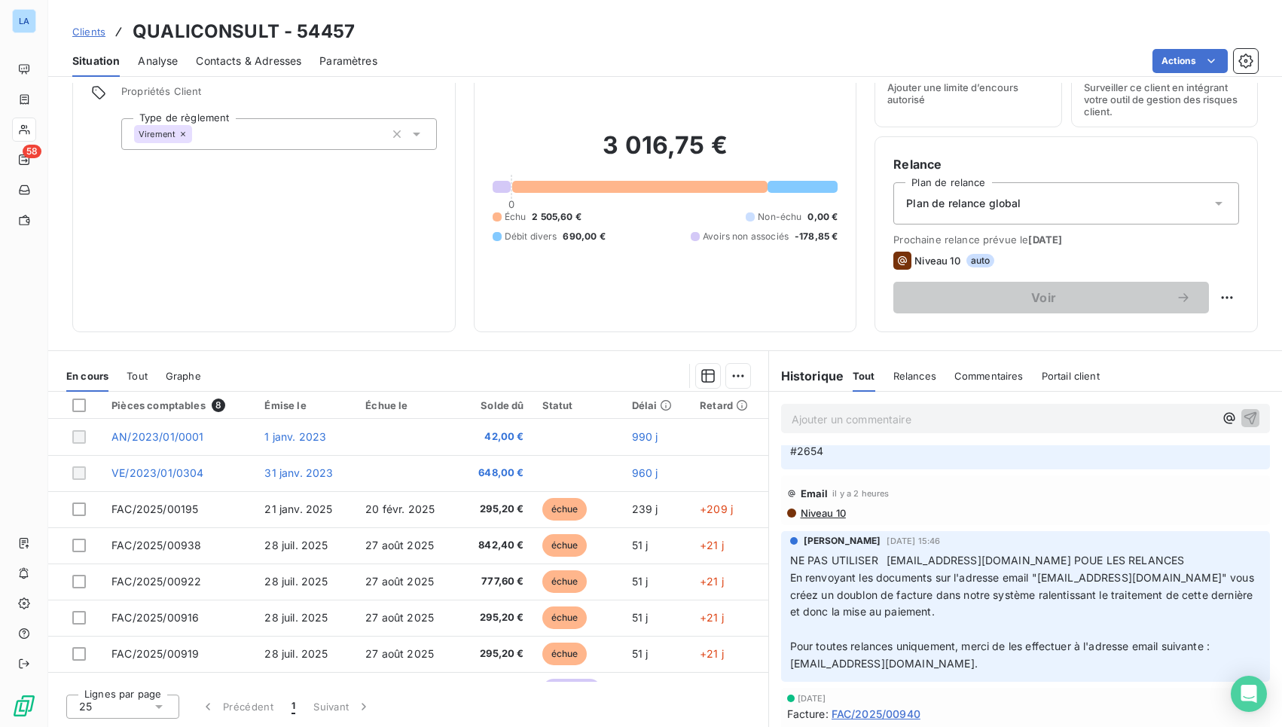
click at [221, 229] on div "Informations client Propriétés Client Type de règlement Virement" at bounding box center [263, 177] width 383 height 309
click at [100, 34] on span "Clients" at bounding box center [88, 32] width 33 height 12
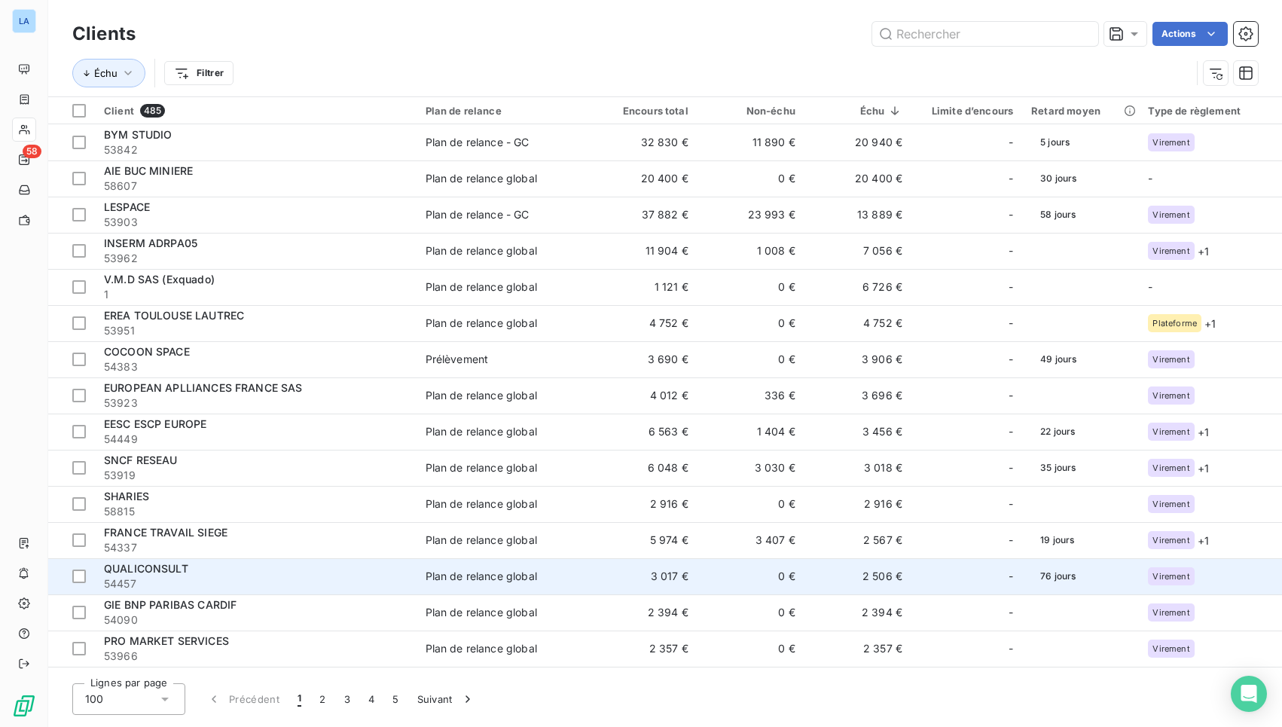
scroll to position [97, 0]
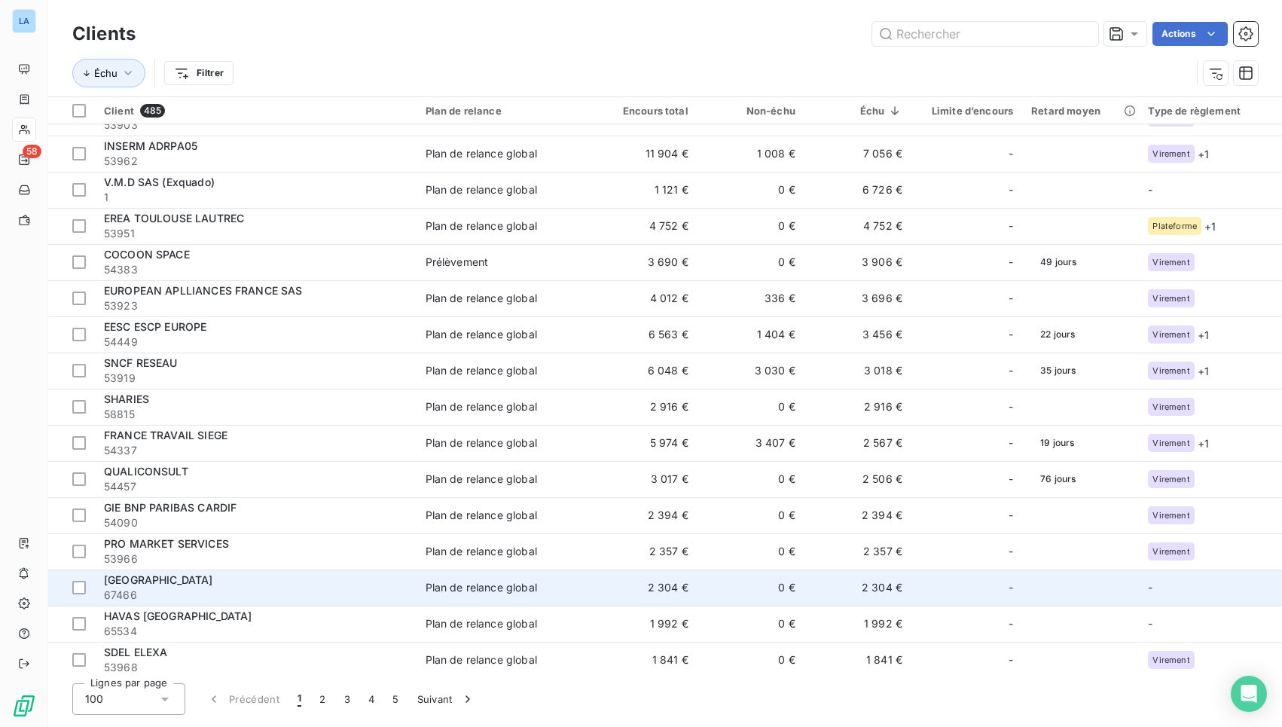
click at [621, 584] on td "2 304 €" at bounding box center [644, 587] width 107 height 36
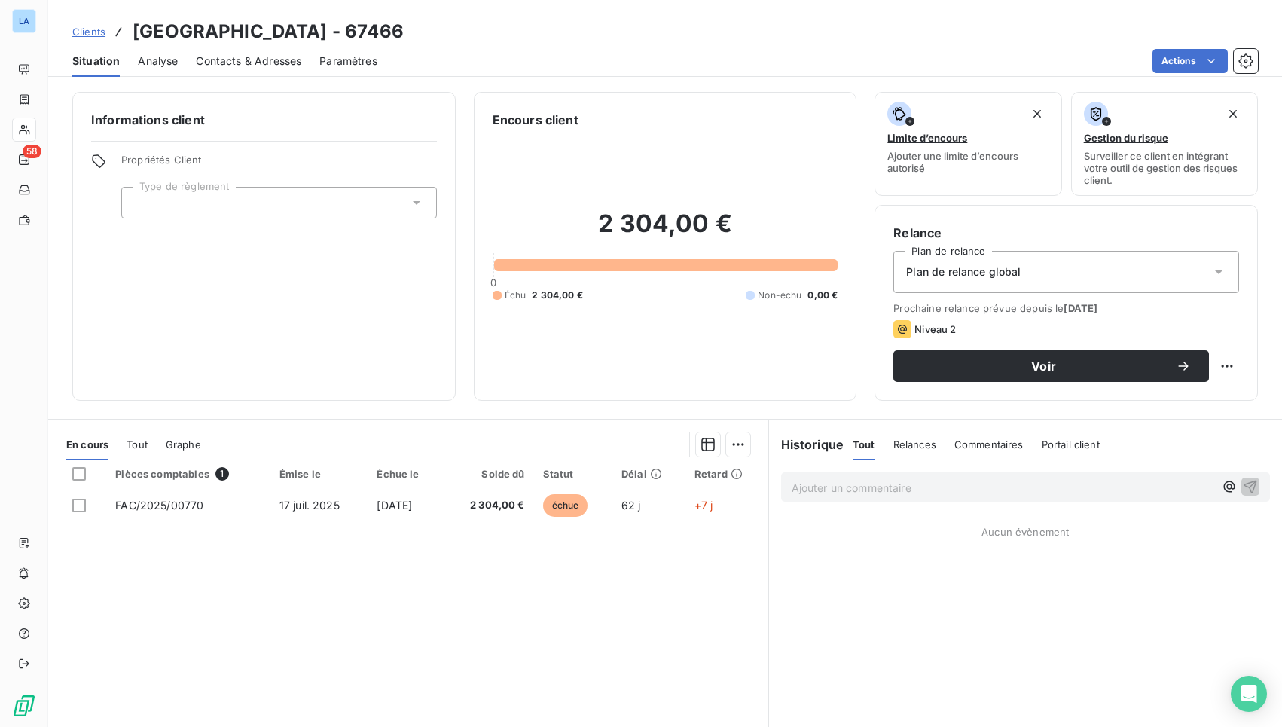
click at [183, 67] on div "Situation Analyse Contacts & Adresses Paramètres Actions" at bounding box center [665, 61] width 1234 height 32
click at [227, 68] on span "Contacts & Adresses" at bounding box center [248, 60] width 105 height 15
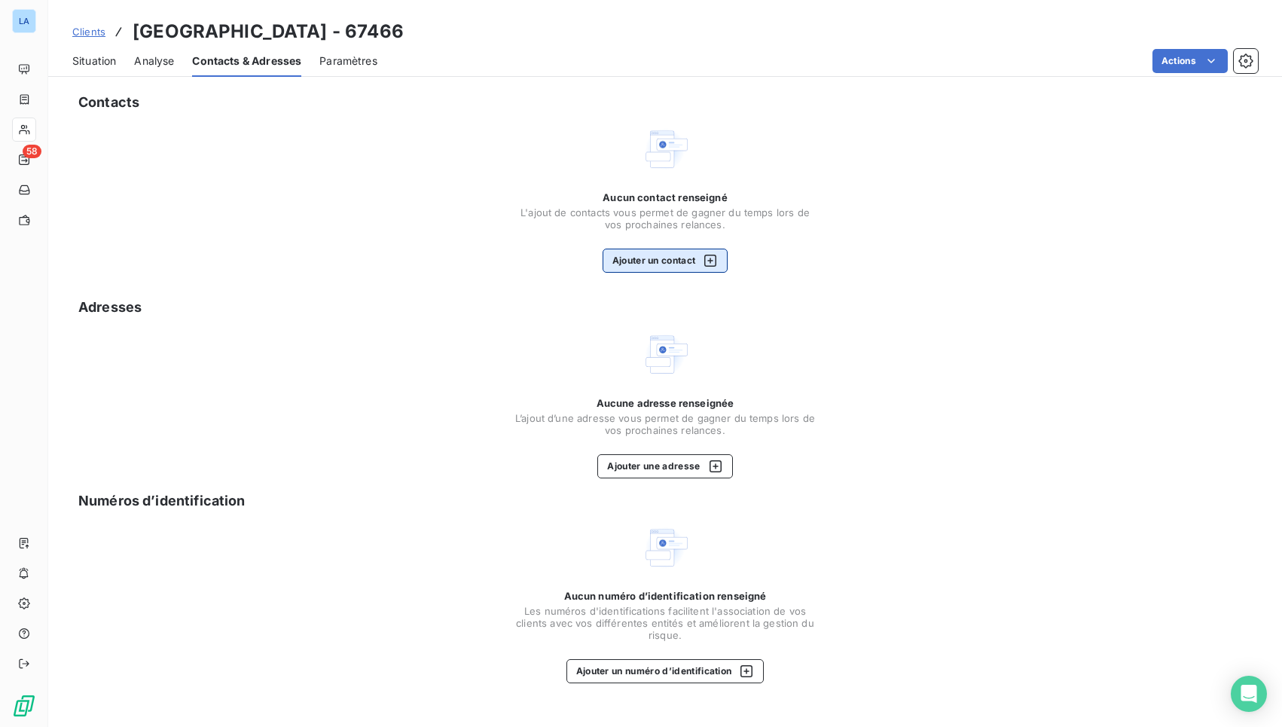
click at [676, 260] on button "Ajouter un contact" at bounding box center [666, 261] width 126 height 24
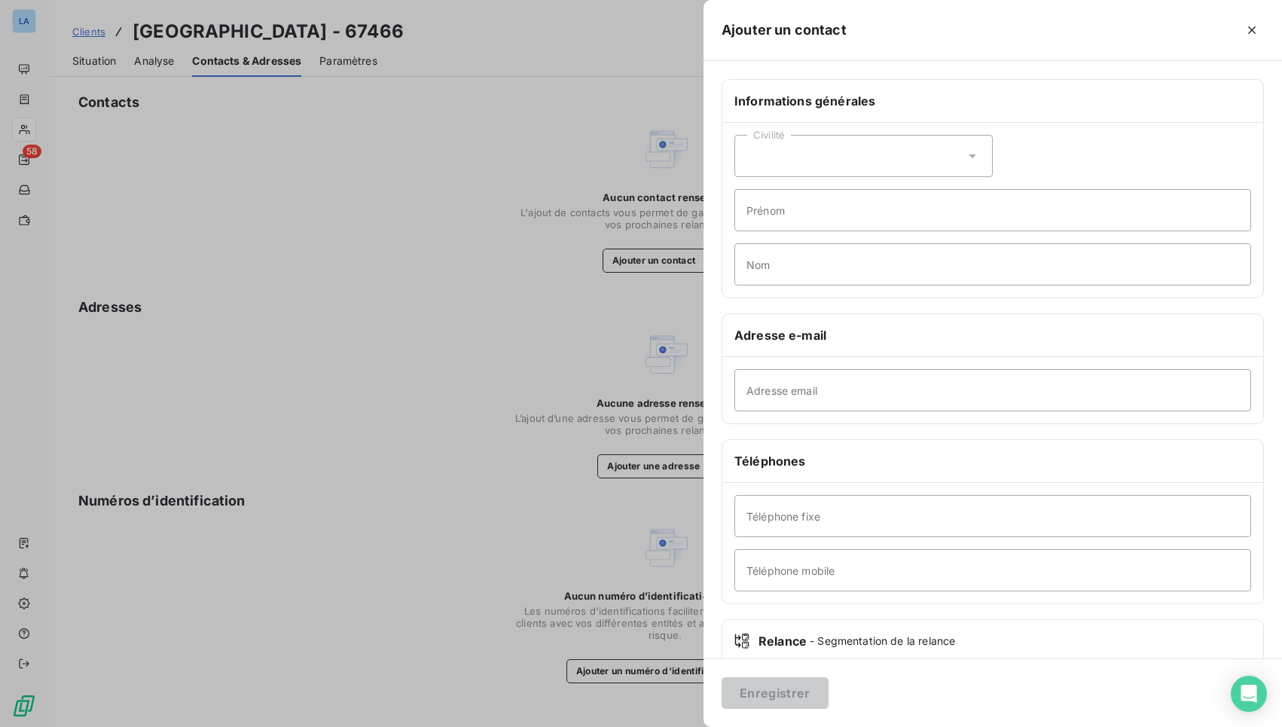
click at [882, 151] on div "Civilité" at bounding box center [863, 156] width 258 height 42
click at [837, 200] on li "Madame" at bounding box center [863, 193] width 258 height 27
drag, startPoint x: 816, startPoint y: 358, endPoint x: 820, endPoint y: 369, distance: 11.9
click at [816, 360] on div "Adresse e-mail Adresse email" at bounding box center [993, 368] width 542 height 111
paste input "y.boujerfaoui@sarcelles.fr"
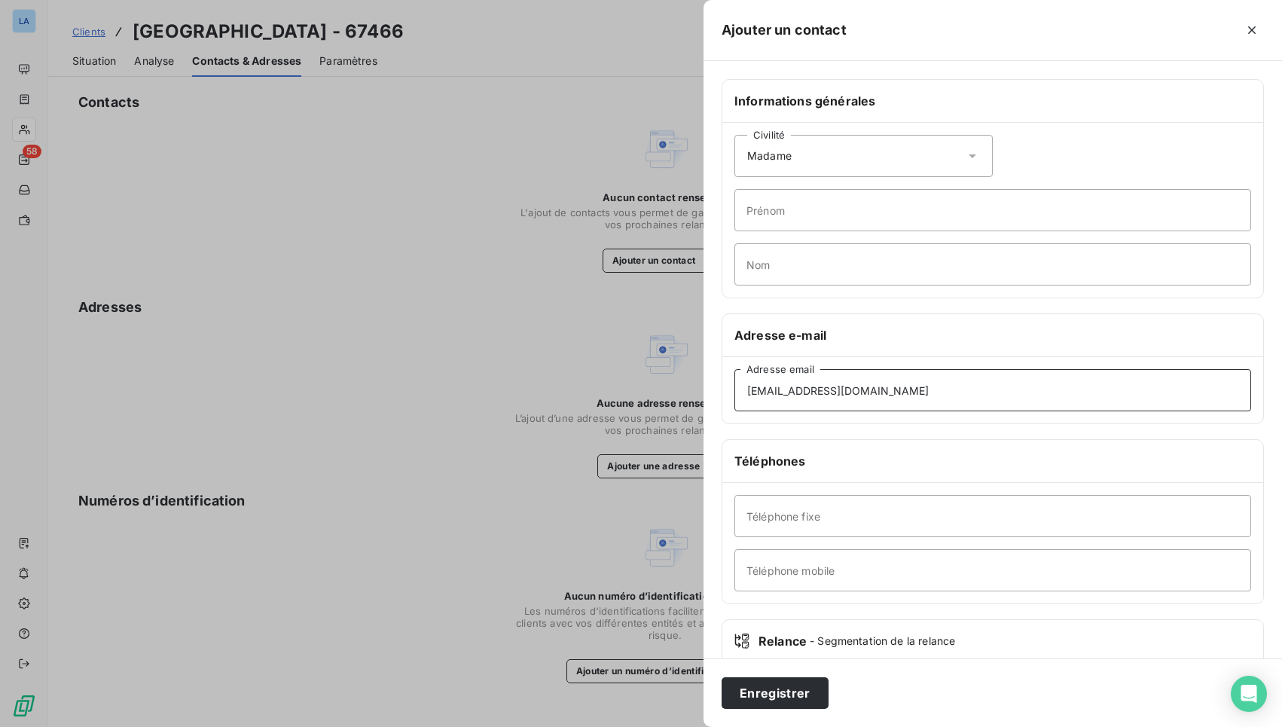
type input "y.boujerfaoui@sarcelles.fr"
click at [870, 212] on input "Prénom" at bounding box center [992, 210] width 517 height 42
paste input "Yamina"
type input "Yamina"
click at [1002, 256] on input "Nom" at bounding box center [992, 264] width 517 height 42
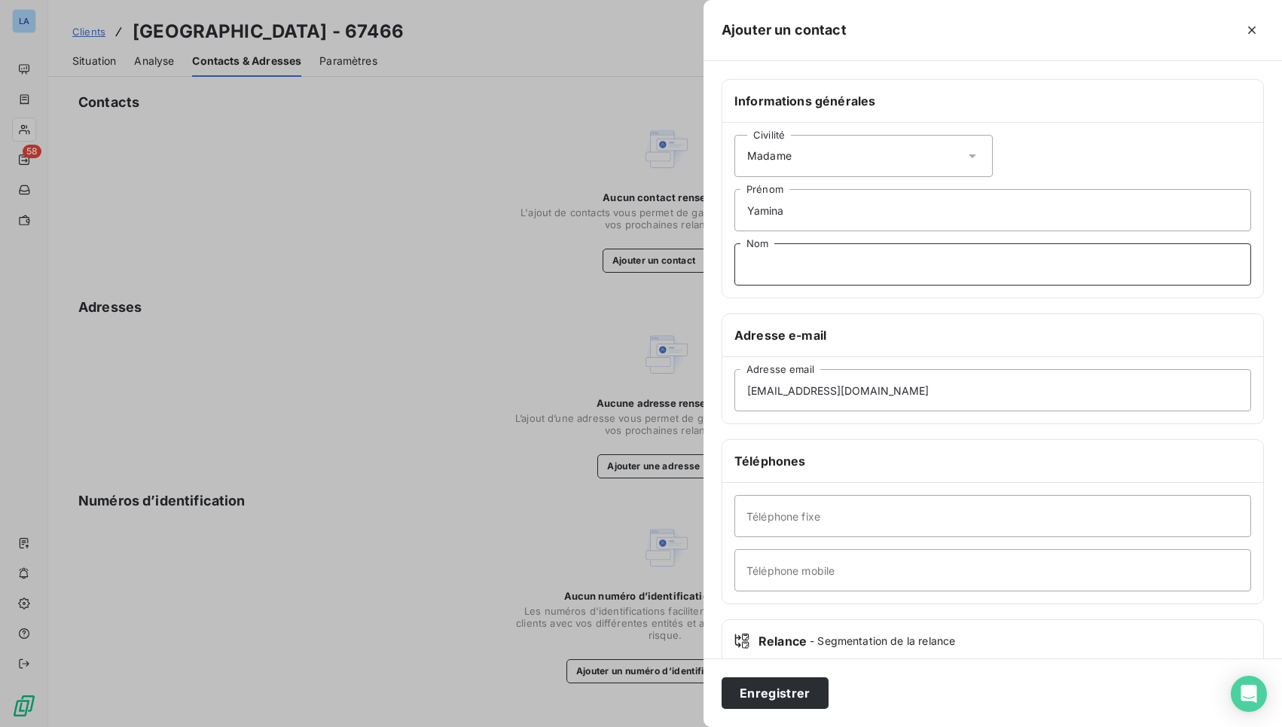
paste input "BOUJERFAOUI"
type input "BOUJERFAOUI"
click at [769, 667] on button "Enregistrer" at bounding box center [775, 693] width 107 height 32
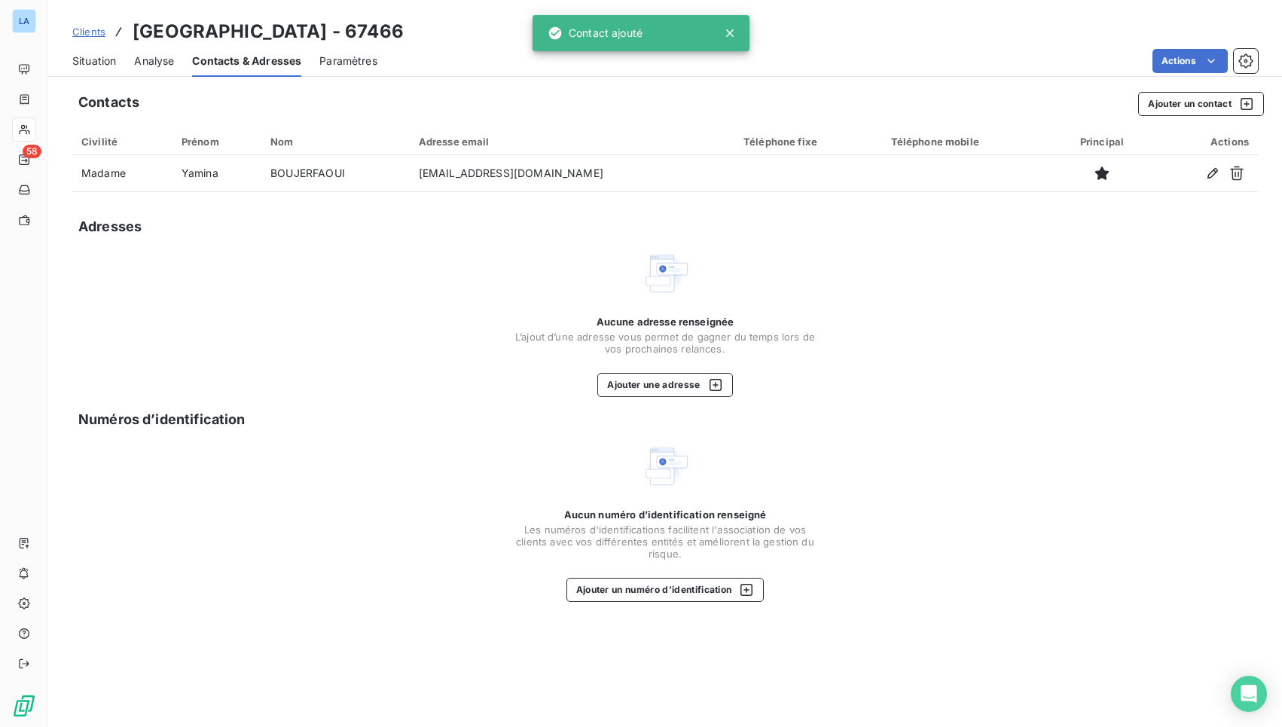
drag, startPoint x: 65, startPoint y: 56, endPoint x: 84, endPoint y: 59, distance: 19.7
click at [66, 56] on div "Situation Analyse Contacts & Adresses Paramètres Actions" at bounding box center [665, 61] width 1234 height 32
click at [88, 59] on span "Situation" at bounding box center [94, 60] width 44 height 15
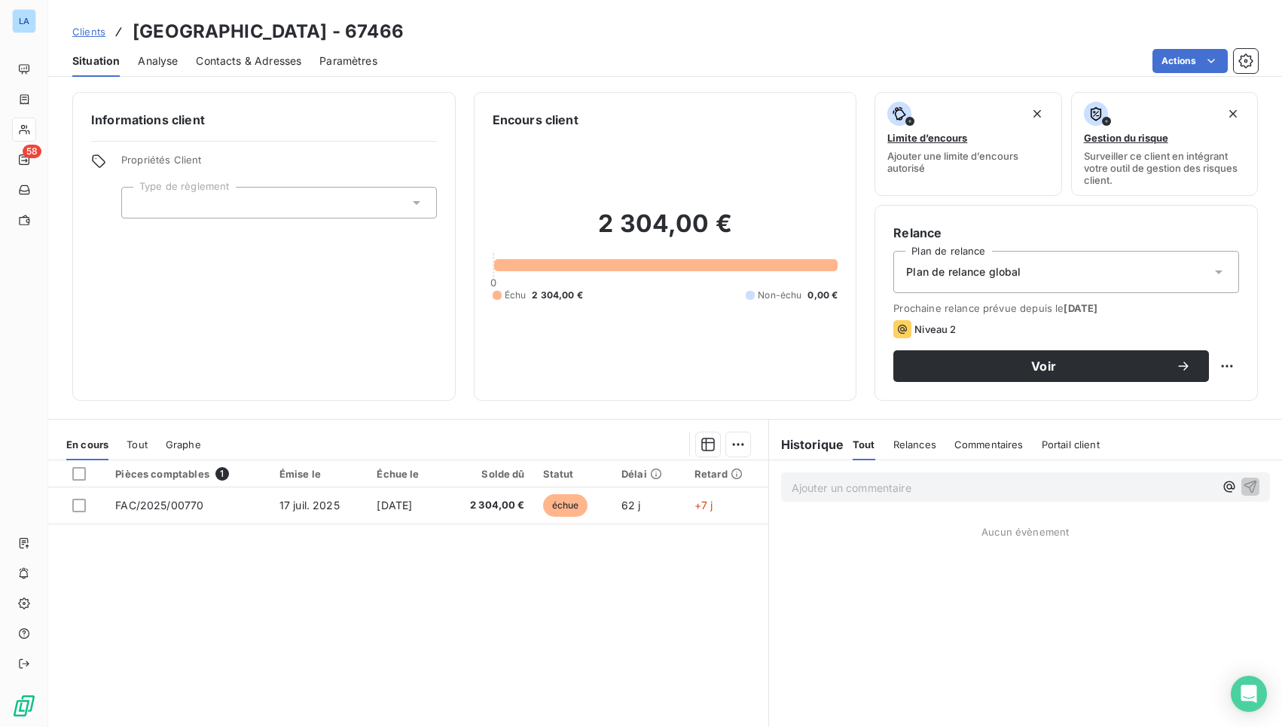
click at [249, 62] on span "Contacts & Adresses" at bounding box center [248, 60] width 105 height 15
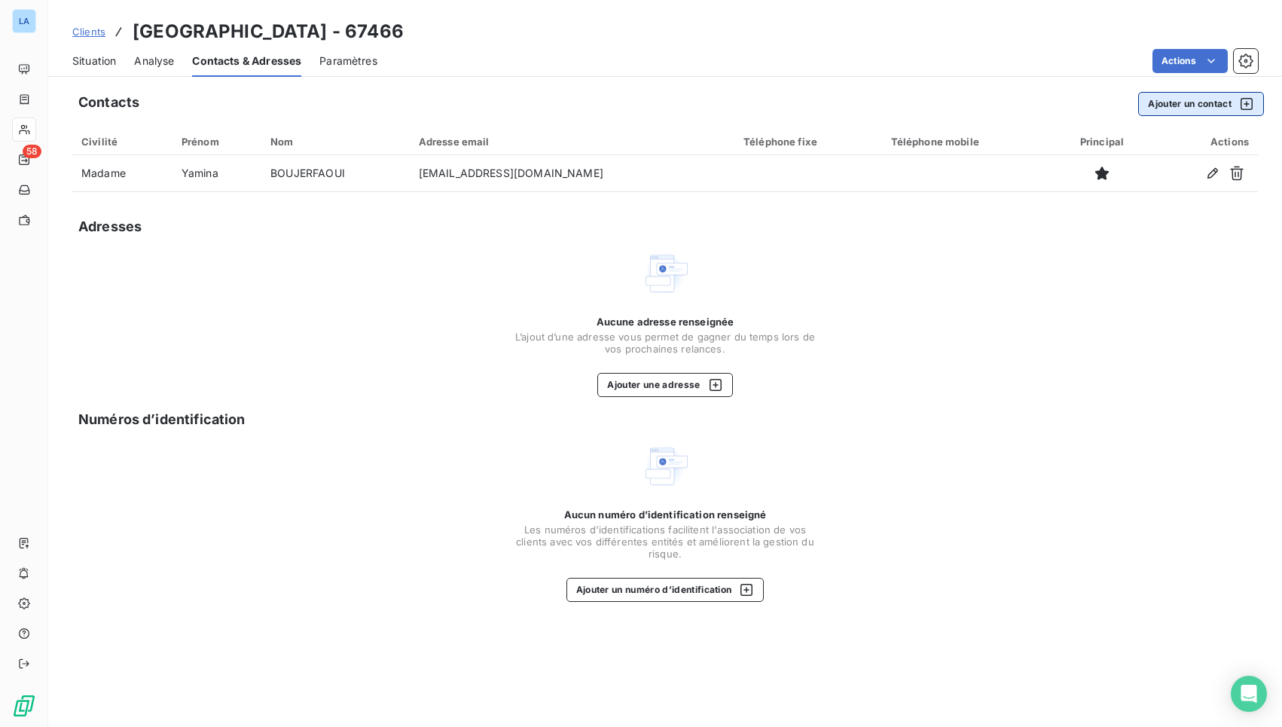
click at [1191, 103] on button "Ajouter un contact" at bounding box center [1201, 104] width 126 height 24
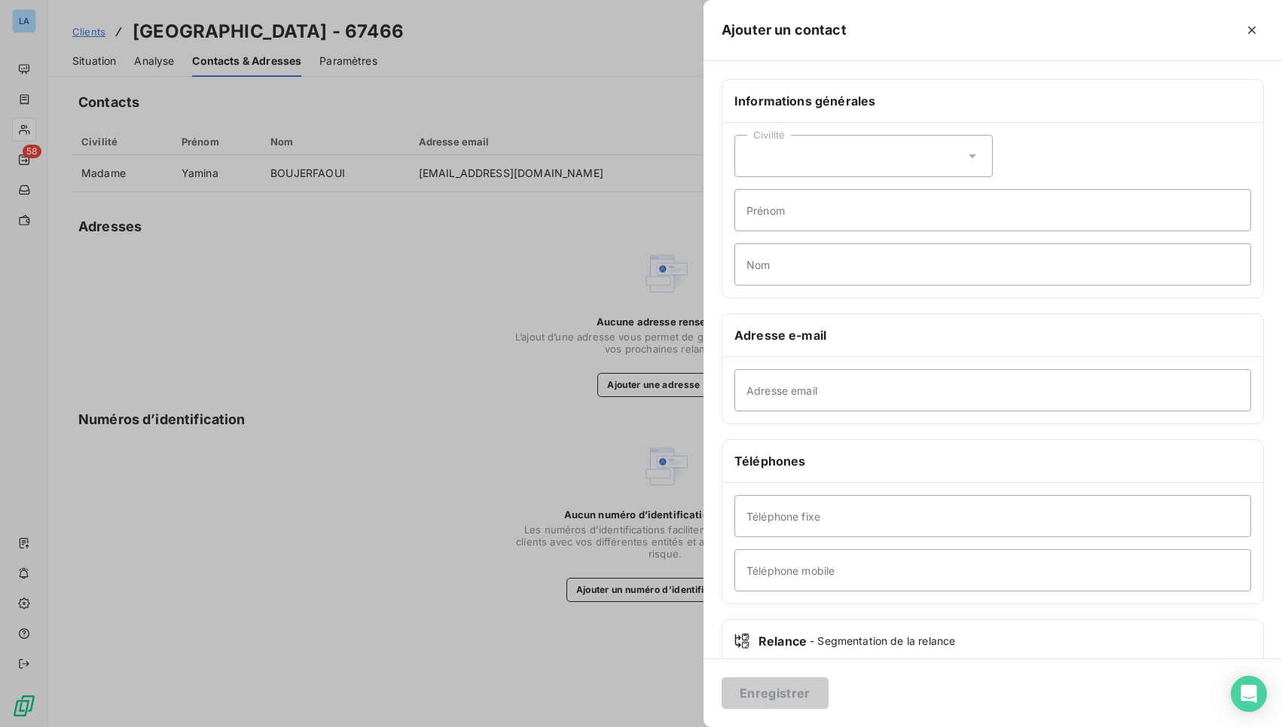
click at [826, 334] on h6 "Adresse e-mail" at bounding box center [992, 335] width 517 height 18
drag, startPoint x: 842, startPoint y: 285, endPoint x: 854, endPoint y: 344, distance: 60.7
click at [844, 291] on div "Civilité Prénom Nom" at bounding box center [992, 210] width 541 height 175
paste input "p.gaborit@sarcelles.fr"
type input "p.gaborit@sarcelles.fr"
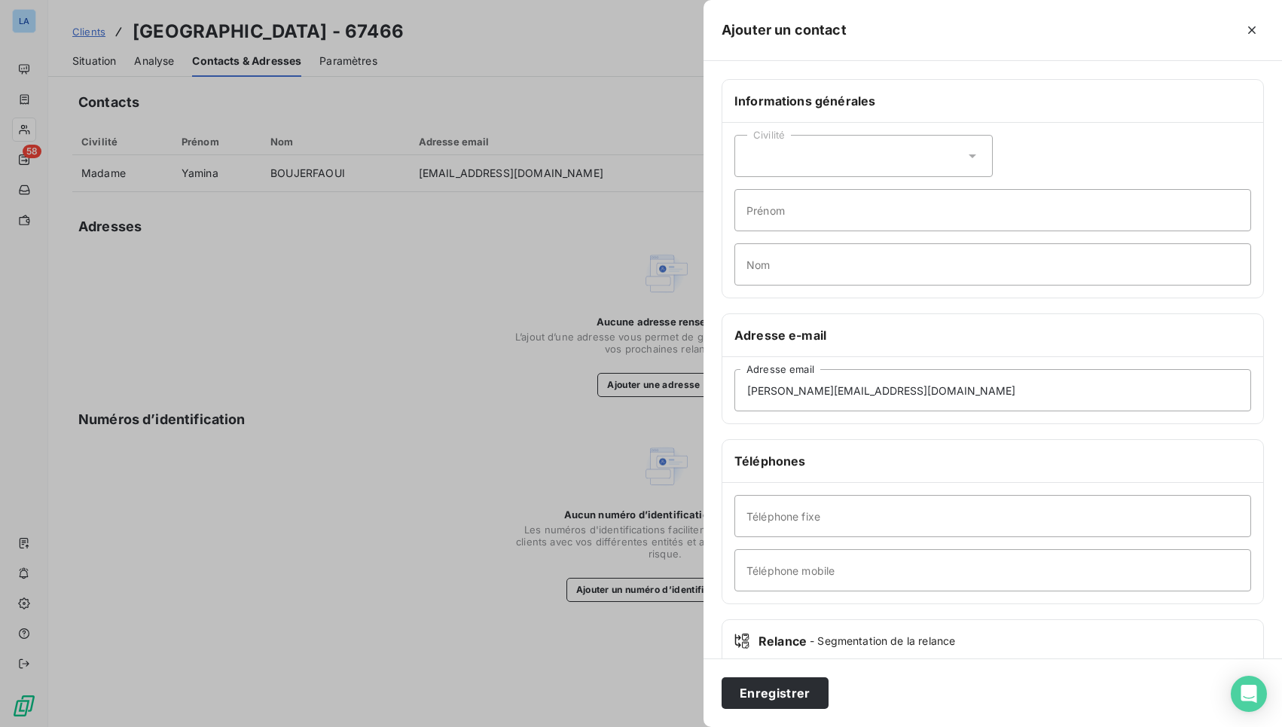
click at [834, 159] on div "Civilité" at bounding box center [863, 156] width 258 height 42
click at [838, 201] on li "Madame" at bounding box center [863, 193] width 258 height 27
type input "-"
type input "Gaborit"
click at [797, 667] on button "Enregistrer" at bounding box center [775, 693] width 107 height 32
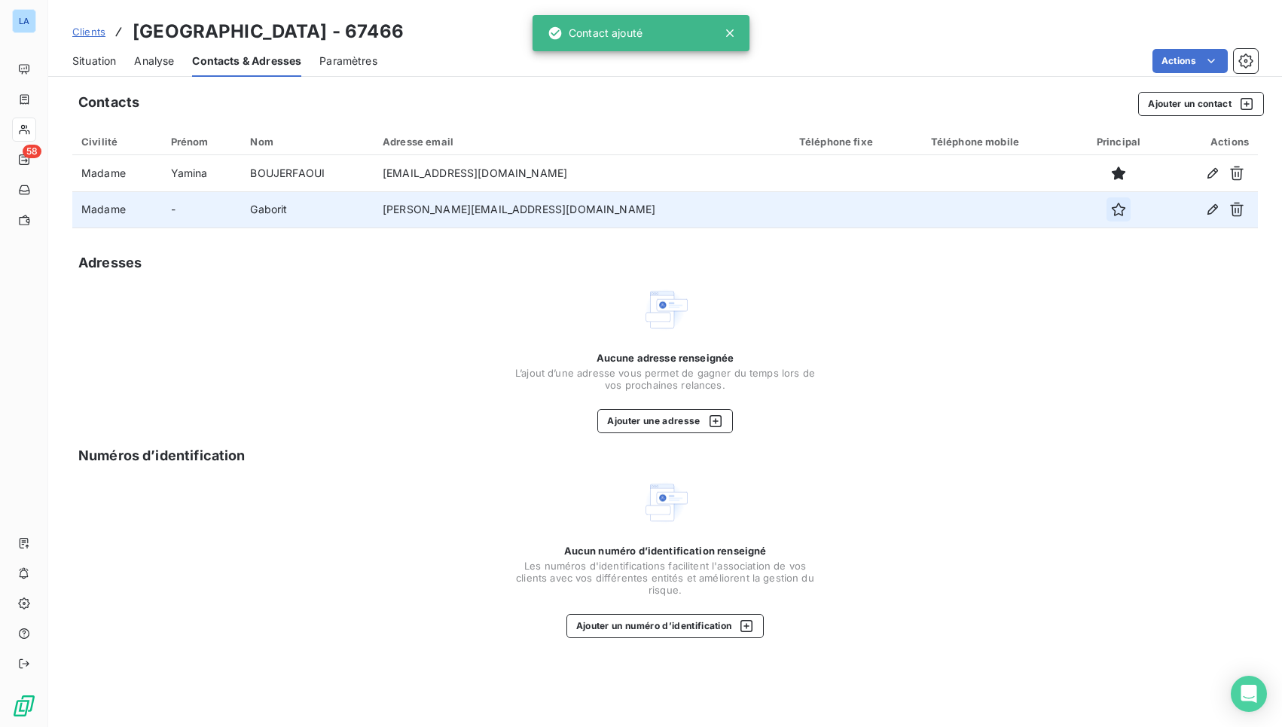
click at [1112, 212] on icon "button" at bounding box center [1119, 210] width 14 height 14
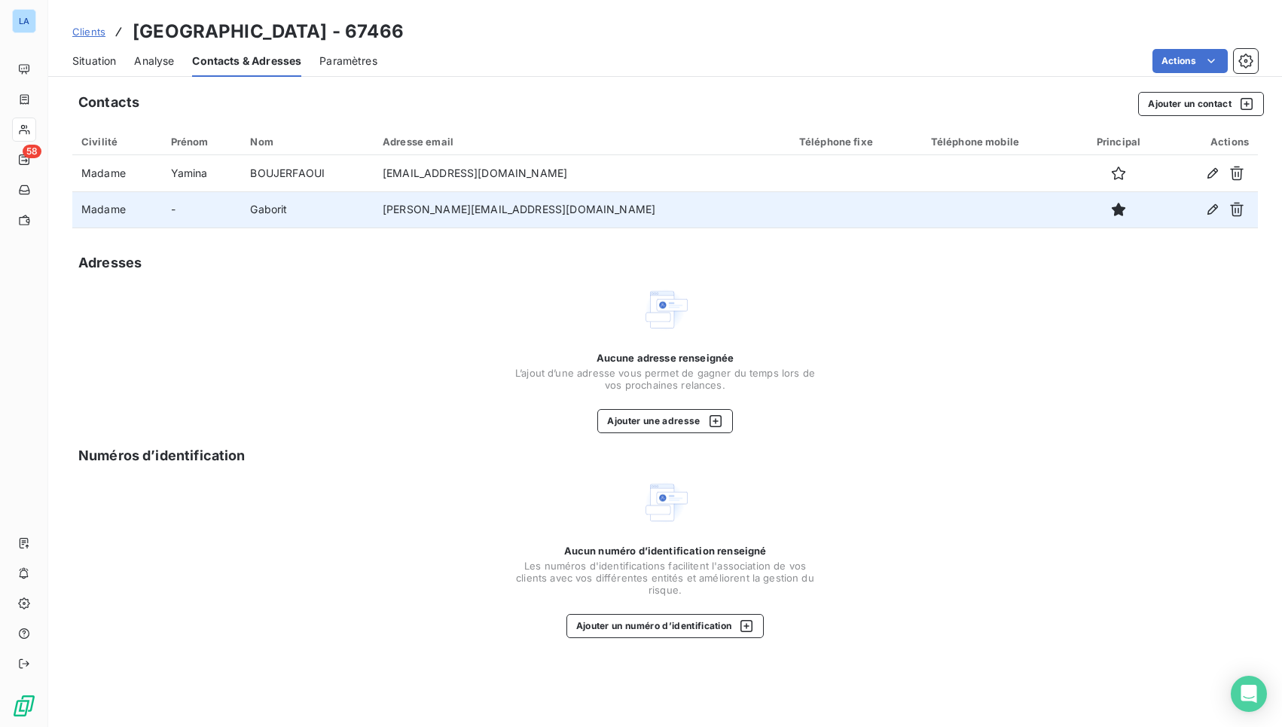
click at [449, 170] on td "y.boujerfaoui@sarcelles.fr" at bounding box center [582, 173] width 417 height 36
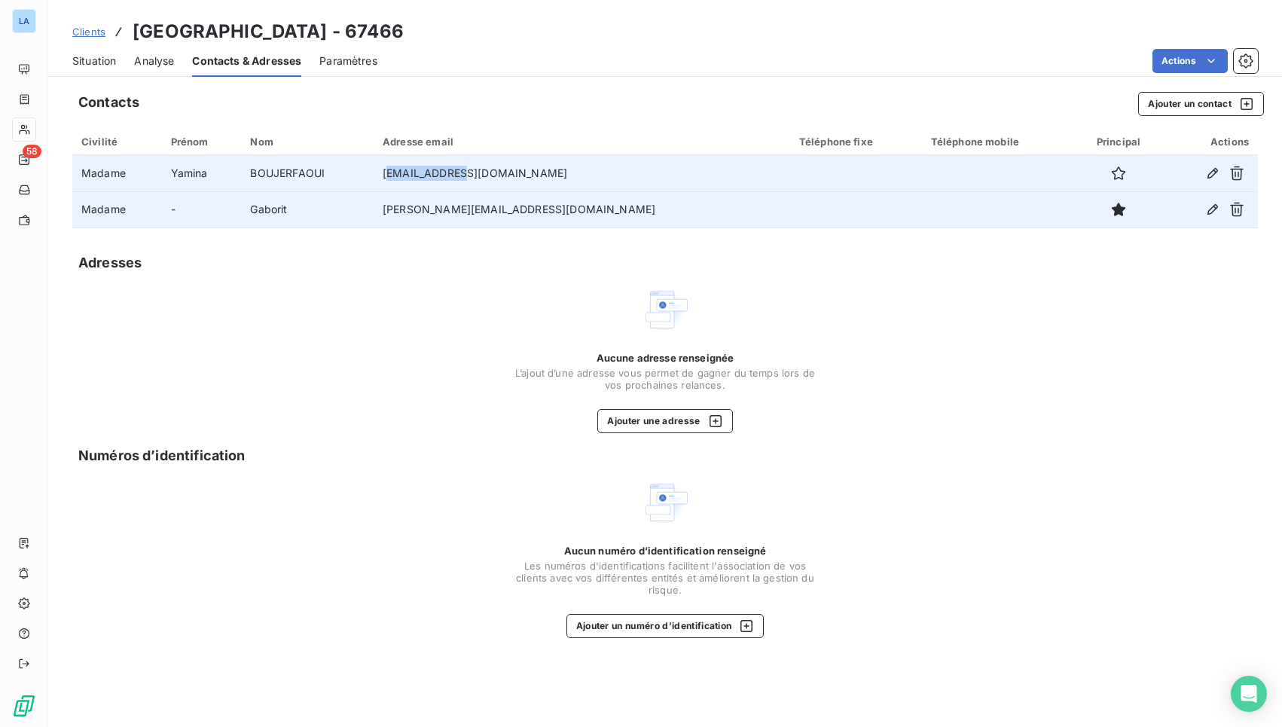
drag, startPoint x: 1279, startPoint y: 47, endPoint x: 498, endPoint y: 171, distance: 790.8
click at [493, 171] on td "y.boujerfaoui@sarcelles.fr" at bounding box center [582, 173] width 417 height 36
click at [526, 170] on td "y.boujerfaoui@sarcelles.fr" at bounding box center [582, 173] width 417 height 36
click at [566, 171] on td "y.boujerfaoui@sarcelles.fr" at bounding box center [582, 173] width 417 height 36
click at [577, 169] on td "y.boujerfaoui@sarcelles.fr" at bounding box center [582, 173] width 417 height 36
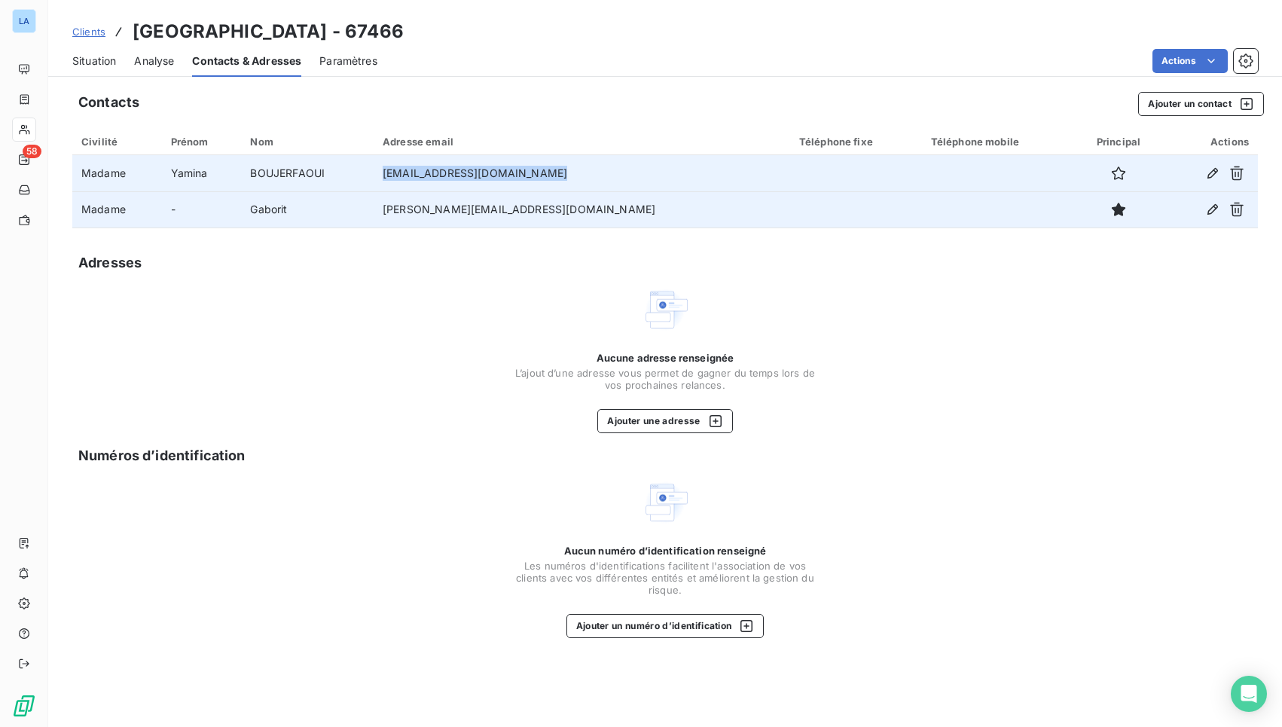
drag, startPoint x: 577, startPoint y: 169, endPoint x: 454, endPoint y: 169, distance: 122.8
click at [454, 169] on td "y.boujerfaoui@sarcelles.fr" at bounding box center [582, 173] width 417 height 36
copy td "y.boujerfaoui@sarcelles.fr"
click at [301, 176] on td "BOUJERFAOUI" at bounding box center [307, 173] width 133 height 36
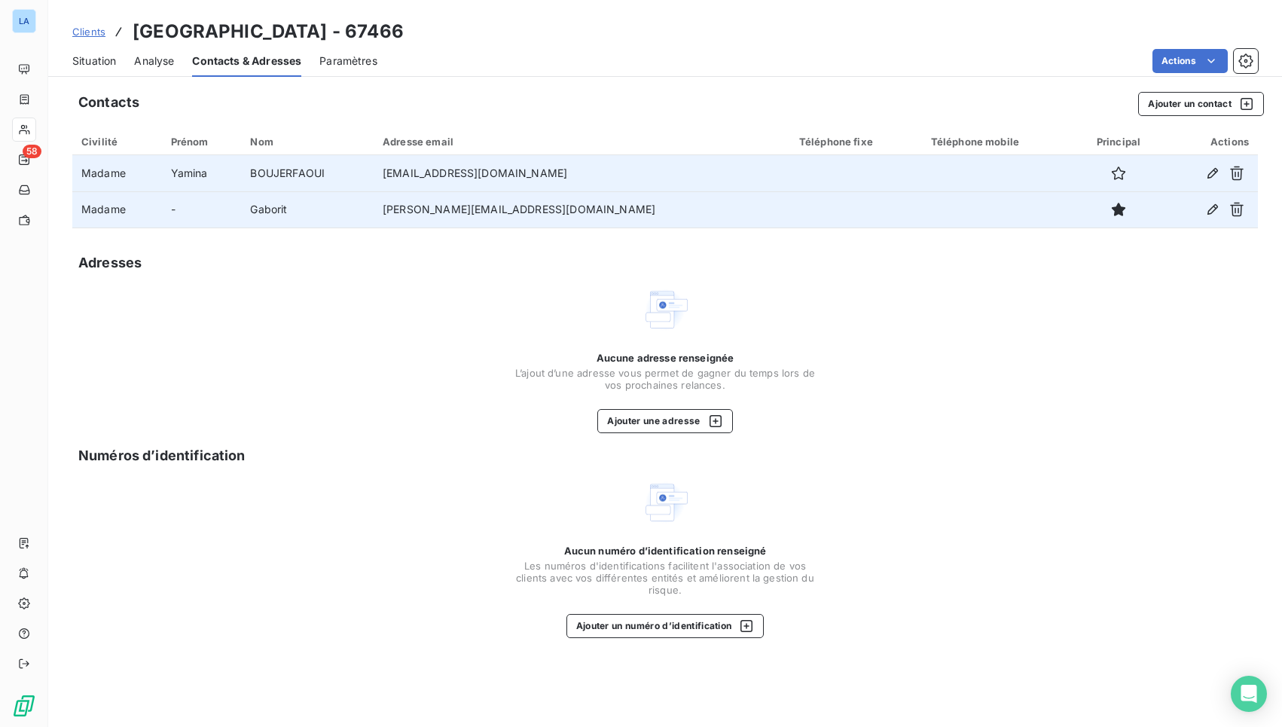
click at [331, 174] on td "BOUJERFAOUI" at bounding box center [307, 173] width 133 height 36
click at [332, 174] on td "BOUJERFAOUI" at bounding box center [307, 173] width 133 height 36
copy td "BOUJERFAOUI"
click at [217, 169] on td "Yamina" at bounding box center [202, 173] width 80 height 36
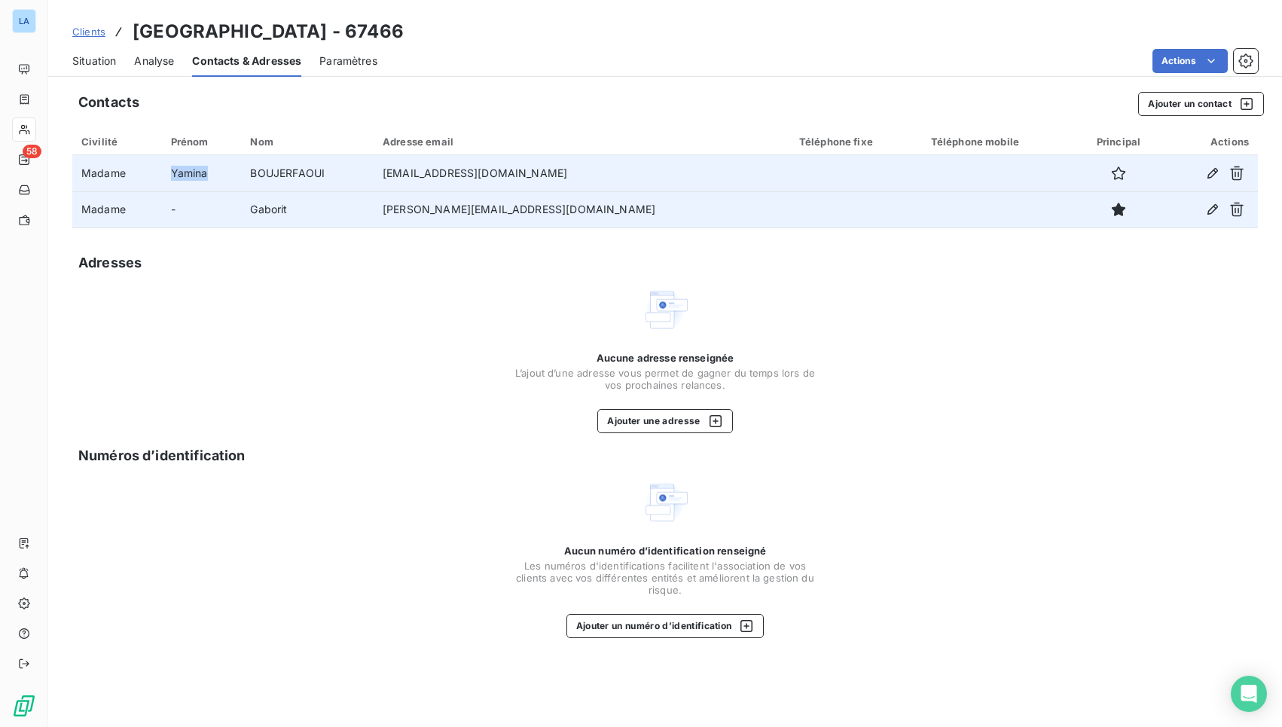
copy td "Yamina"
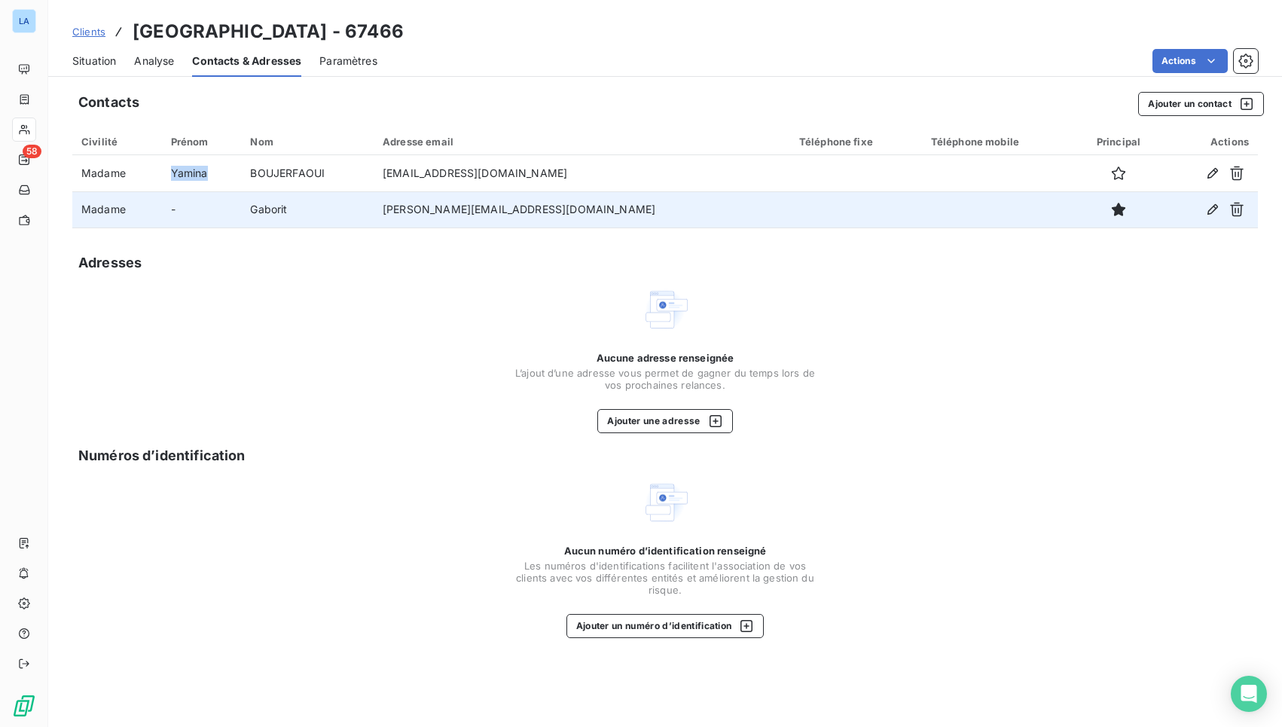
click at [97, 59] on span "Situation" at bounding box center [94, 60] width 44 height 15
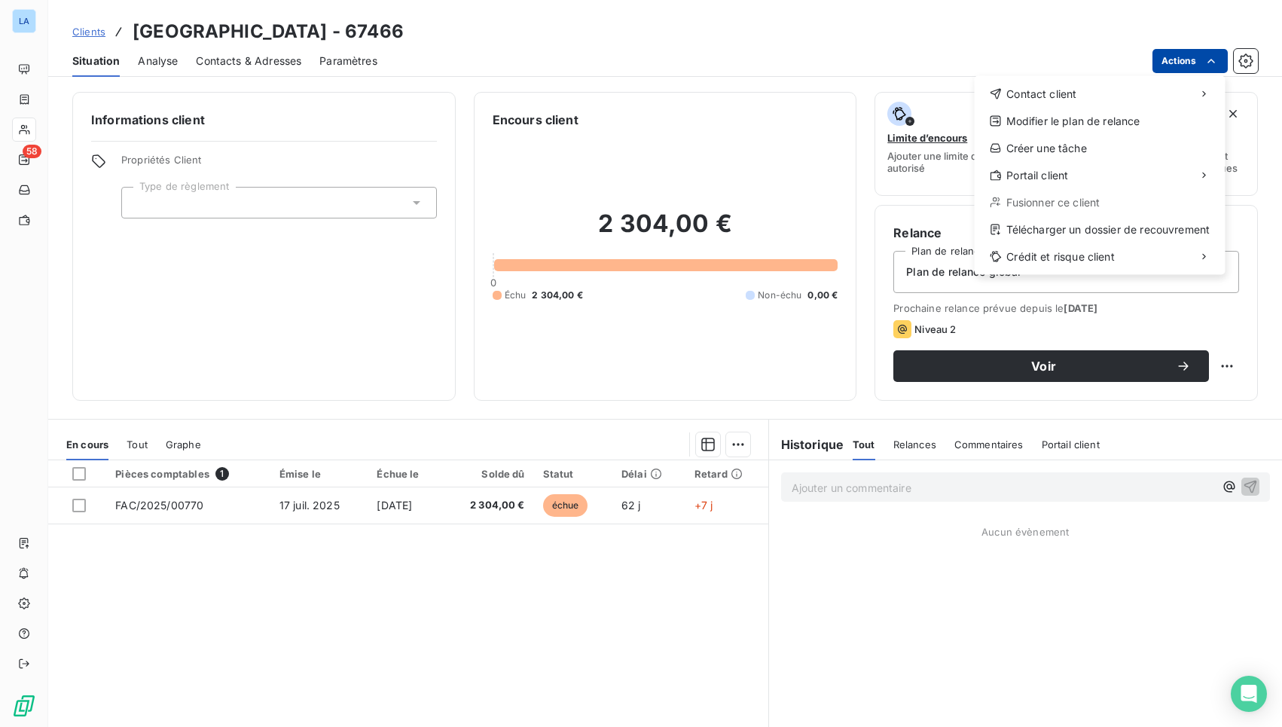
click at [1187, 63] on html "LA 58 Clients Mairie de Sarcelles - 67466 Situation Analyse Contacts & Adresses…" at bounding box center [641, 363] width 1282 height 727
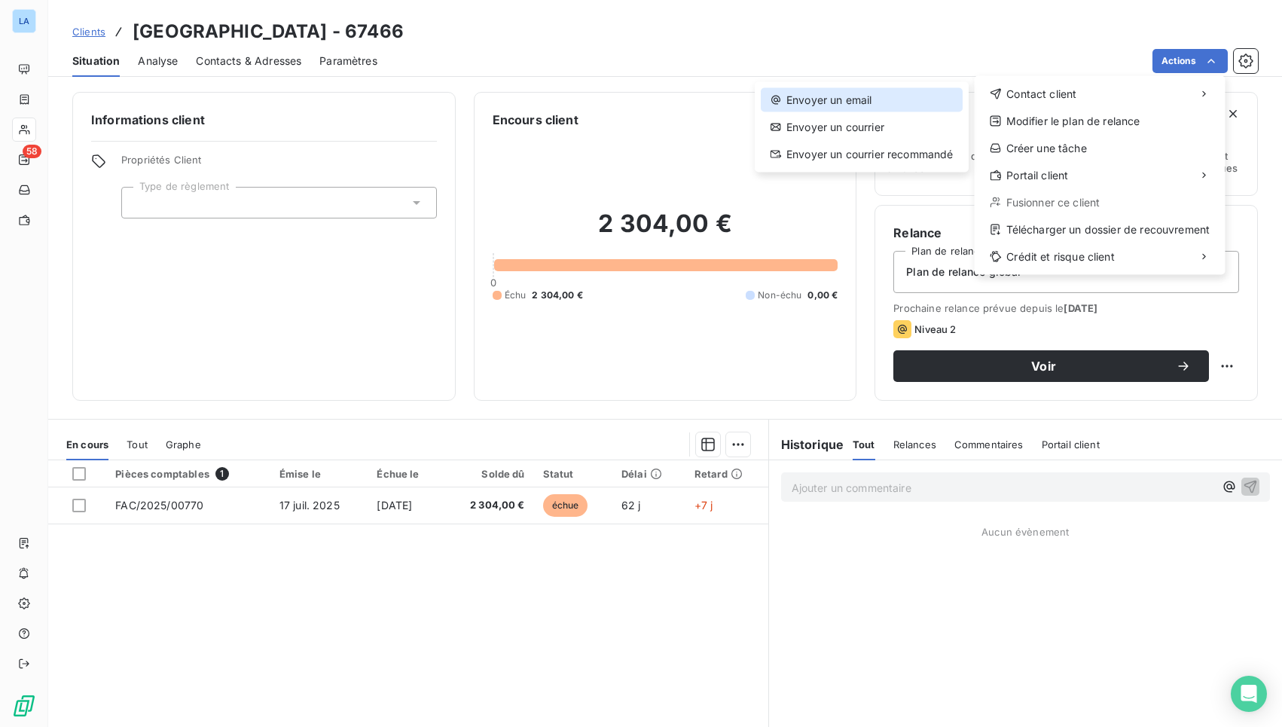
click at [852, 104] on div "Envoyer un email" at bounding box center [862, 100] width 202 height 24
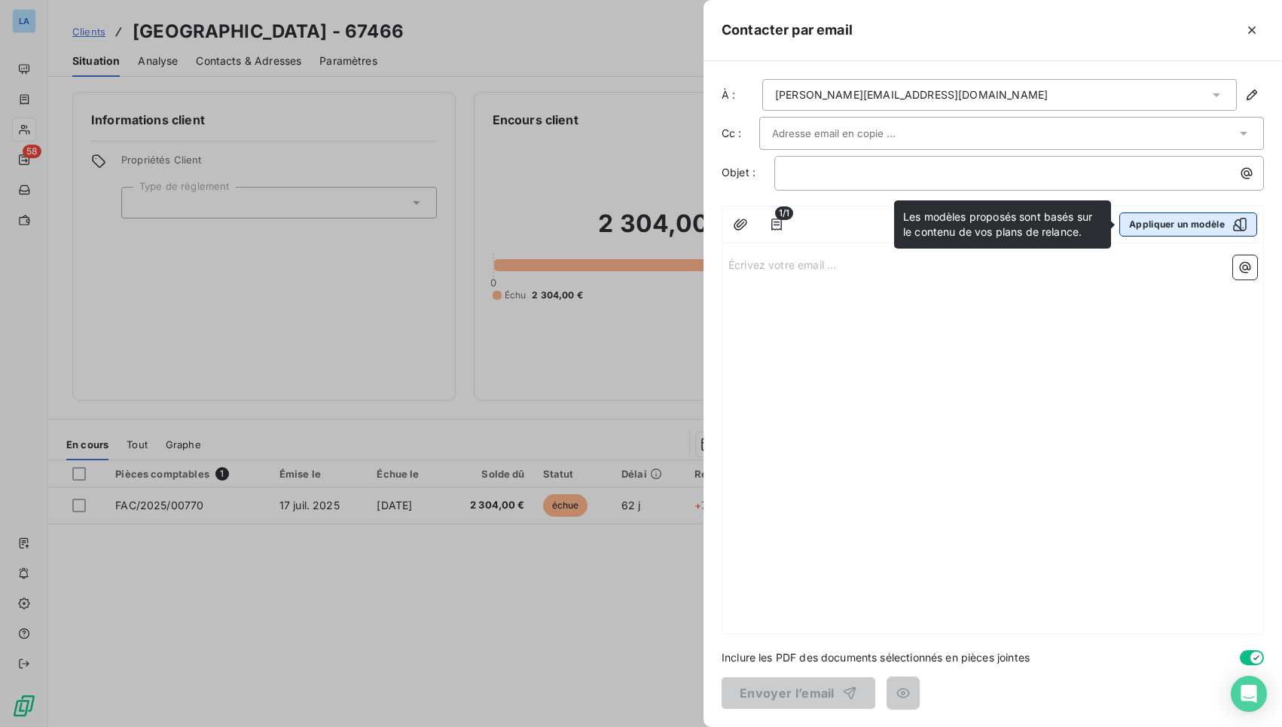
click at [1201, 225] on button "Appliquer un modèle" at bounding box center [1188, 224] width 138 height 24
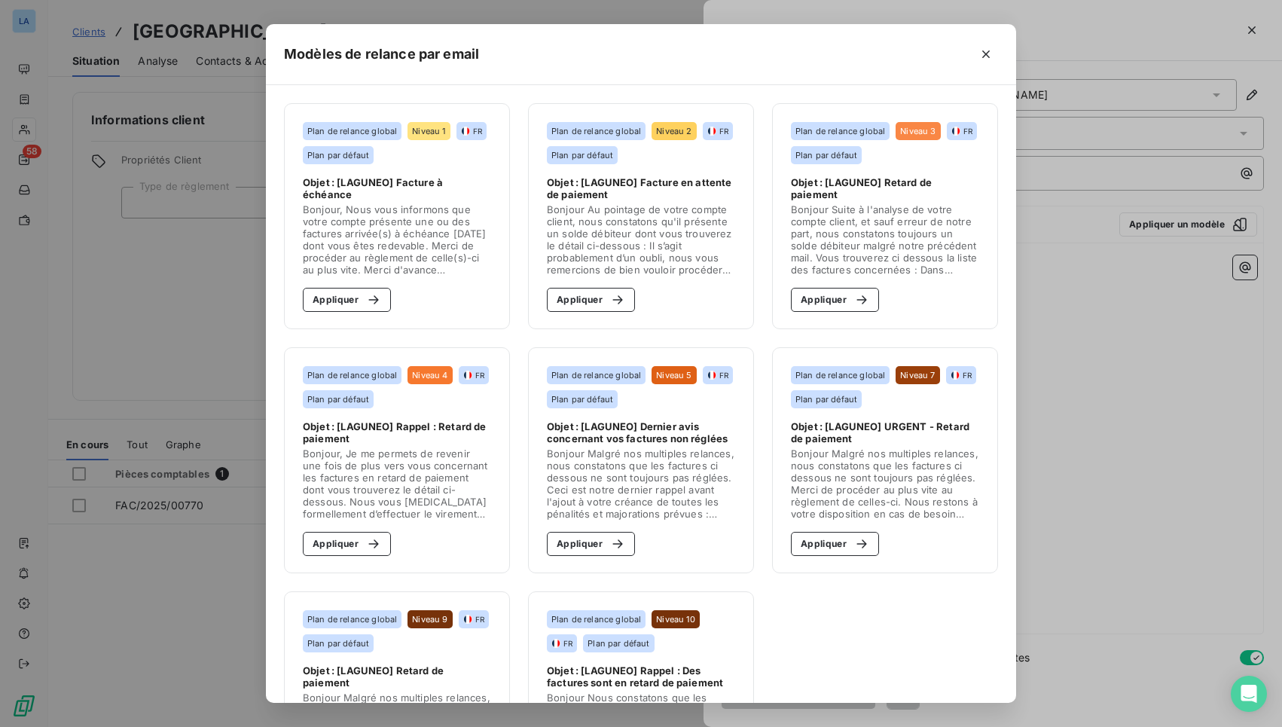
click at [575, 176] on span "Objet : [LAGUNEO] Facture en attente de paiement" at bounding box center [641, 188] width 188 height 24
click at [591, 296] on button "Appliquer" at bounding box center [591, 300] width 88 height 24
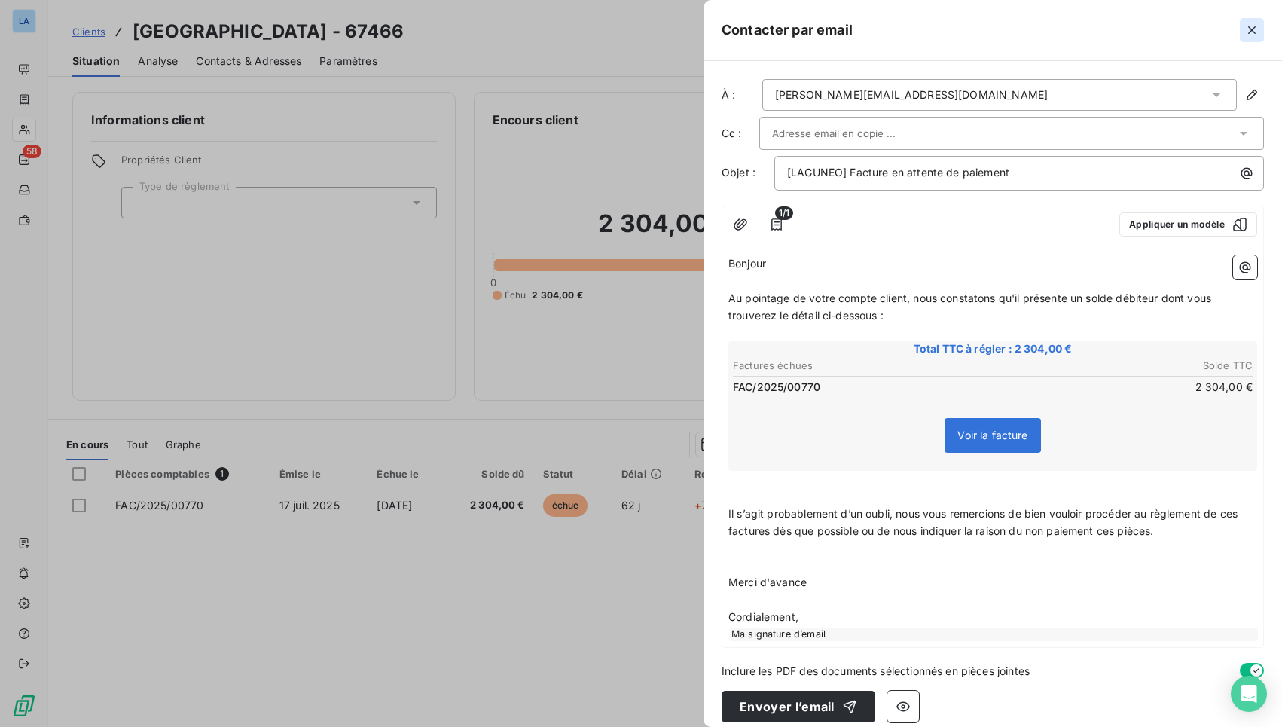
click at [1249, 32] on icon "button" at bounding box center [1251, 30] width 15 height 15
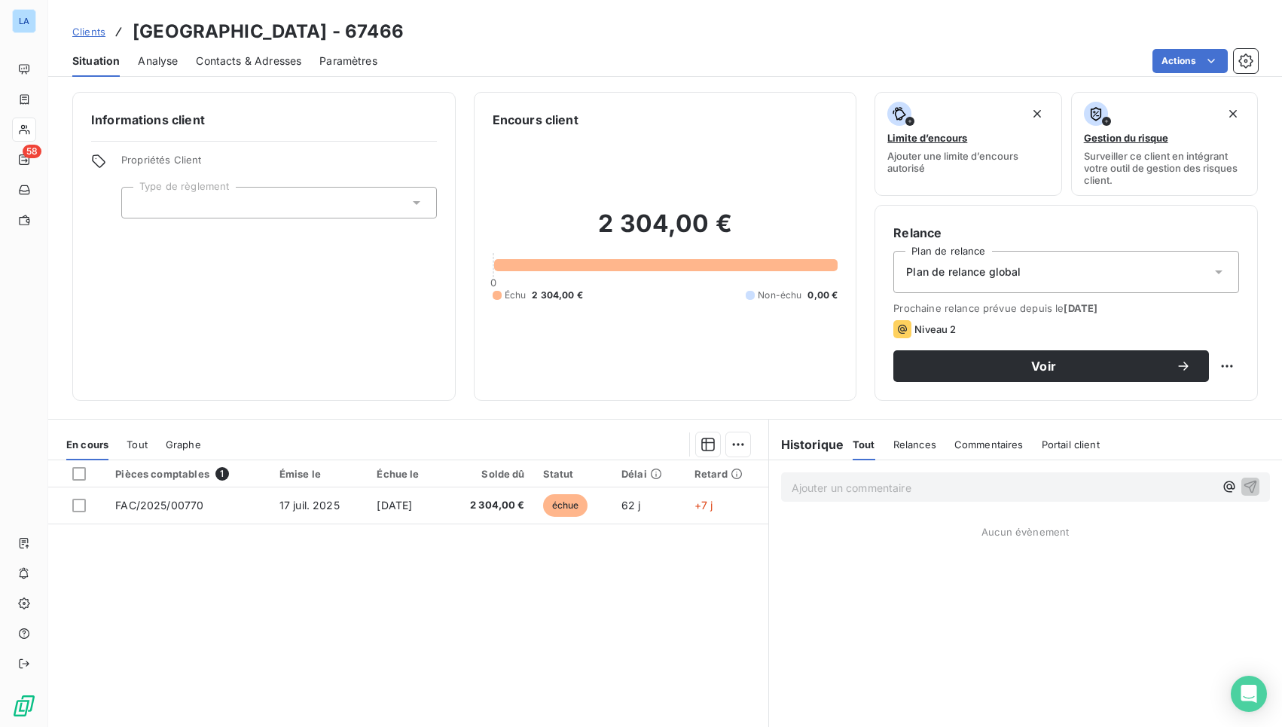
click at [291, 202] on div at bounding box center [279, 203] width 316 height 32
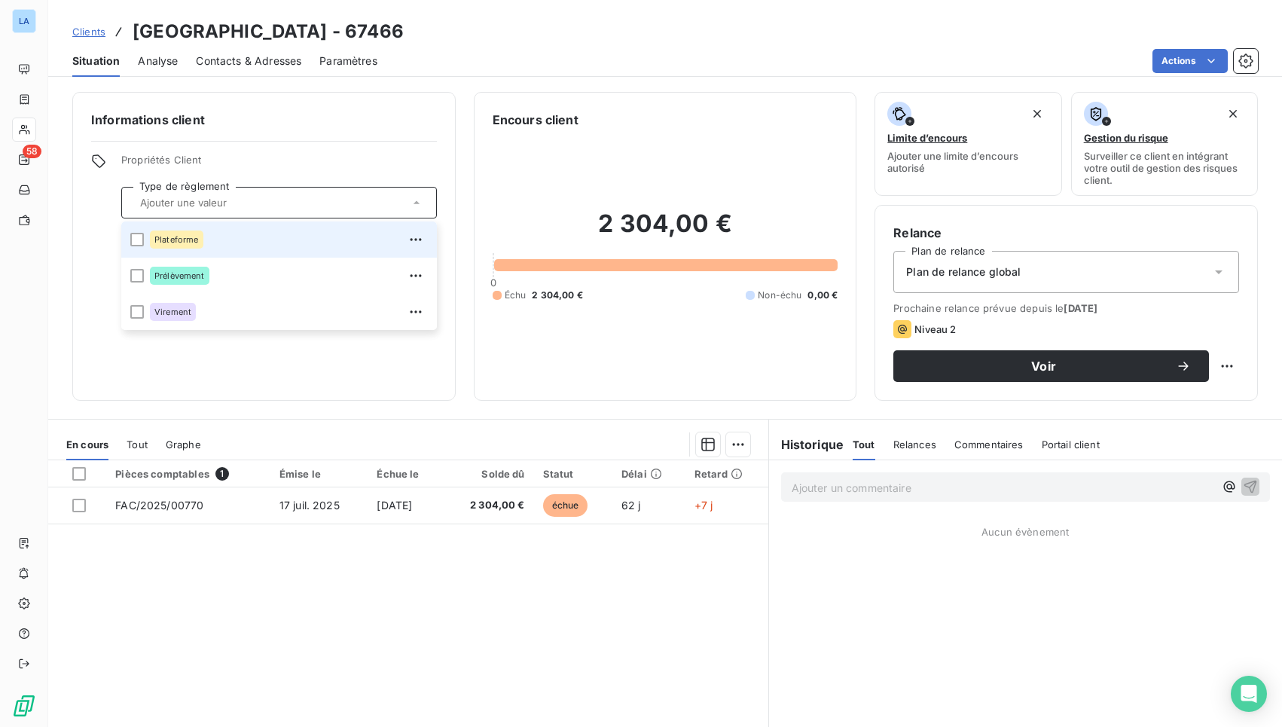
click at [260, 247] on div "Plateforme" at bounding box center [289, 239] width 278 height 24
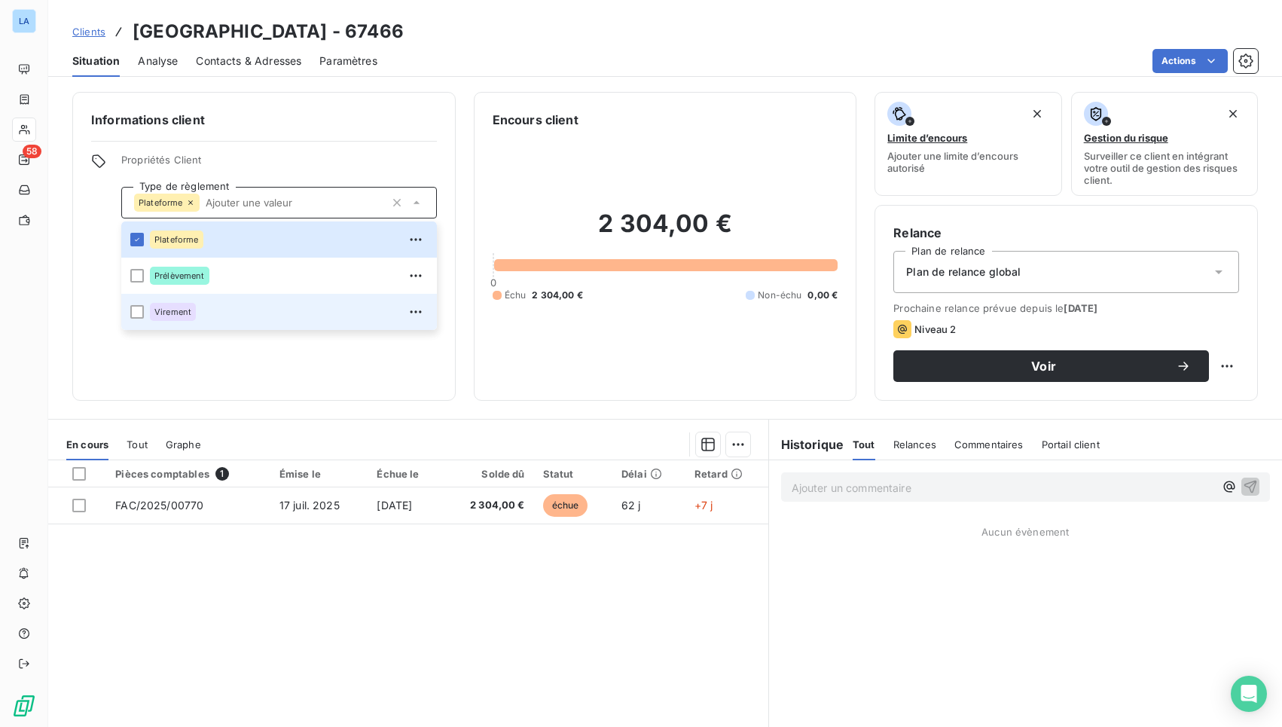
click at [225, 315] on div "Virement" at bounding box center [289, 312] width 278 height 24
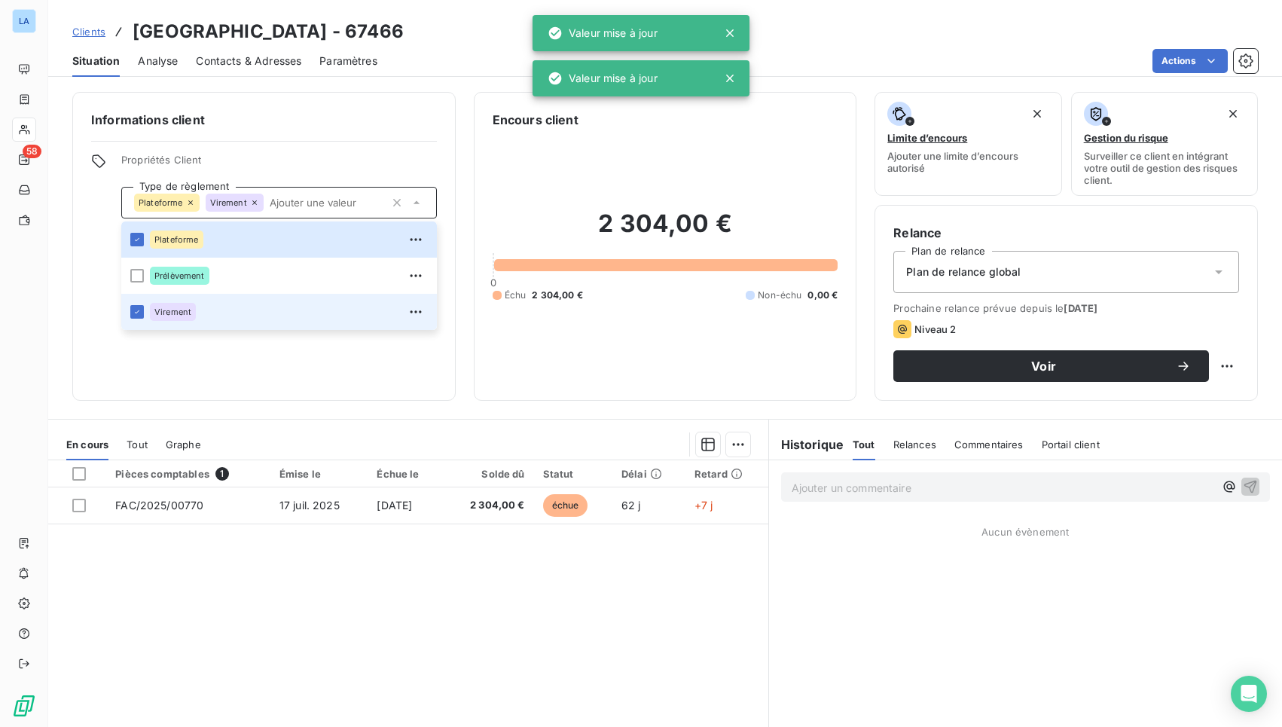
click at [218, 308] on div "Virement" at bounding box center [289, 312] width 278 height 24
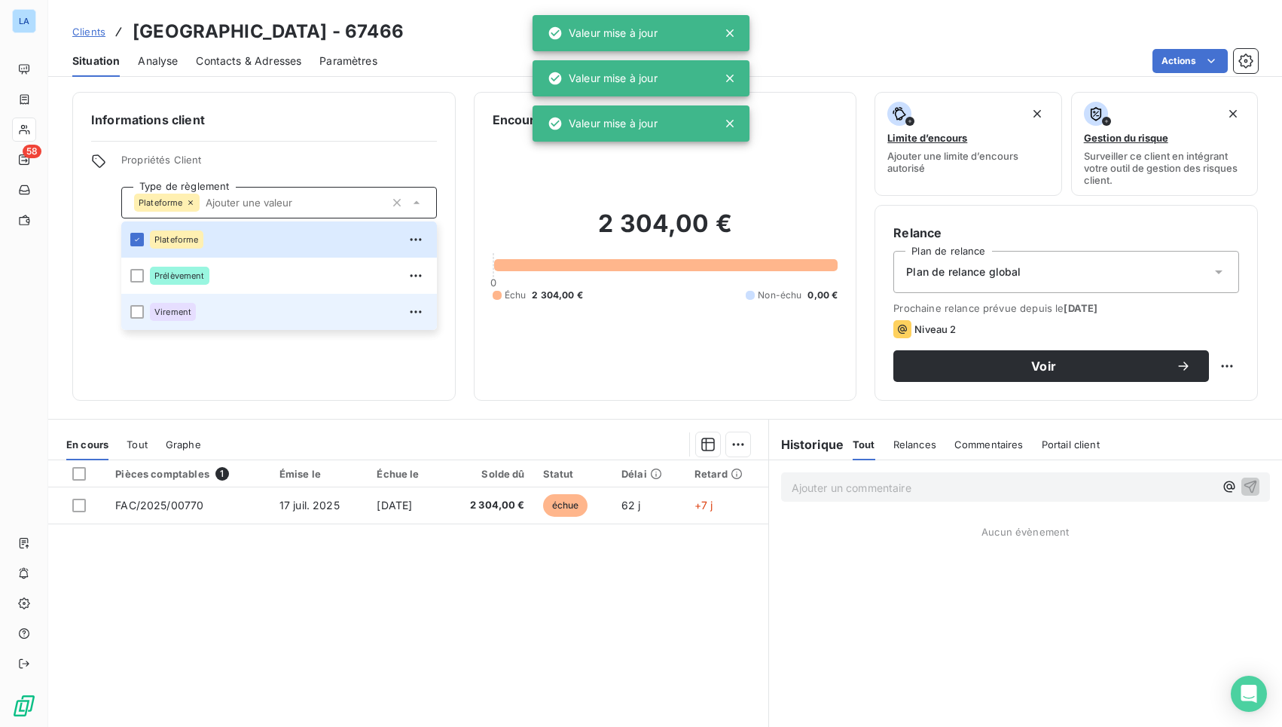
click at [222, 307] on div "Virement" at bounding box center [289, 312] width 278 height 24
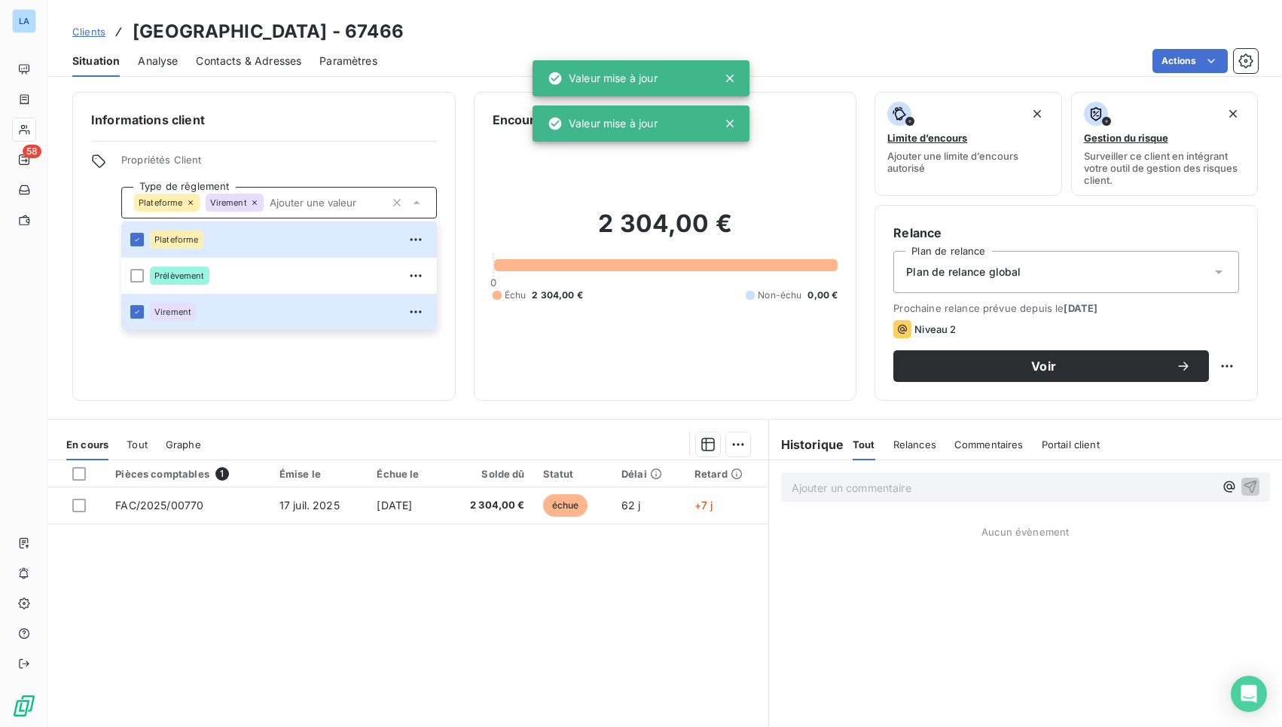
click at [207, 370] on div "Informations client Propriétés Client Type de règlement Plateforme Virement Pla…" at bounding box center [263, 246] width 383 height 309
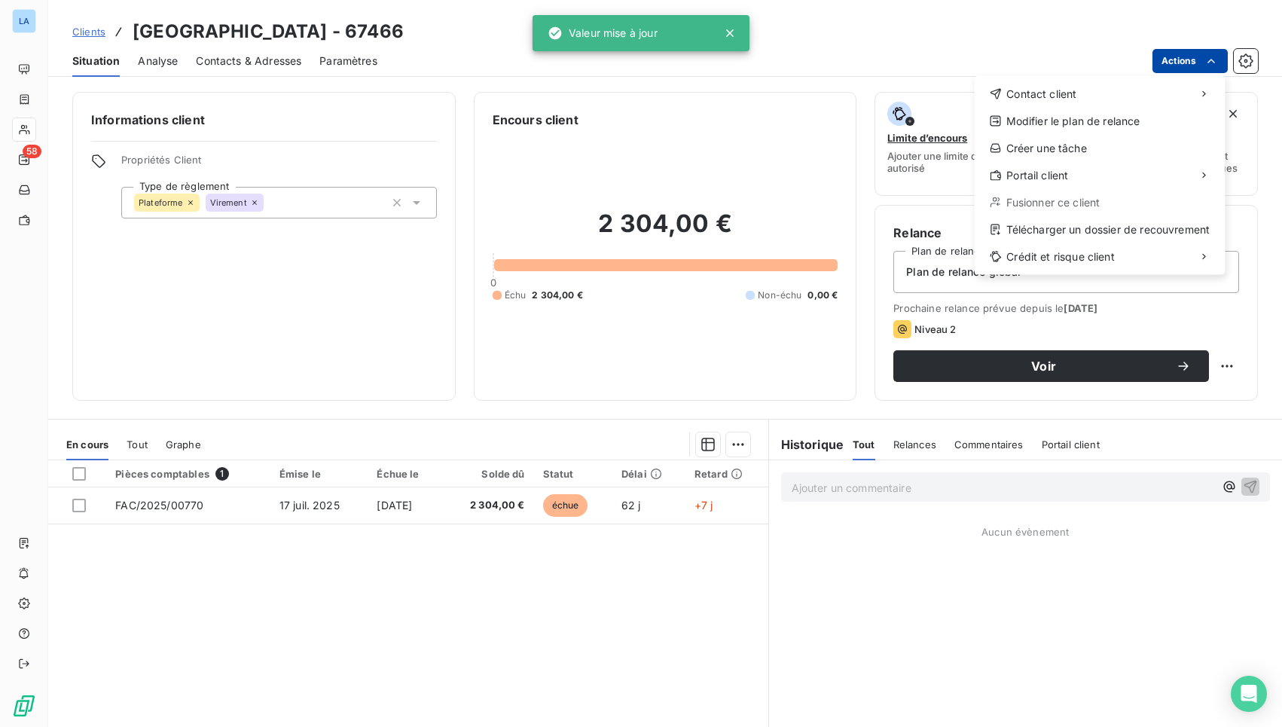
click at [1189, 62] on html "LA 58 Clients Mairie de Sarcelles - 67466 Situation Analyse Contacts & Adresses…" at bounding box center [641, 363] width 1282 height 727
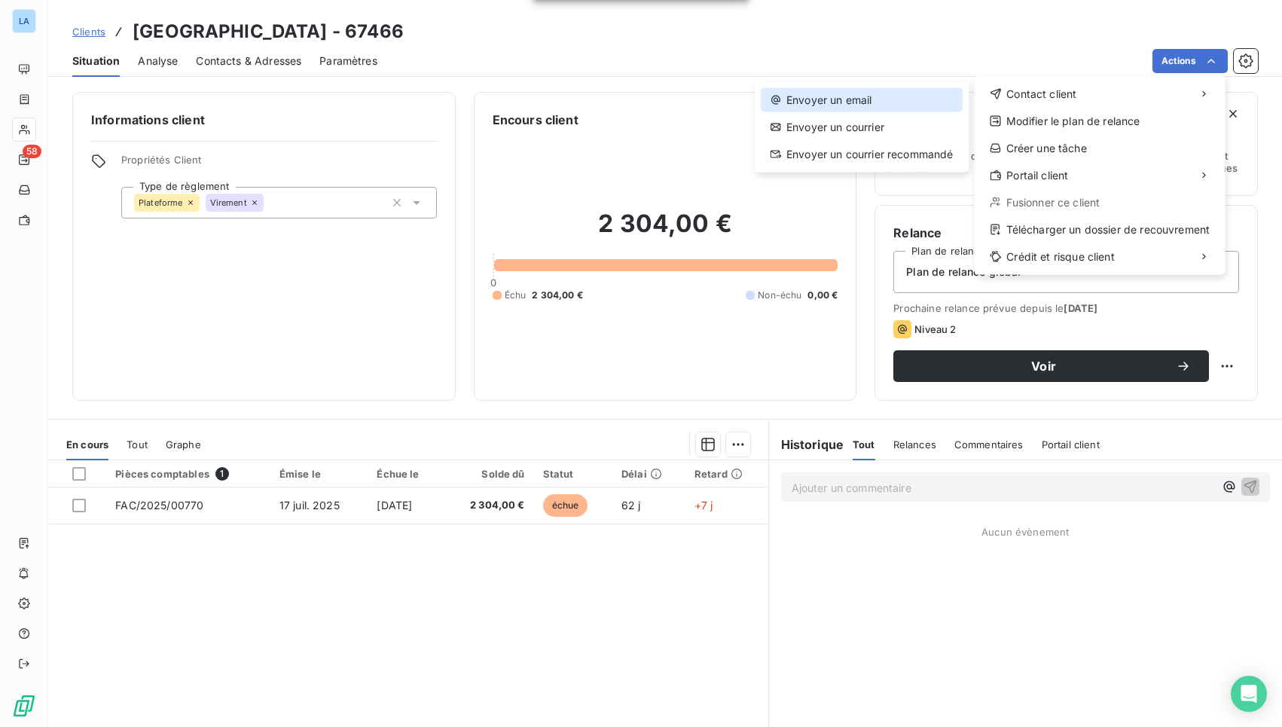
click at [810, 99] on div "Envoyer un email" at bounding box center [862, 100] width 202 height 24
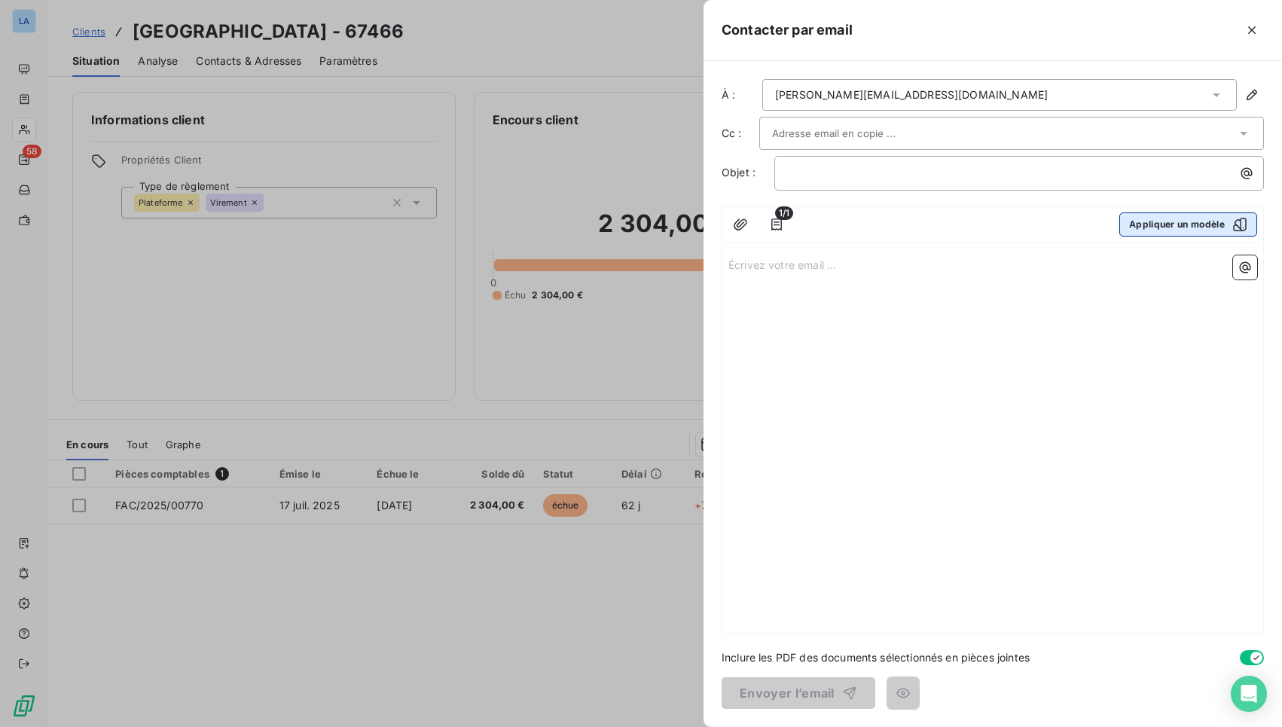
click at [1194, 220] on button "Appliquer un modèle" at bounding box center [1188, 224] width 138 height 24
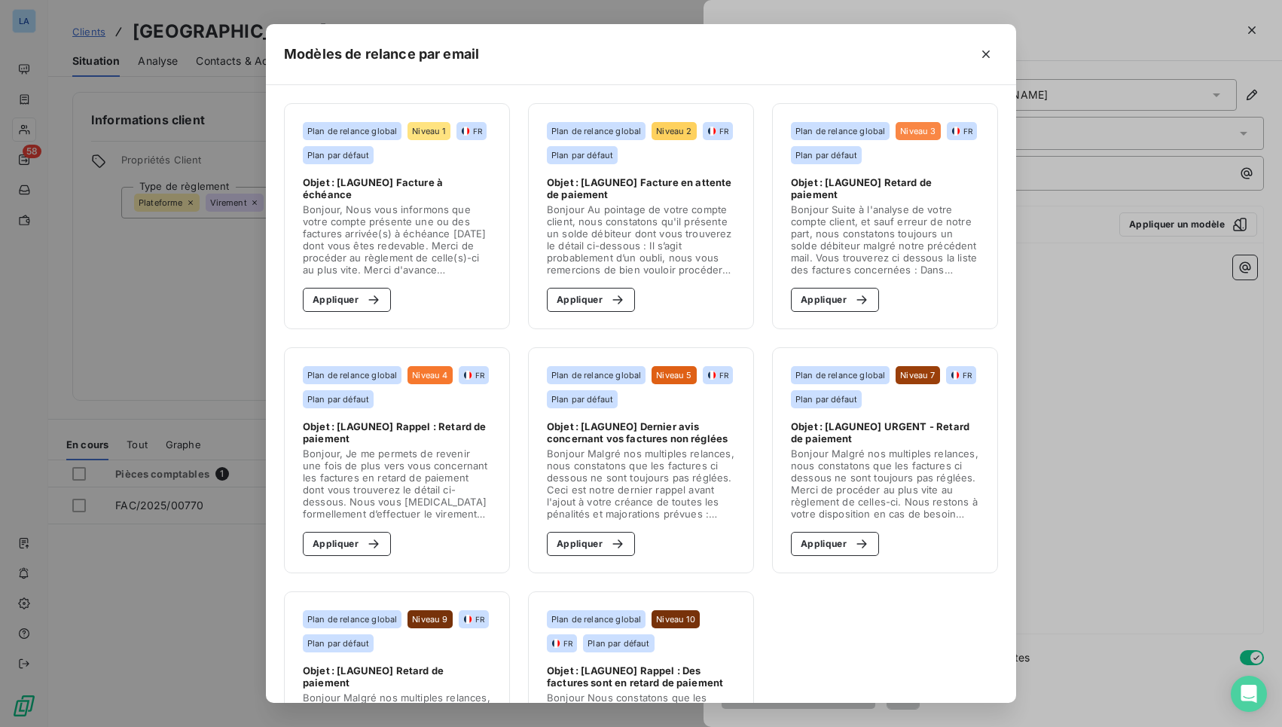
click at [479, 252] on span "Bonjour, Nous vous informons que votre compte présente une ou des factures arri…" at bounding box center [397, 239] width 188 height 72
drag, startPoint x: 366, startPoint y: 291, endPoint x: 572, endPoint y: 264, distance: 207.5
click at [572, 250] on div "Plan de relance global Niveau 1 FR Plan par défaut Objet : [LAGUNEO] Facture à …" at bounding box center [641, 394] width 750 height 618
click at [603, 304] on div "button" at bounding box center [614, 299] width 23 height 15
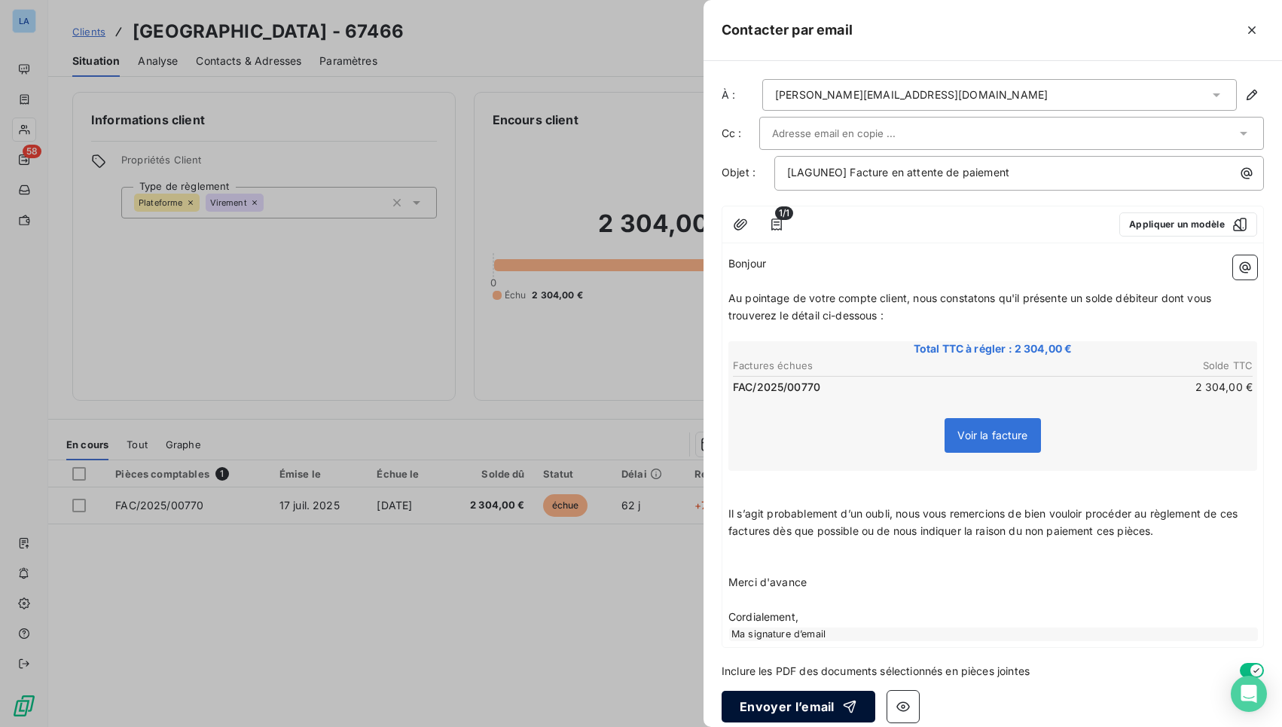
click at [779, 667] on button "Envoyer l’email" at bounding box center [799, 707] width 154 height 32
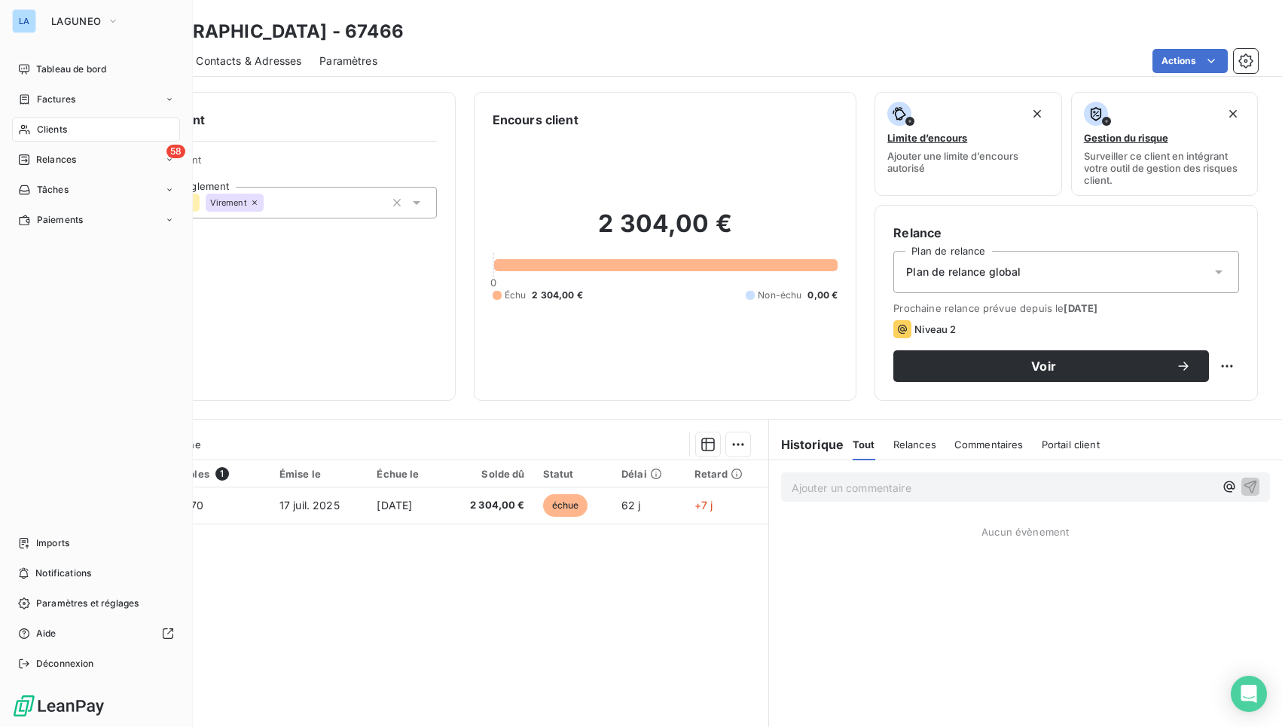
click at [69, 129] on div "Clients" at bounding box center [96, 130] width 168 height 24
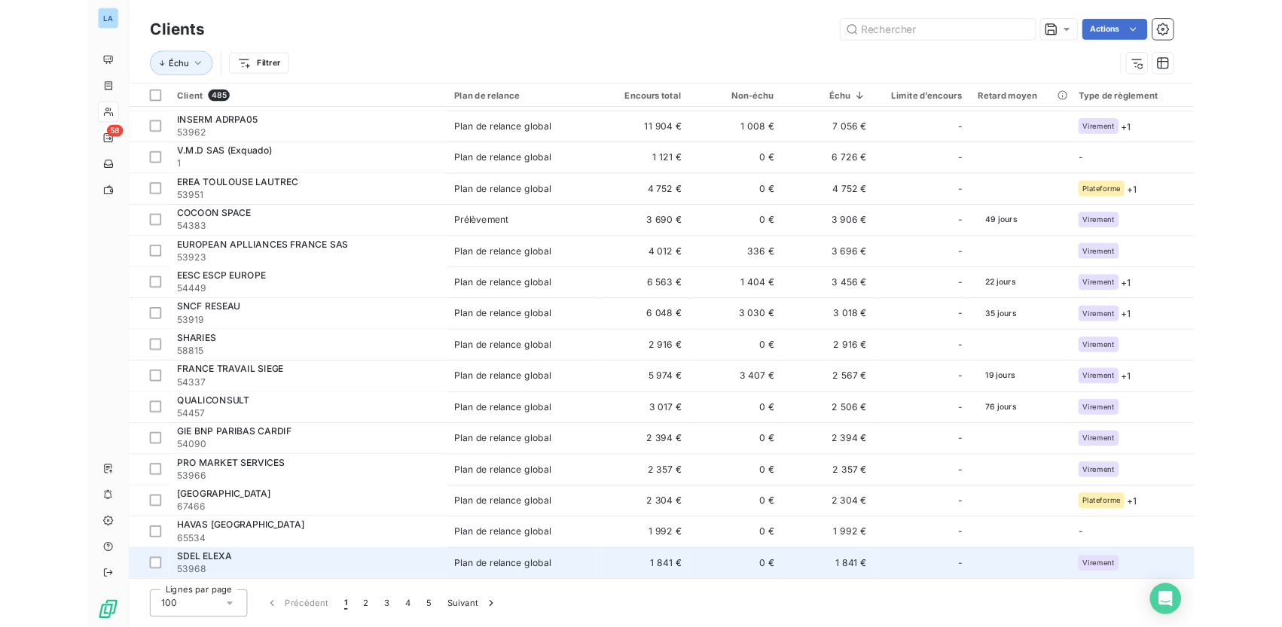
scroll to position [147, 0]
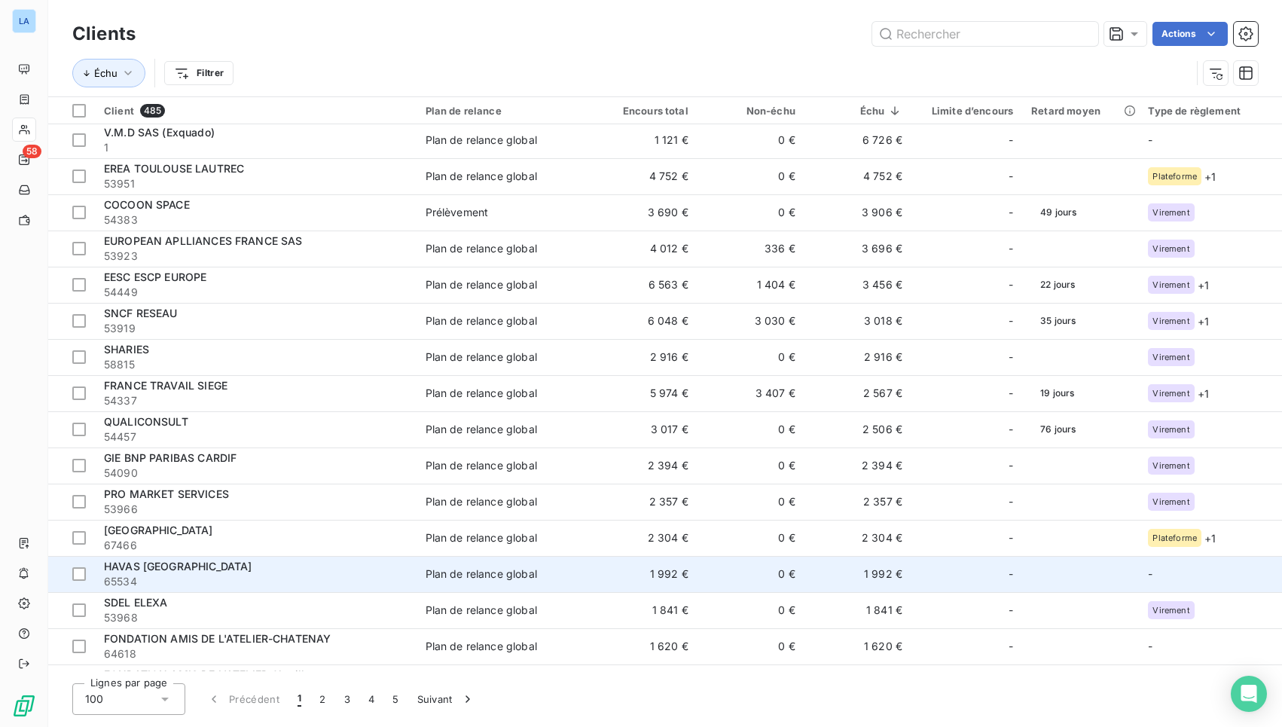
click at [252, 571] on div "HAVAS [GEOGRAPHIC_DATA]" at bounding box center [256, 566] width 304 height 15
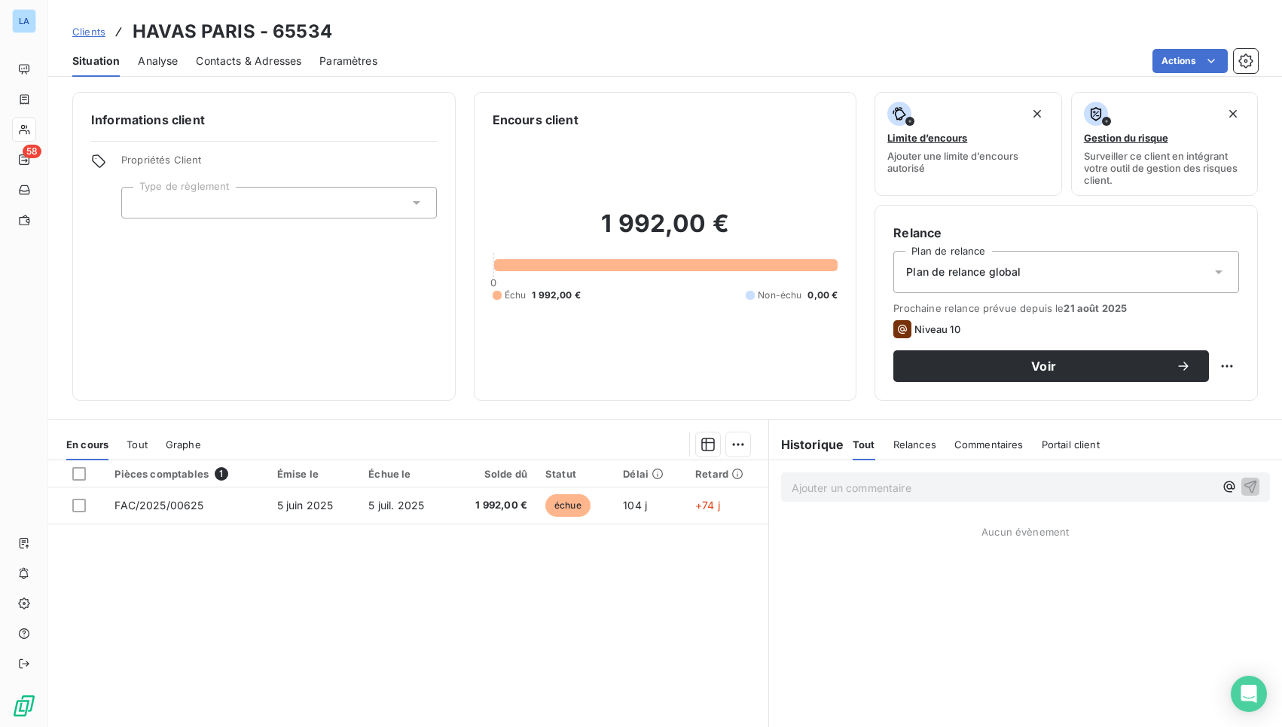
click at [323, 212] on div at bounding box center [279, 203] width 316 height 32
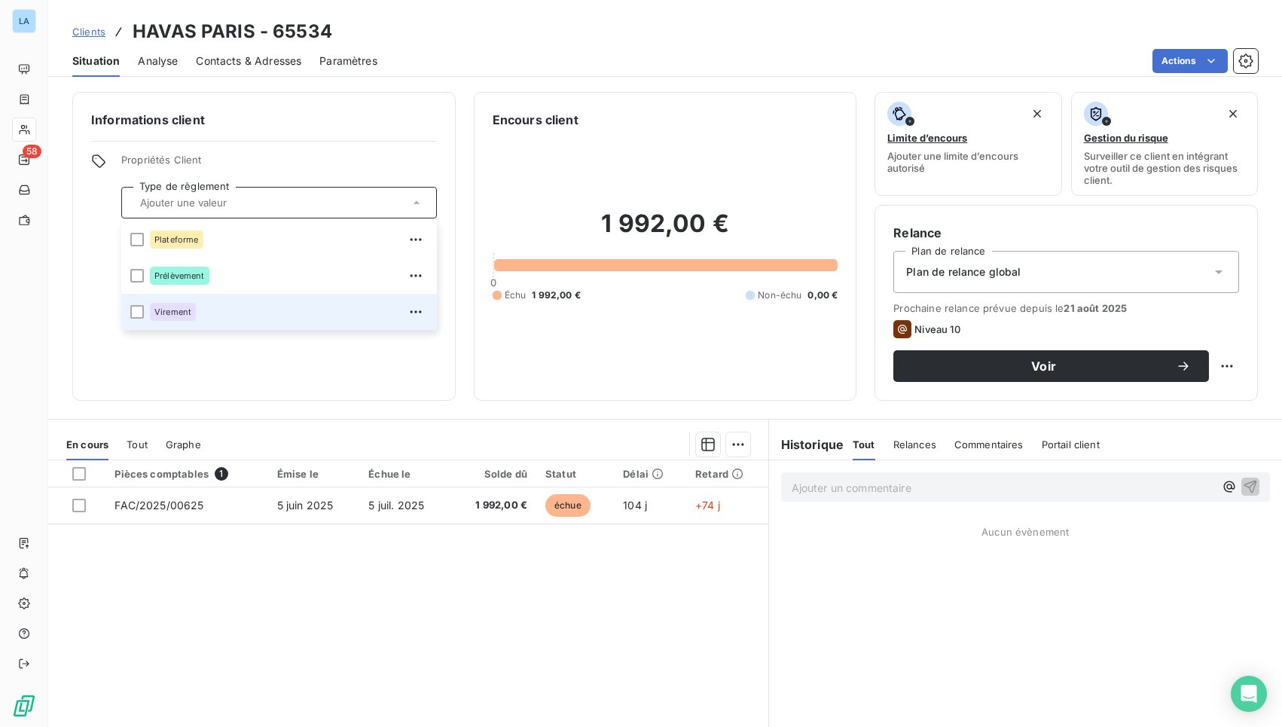
click at [253, 303] on div "Virement" at bounding box center [289, 312] width 278 height 24
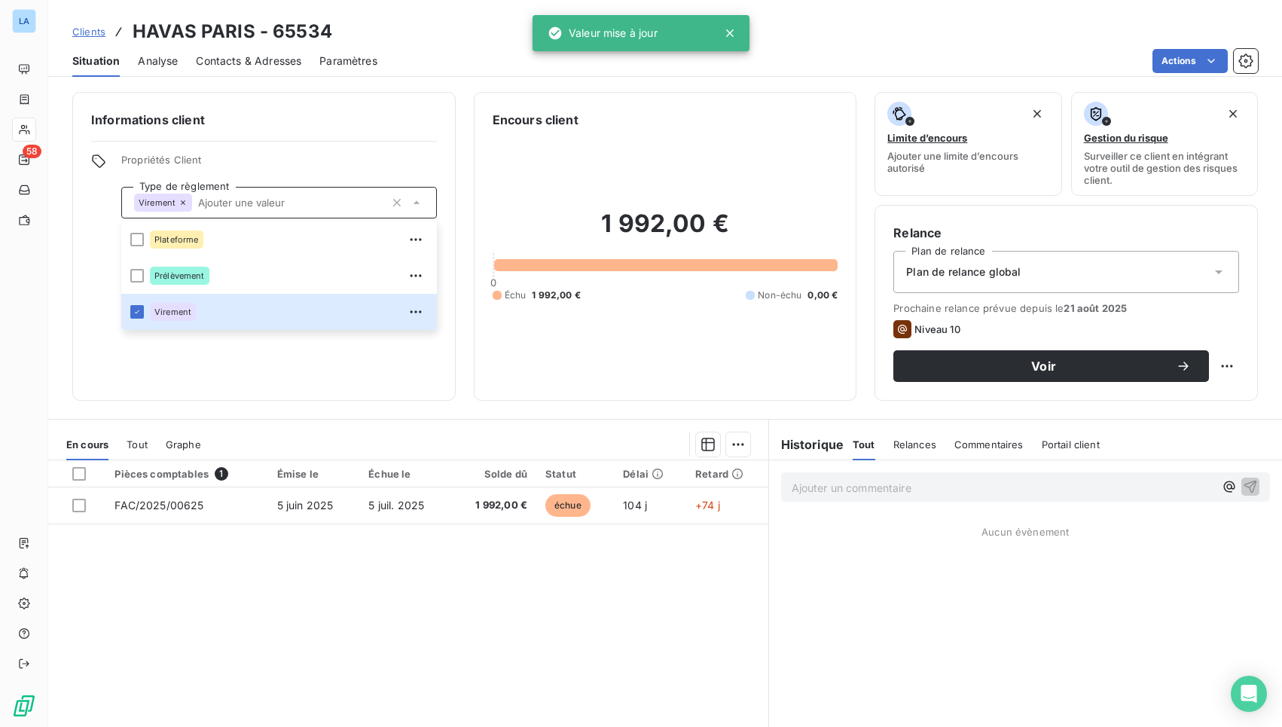
click at [306, 385] on div "Informations client Propriétés Client Type de règlement Virement Plateforme Pré…" at bounding box center [263, 246] width 383 height 309
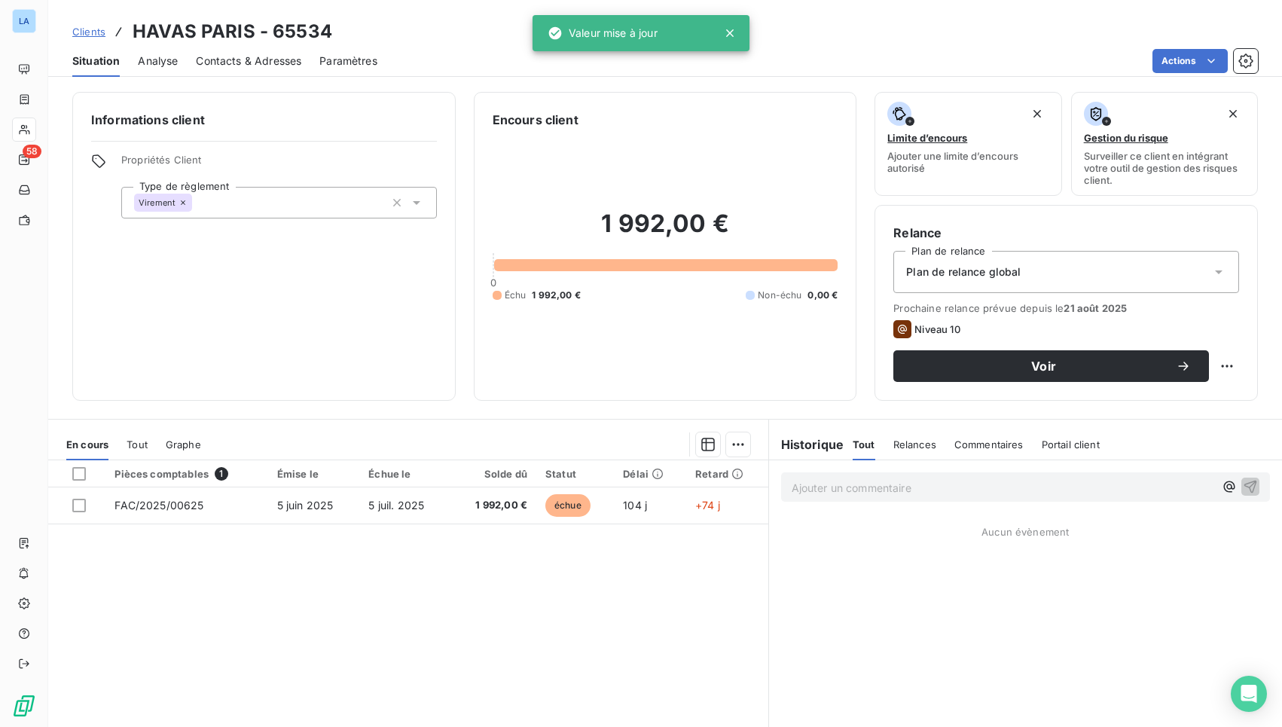
click at [246, 65] on span "Contacts & Adresses" at bounding box center [248, 60] width 105 height 15
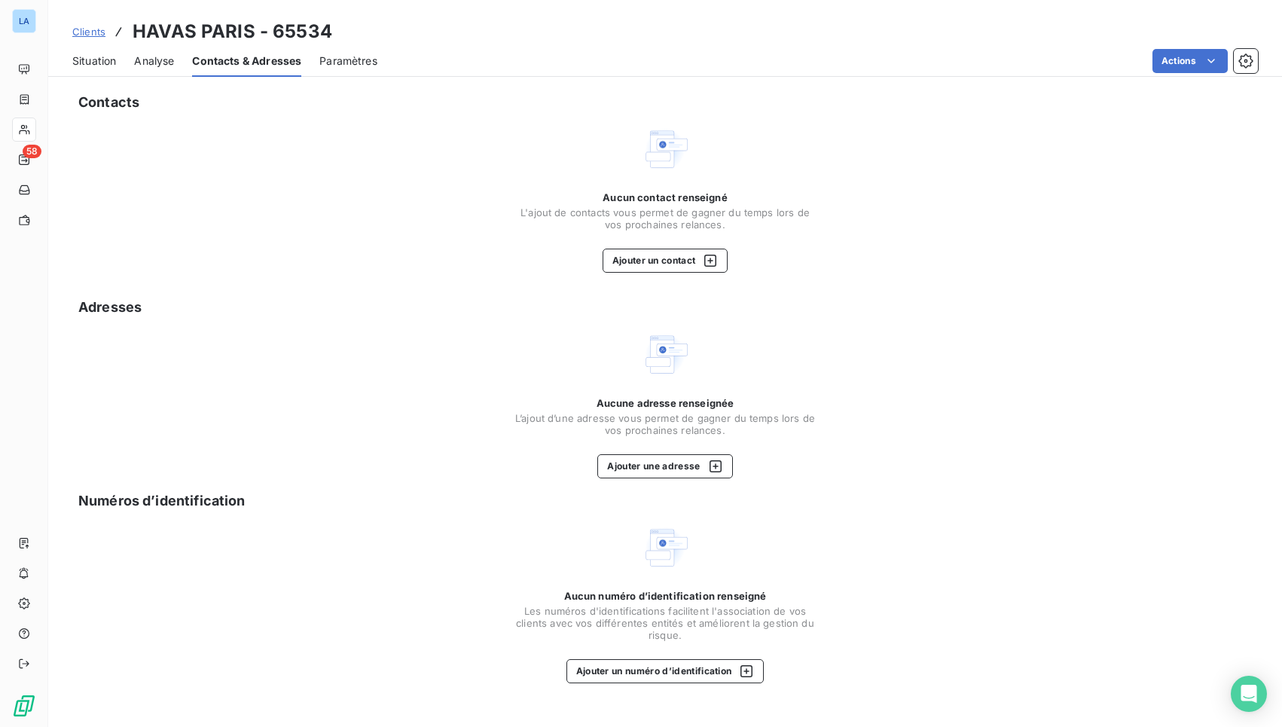
click at [93, 63] on span "Situation" at bounding box center [94, 60] width 44 height 15
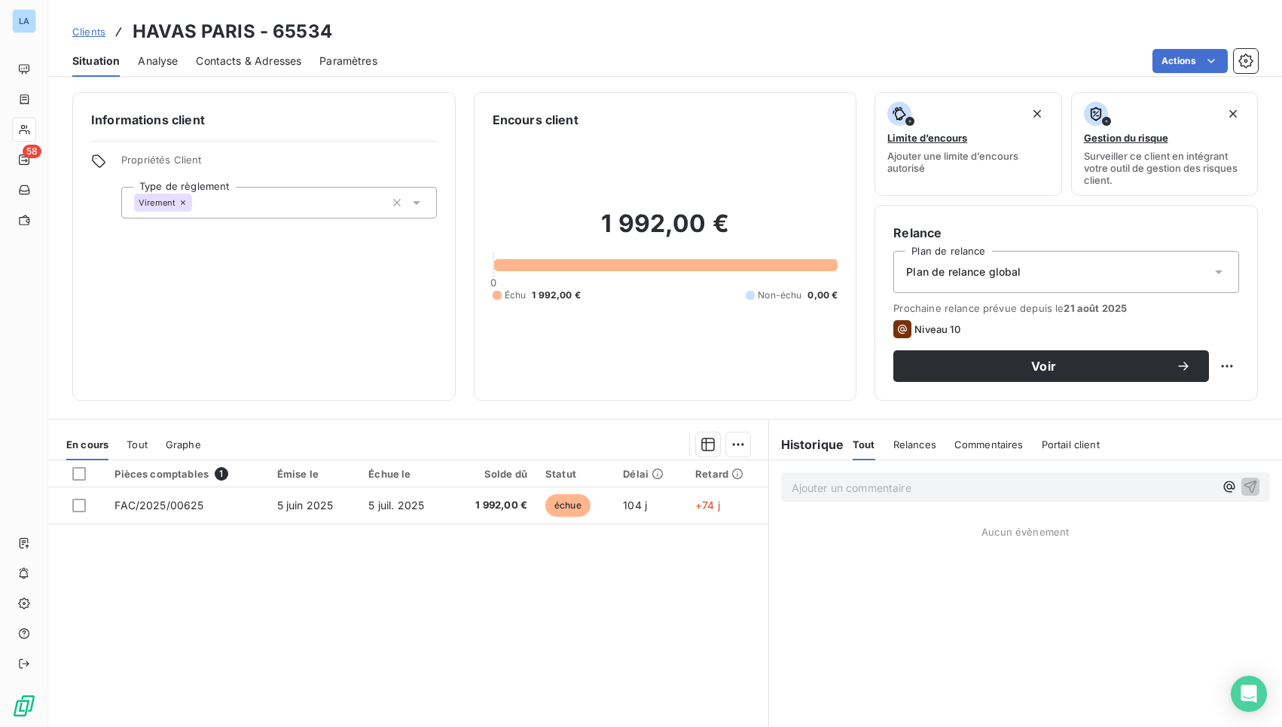
click at [227, 63] on span "Contacts & Adresses" at bounding box center [248, 60] width 105 height 15
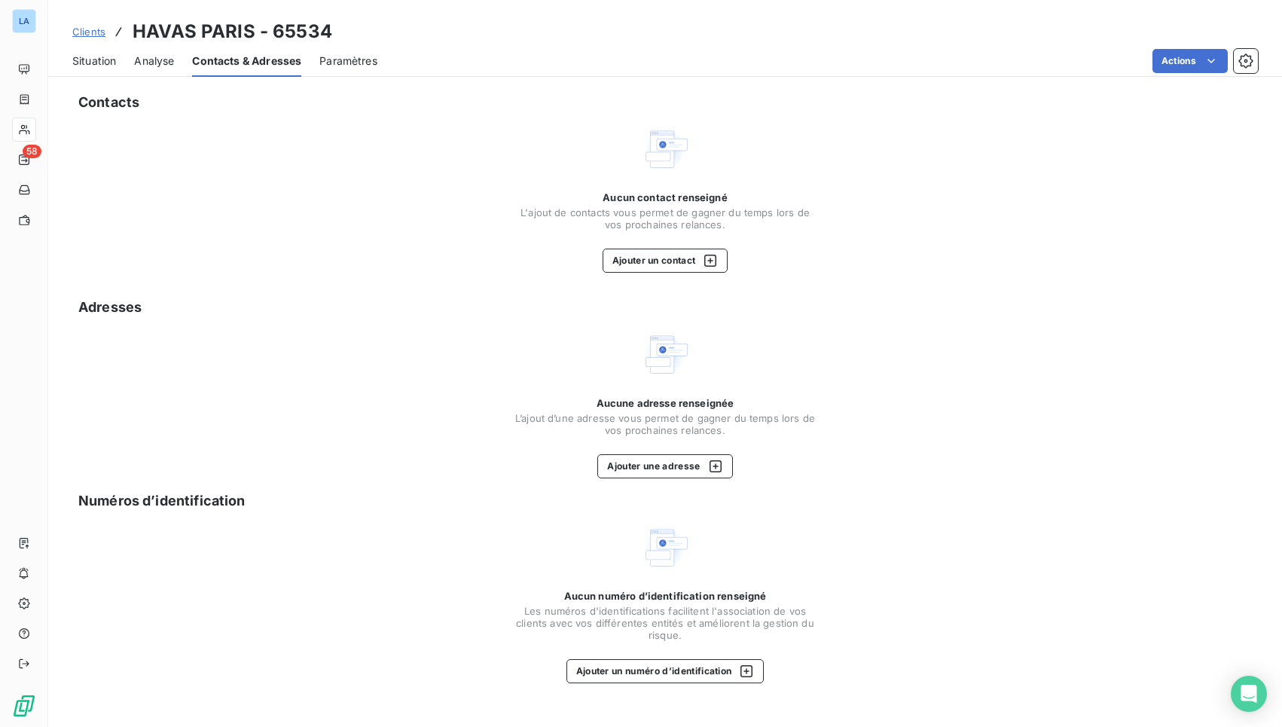
click at [103, 63] on span "Situation" at bounding box center [94, 60] width 44 height 15
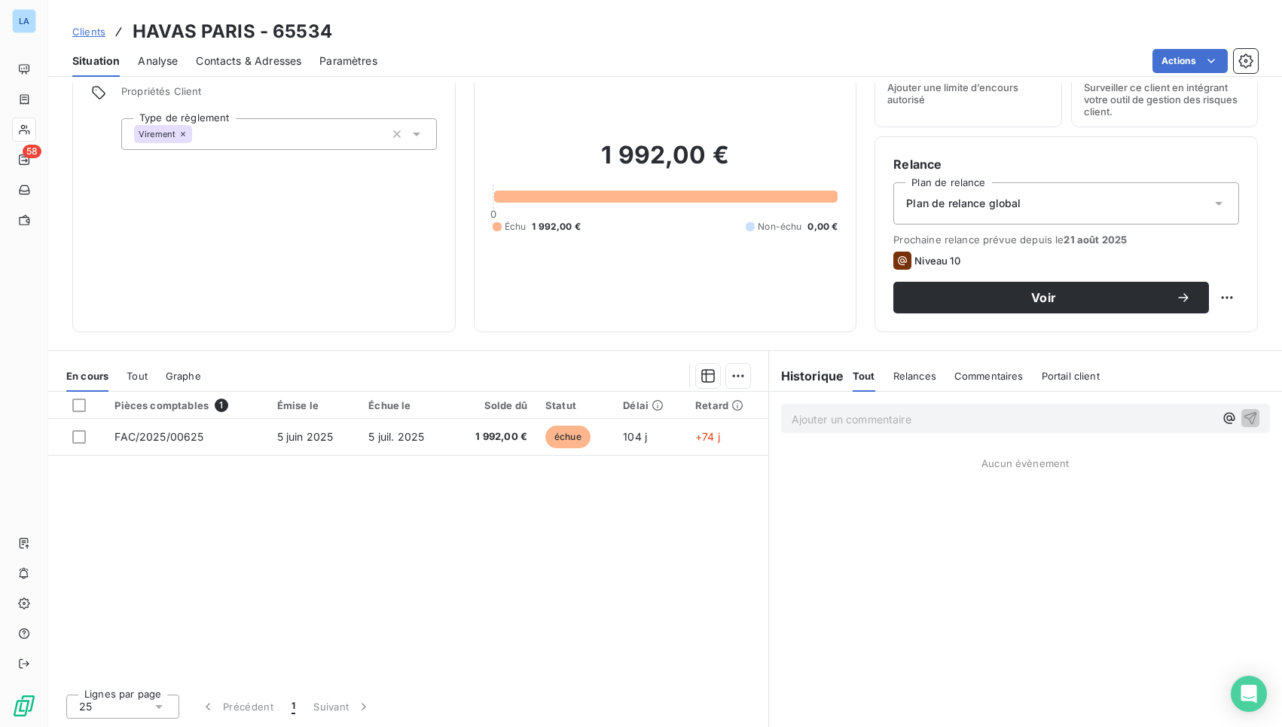
scroll to position [69, 0]
click at [254, 66] on span "Contacts & Adresses" at bounding box center [248, 60] width 105 height 15
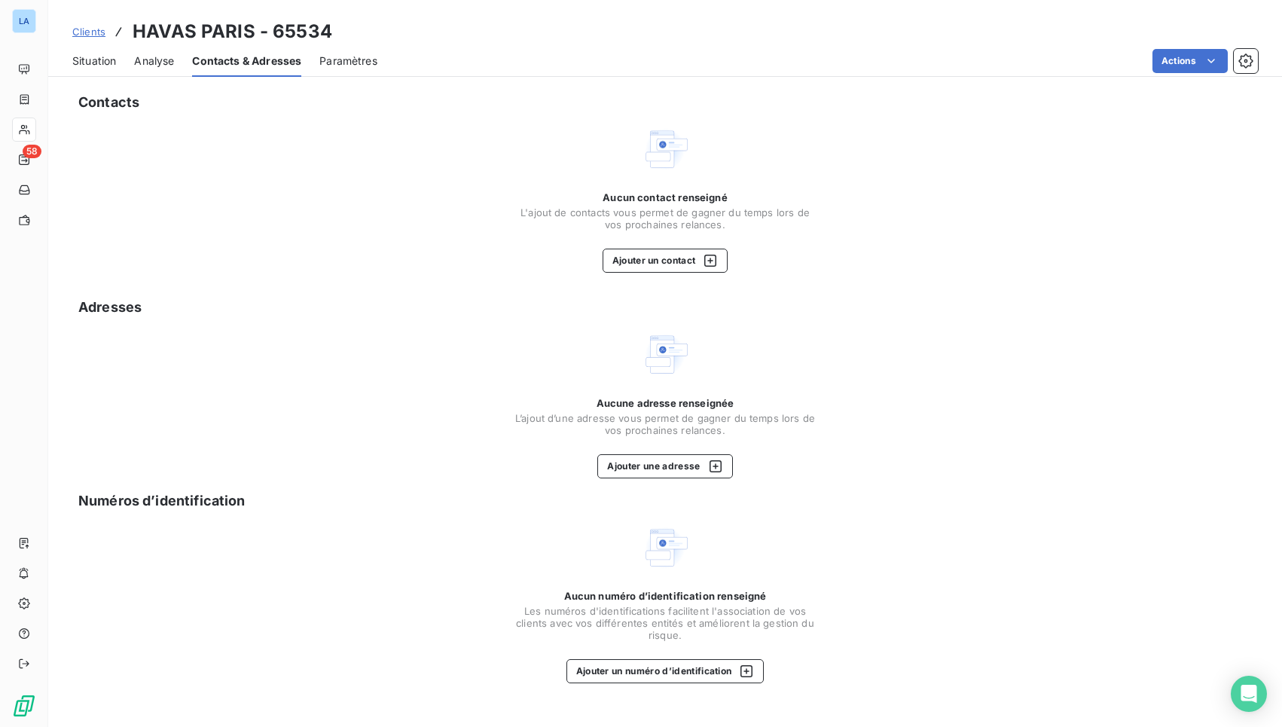
click at [105, 60] on span "Situation" at bounding box center [94, 60] width 44 height 15
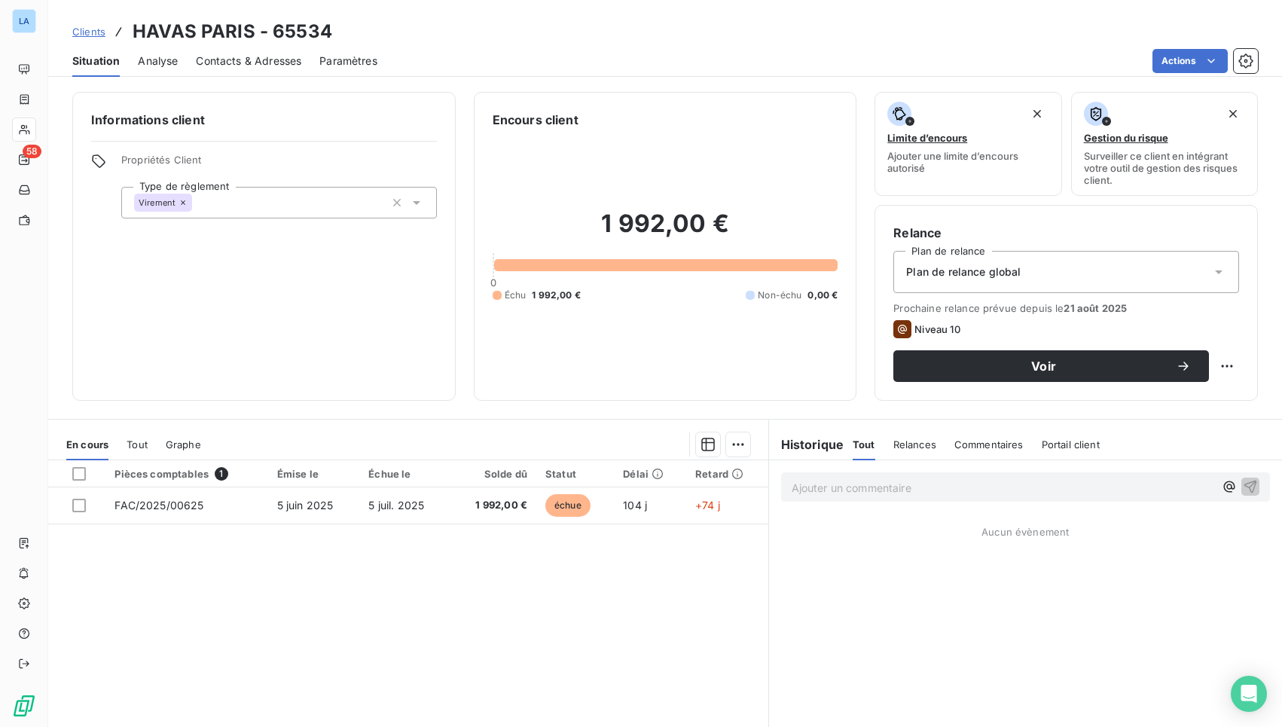
click at [244, 63] on span "Contacts & Adresses" at bounding box center [248, 60] width 105 height 15
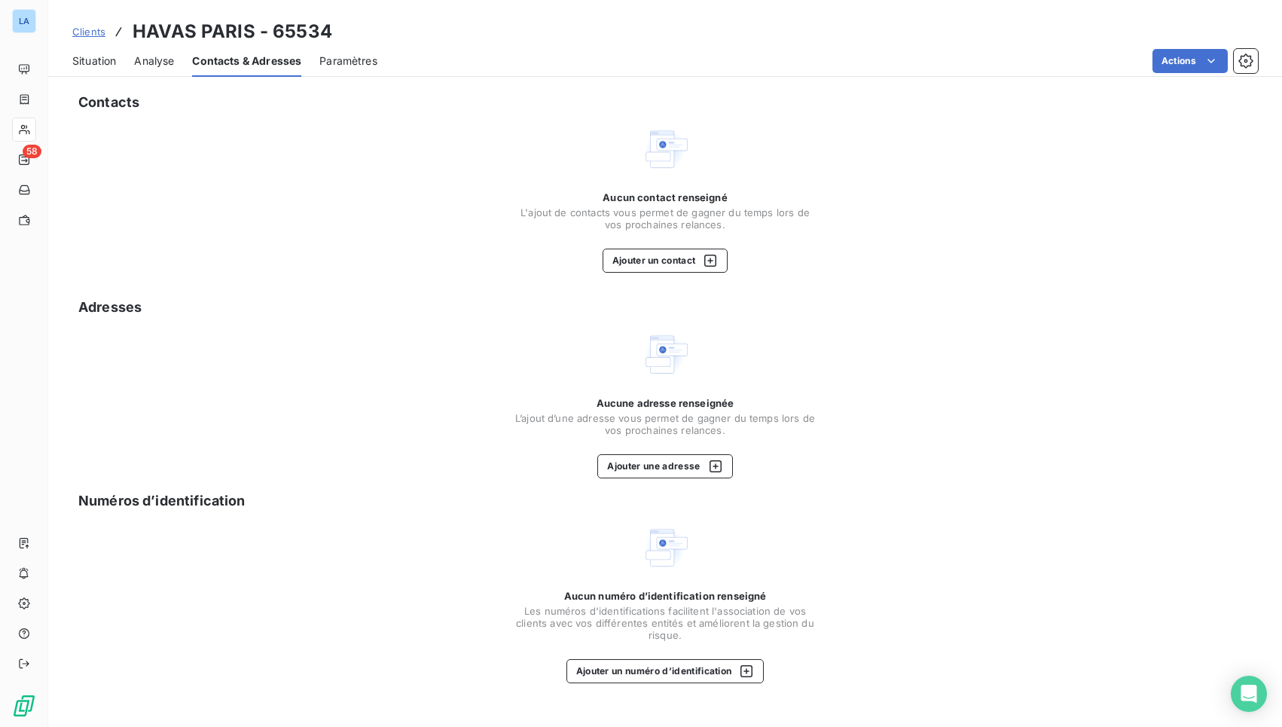
click at [107, 65] on span "Situation" at bounding box center [94, 60] width 44 height 15
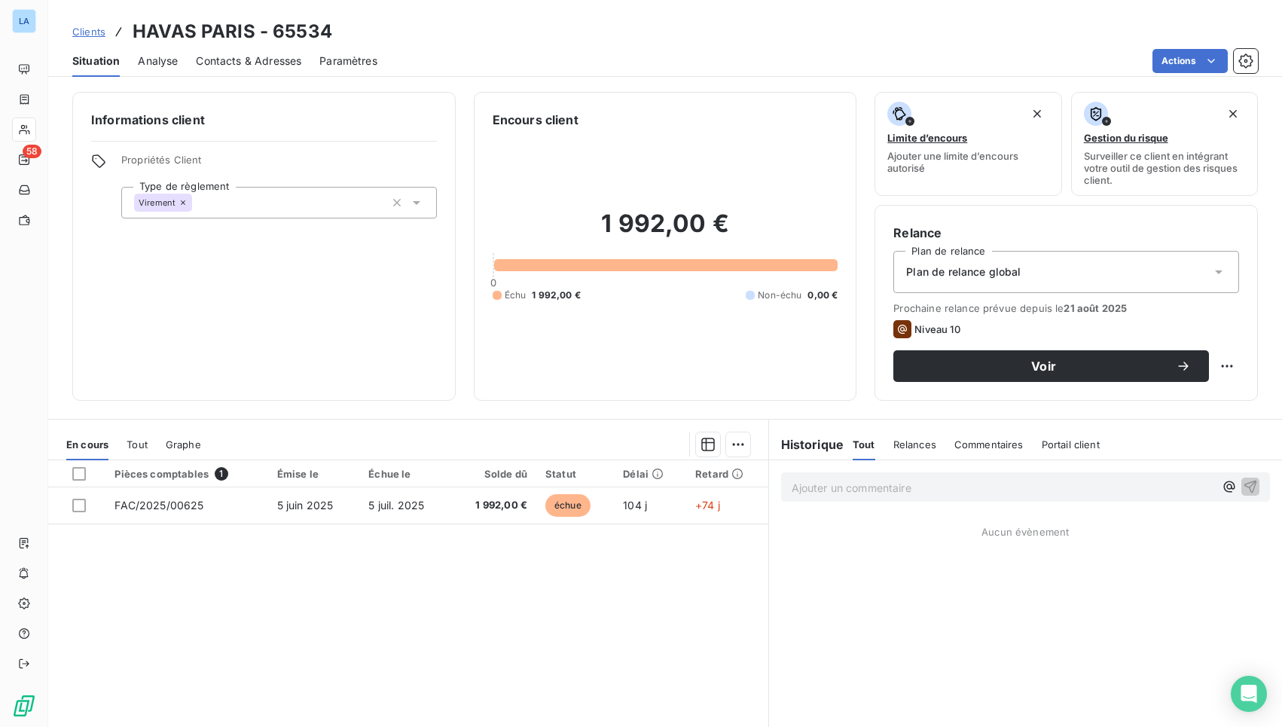
click at [246, 64] on span "Contacts & Adresses" at bounding box center [248, 60] width 105 height 15
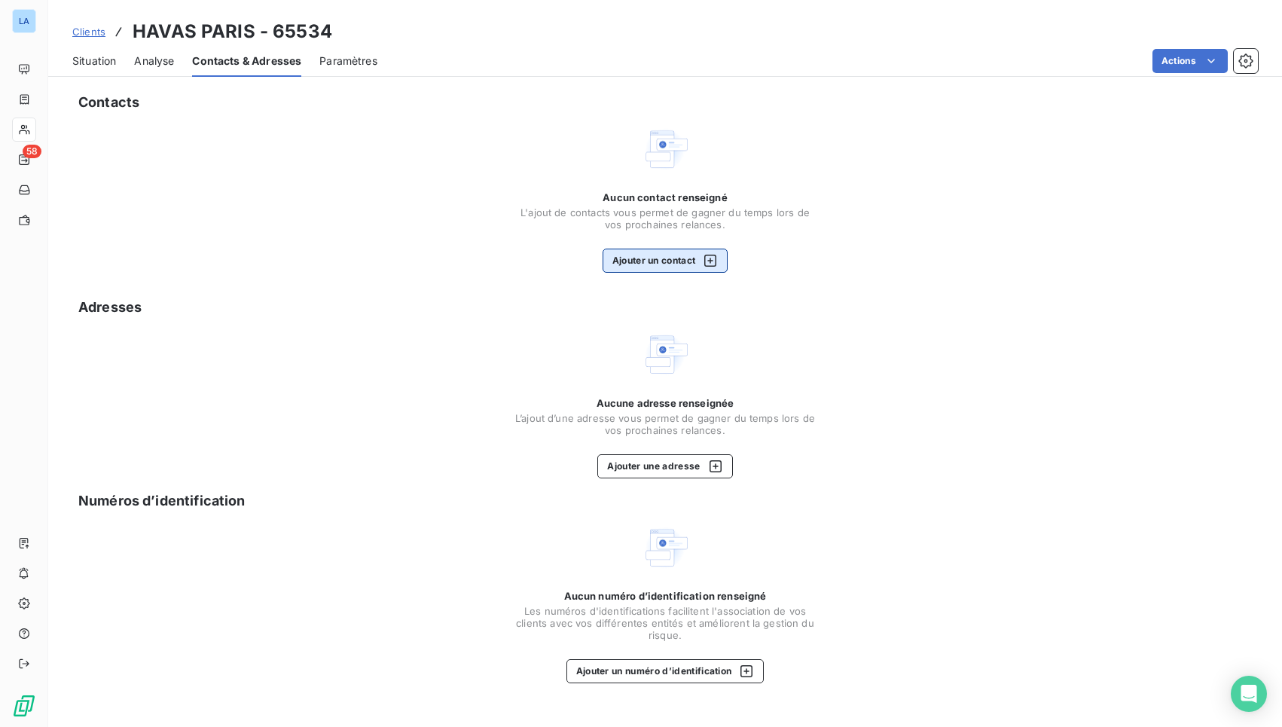
click at [669, 264] on button "Ajouter un contact" at bounding box center [666, 261] width 126 height 24
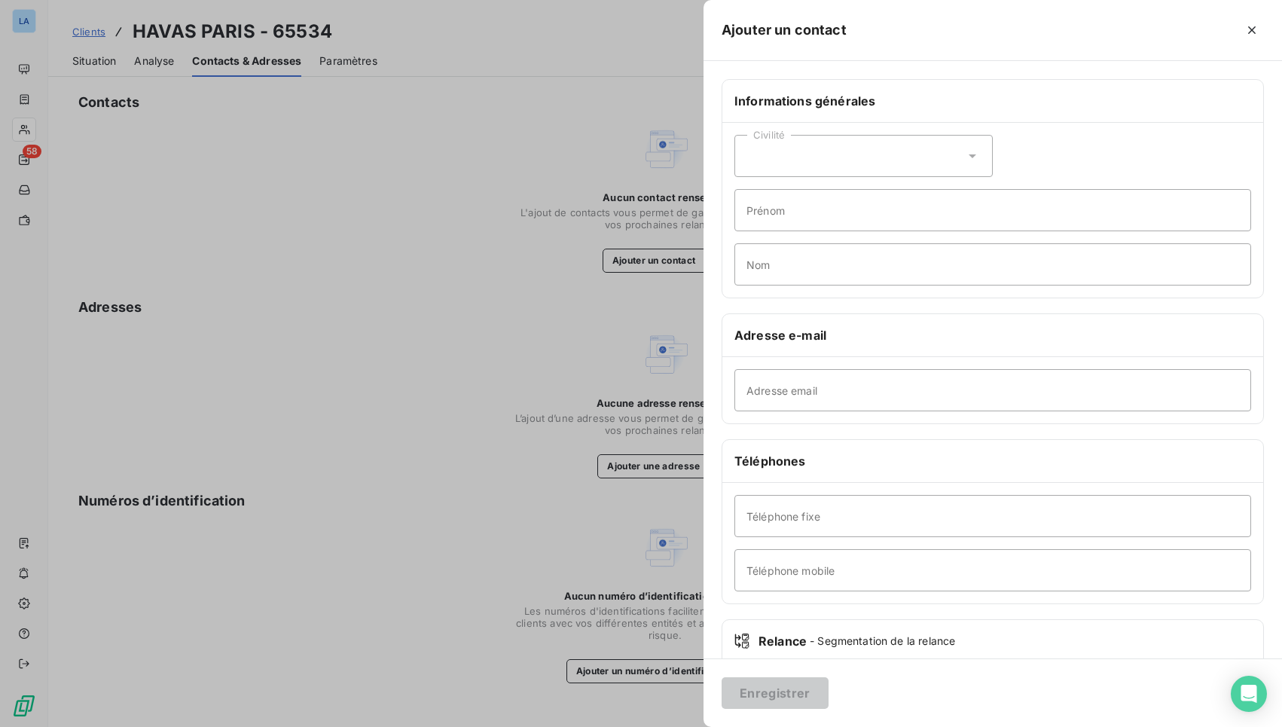
click at [818, 158] on div "Civilité" at bounding box center [863, 156] width 258 height 42
click at [1128, 180] on div "Civilité Madame Monsieur Prénom Nom" at bounding box center [992, 210] width 541 height 175
click at [509, 267] on div at bounding box center [641, 363] width 1282 height 727
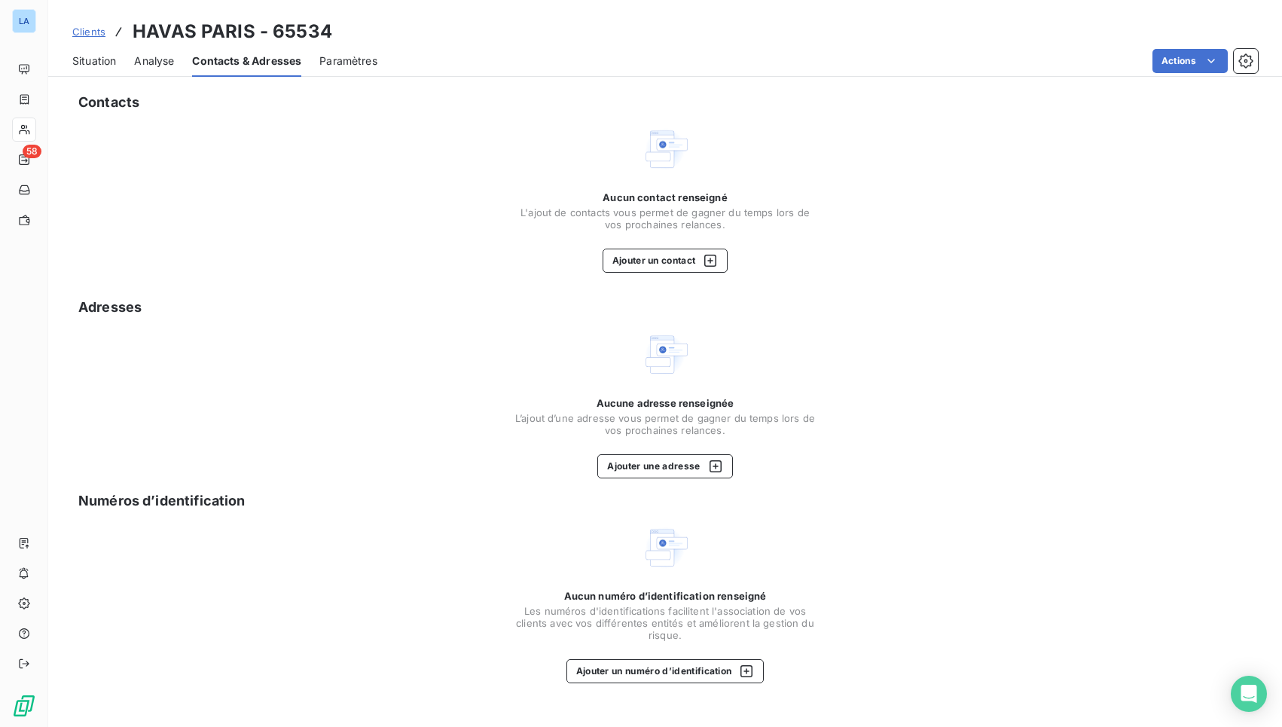
click at [94, 60] on span "Situation" at bounding box center [94, 60] width 44 height 15
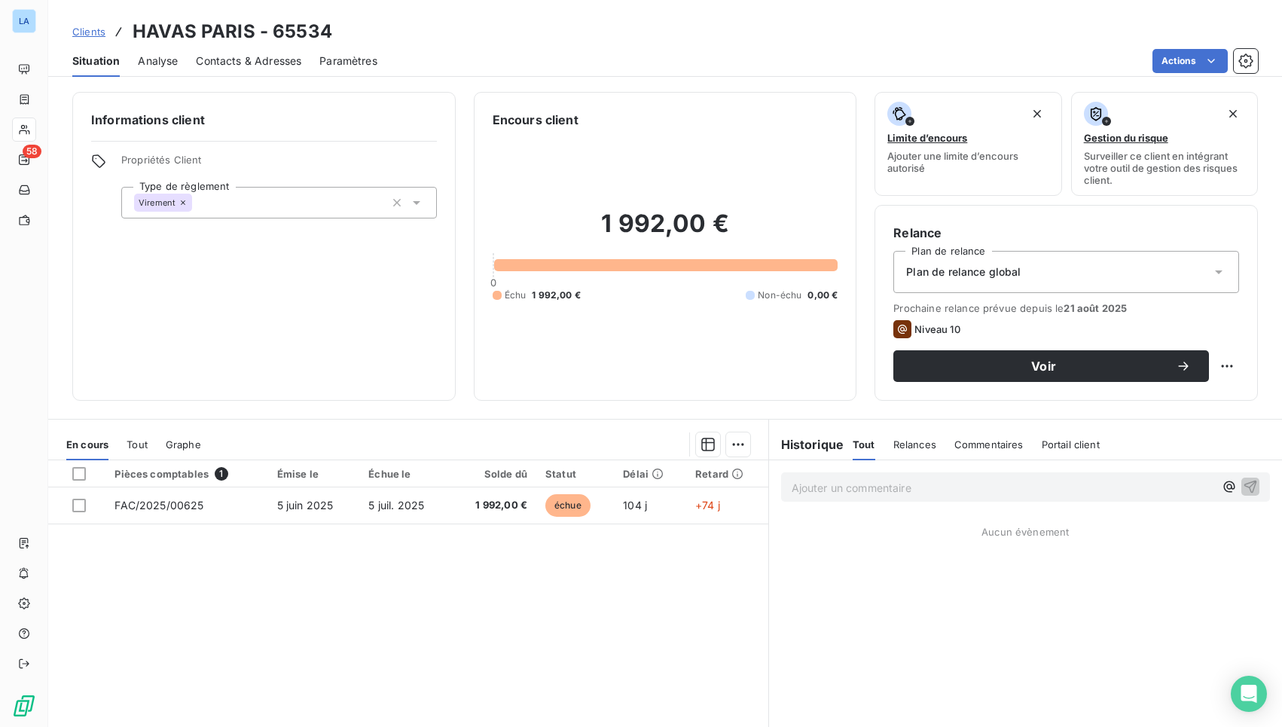
click at [255, 62] on span "Contacts & Adresses" at bounding box center [248, 60] width 105 height 15
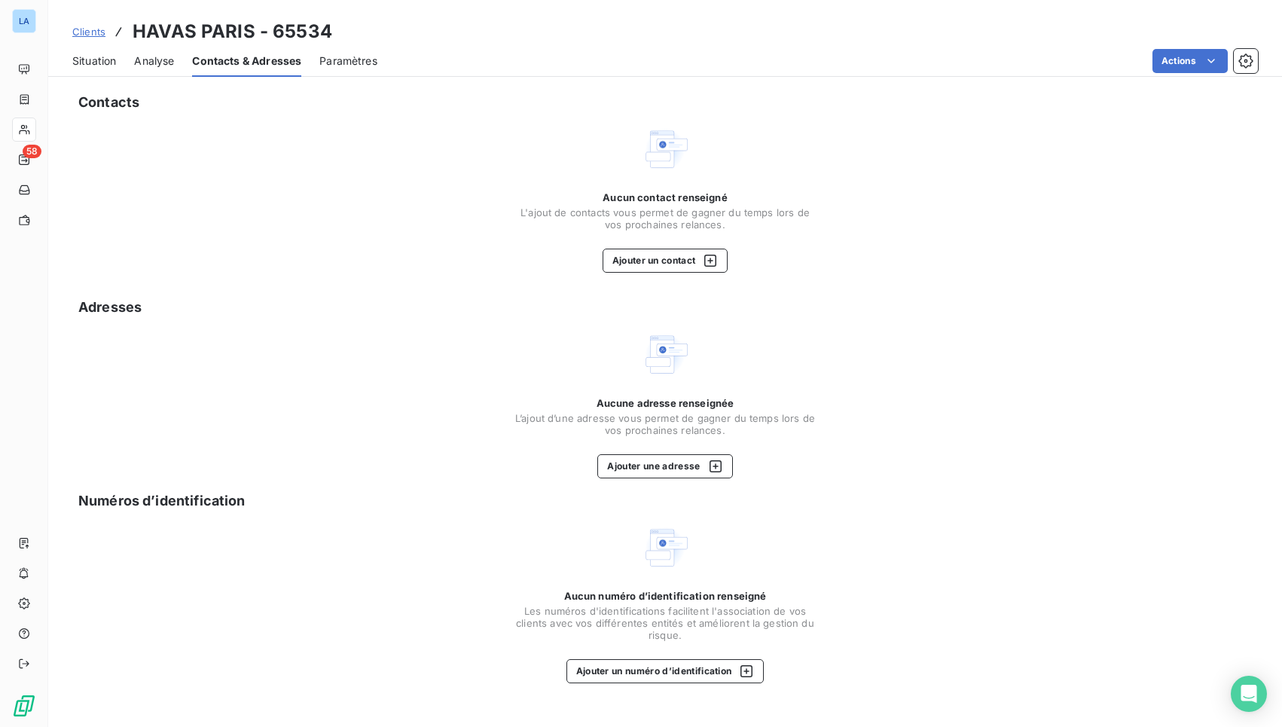
click at [109, 61] on span "Situation" at bounding box center [94, 60] width 44 height 15
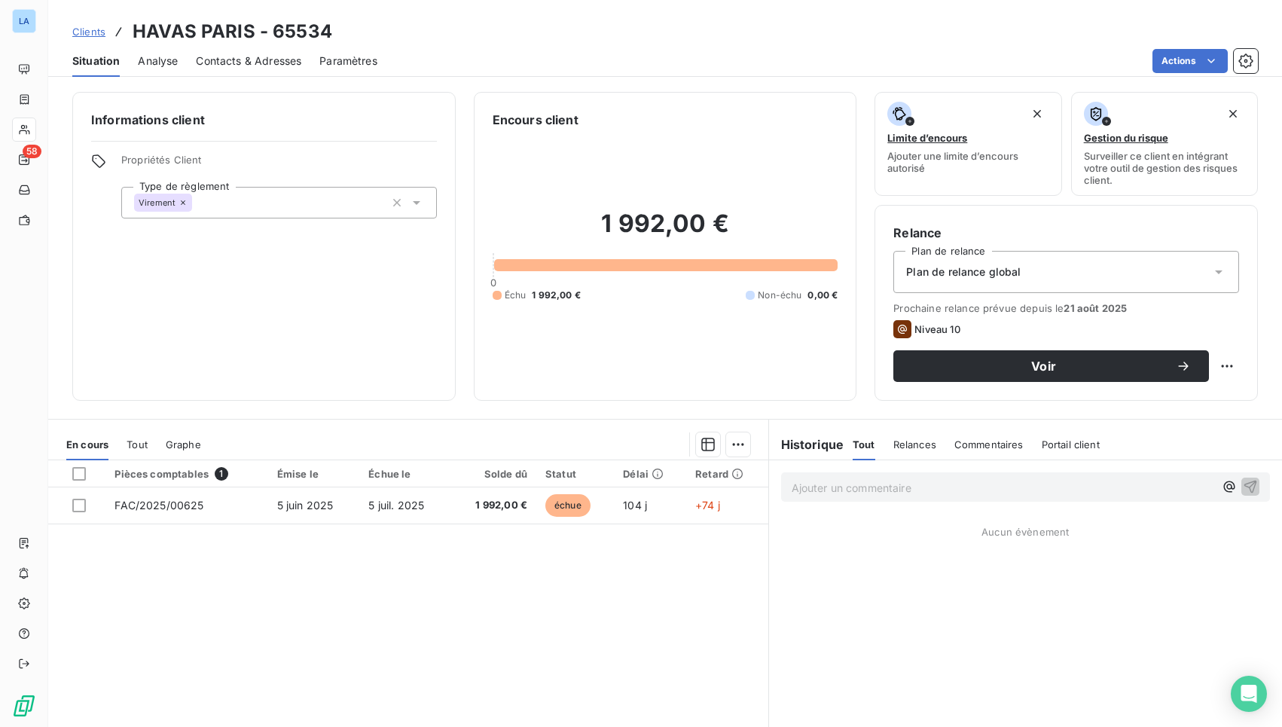
click at [265, 59] on span "Contacts & Adresses" at bounding box center [248, 60] width 105 height 15
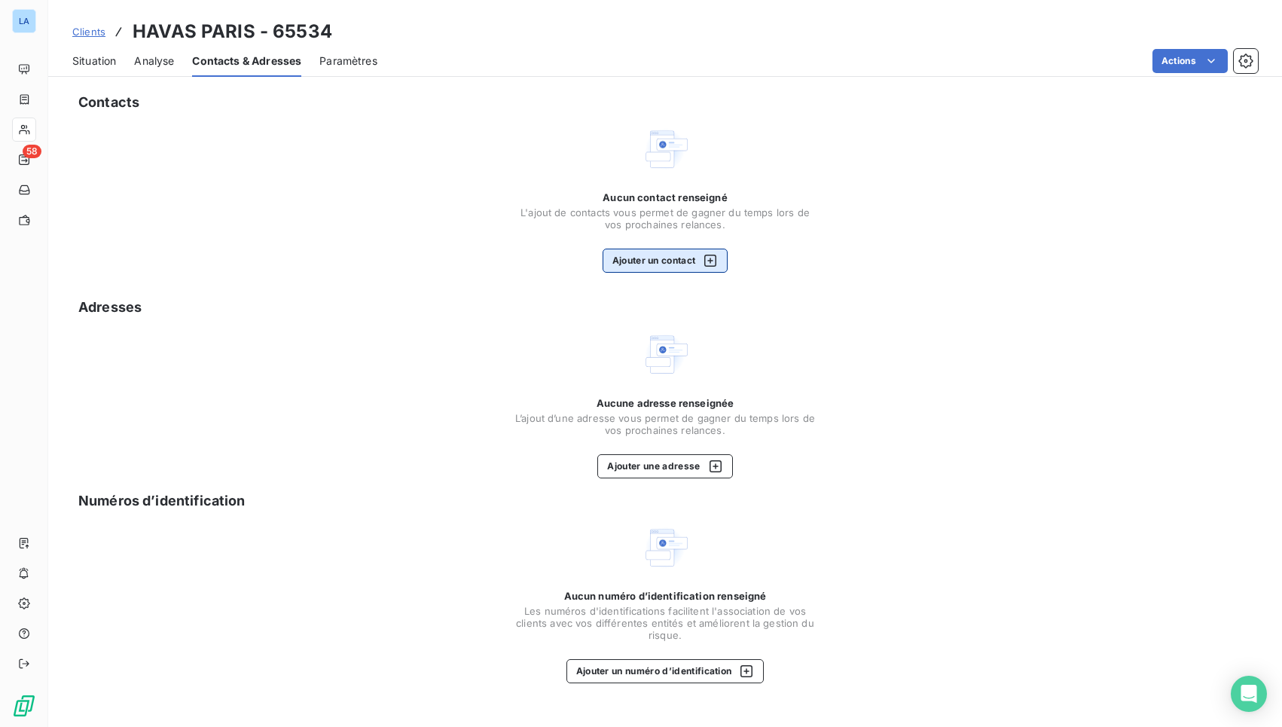
click at [666, 255] on button "Ajouter un contact" at bounding box center [666, 261] width 126 height 24
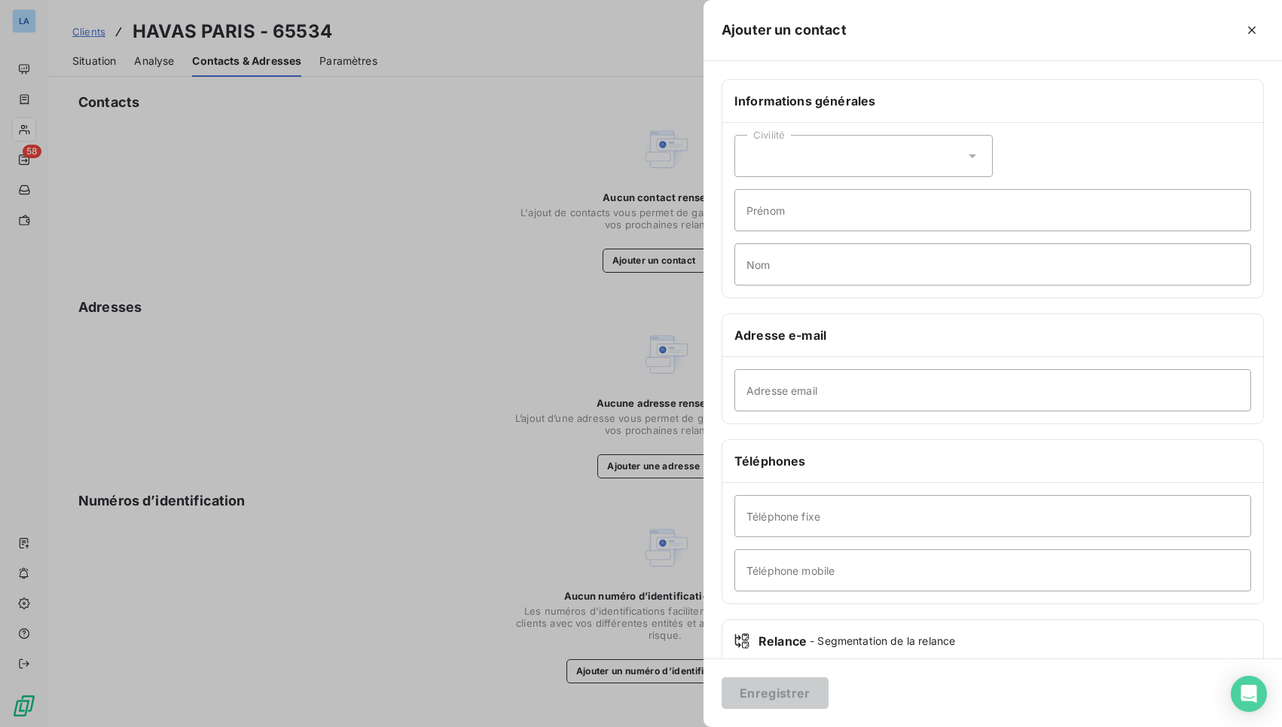
click at [841, 151] on div "Civilité" at bounding box center [863, 156] width 258 height 42
click at [823, 214] on li "Monsieur" at bounding box center [863, 220] width 258 height 27
type input "Christophe"
type input "Fruitier"
drag, startPoint x: 887, startPoint y: 415, endPoint x: 893, endPoint y: 403, distance: 13.5
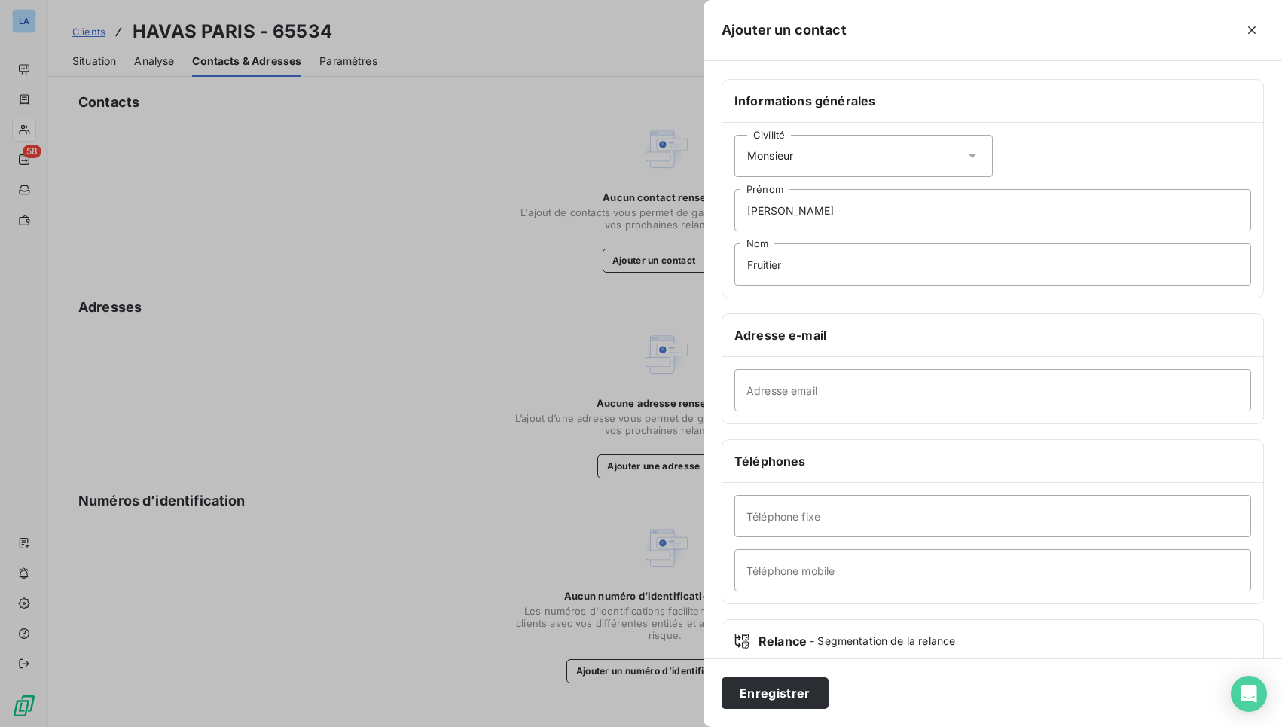
click at [887, 415] on div "Adresse email" at bounding box center [992, 390] width 541 height 66
paste input "christophe.fruitier@havasfs.com"
type input "christophe.fruitier@havasfs.com"
click at [771, 667] on button "Enregistrer" at bounding box center [775, 693] width 107 height 32
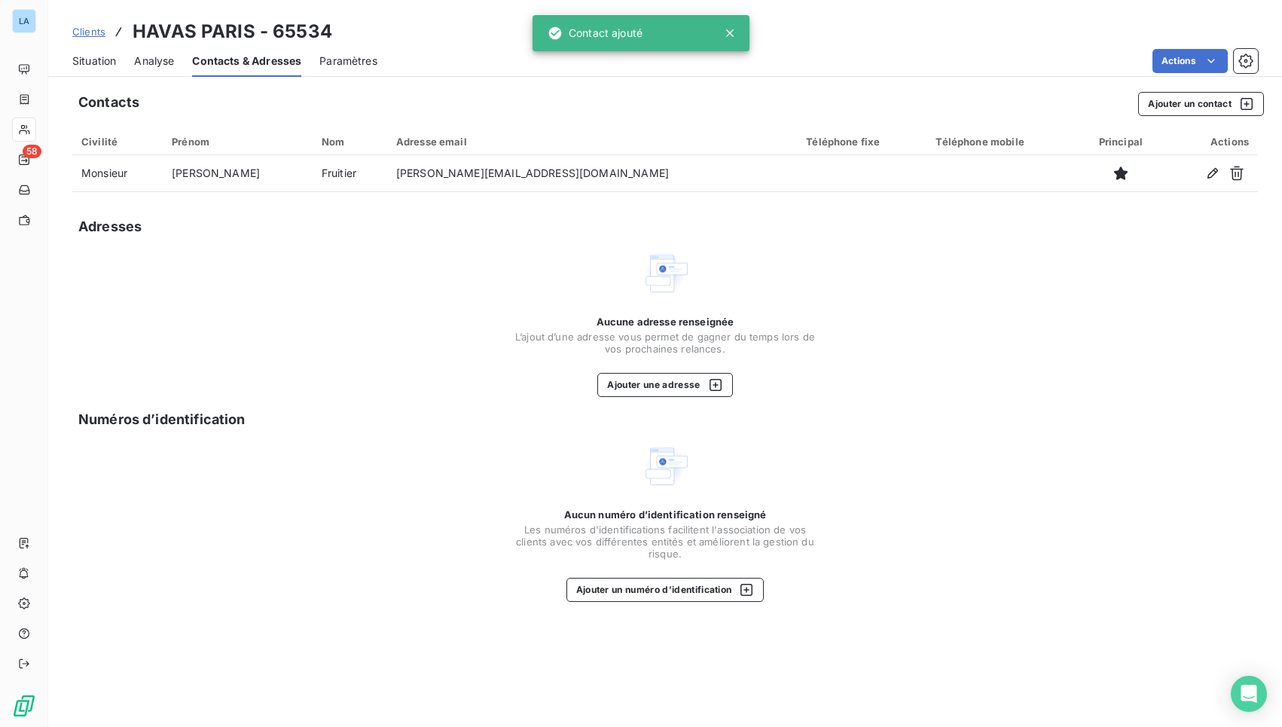
click at [94, 63] on span "Situation" at bounding box center [94, 60] width 44 height 15
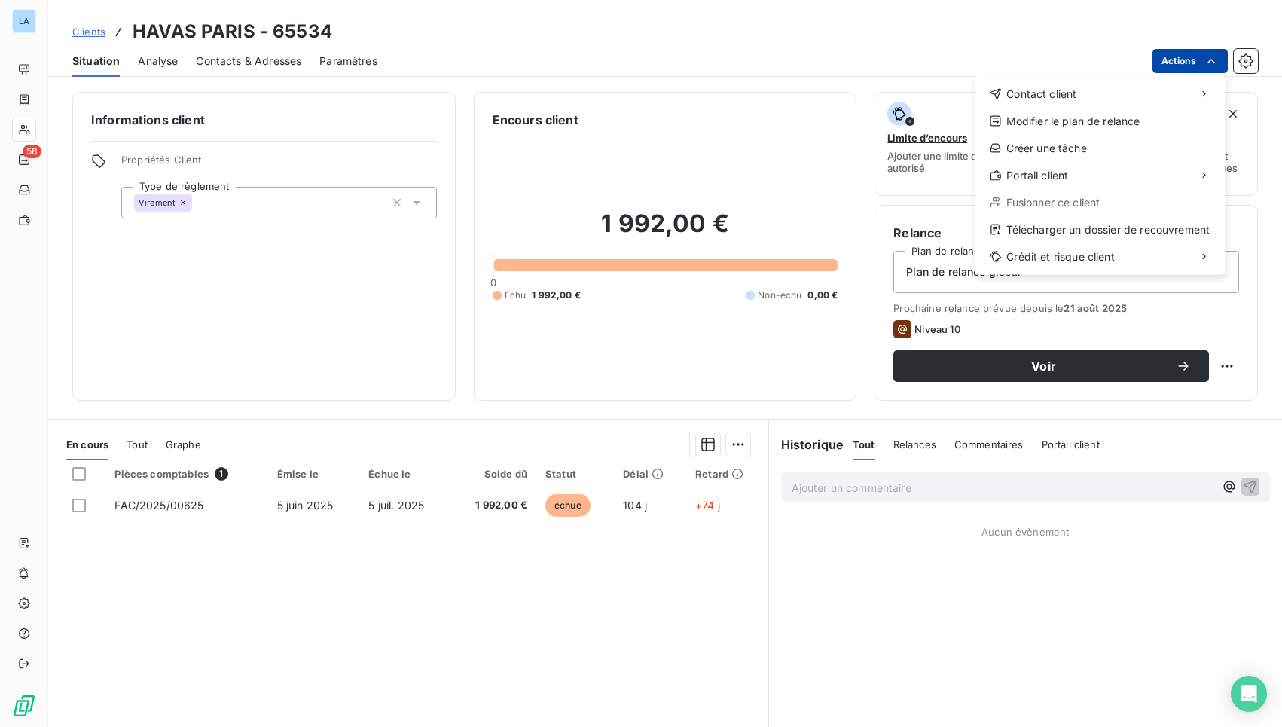
click at [1187, 69] on html "LA 58 Clients HAVAS PARIS - 65534 Situation Analyse Contacts & Adresses Paramèt…" at bounding box center [641, 363] width 1282 height 727
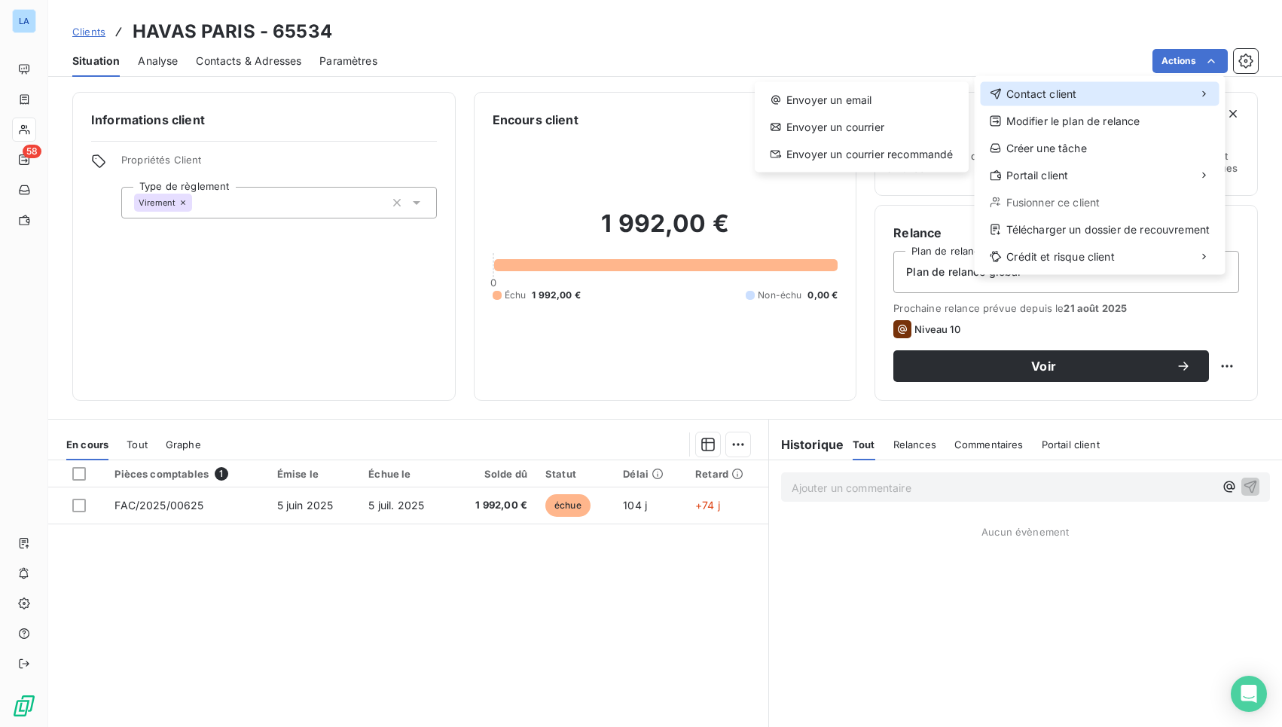
click at [1073, 90] on span "Contact client" at bounding box center [1041, 94] width 70 height 15
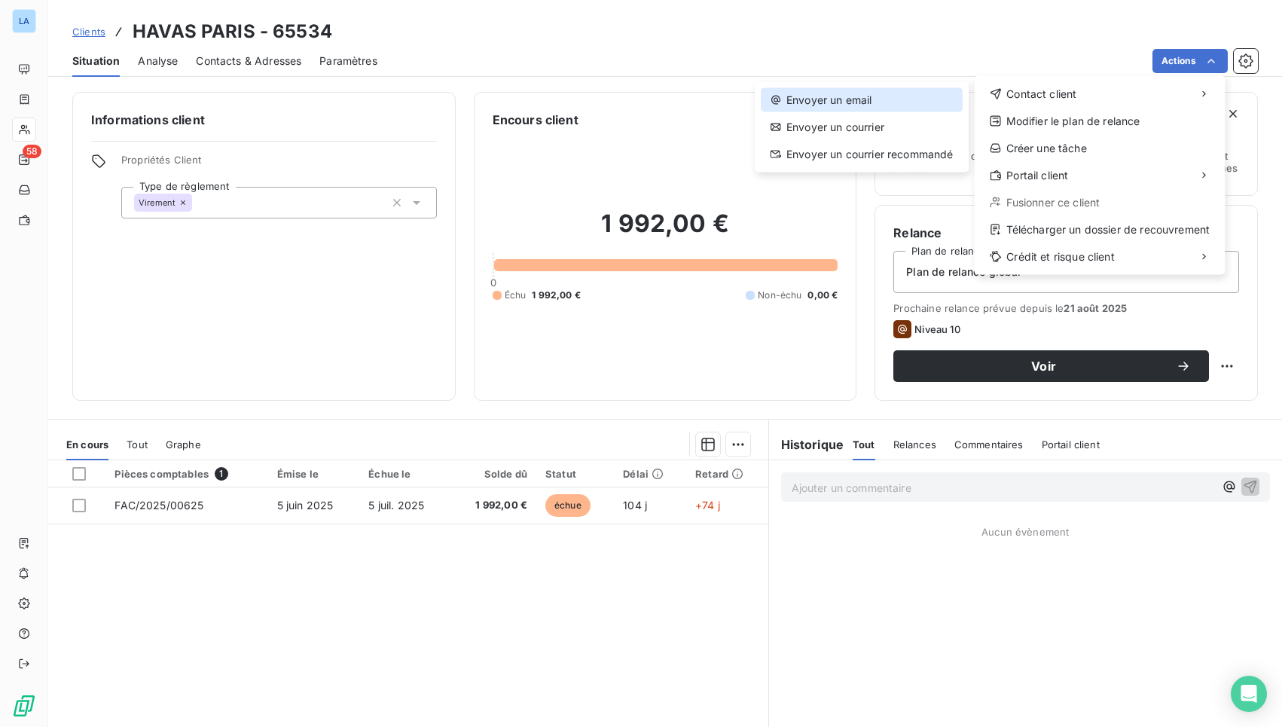
click at [896, 102] on div "Envoyer un email" at bounding box center [862, 100] width 202 height 24
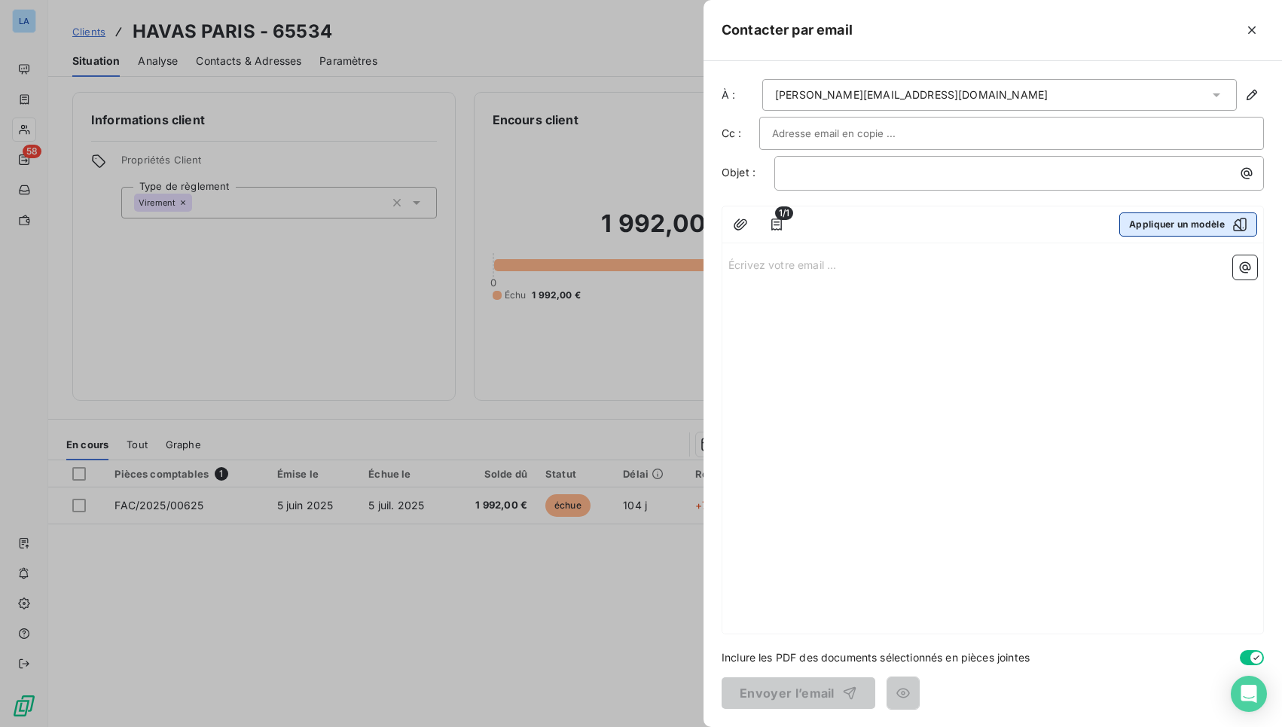
click at [1201, 228] on button "Appliquer un modèle" at bounding box center [1188, 224] width 138 height 24
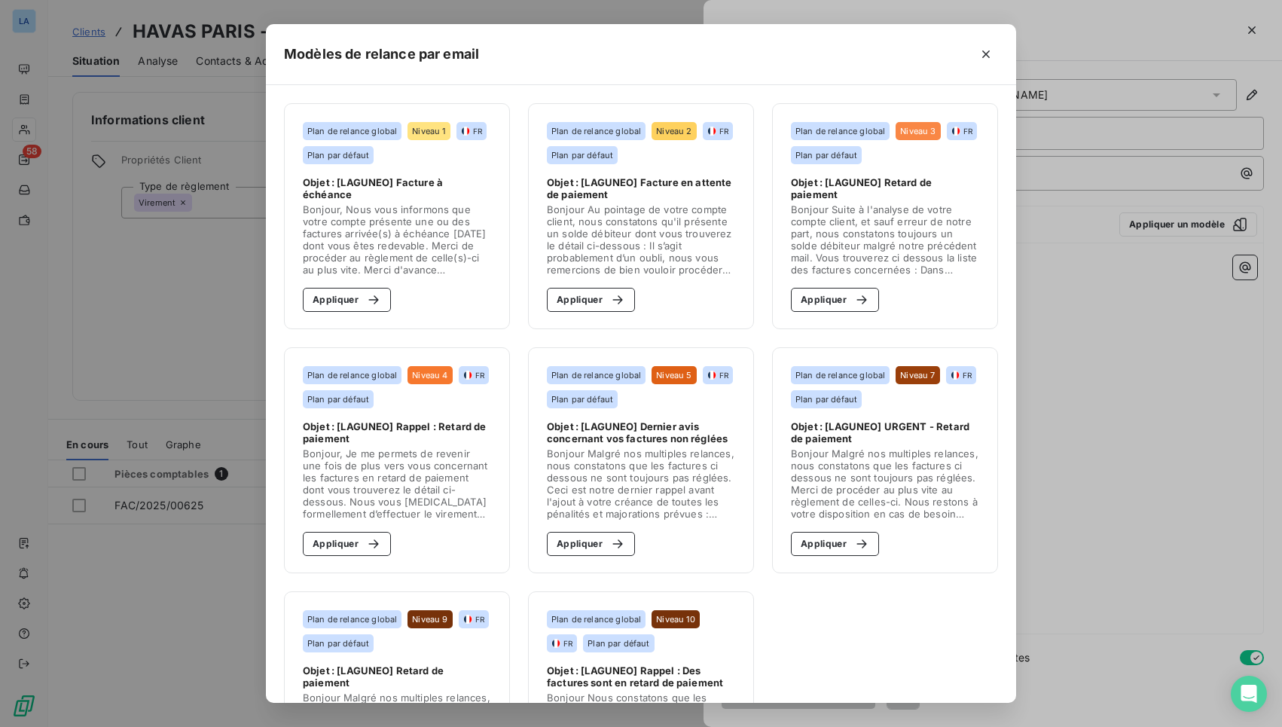
click at [583, 212] on span "Bonjour Au pointage de votre compte client, nous constatons qu'il présente un s…" at bounding box center [641, 239] width 188 height 72
click at [579, 296] on button "Appliquer" at bounding box center [591, 300] width 88 height 24
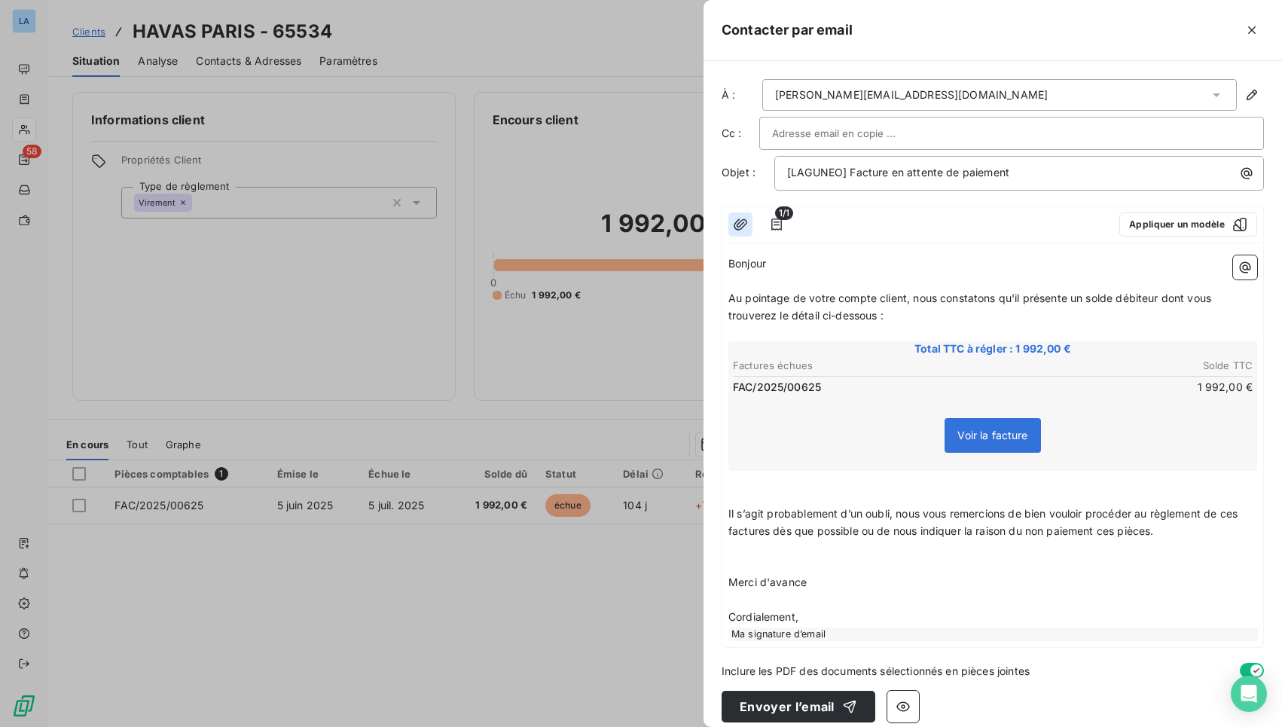
click at [741, 222] on icon "button" at bounding box center [740, 224] width 15 height 15
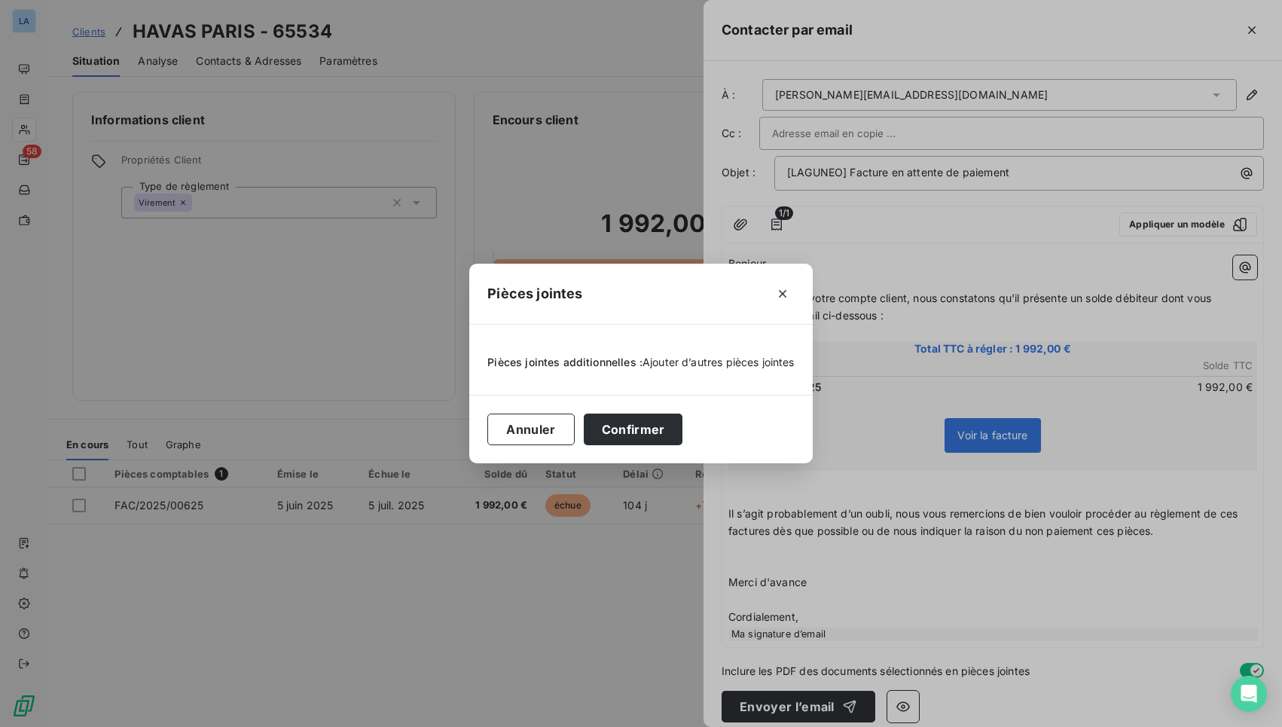
click at [694, 364] on span "Ajouter d’autres pièces jointes" at bounding box center [718, 362] width 152 height 13
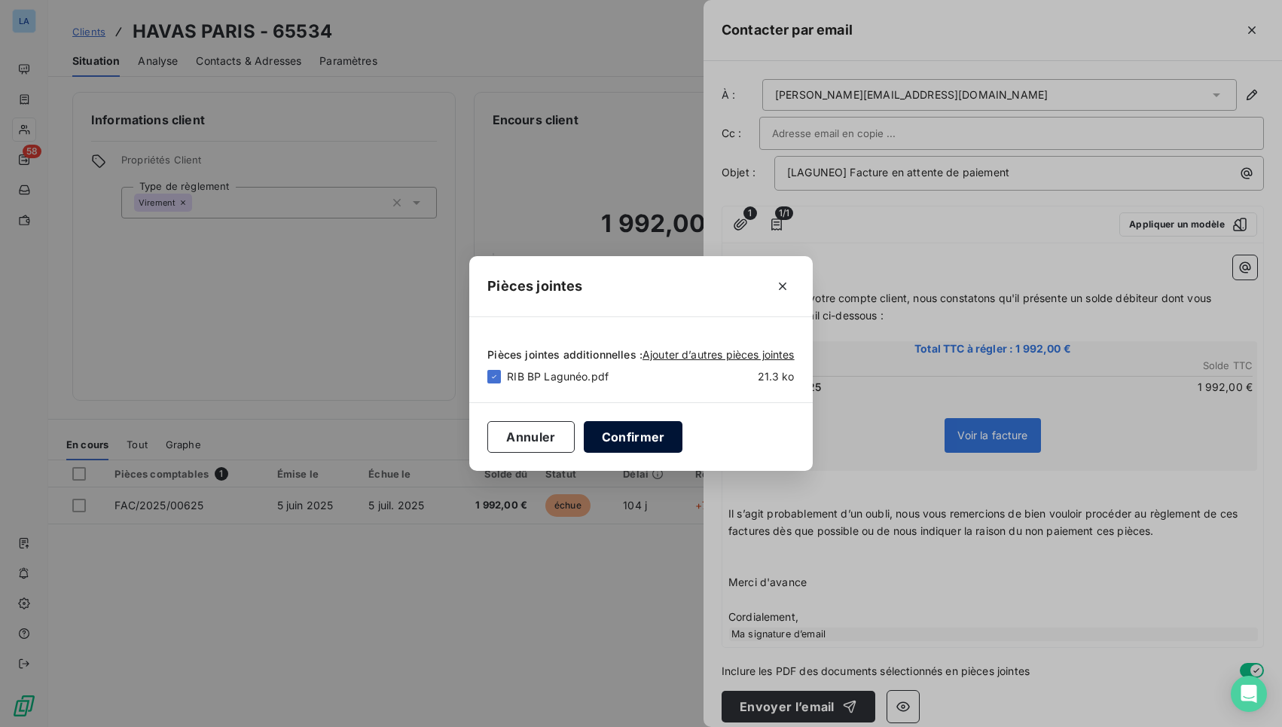
click at [623, 438] on button "Confirmer" at bounding box center [633, 437] width 99 height 32
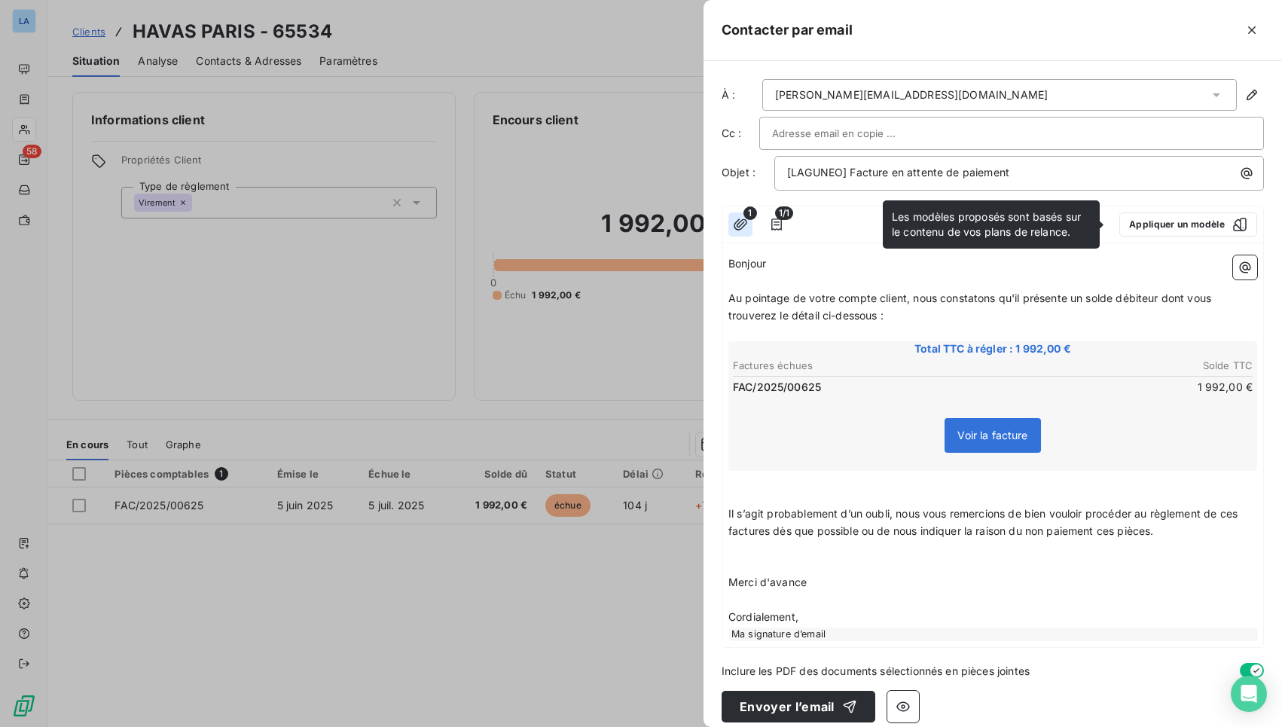
click at [741, 224] on icon "button" at bounding box center [740, 224] width 15 height 15
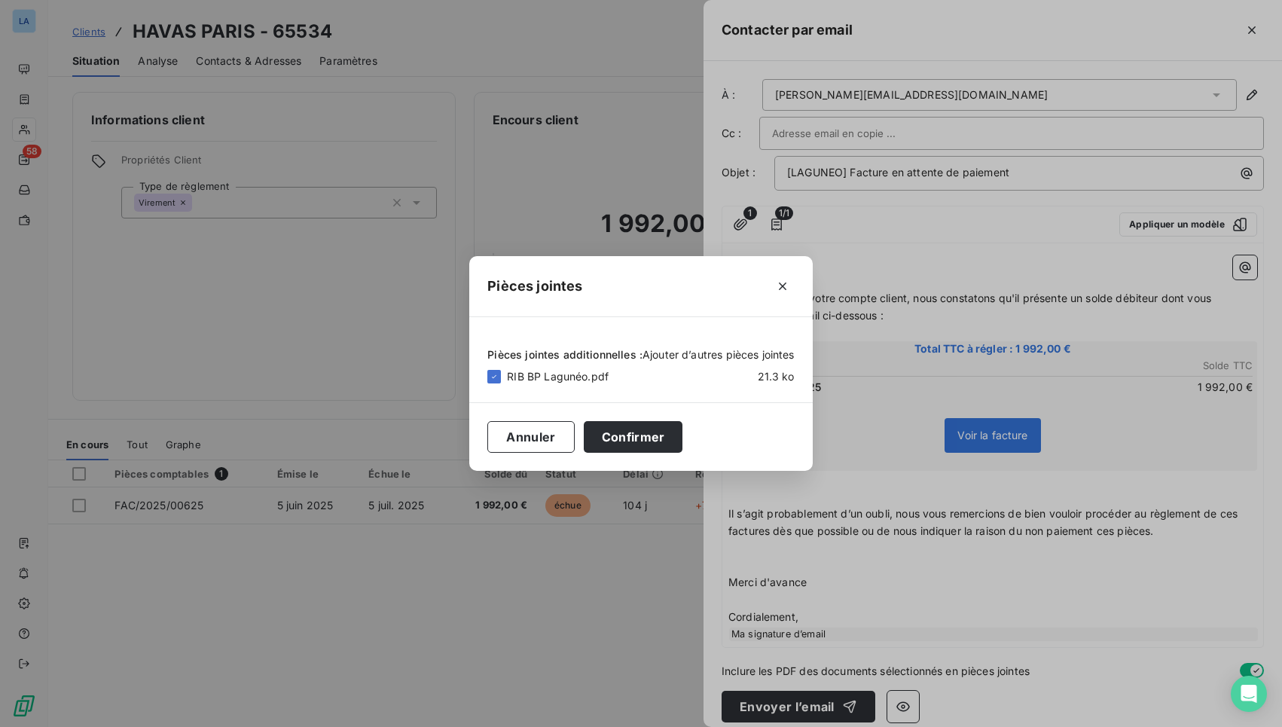
click at [725, 349] on span "Ajouter d’autres pièces jointes" at bounding box center [718, 354] width 152 height 13
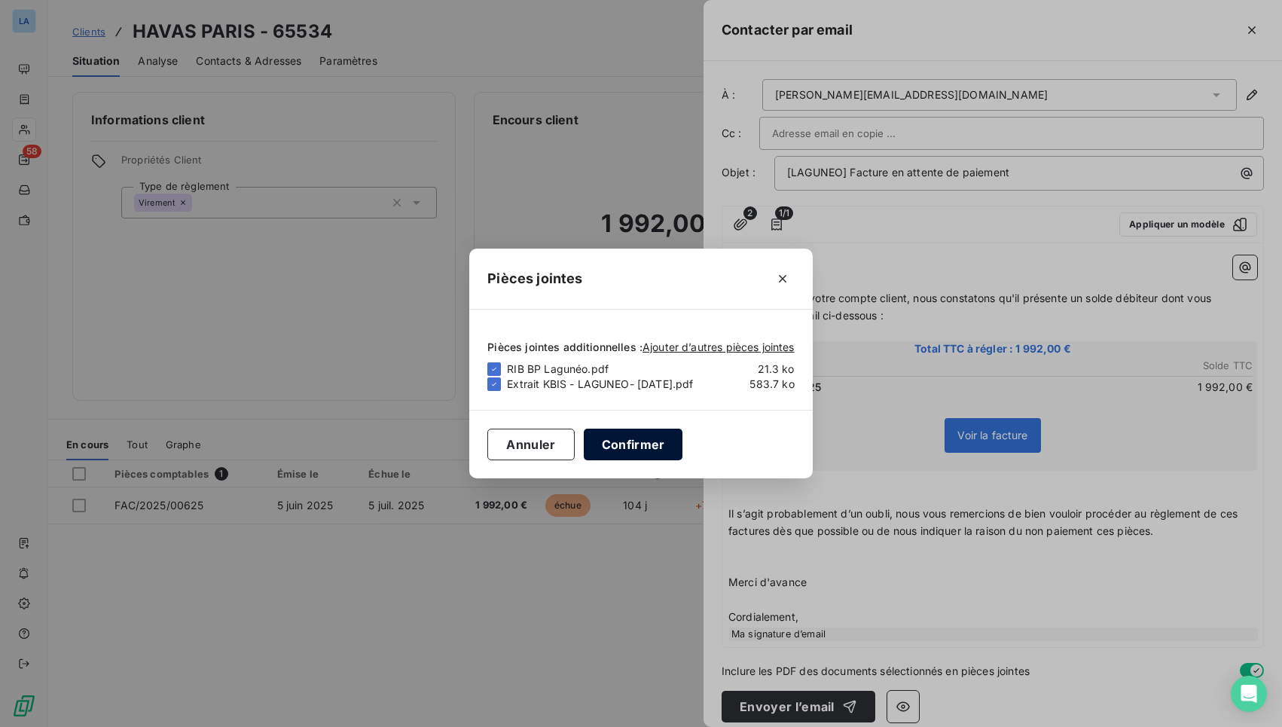
click at [637, 442] on button "Confirmer" at bounding box center [633, 445] width 99 height 32
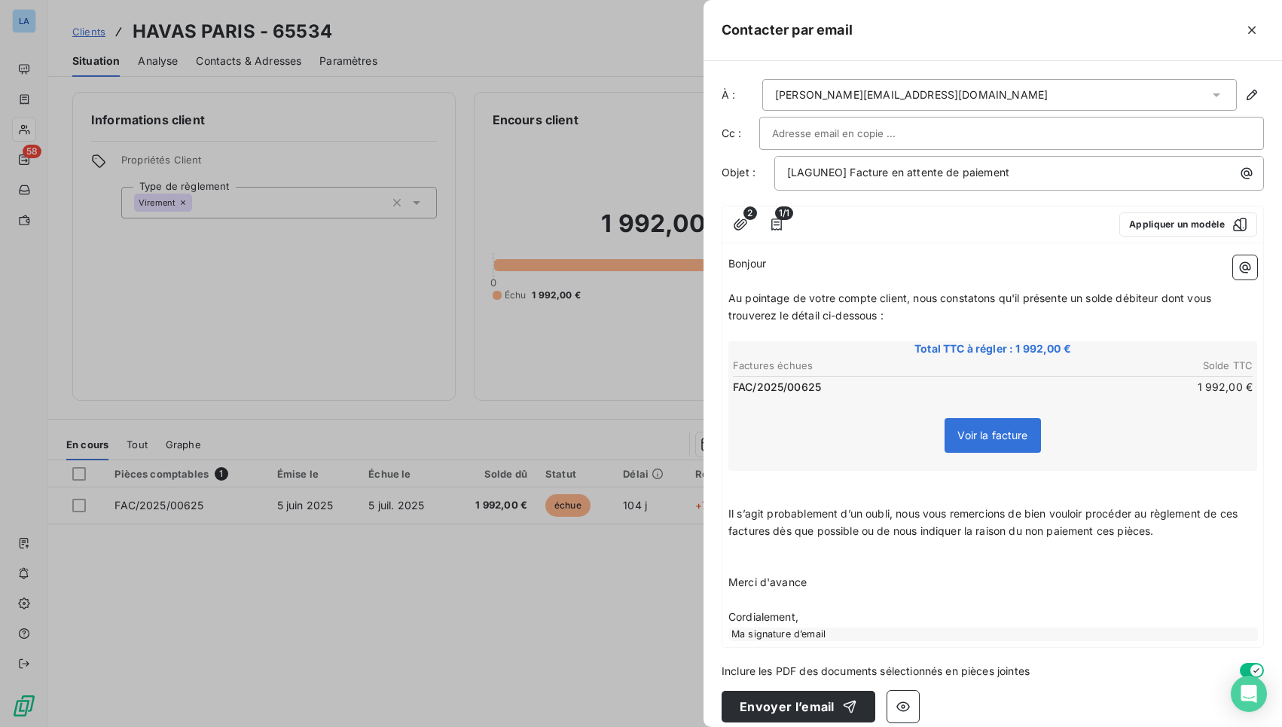
click at [883, 526] on span "Il s’agit probablement d’un oubli, nous vous remercions de bien vouloir procéde…" at bounding box center [984, 522] width 512 height 30
click at [1185, 532] on p "Il s’agit probablement d’un oubli, nous vous remercions de bien vouloir procéde…" at bounding box center [992, 522] width 529 height 35
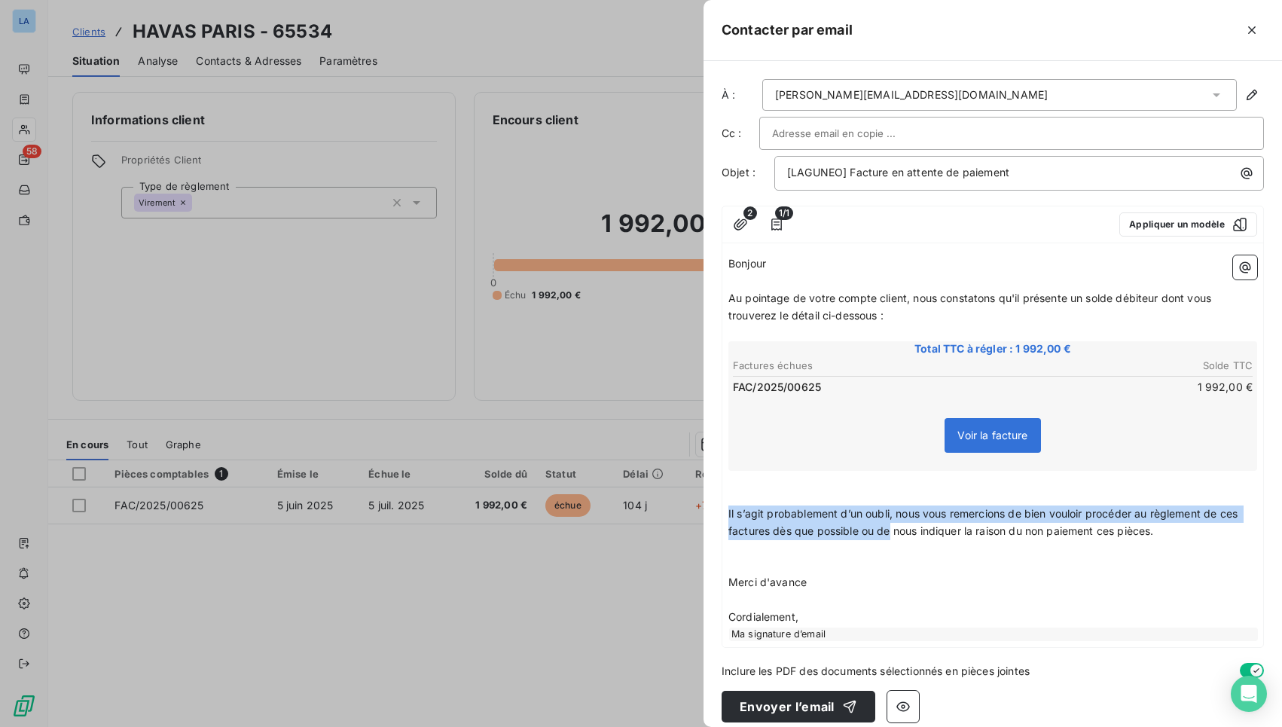
drag, startPoint x: 1103, startPoint y: 527, endPoint x: 722, endPoint y: 505, distance: 382.5
click at [722, 505] on div "2 1/1 Appliquer un modèle Bonjour ﻿ Au pointage de votre compte client, nous co…" at bounding box center [993, 427] width 542 height 442
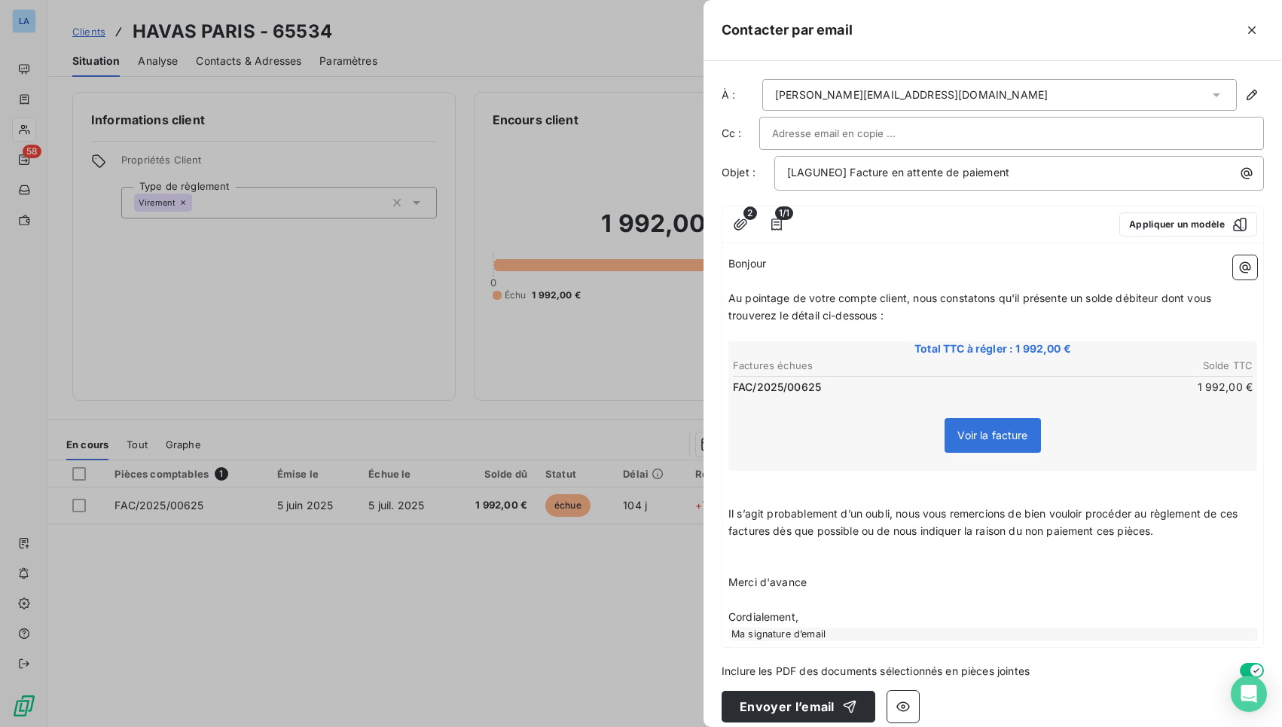
click at [732, 511] on span "Il s’agit probablement d’un oubli, nous vous remercions de bien vouloir procéde…" at bounding box center [984, 522] width 512 height 30
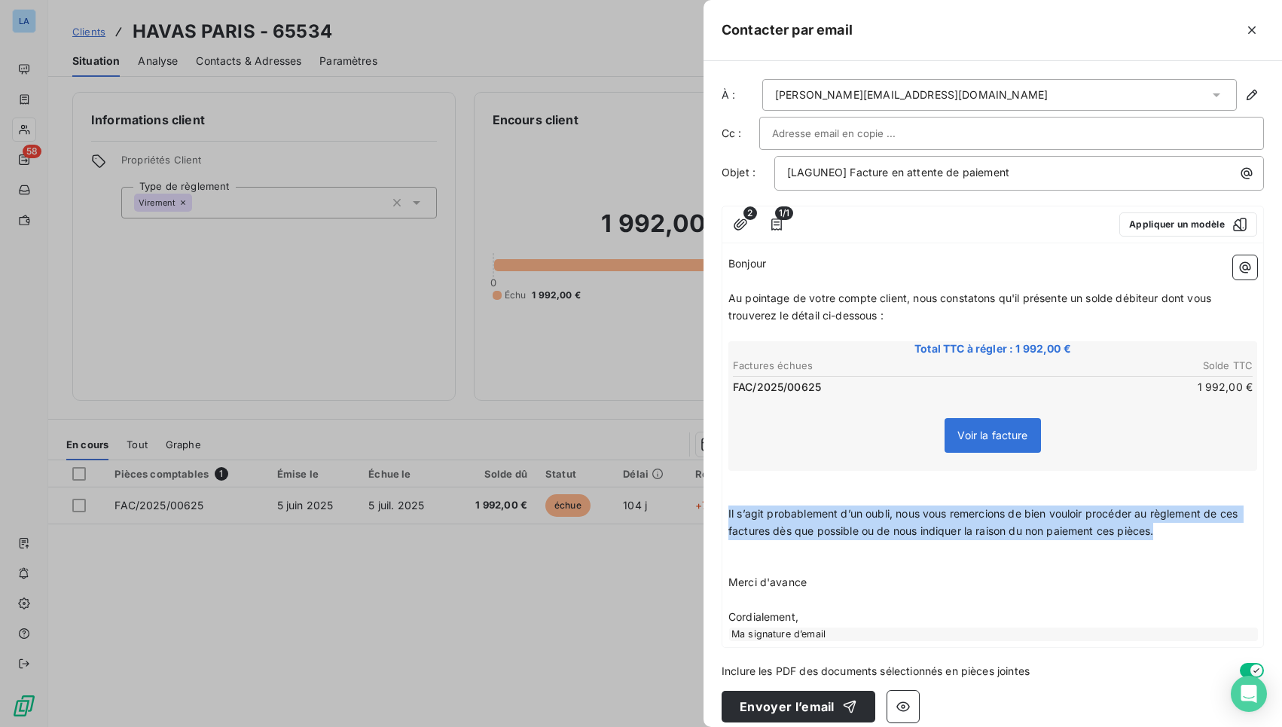
drag, startPoint x: 732, startPoint y: 511, endPoint x: 1177, endPoint y: 519, distance: 444.5
click at [1177, 519] on p "Il s’agit probablement d’un oubli, nous vous remercions de bien vouloir procéde…" at bounding box center [992, 522] width 529 height 35
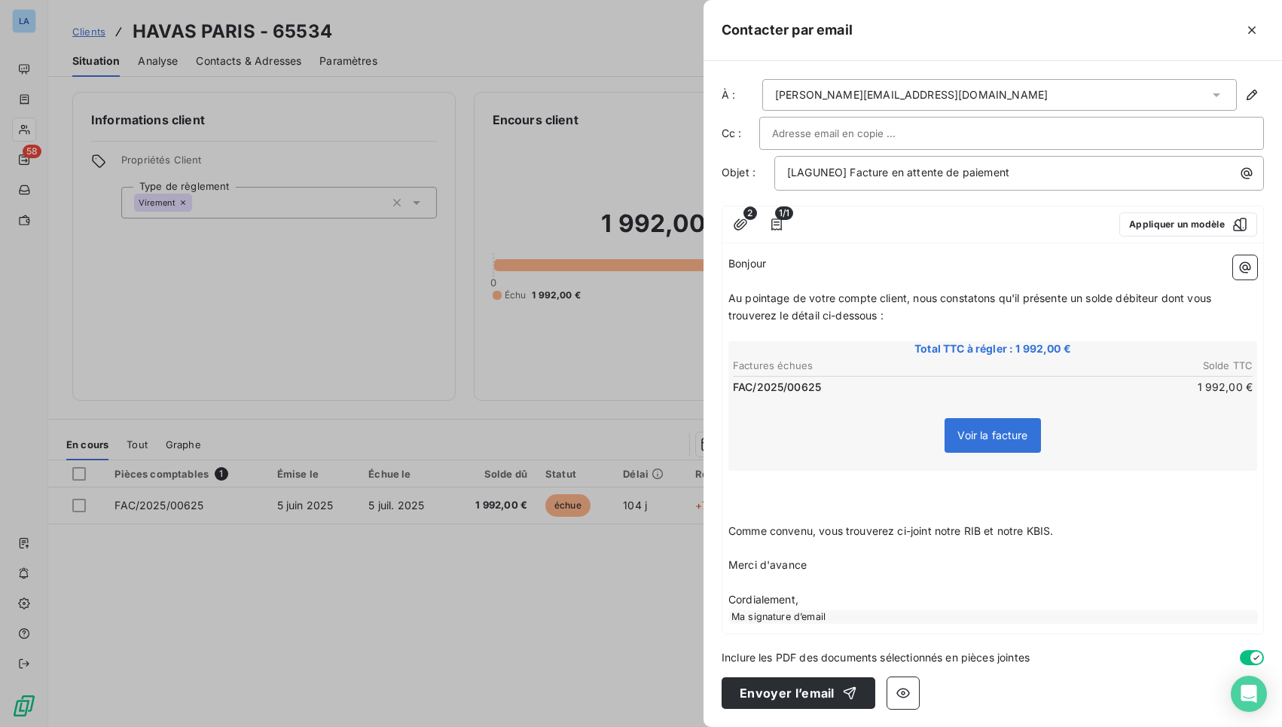
click at [783, 562] on span "Merci d'avance" at bounding box center [767, 564] width 78 height 13
click at [778, 667] on button "Envoyer l’email" at bounding box center [799, 693] width 154 height 32
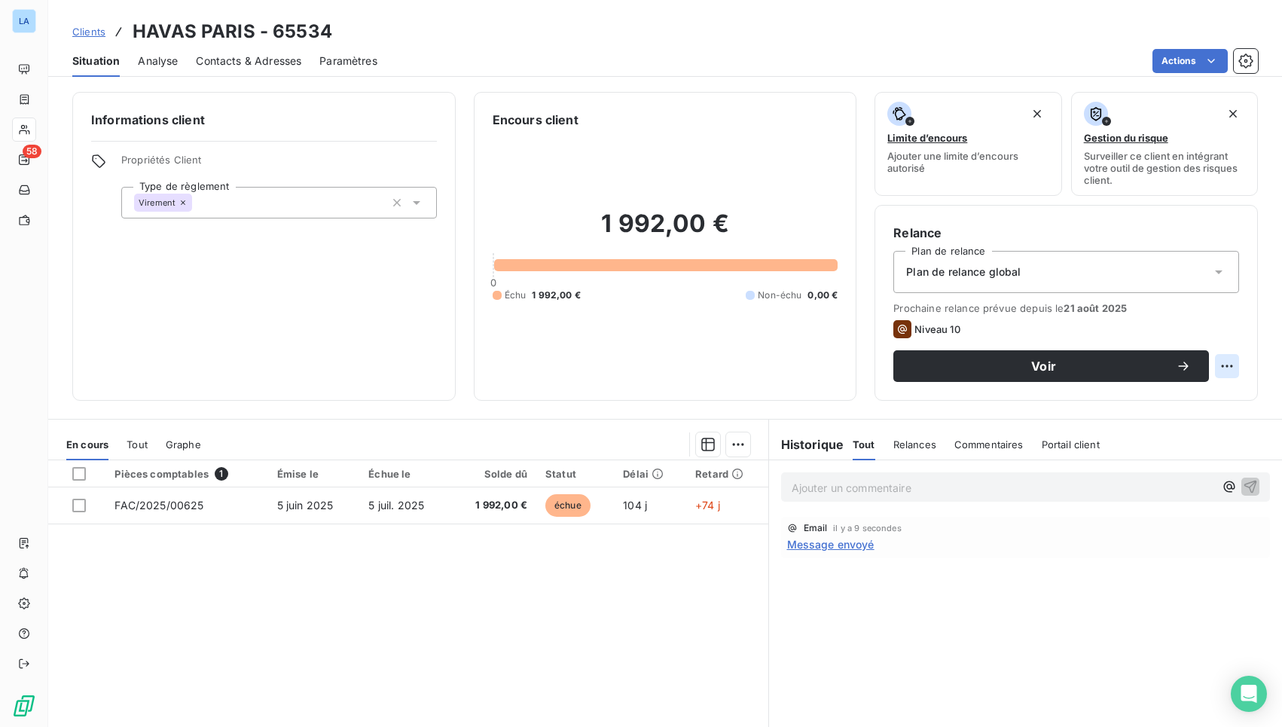
click at [1225, 369] on html "LA 58 Clients HAVAS PARIS - 65534 Situation Analyse Contacts & Adresses Paramèt…" at bounding box center [641, 363] width 1282 height 727
click at [1199, 399] on div "Replanifier cette action" at bounding box center [1153, 399] width 135 height 24
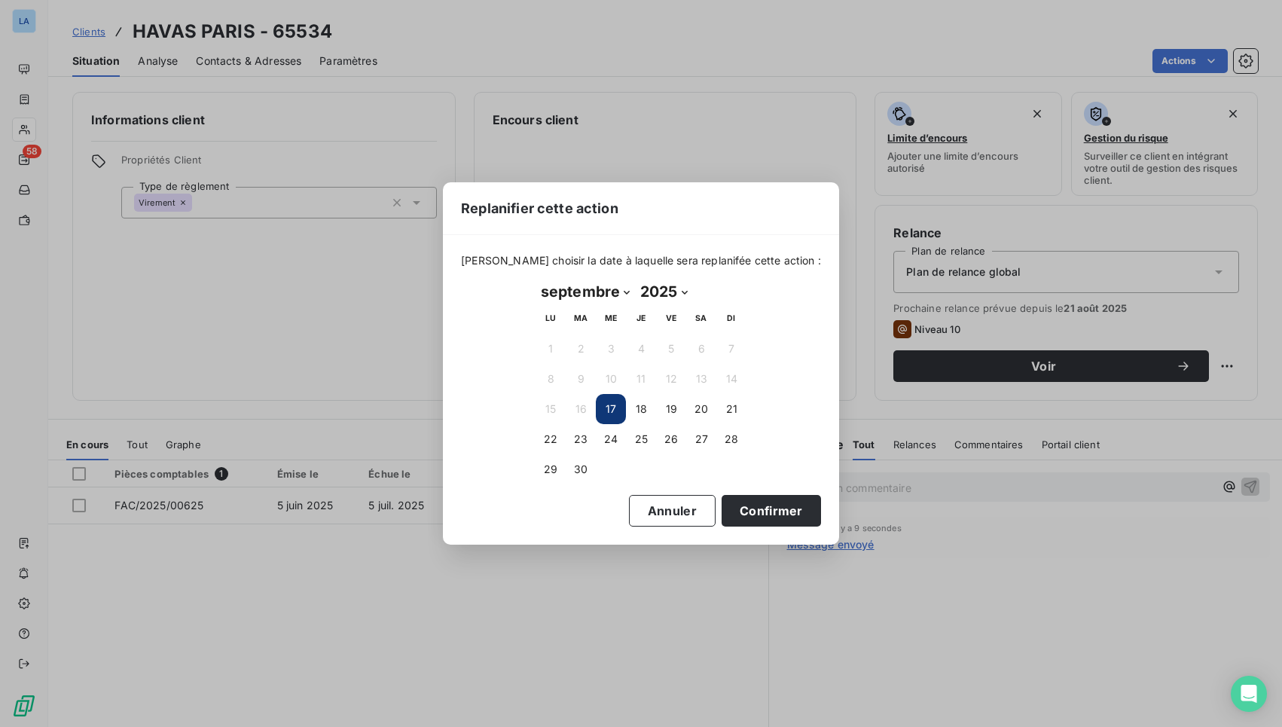
select select "9"
click at [682, 353] on button "3" at bounding box center [671, 349] width 30 height 30
click at [750, 499] on button "Confirmer" at bounding box center [771, 511] width 99 height 32
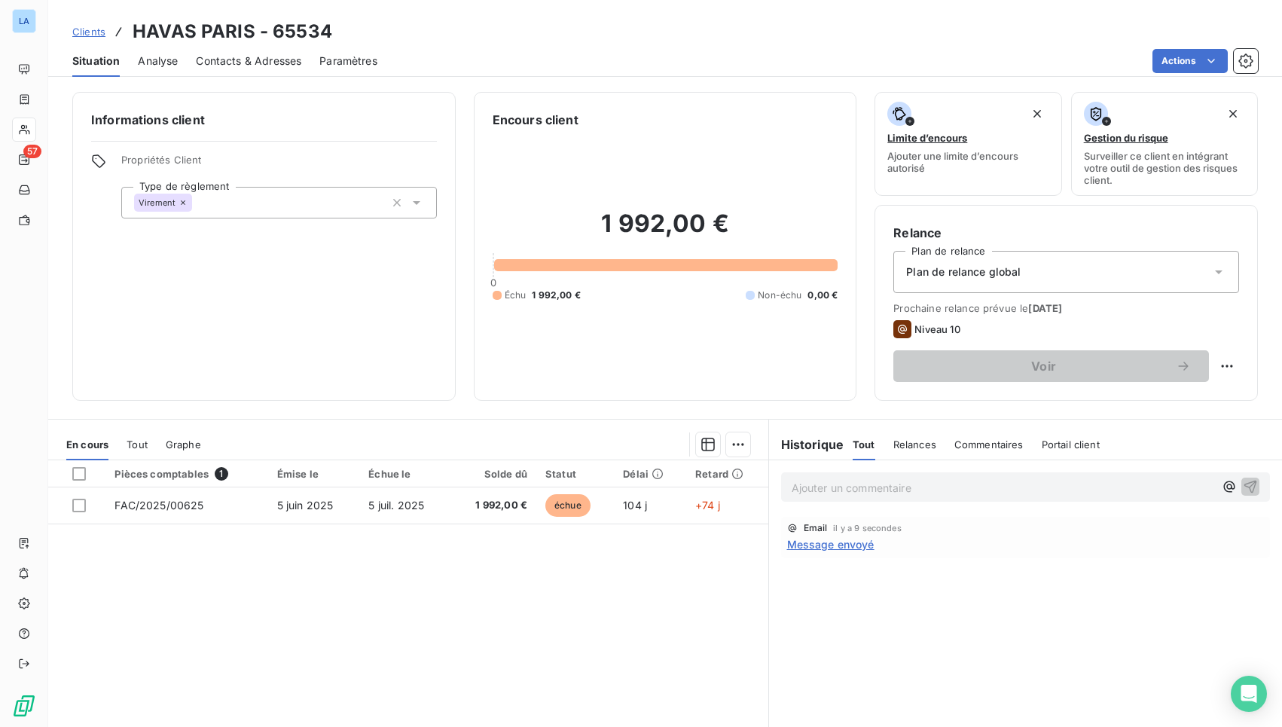
click at [923, 325] on span "Niveau 10" at bounding box center [936, 329] width 45 height 12
click at [893, 325] on icon at bounding box center [902, 329] width 18 height 18
click at [1211, 268] on icon at bounding box center [1218, 271] width 15 height 15
click at [966, 439] on span "Commentaires" at bounding box center [988, 444] width 69 height 12
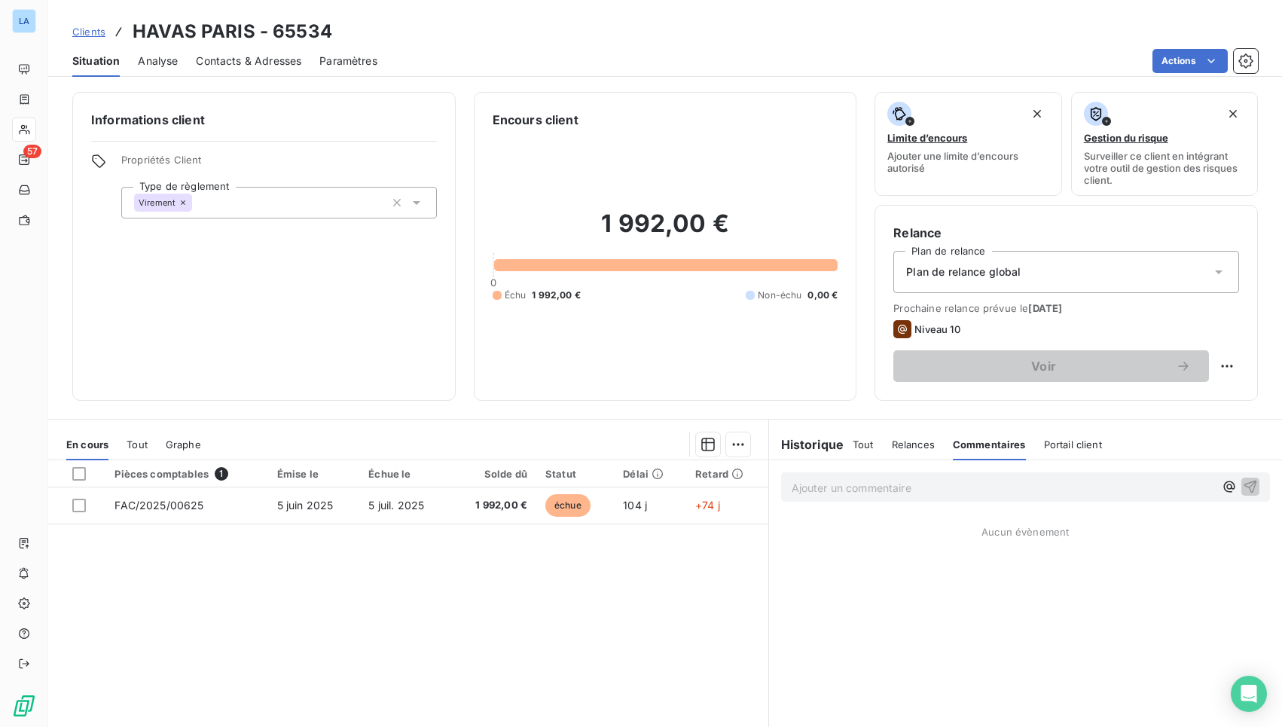
click at [934, 479] on p "Ajouter un commentaire ﻿" at bounding box center [1003, 487] width 423 height 19
click at [1250, 493] on icon "button" at bounding box center [1251, 494] width 15 height 15
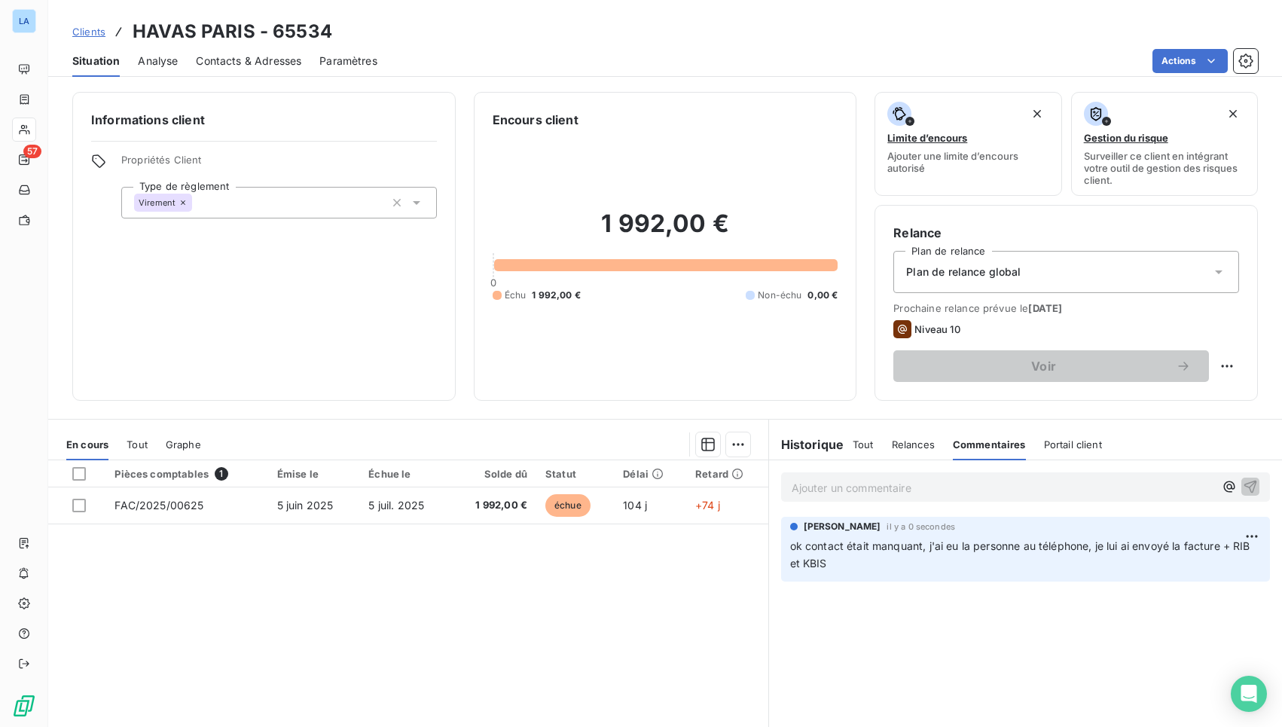
click at [272, 64] on span "Contacts & Adresses" at bounding box center [248, 60] width 105 height 15
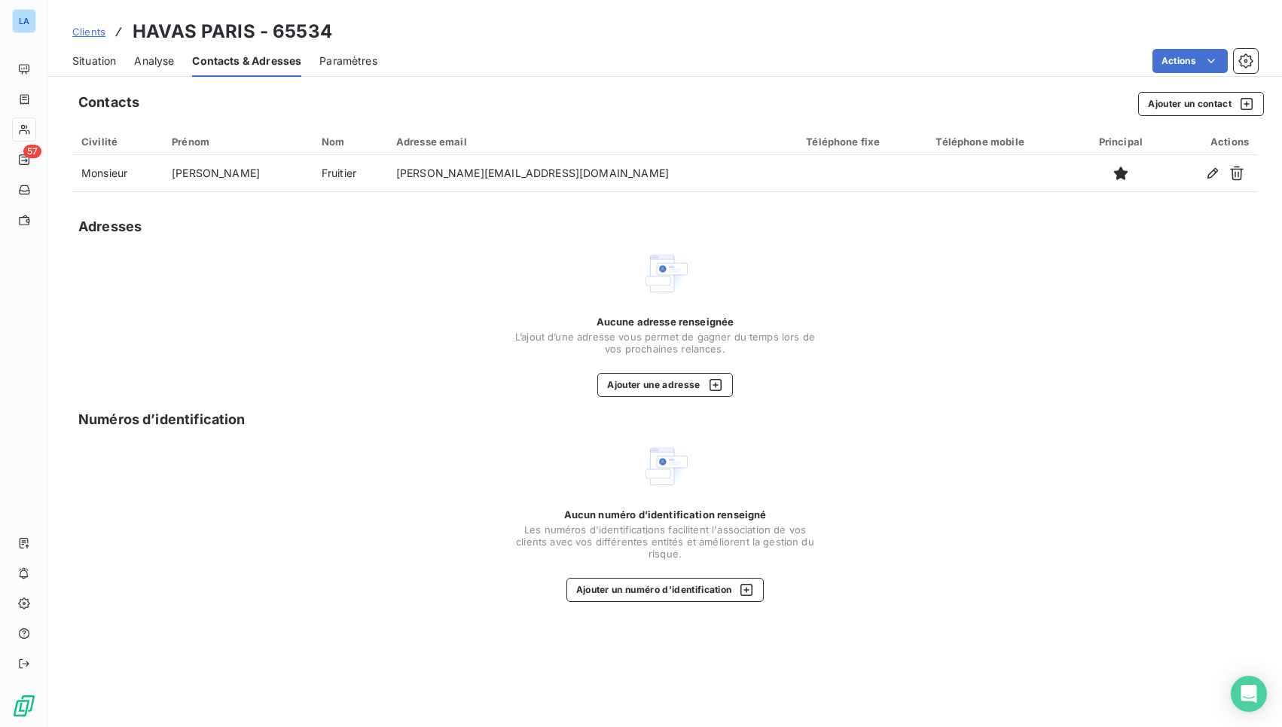
click at [116, 67] on span "Situation" at bounding box center [94, 60] width 44 height 15
